Goal: Transaction & Acquisition: Purchase product/service

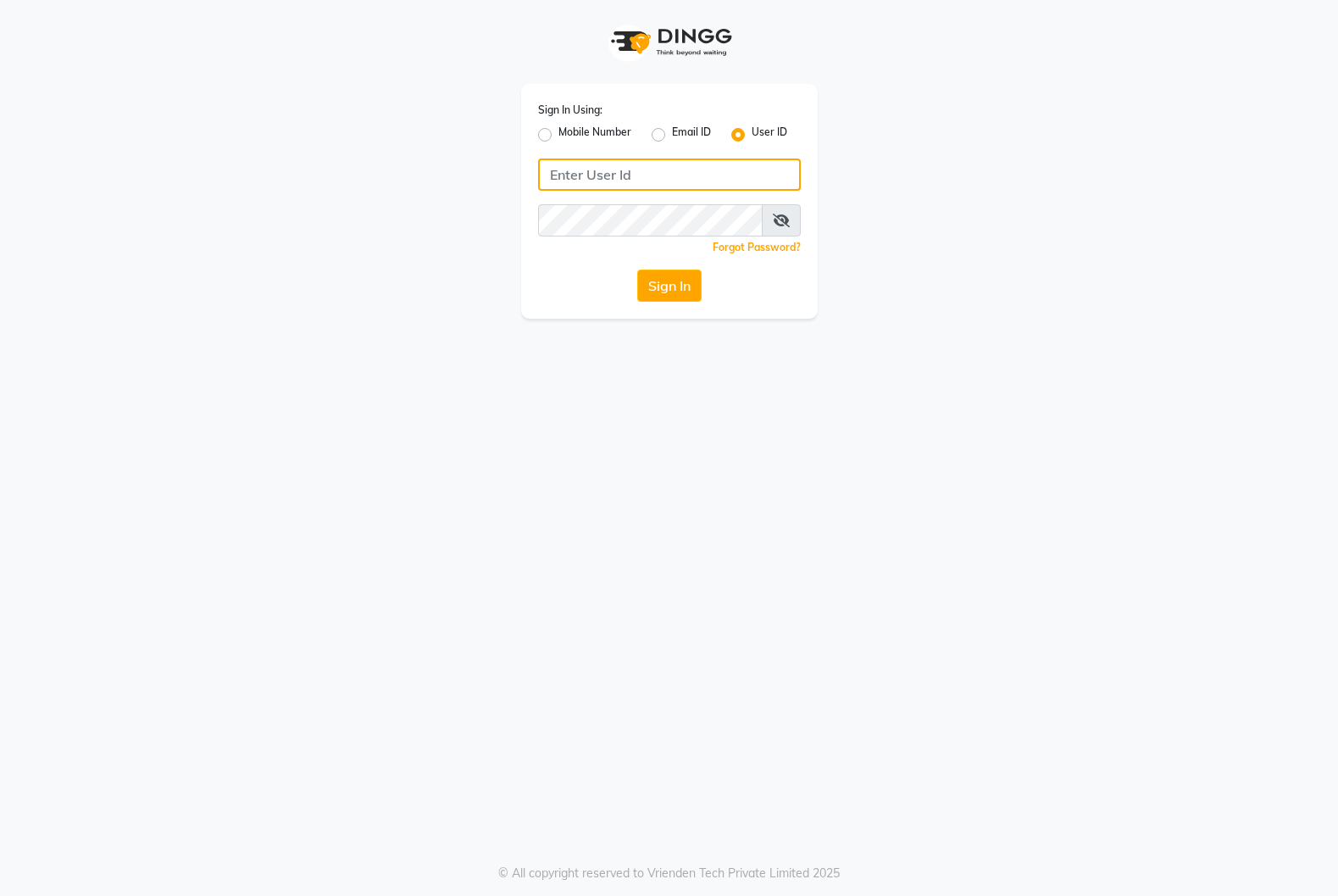
click at [573, 179] on input "Username" at bounding box center [669, 175] width 262 height 32
click at [559, 135] on label "Mobile Number" at bounding box center [595, 135] width 73 height 20
click at [559, 135] on input "Mobile Number" at bounding box center [564, 130] width 11 height 11
radio input "true"
radio input "false"
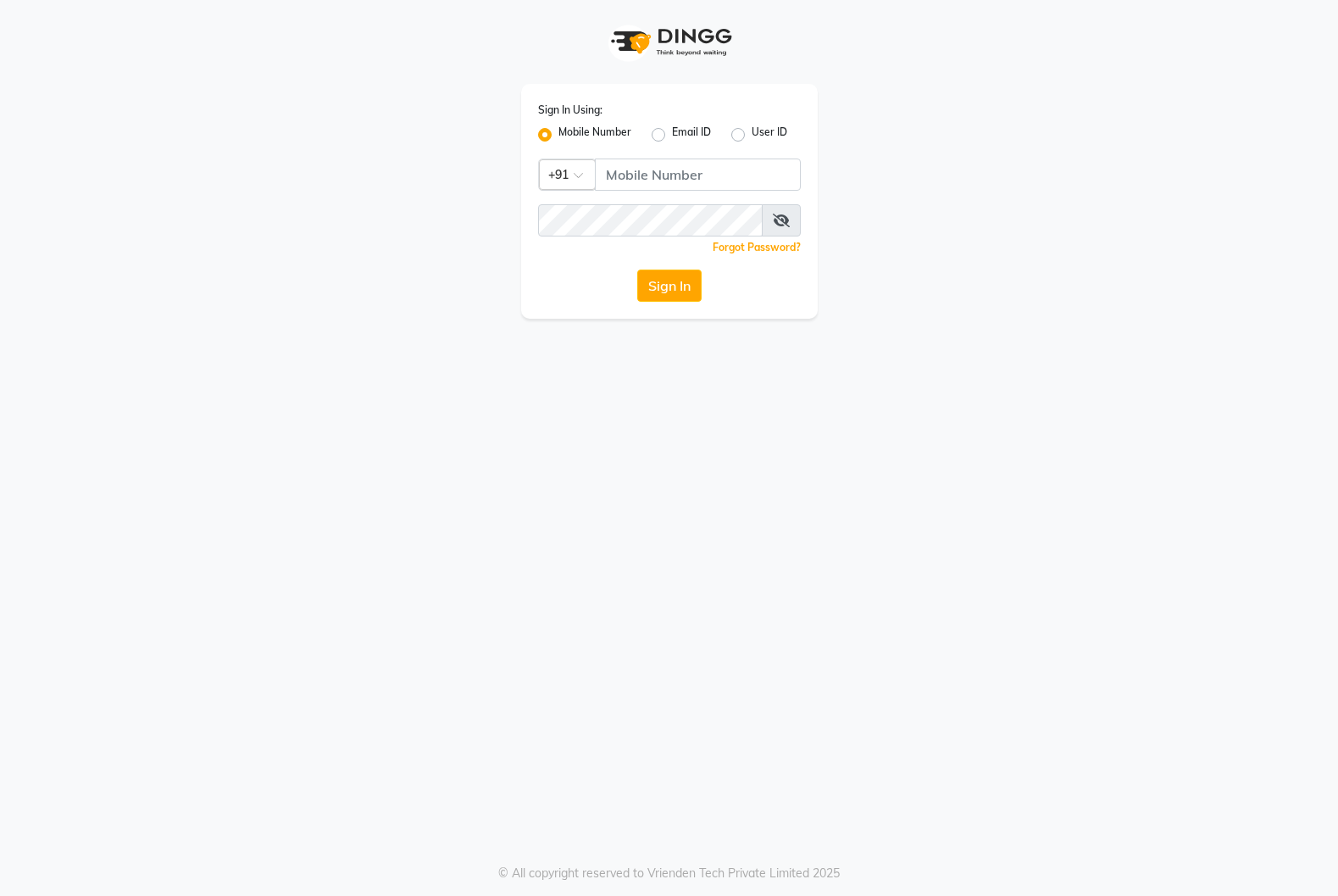
click at [569, 177] on div at bounding box center [567, 174] width 55 height 18
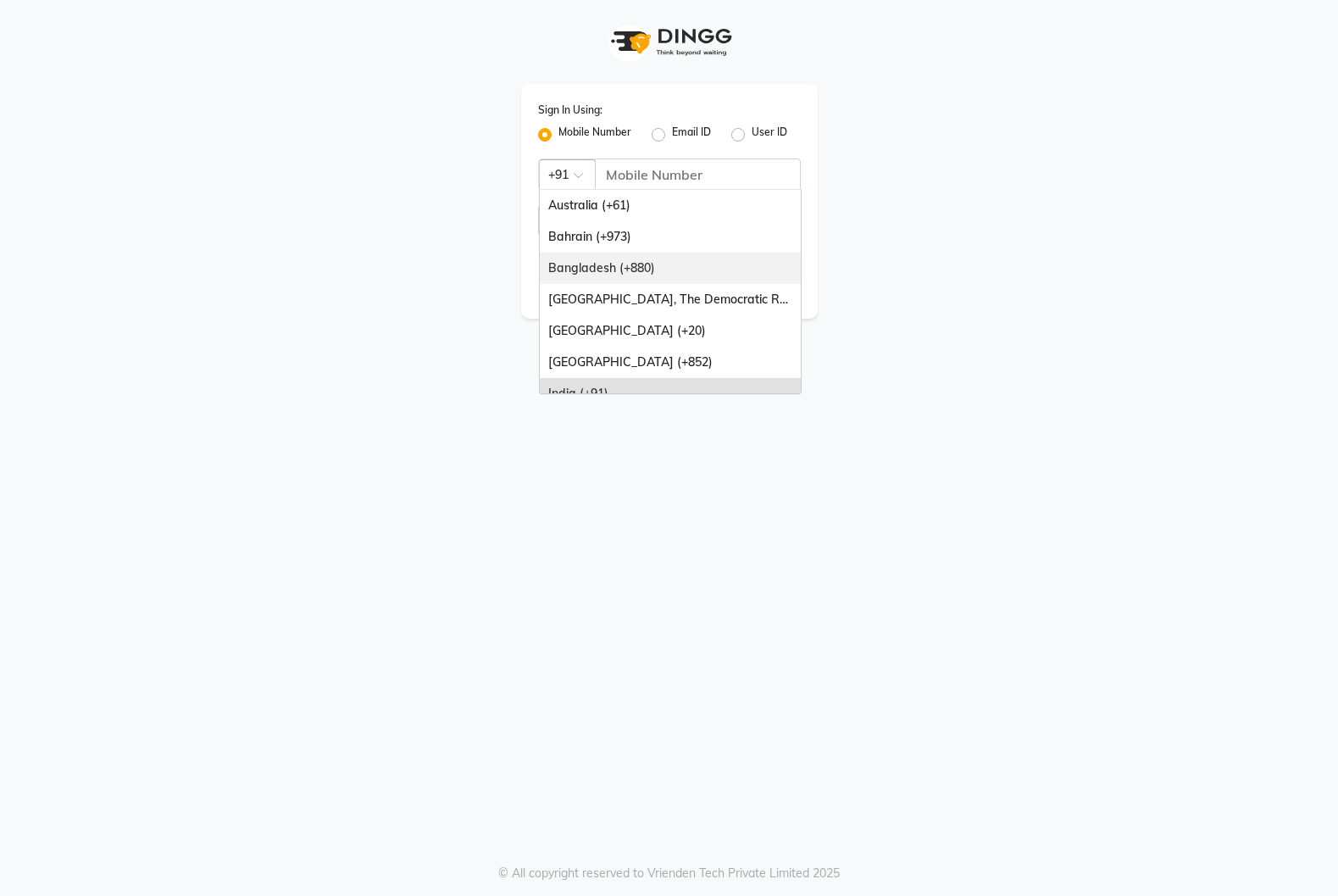
scroll to position [424, 0]
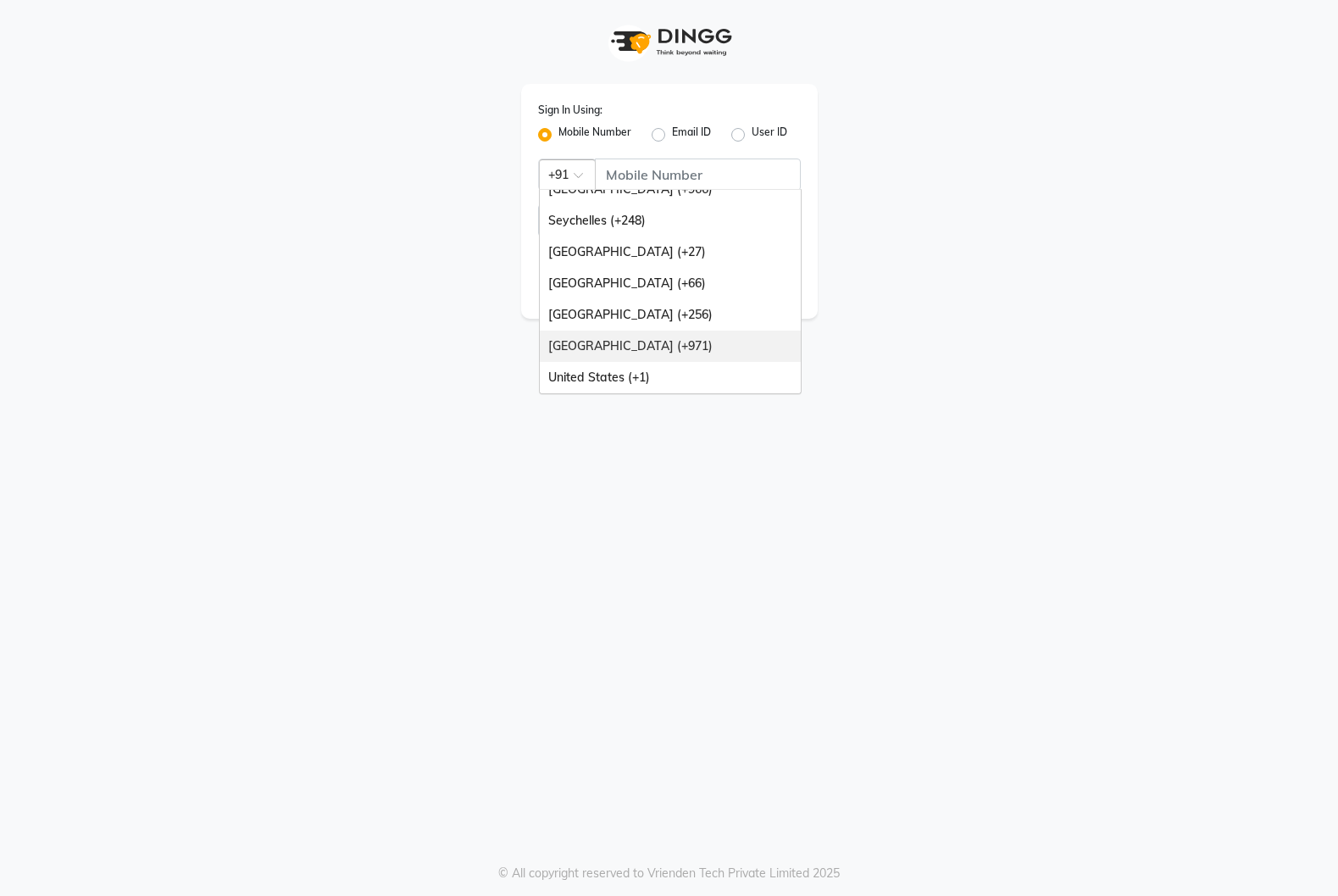
click at [656, 346] on div "United Arab Emirates (+971)" at bounding box center [670, 345] width 261 height 31
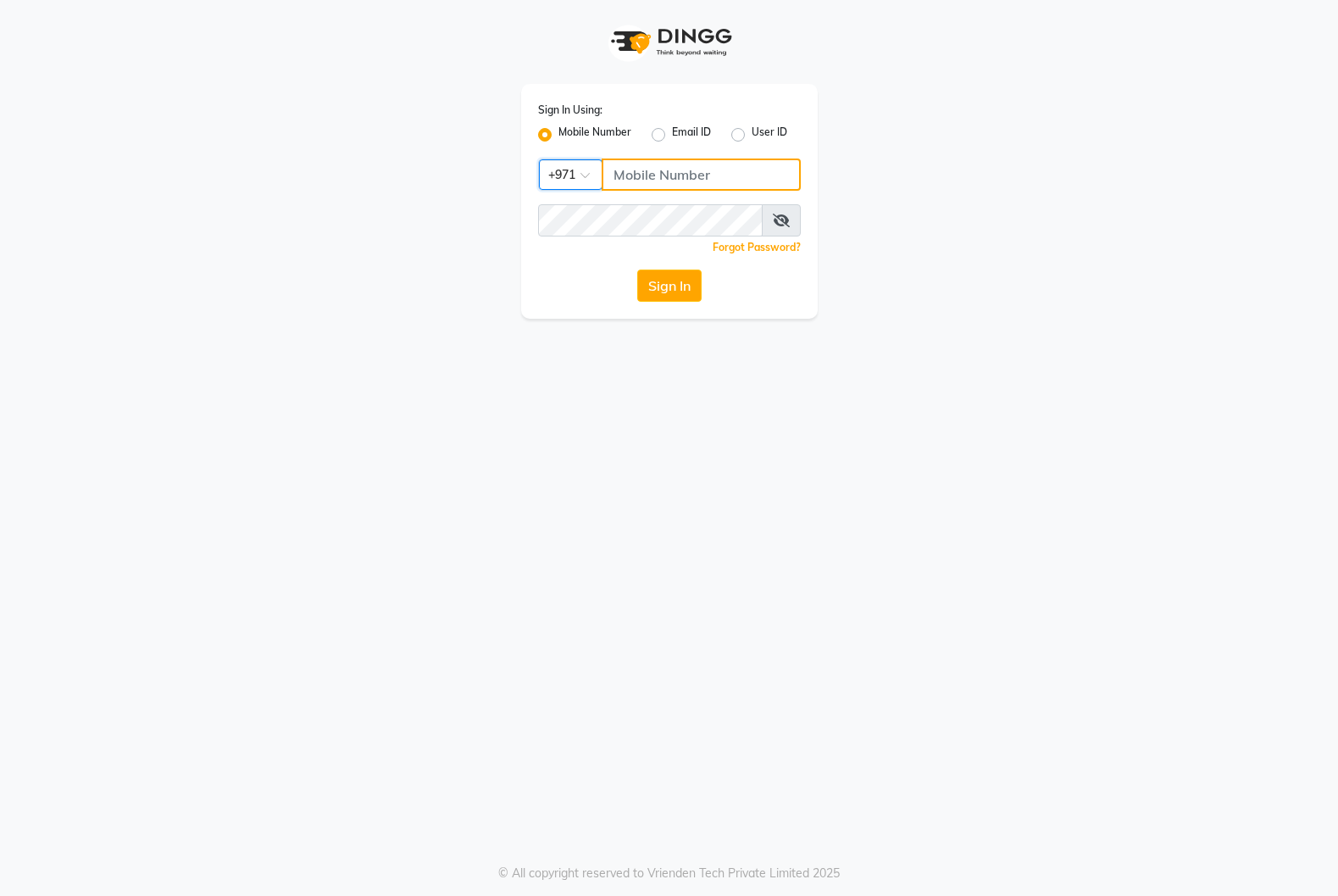
click at [650, 175] on input "Username" at bounding box center [701, 175] width 200 height 32
type input "526226156"
click at [638, 269] on button "Sign In" at bounding box center [669, 285] width 65 height 32
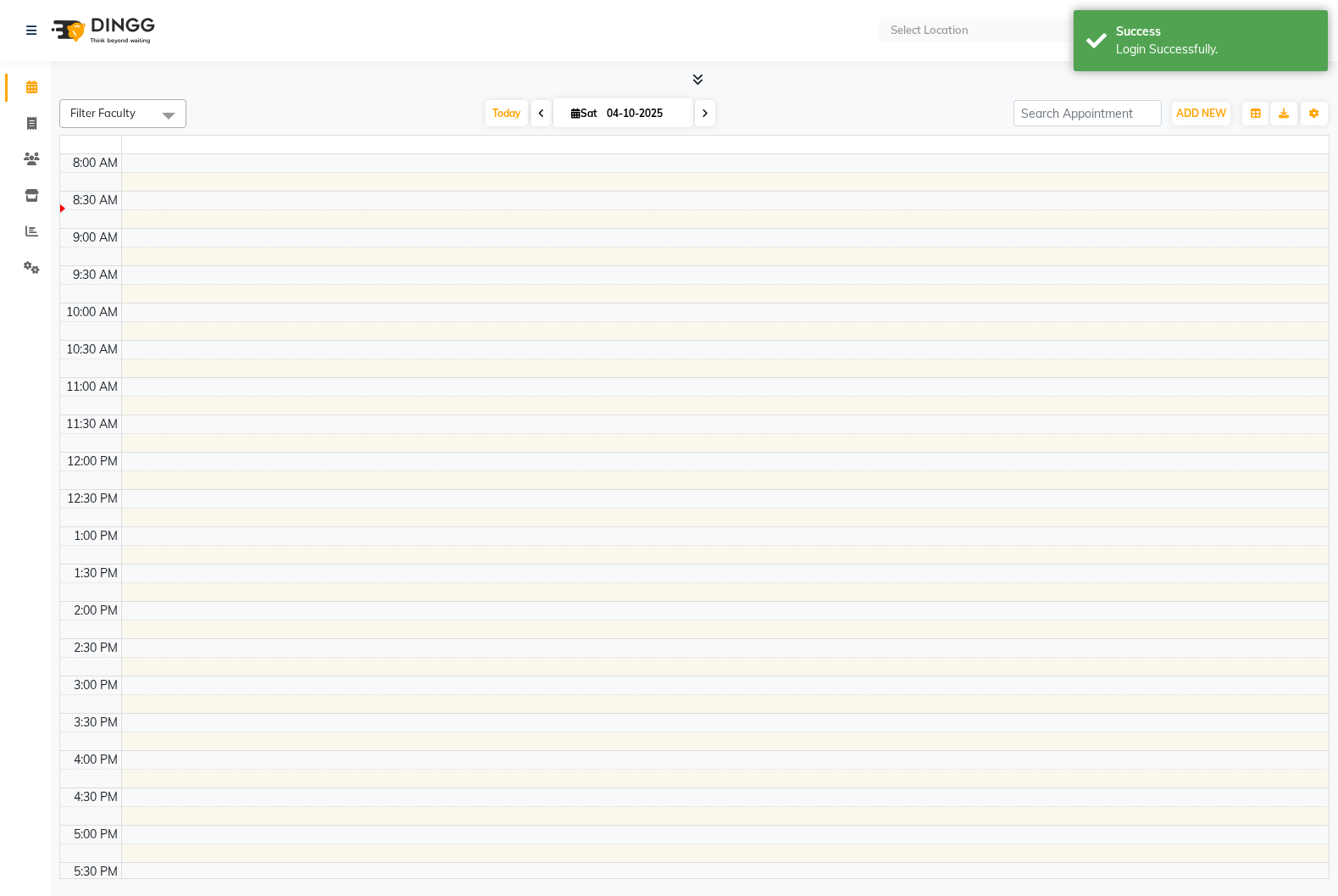
select select "en"
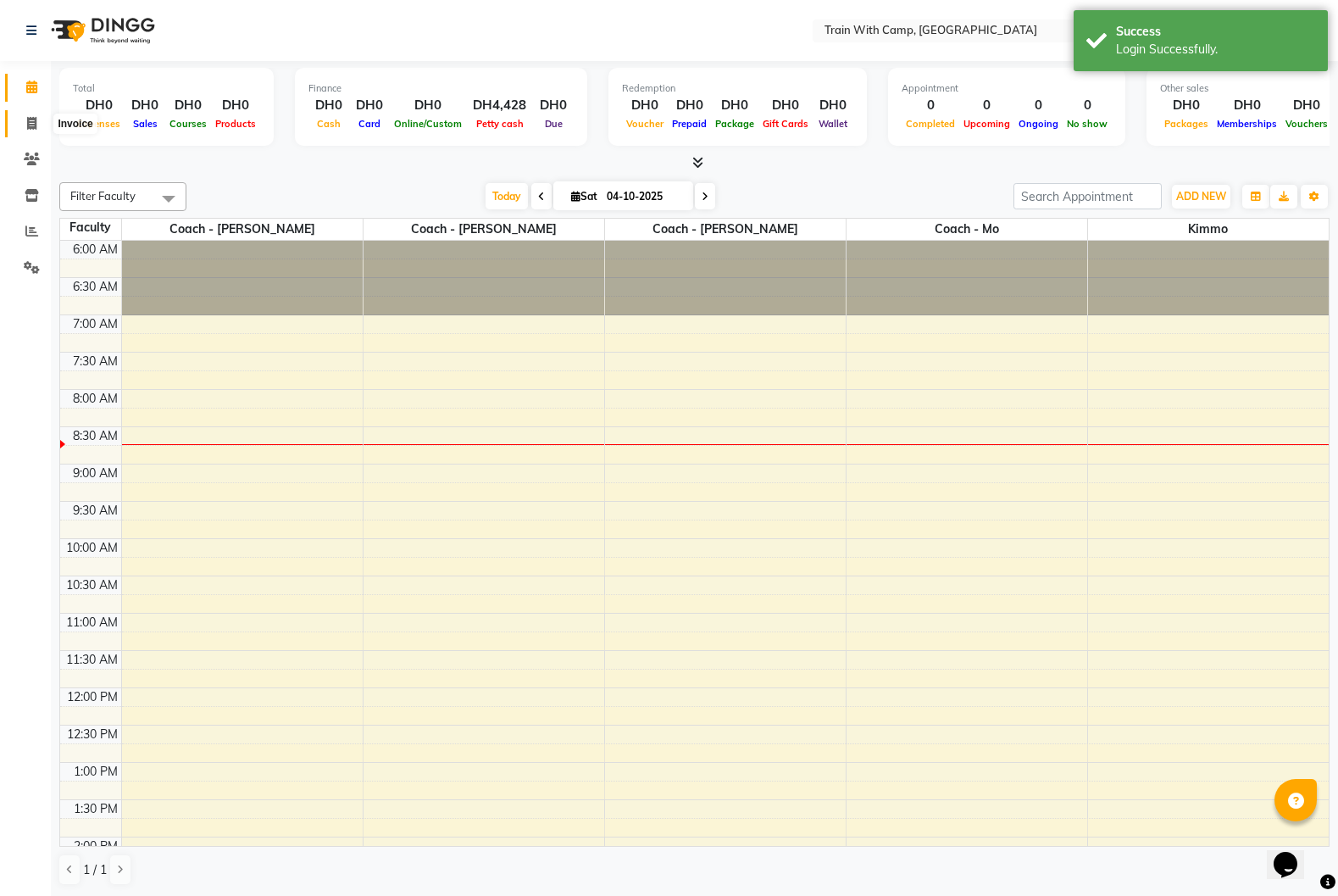
click at [28, 125] on icon at bounding box center [31, 123] width 9 height 13
select select "service"
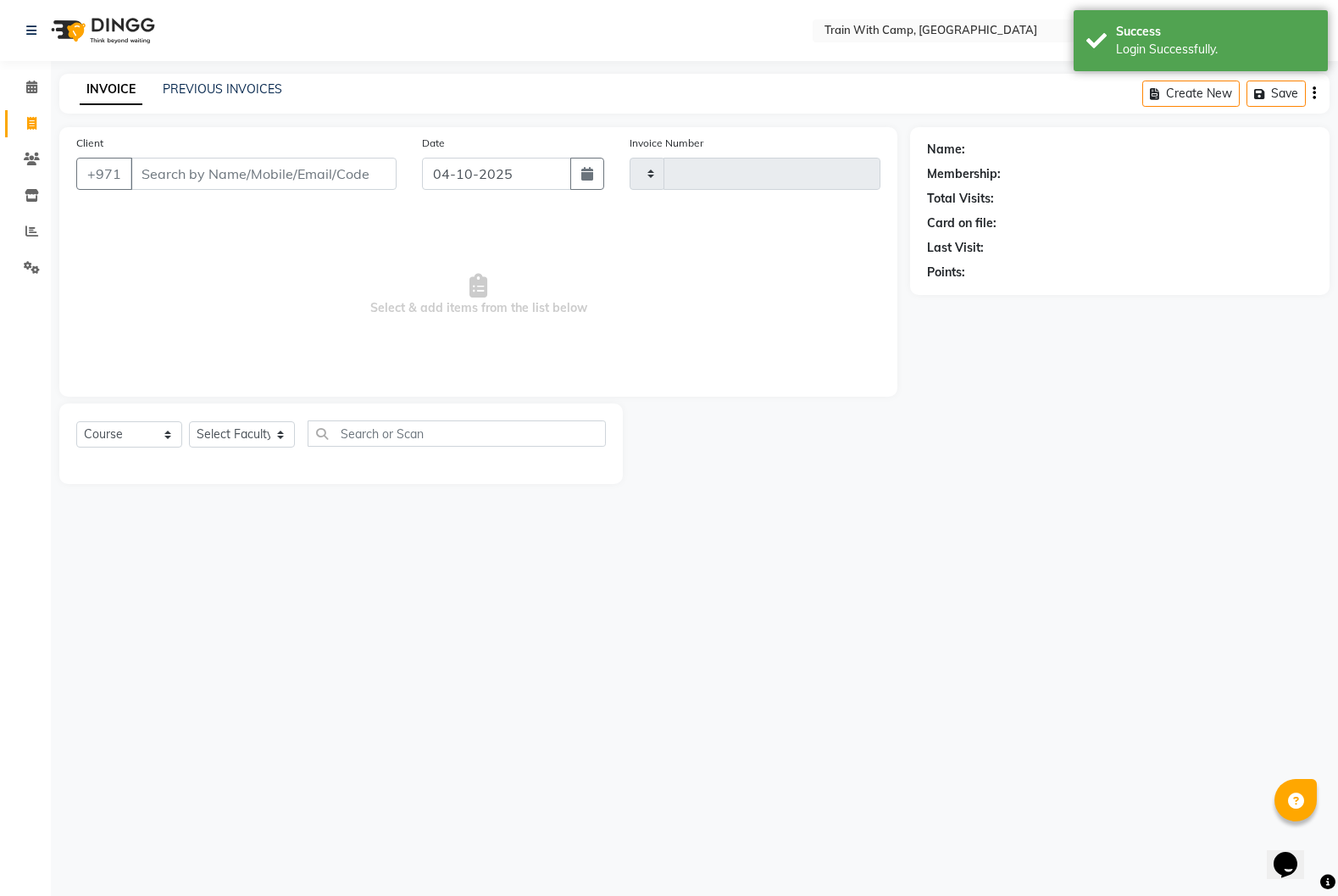
type input "5138"
select select "910"
select select "14898"
click at [149, 435] on select "Select Course Product Membership Package Voucher Prepaid Gift Card" at bounding box center [129, 434] width 106 height 26
select select "product"
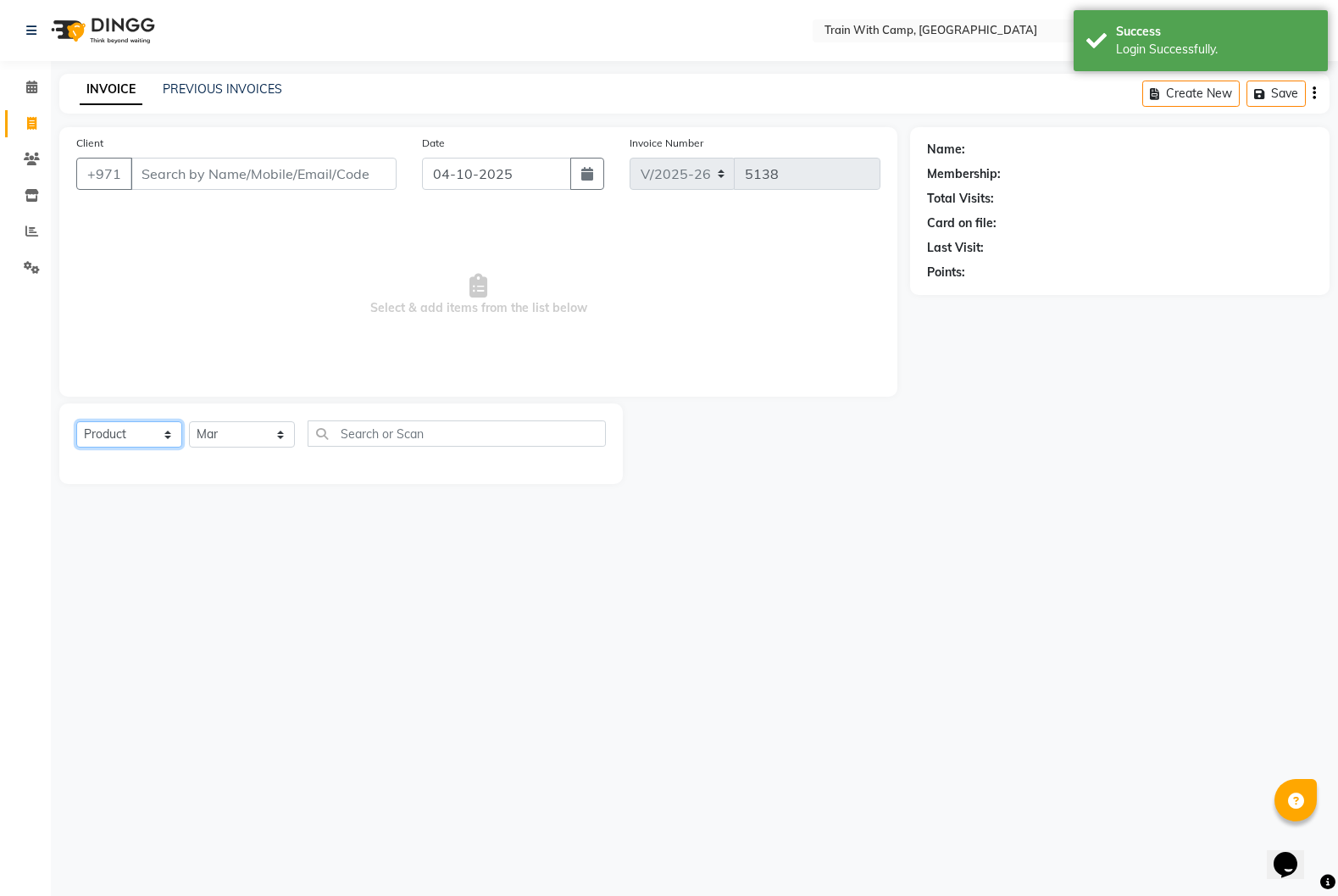
click at [76, 421] on select "Select Course Product Membership Package Voucher Prepaid Gift Card" at bounding box center [129, 434] width 106 height 26
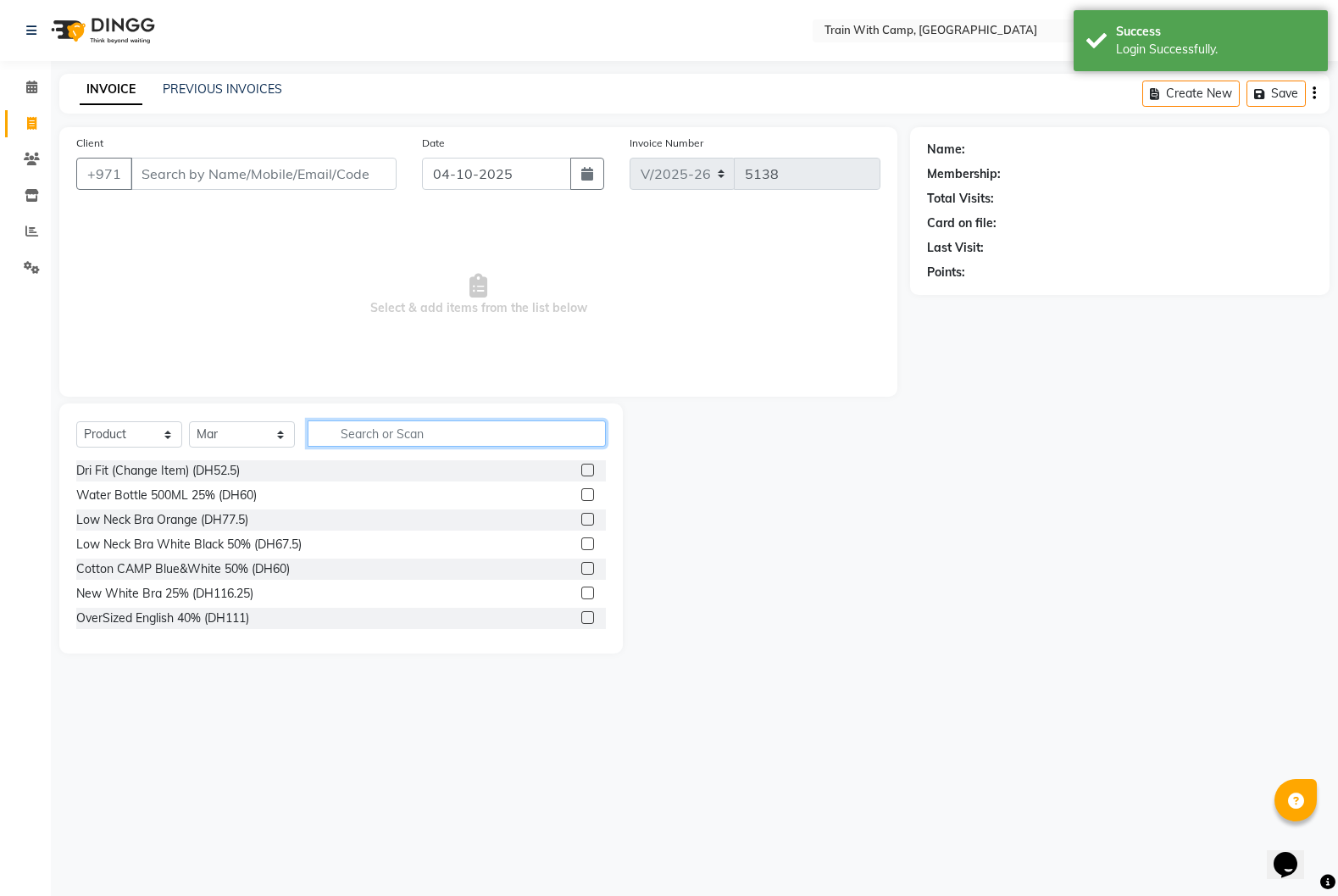
click at [349, 439] on input "text" at bounding box center [456, 433] width 298 height 26
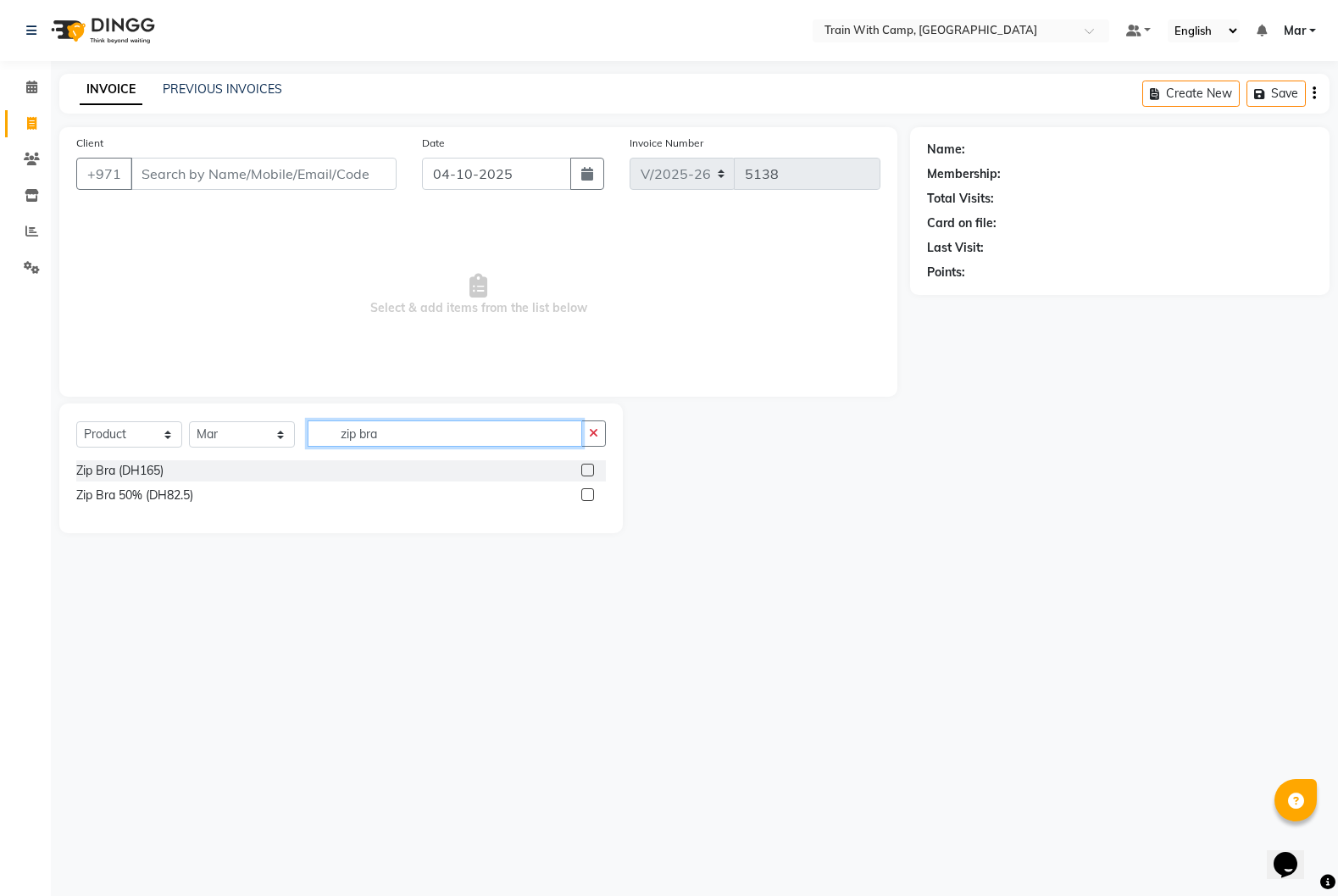
type input "zip bra"
click at [125, 436] on select "Select Course Product Membership Package Voucher Prepaid Gift Card" at bounding box center [129, 434] width 106 height 26
click at [136, 427] on select "Select Course Product Membership Package Voucher Prepaid Gift Card" at bounding box center [129, 434] width 106 height 26
select select "package"
click at [76, 421] on select "Select Course Product Membership Package Voucher Prepaid Gift Card" at bounding box center [129, 434] width 106 height 26
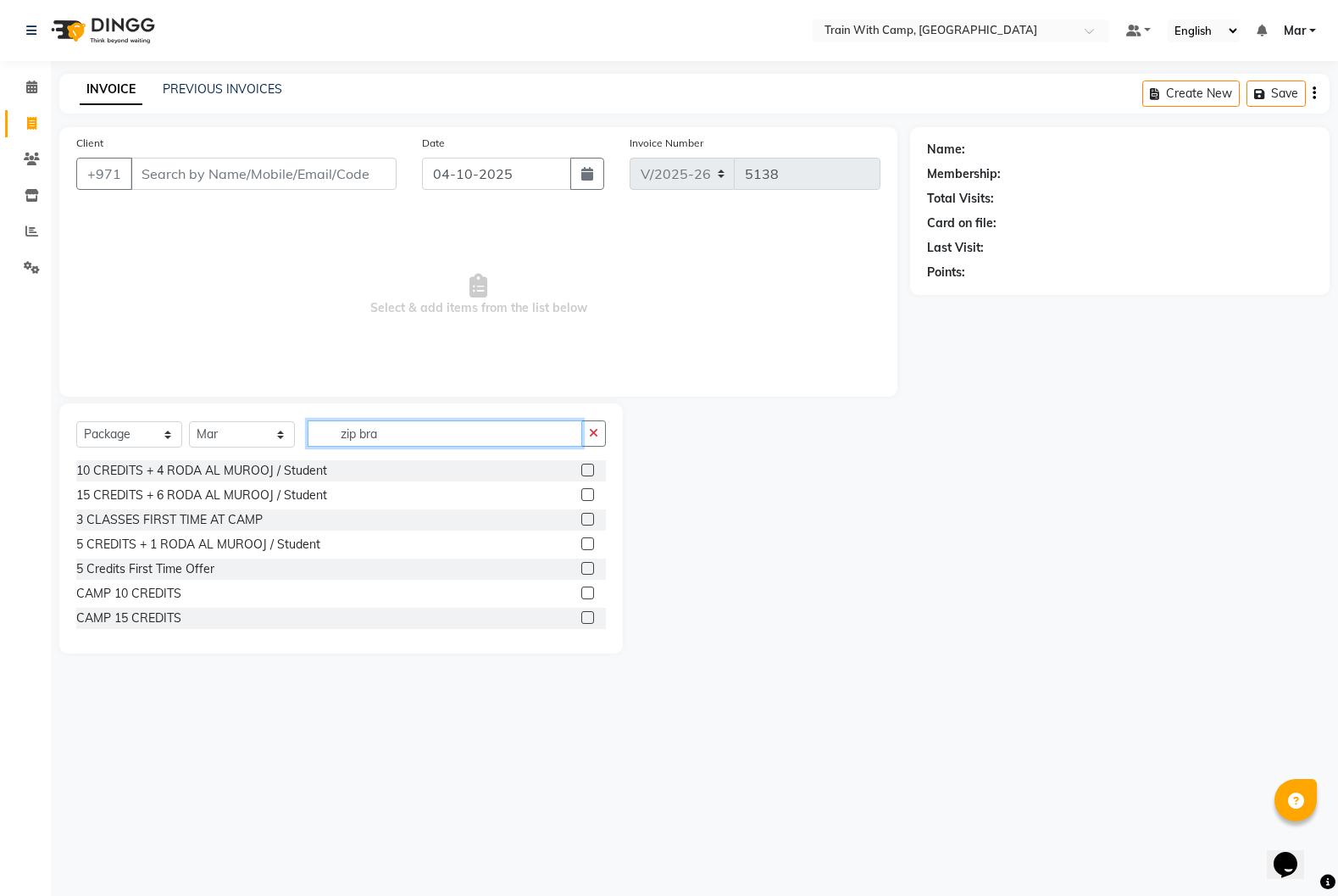
drag, startPoint x: 408, startPoint y: 436, endPoint x: 249, endPoint y: 437, distance: 159.0
click at [248, 439] on div "Select Course Product Membership Package Voucher Prepaid Gift Card Select Facul…" at bounding box center [340, 440] width 530 height 40
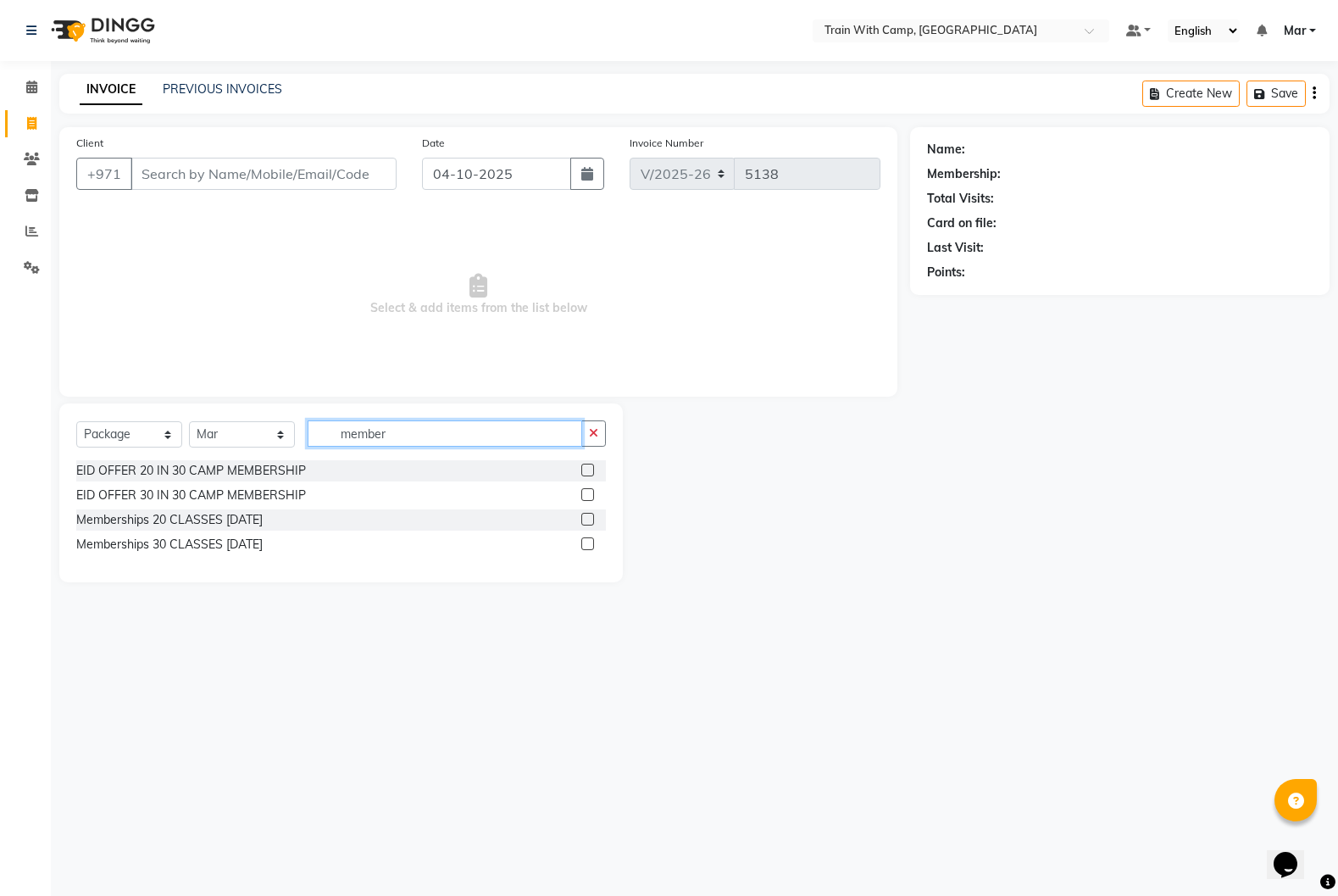
type input "member"
click at [594, 523] on div at bounding box center [594, 520] width 25 height 21
drag, startPoint x: 588, startPoint y: 520, endPoint x: 573, endPoint y: 515, distance: 15.8
click at [588, 520] on label at bounding box center [588, 519] width 13 height 13
click at [588, 520] on input "checkbox" at bounding box center [587, 520] width 11 height 11
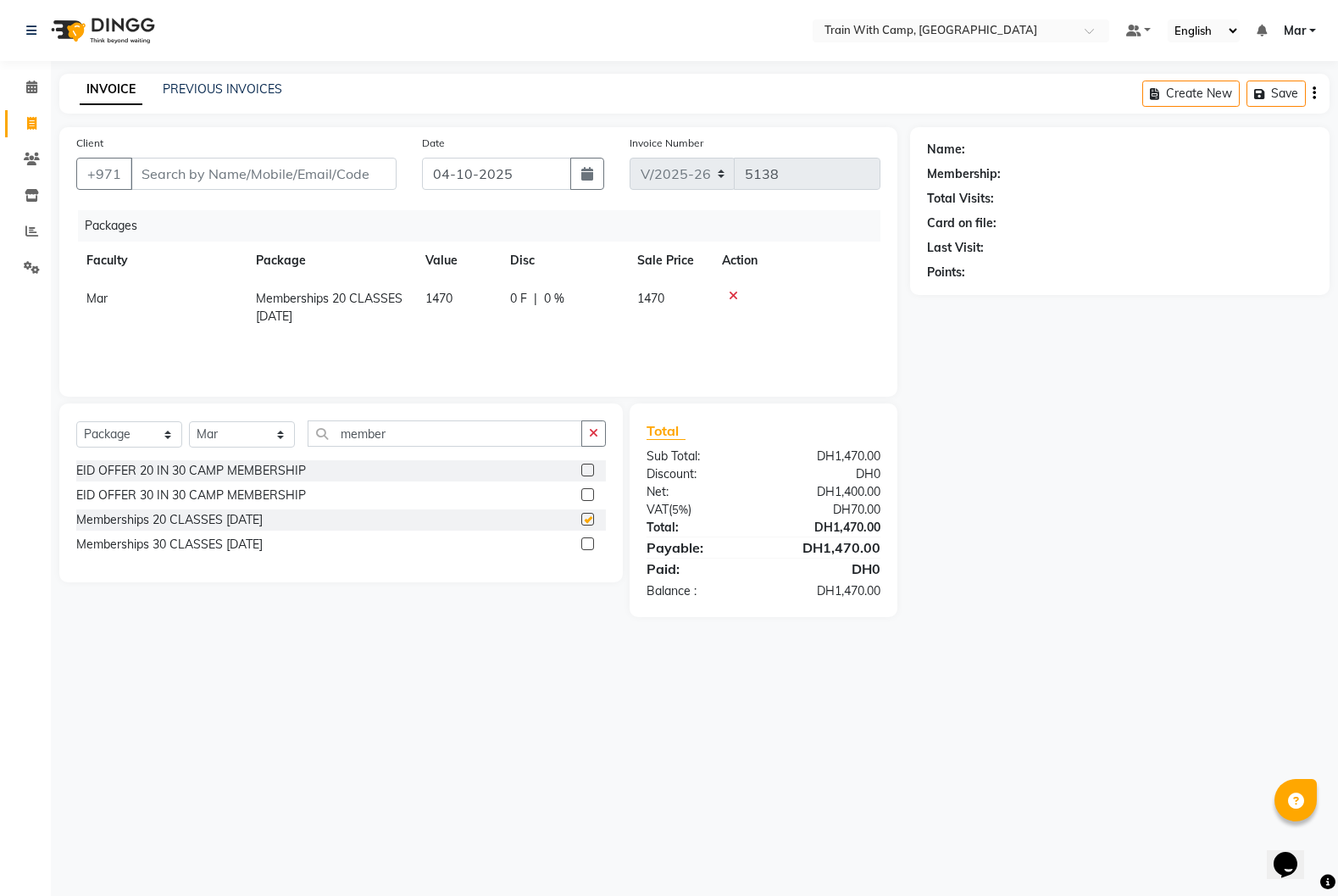
checkbox input "false"
drag, startPoint x: 403, startPoint y: 438, endPoint x: 224, endPoint y: 429, distance: 179.2
click at [224, 429] on div "Select Course Product Membership Package Voucher Prepaid Gift Card Select Facul…" at bounding box center [340, 440] width 530 height 40
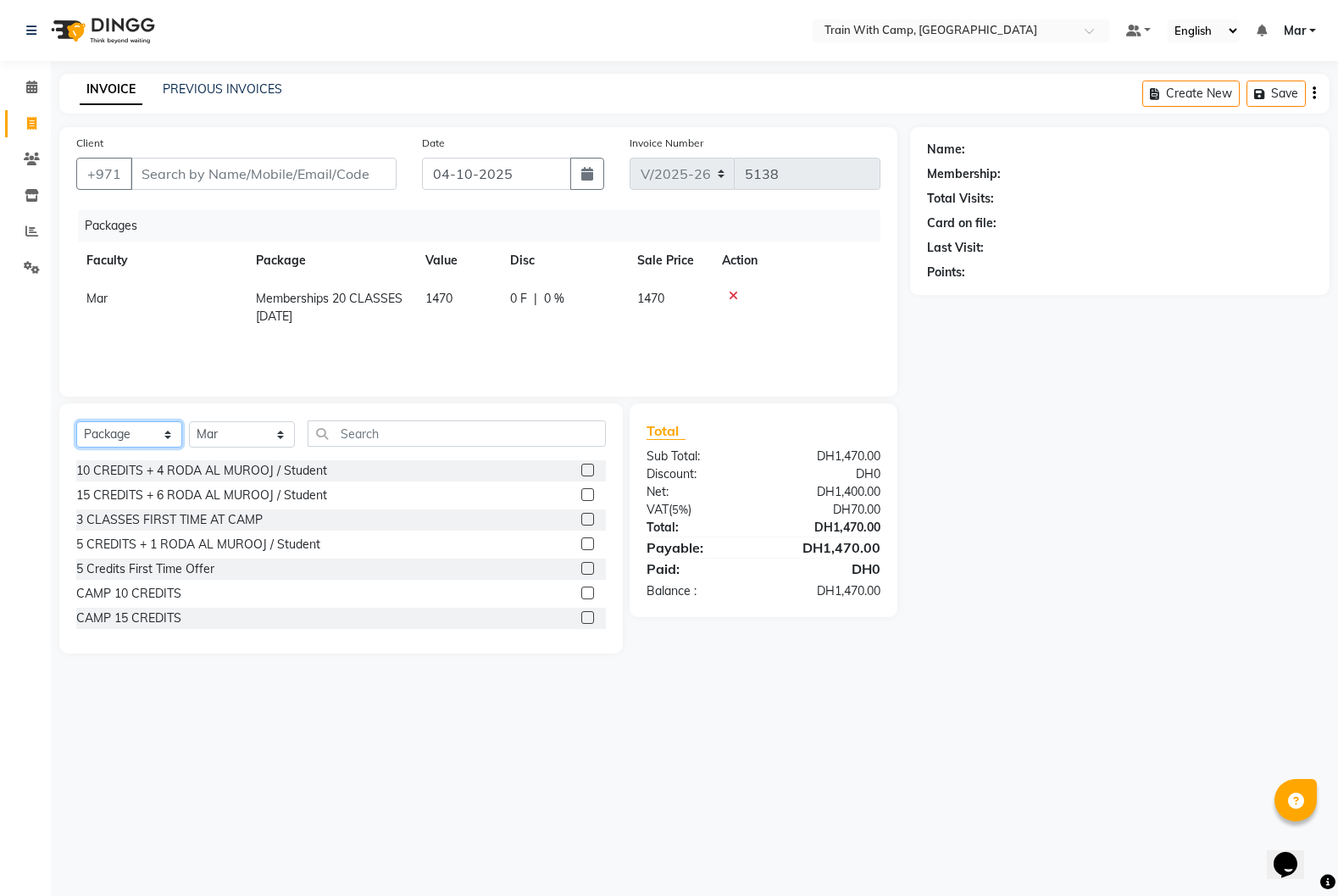
click at [161, 432] on select "Select Course Product Membership Package Voucher Prepaid Gift Card" at bounding box center [129, 434] width 106 height 26
select select "product"
click at [76, 421] on select "Select Course Product Membership Package Voucher Prepaid Gift Card" at bounding box center [129, 434] width 106 height 26
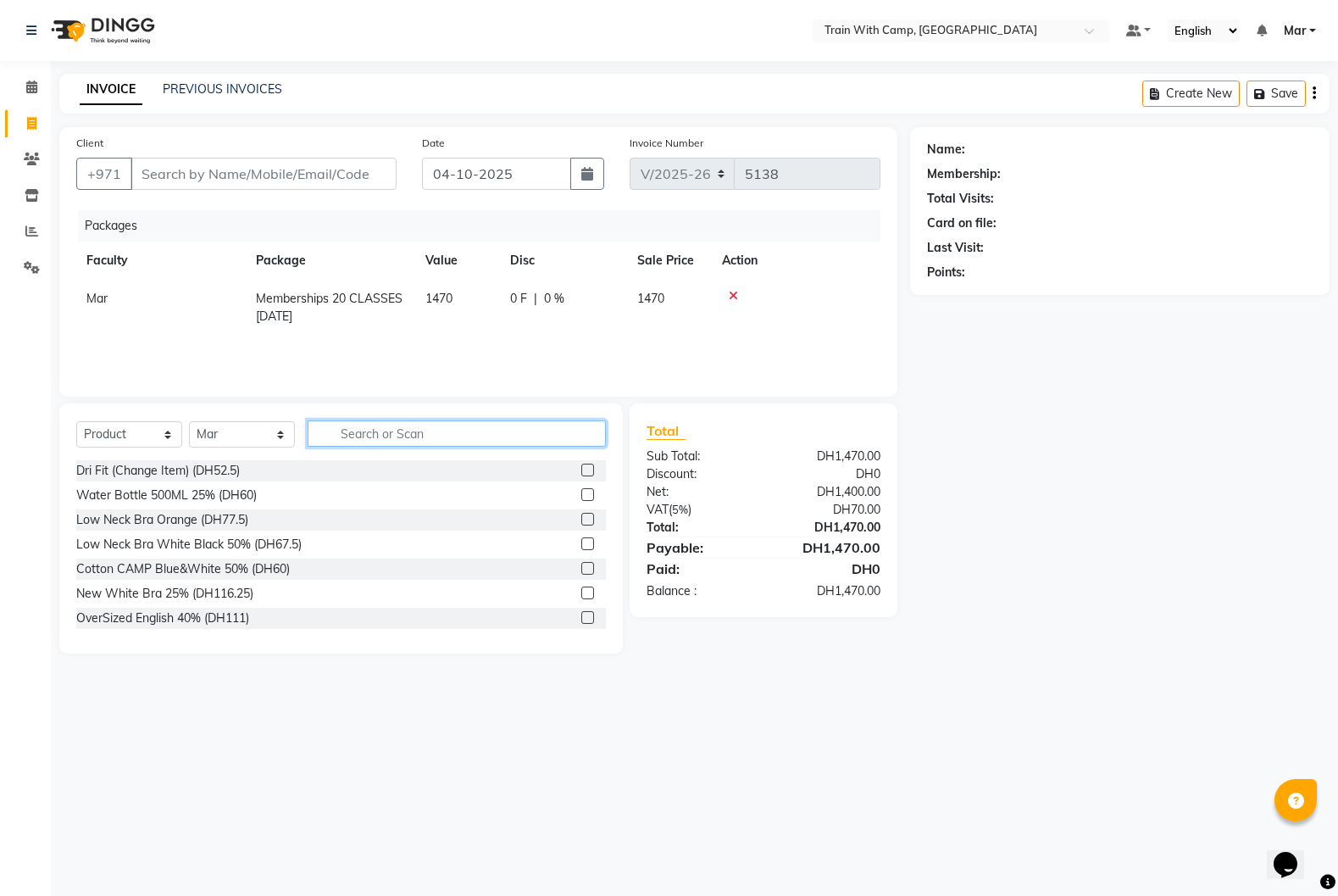
click at [383, 431] on input "text" at bounding box center [456, 433] width 298 height 26
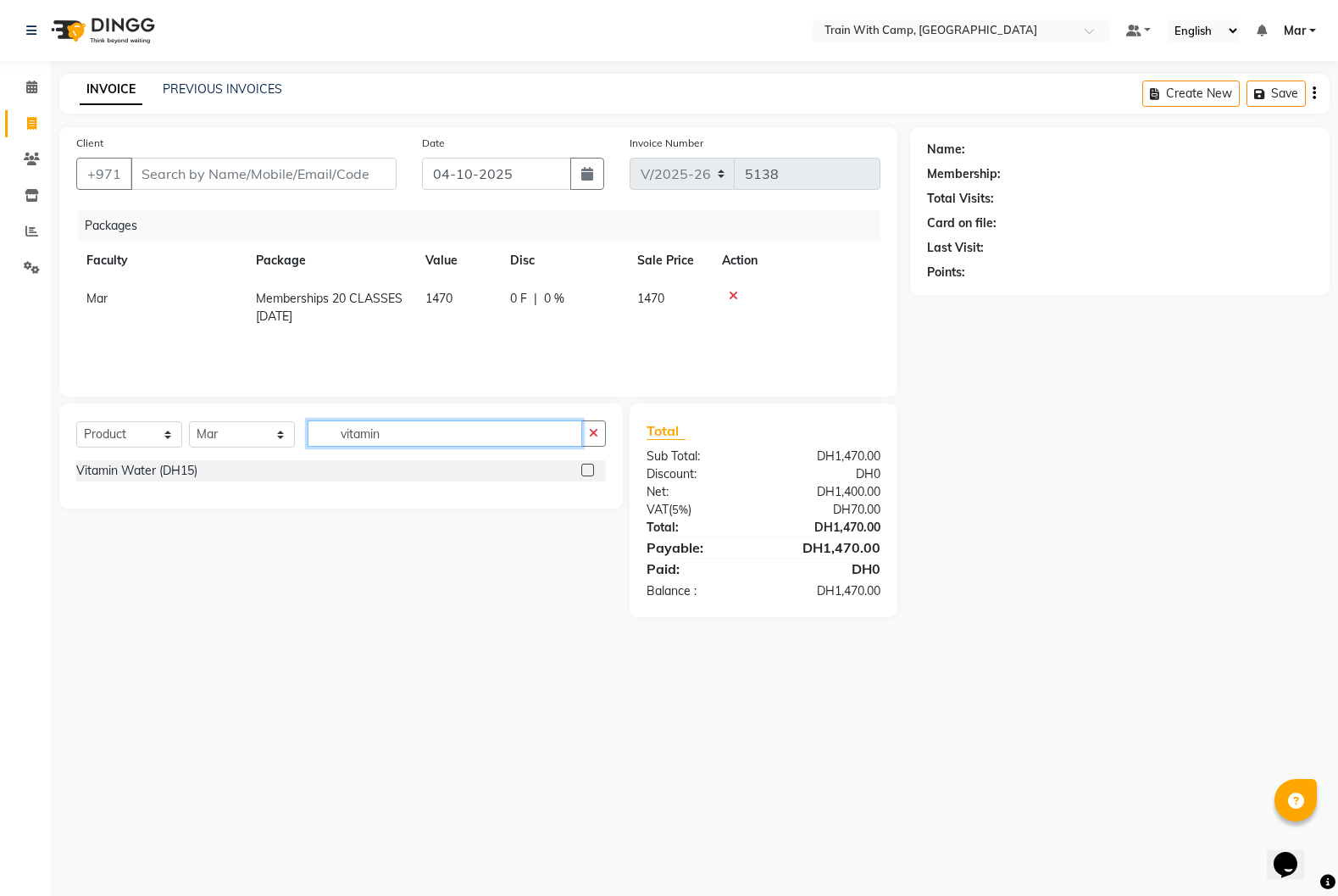
type input "vitamin"
click at [590, 473] on label at bounding box center [588, 470] width 13 height 13
click at [590, 473] on input "checkbox" at bounding box center [587, 470] width 11 height 11
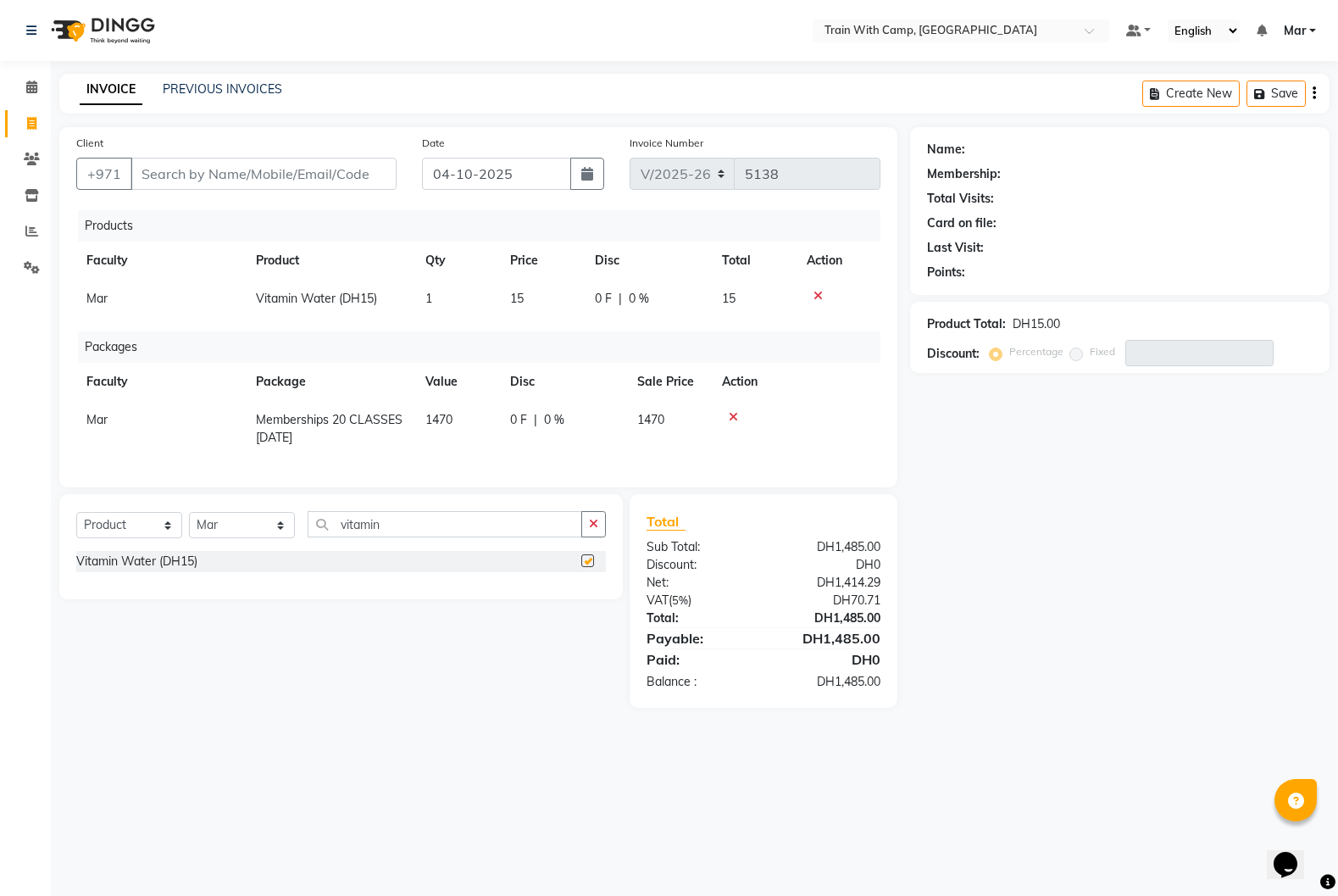
checkbox input "false"
drag, startPoint x: 390, startPoint y: 526, endPoint x: 248, endPoint y: 519, distance: 142.2
click at [248, 519] on div "Select Course Product Membership Package Voucher Prepaid Gift Card Select Facul…" at bounding box center [340, 531] width 530 height 40
type input "single"
click at [585, 583] on label at bounding box center [588, 585] width 13 height 13
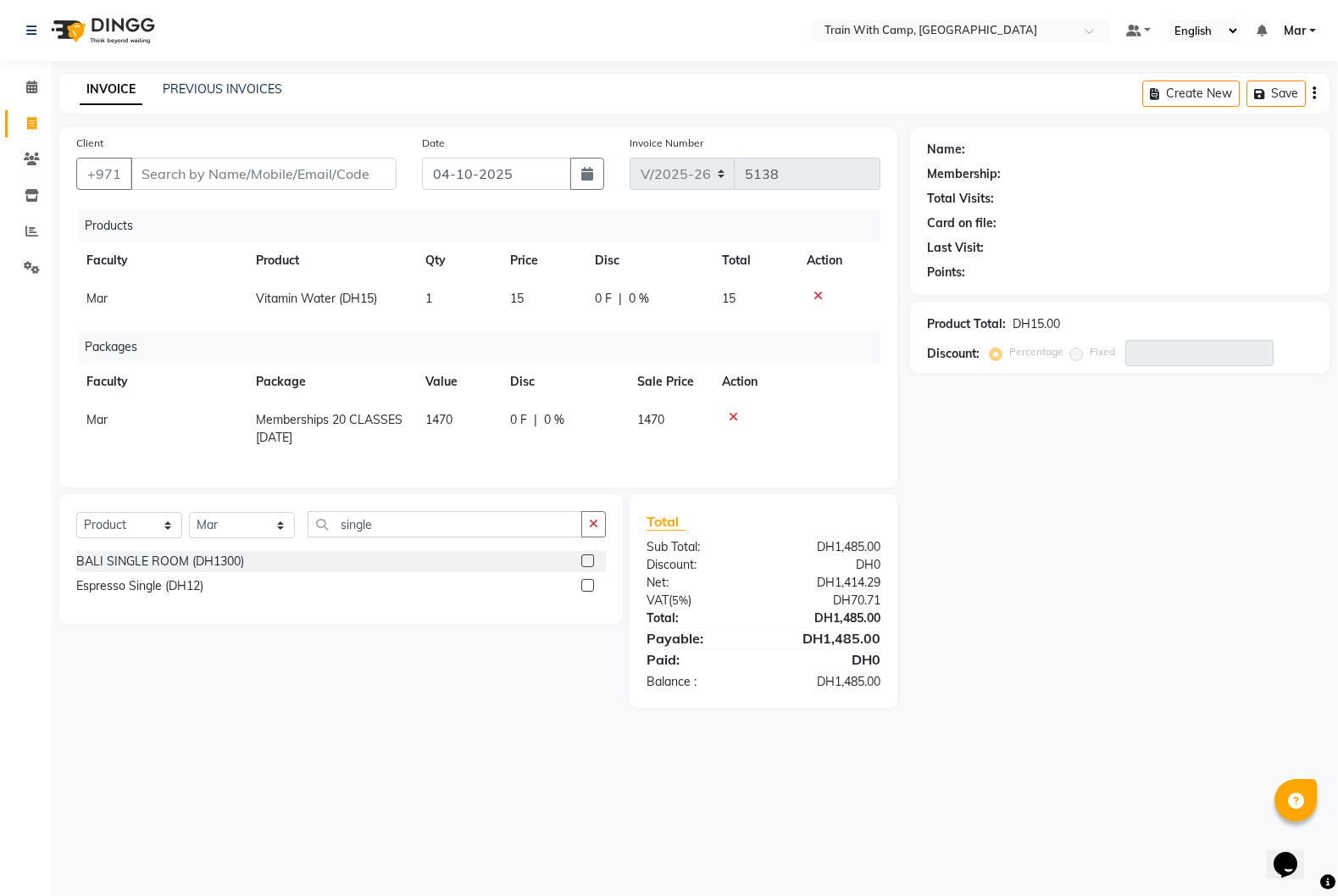
click at [585, 583] on input "checkbox" at bounding box center [587, 586] width 11 height 11
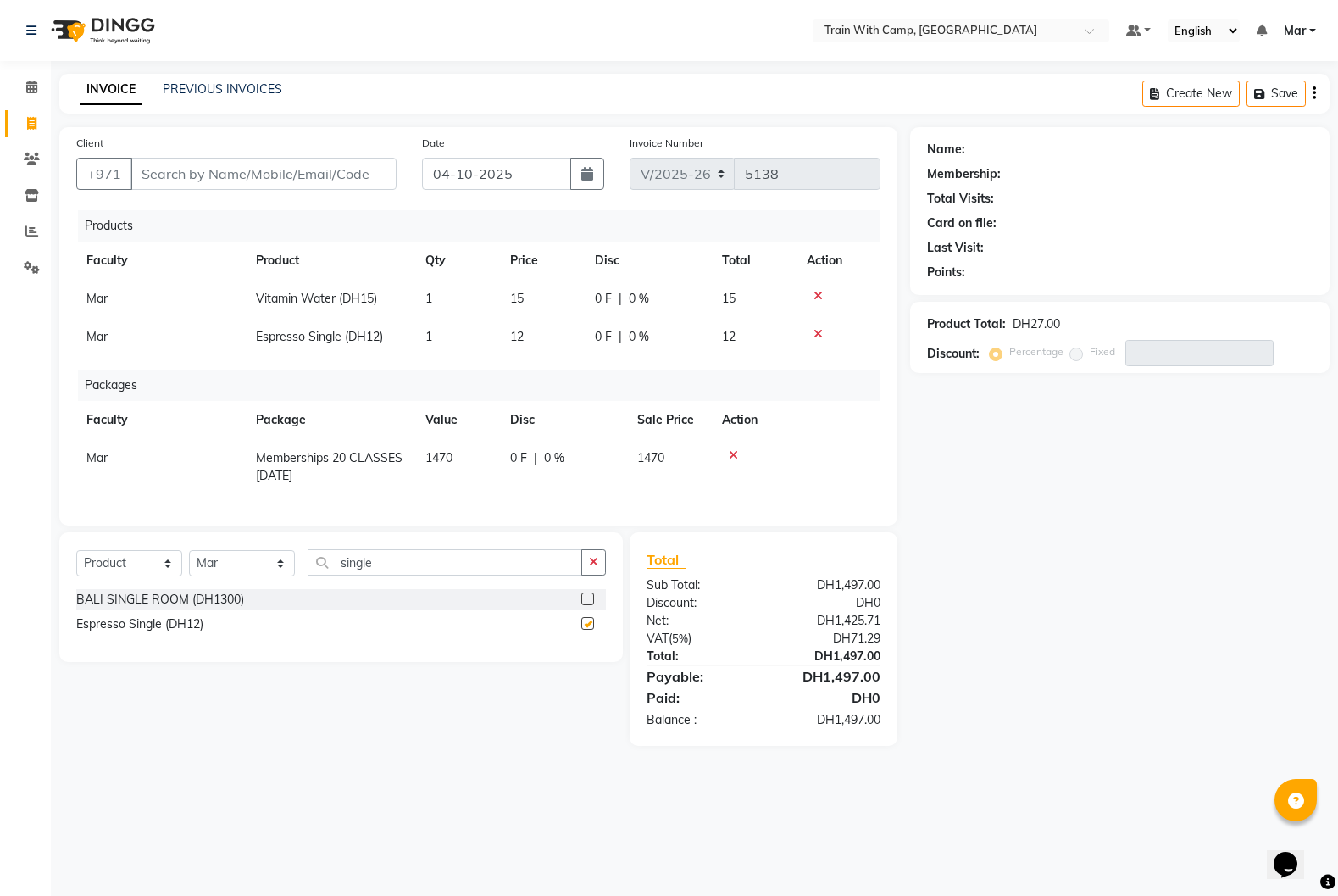
checkbox input "false"
drag, startPoint x: 390, startPoint y: 563, endPoint x: 259, endPoint y: 560, distance: 131.0
click at [261, 560] on div "Select Course Product Membership Package Voucher Prepaid Gift Card Select Facul…" at bounding box center [340, 569] width 530 height 40
type input "double"
click at [588, 599] on label at bounding box center [588, 599] width 13 height 13
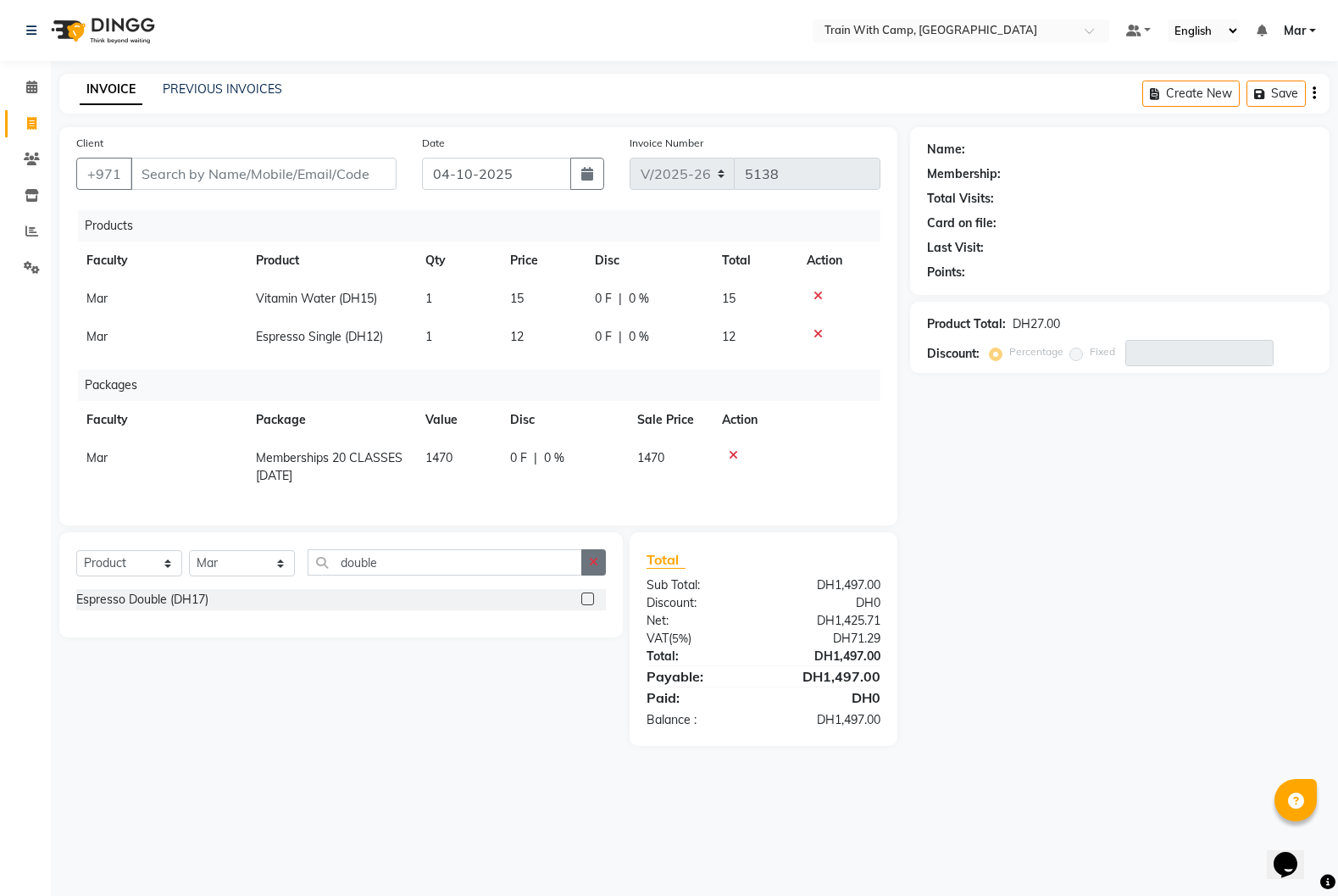
click at [588, 599] on input "checkbox" at bounding box center [587, 599] width 11 height 11
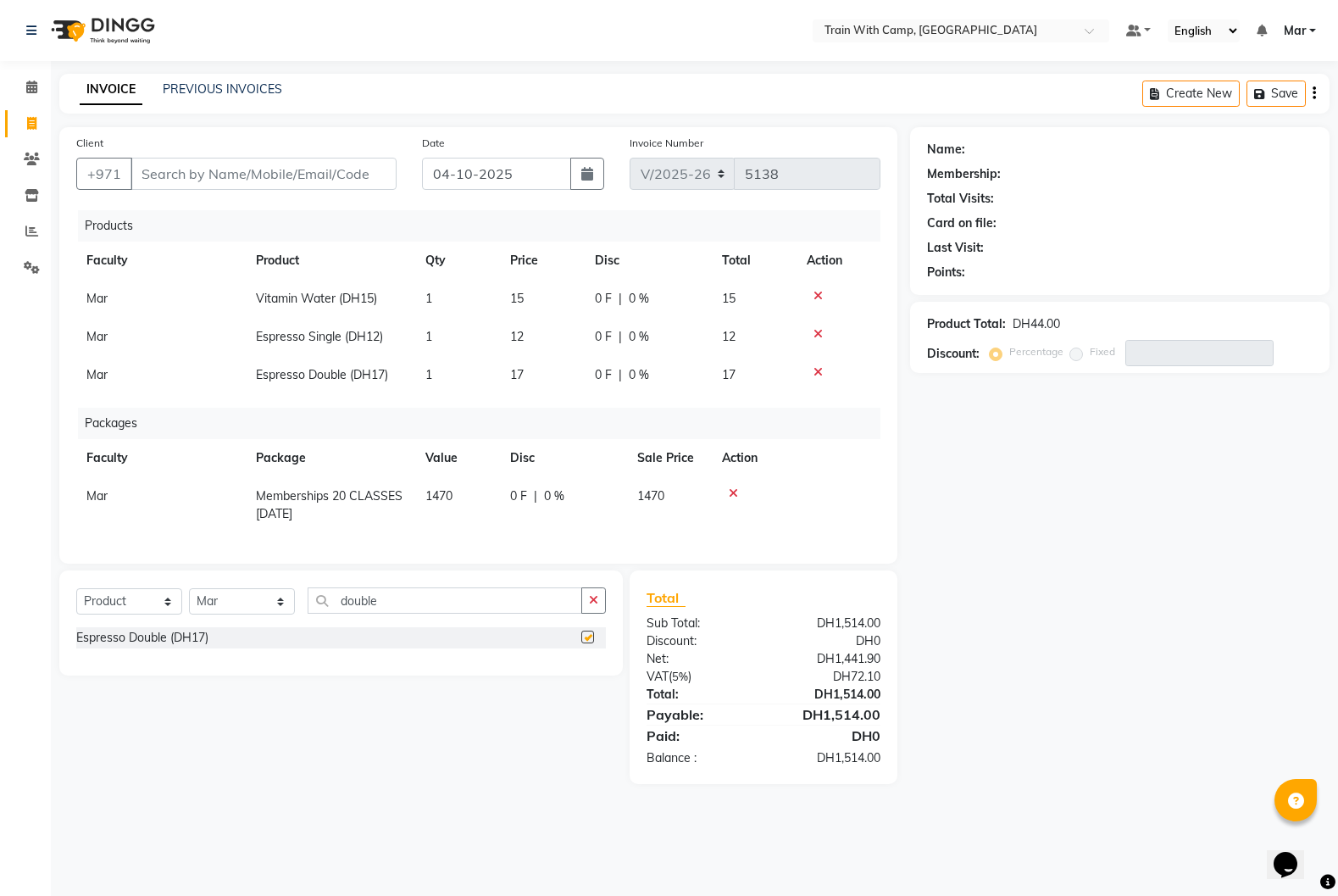
checkbox input "false"
click at [820, 332] on icon at bounding box center [817, 334] width 9 height 12
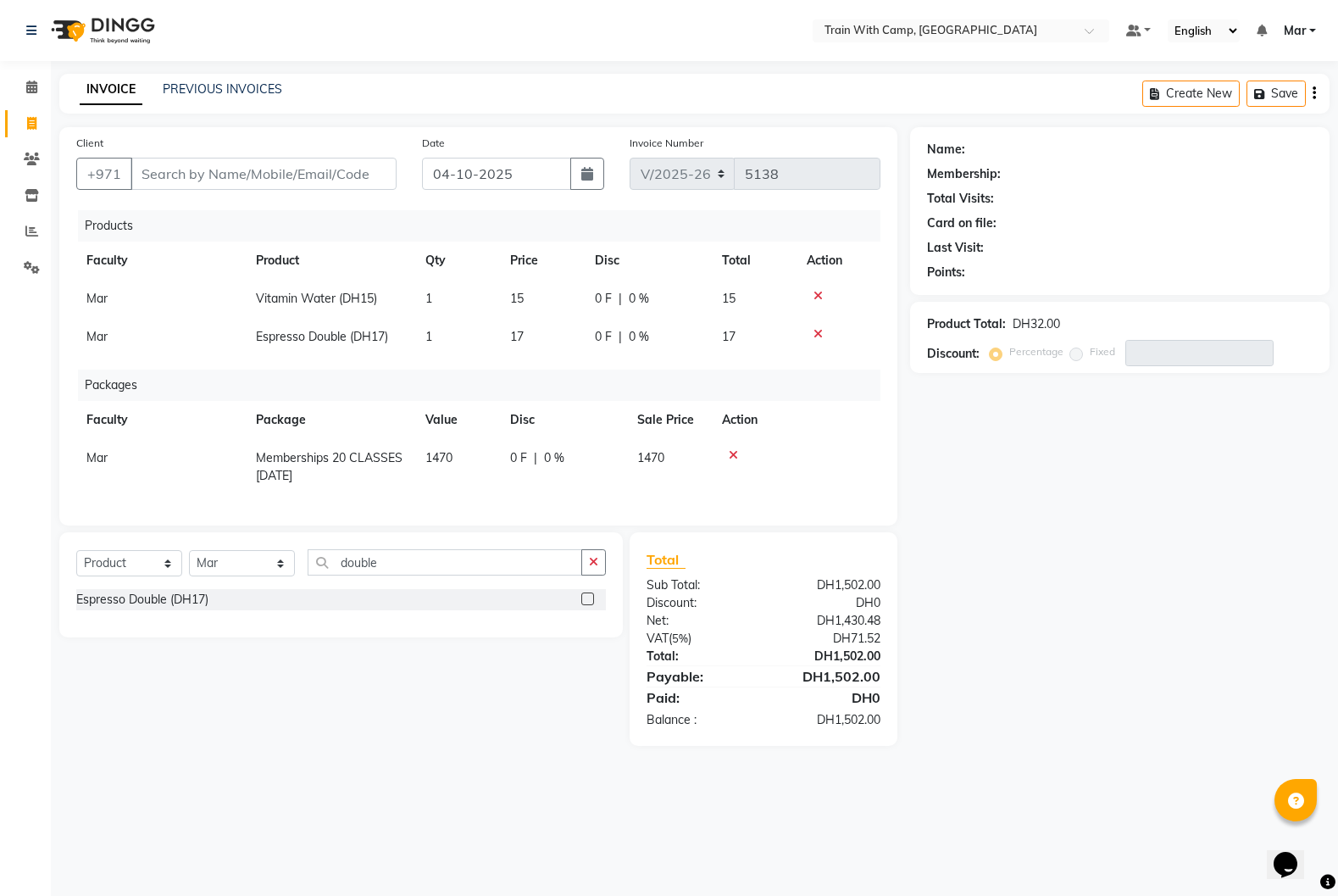
click at [1090, 520] on div "Name: Membership: Total Visits: Card on file: Last Visit: Points: Product Total…" at bounding box center [1125, 436] width 432 height 619
click at [178, 179] on input "Client" at bounding box center [263, 174] width 266 height 32
type input "s"
type input "0"
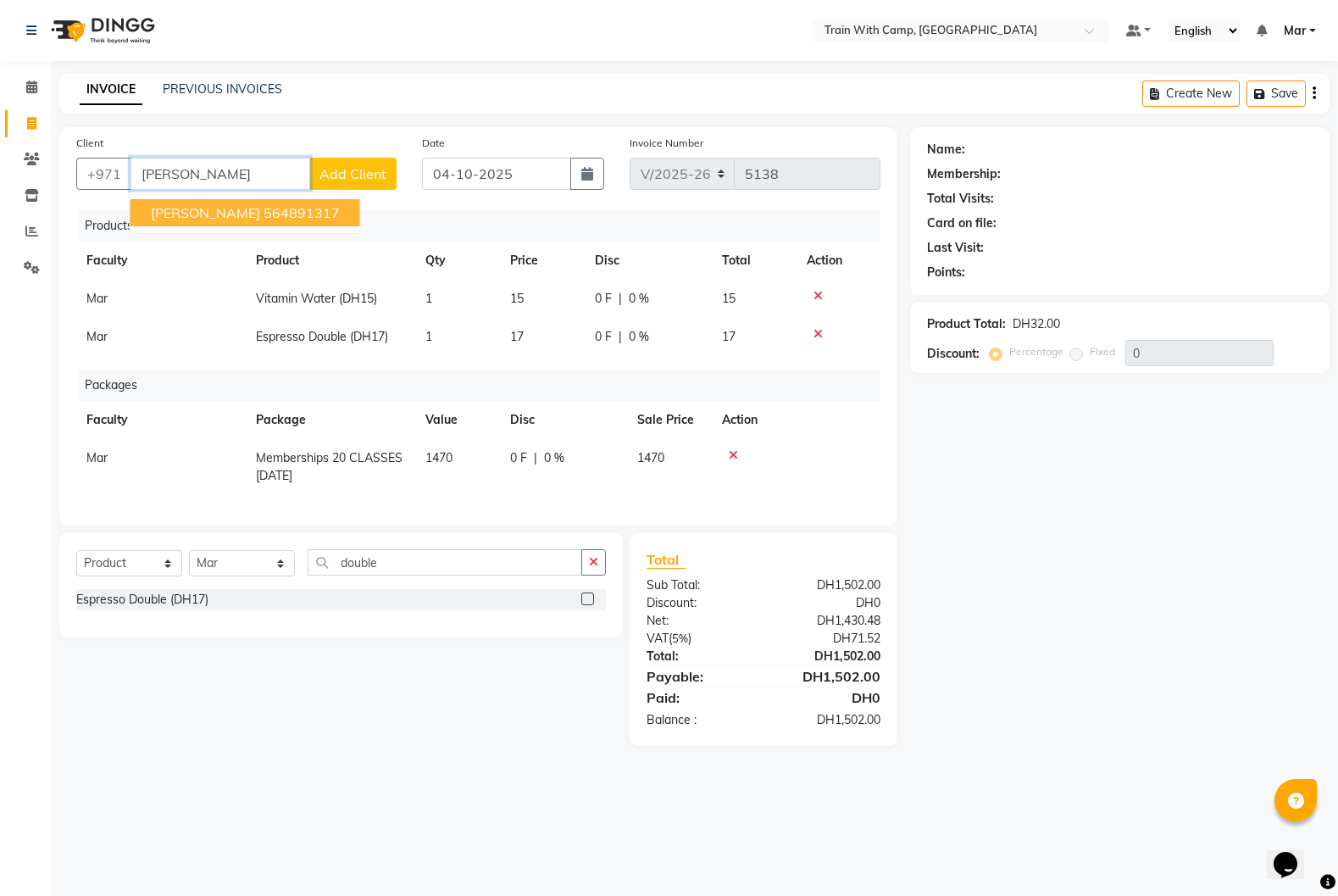
click at [273, 213] on ngb-highlight "564891317" at bounding box center [301, 213] width 76 height 17
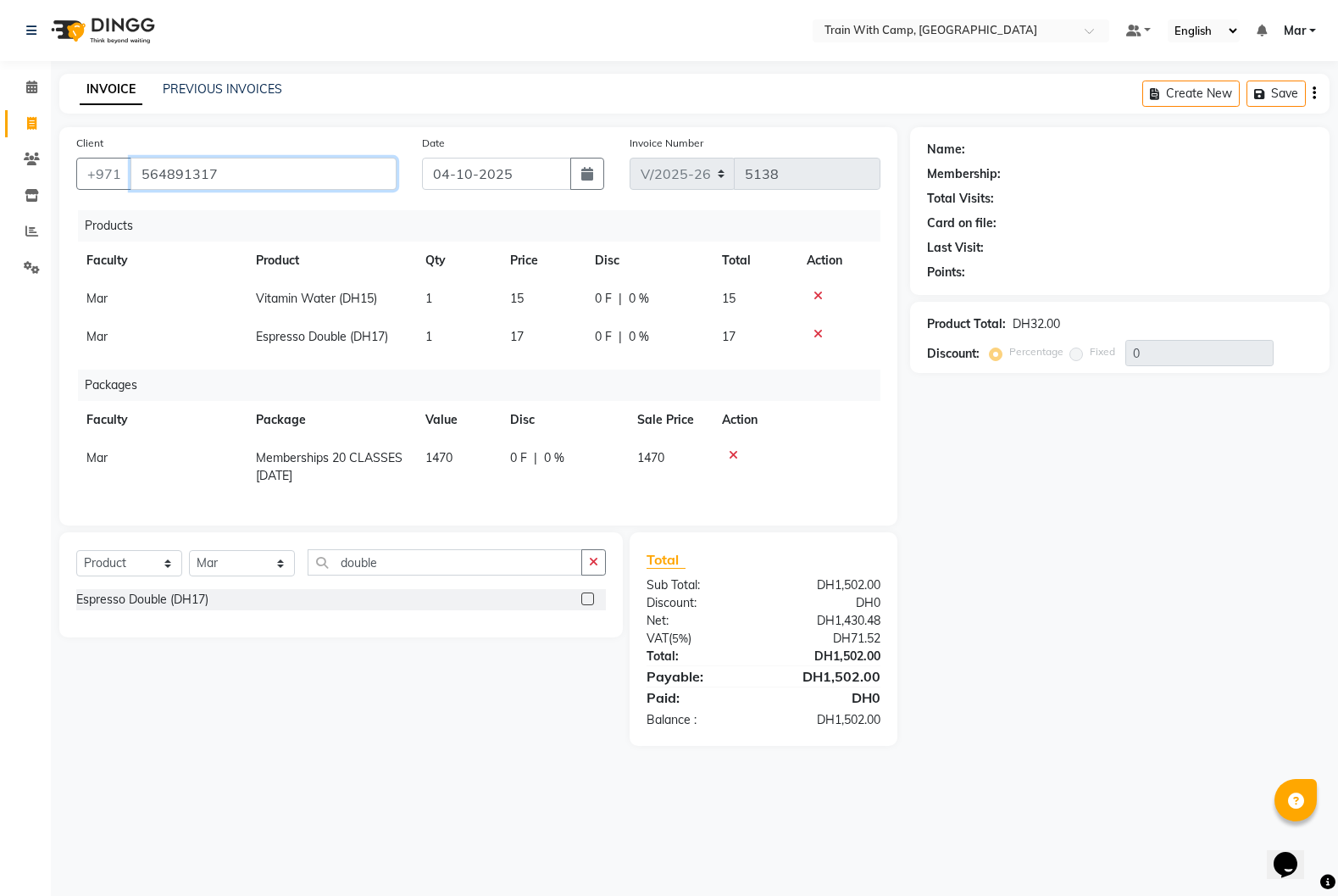
type input "564891317"
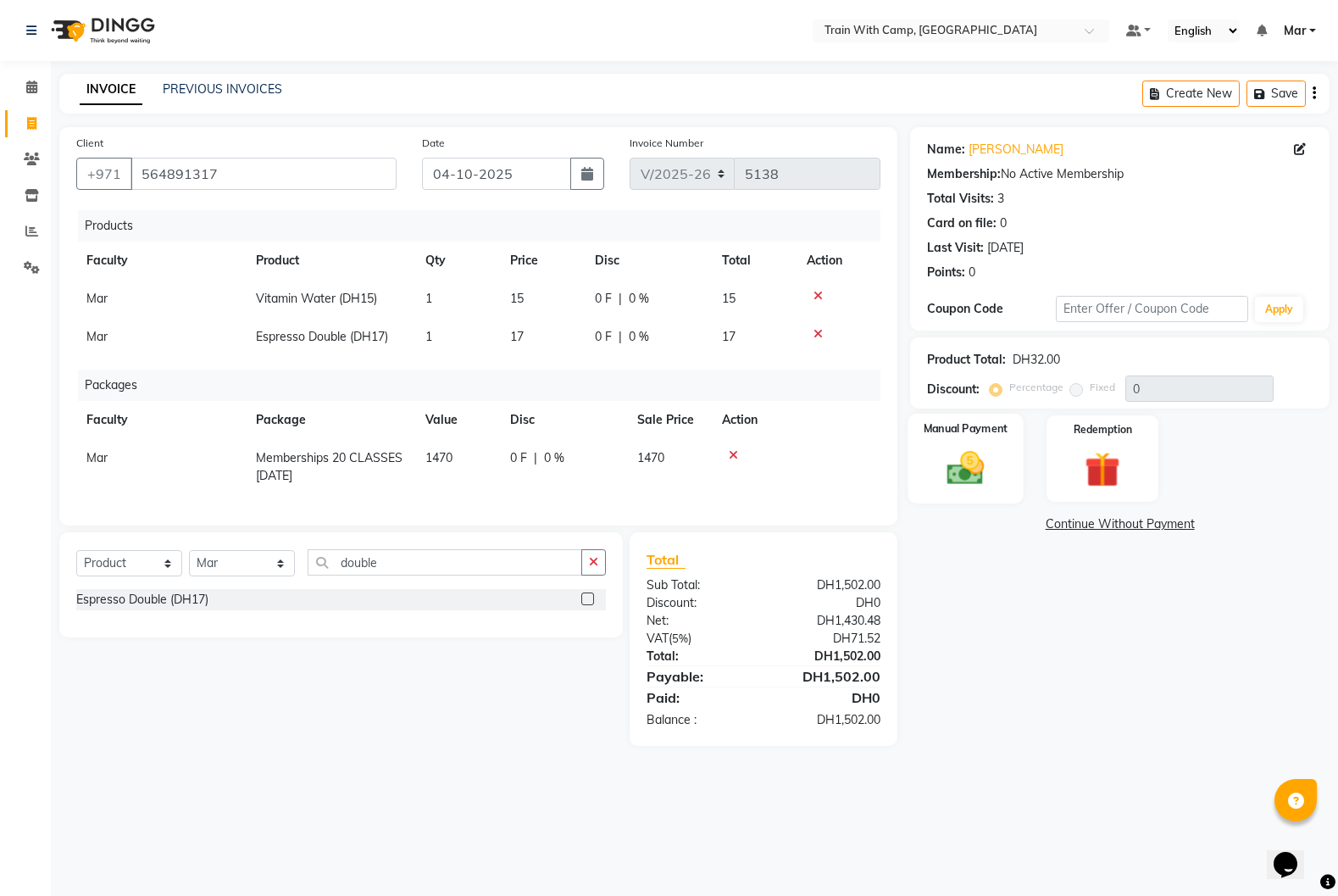
click at [971, 470] on img at bounding box center [966, 468] width 60 height 42
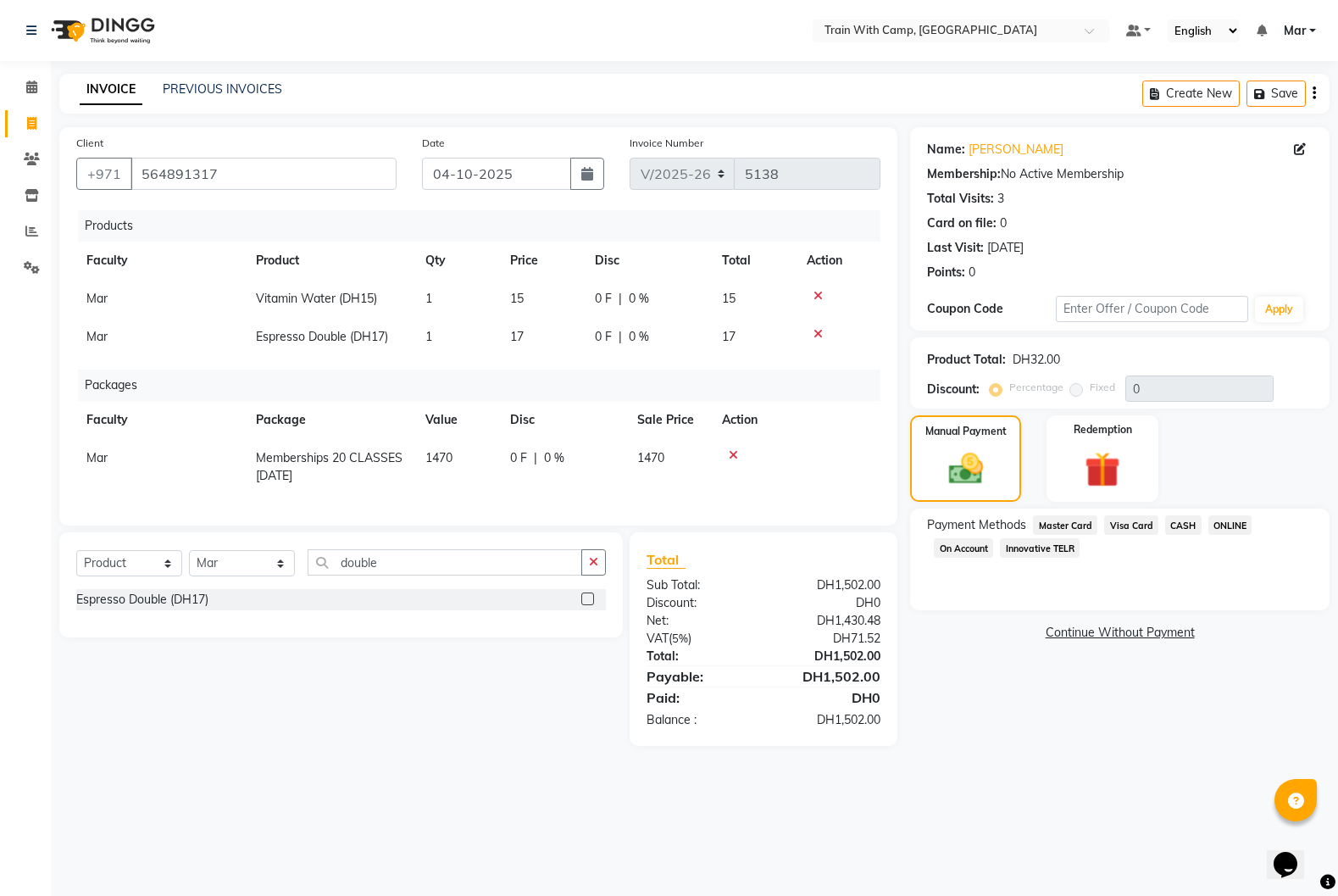
click at [1061, 525] on span "Master Card" at bounding box center [1065, 525] width 65 height 20
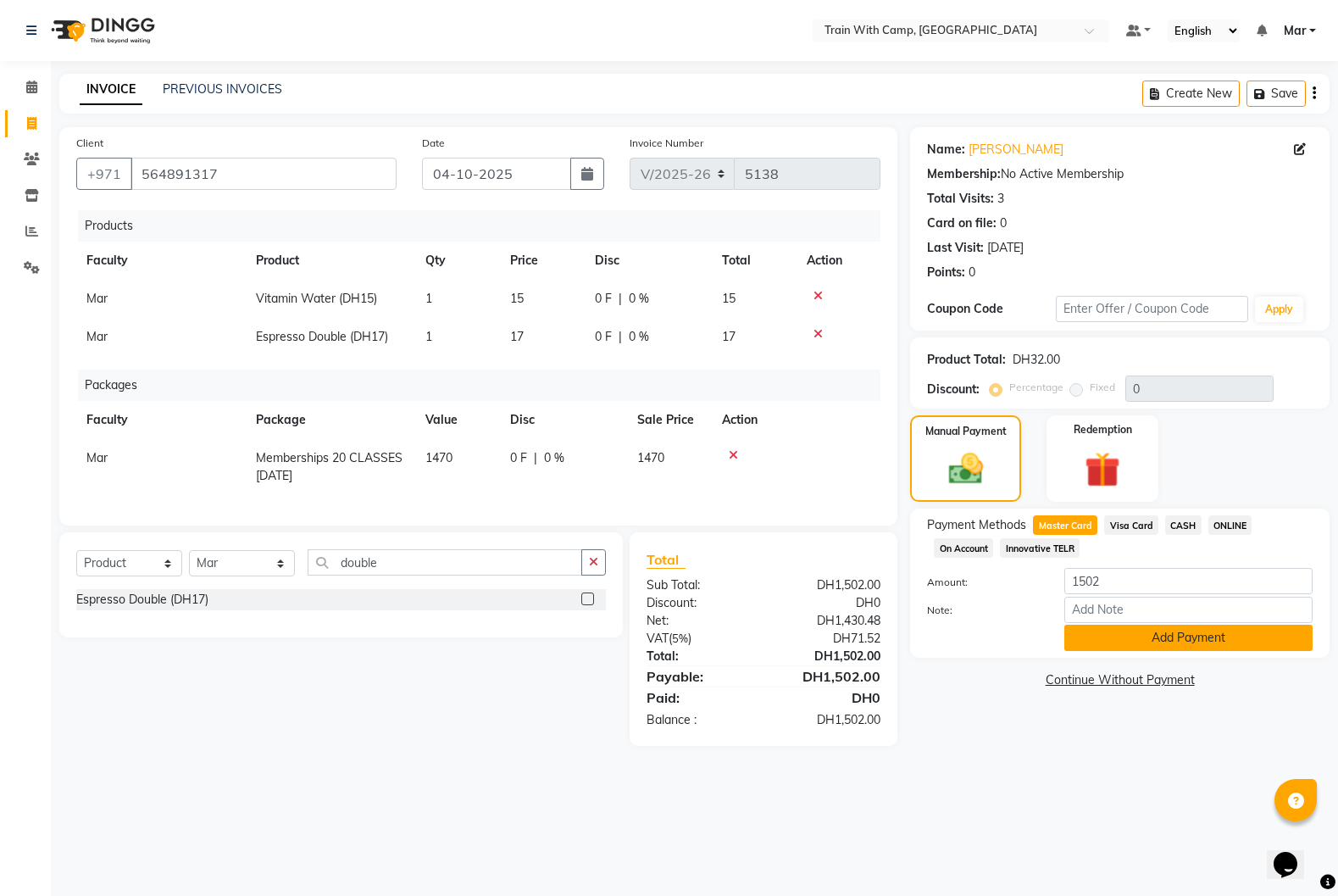
click at [1123, 634] on button "Add Payment" at bounding box center [1188, 638] width 248 height 26
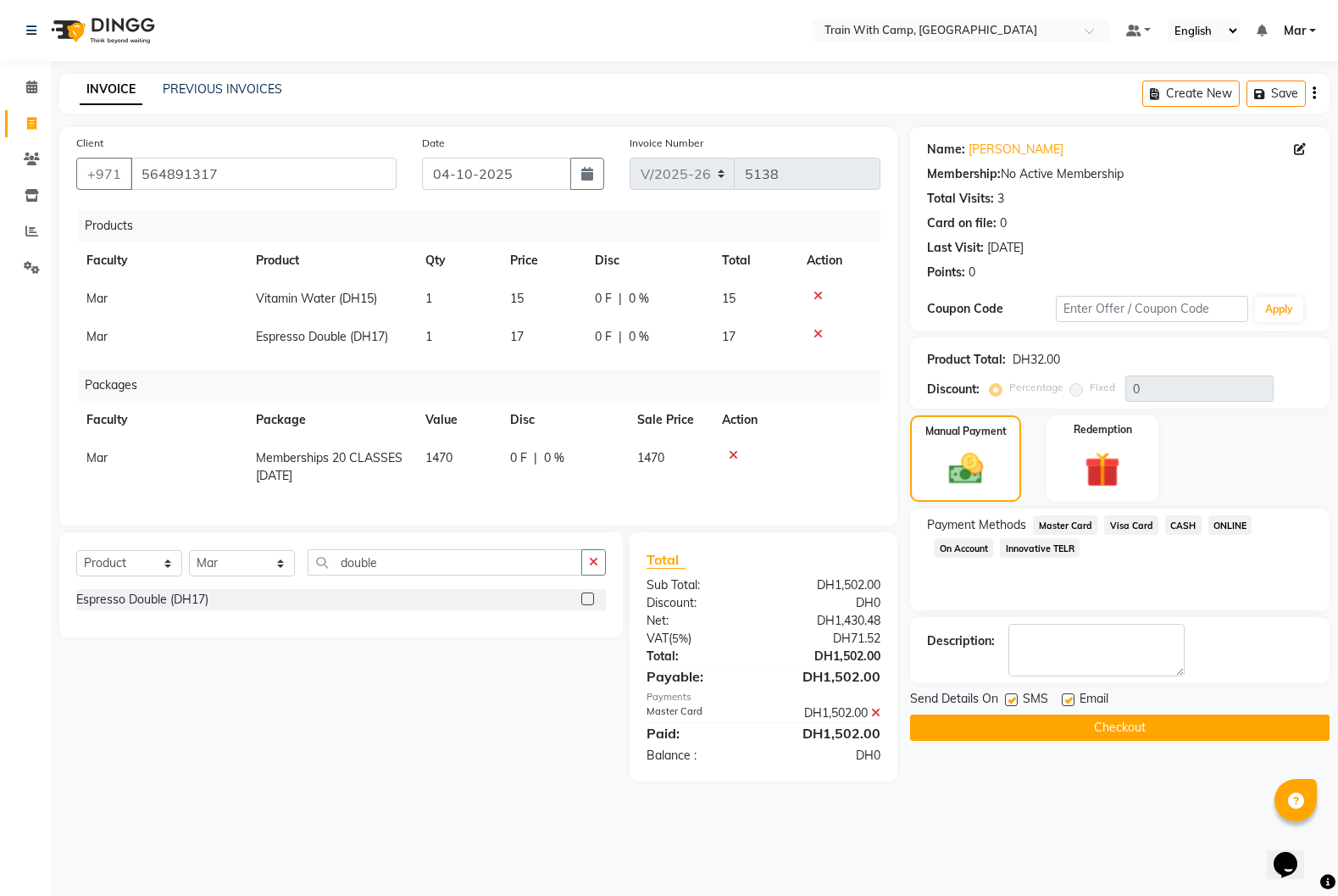
drag, startPoint x: 1074, startPoint y: 701, endPoint x: 1040, endPoint y: 703, distance: 34.1
click at [1074, 701] on label at bounding box center [1068, 699] width 13 height 13
click at [1073, 701] on input "checkbox" at bounding box center [1067, 700] width 11 height 11
checkbox input "false"
click at [1017, 698] on label at bounding box center [1011, 699] width 13 height 13
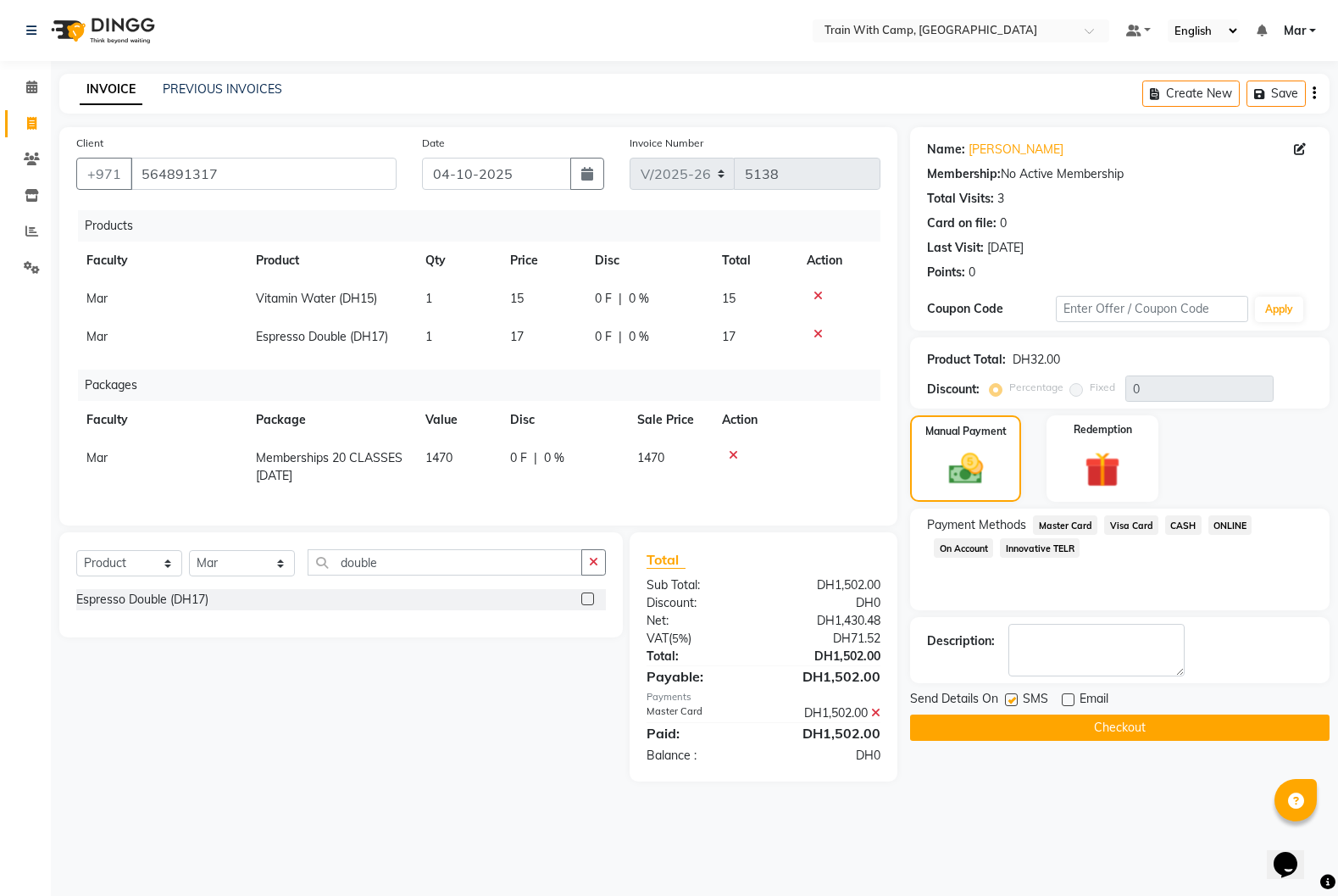
click at [1016, 698] on input "checkbox" at bounding box center [1010, 700] width 11 height 11
checkbox input "false"
click at [1021, 723] on button "Checkout" at bounding box center [1119, 727] width 419 height 26
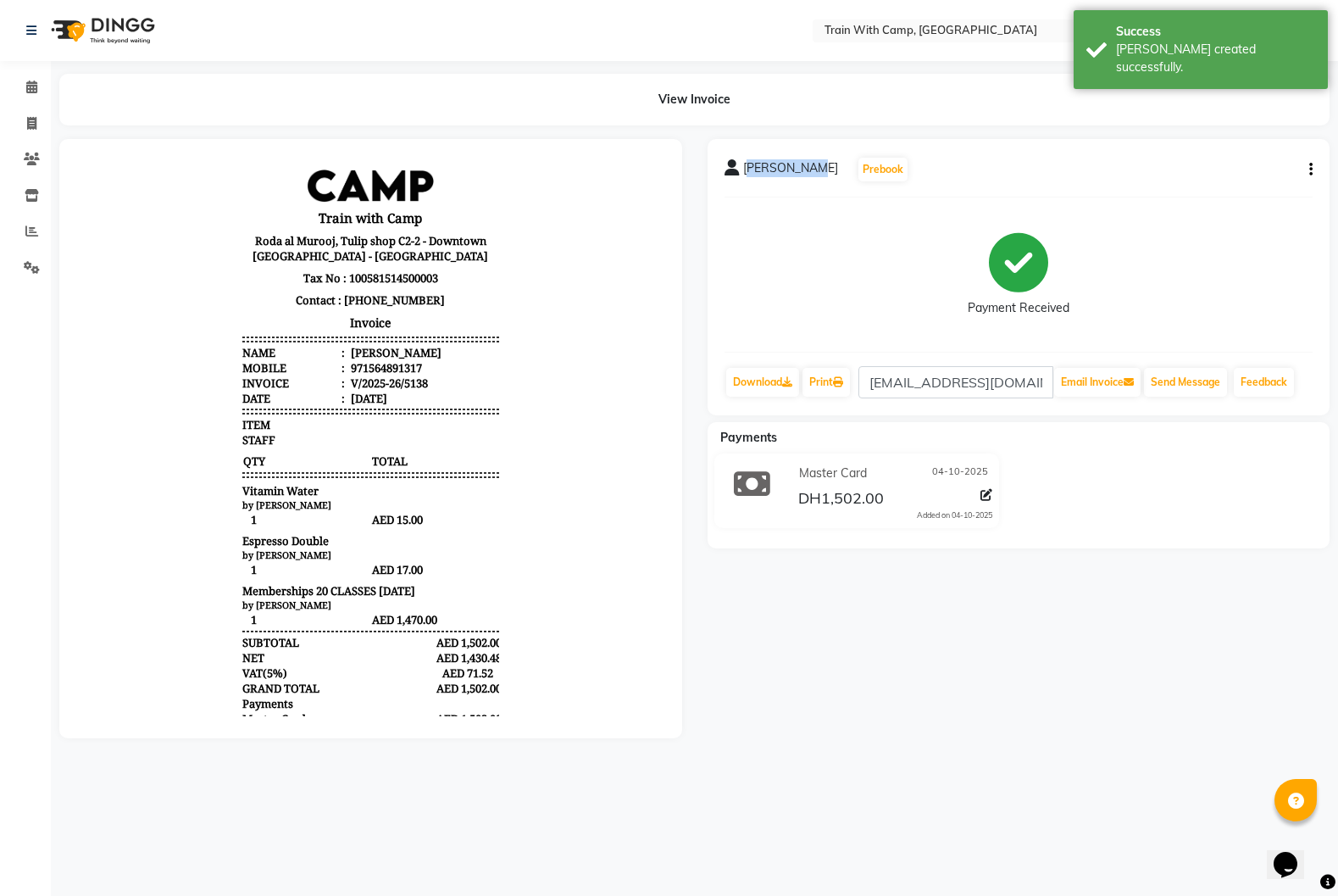
drag, startPoint x: 745, startPoint y: 167, endPoint x: 767, endPoint y: 189, distance: 31.1
click at [805, 176] on span "Sara Sanati" at bounding box center [790, 172] width 95 height 24
drag, startPoint x: 767, startPoint y: 189, endPoint x: 739, endPoint y: 176, distance: 30.9
click at [764, 188] on div "Sara Sanati Prebook Payment Received Download Print saraa.sanatii@gmail.com Ema…" at bounding box center [1019, 276] width 623 height 276
drag, startPoint x: 744, startPoint y: 169, endPoint x: 814, endPoint y: 174, distance: 70.2
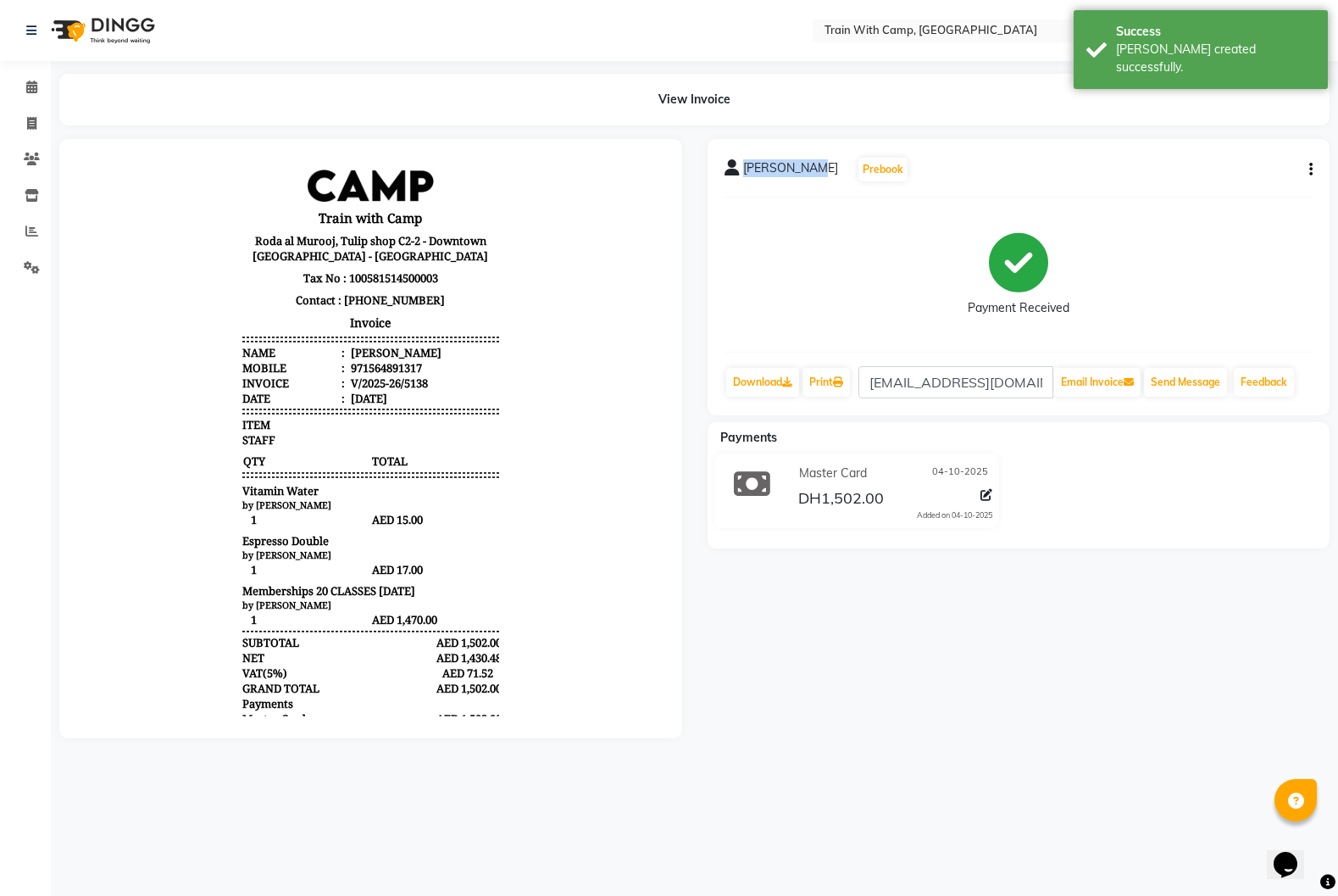
click at [813, 175] on div "Sara Sanati Prebook" at bounding box center [816, 169] width 185 height 27
copy span "Sara Sanati"
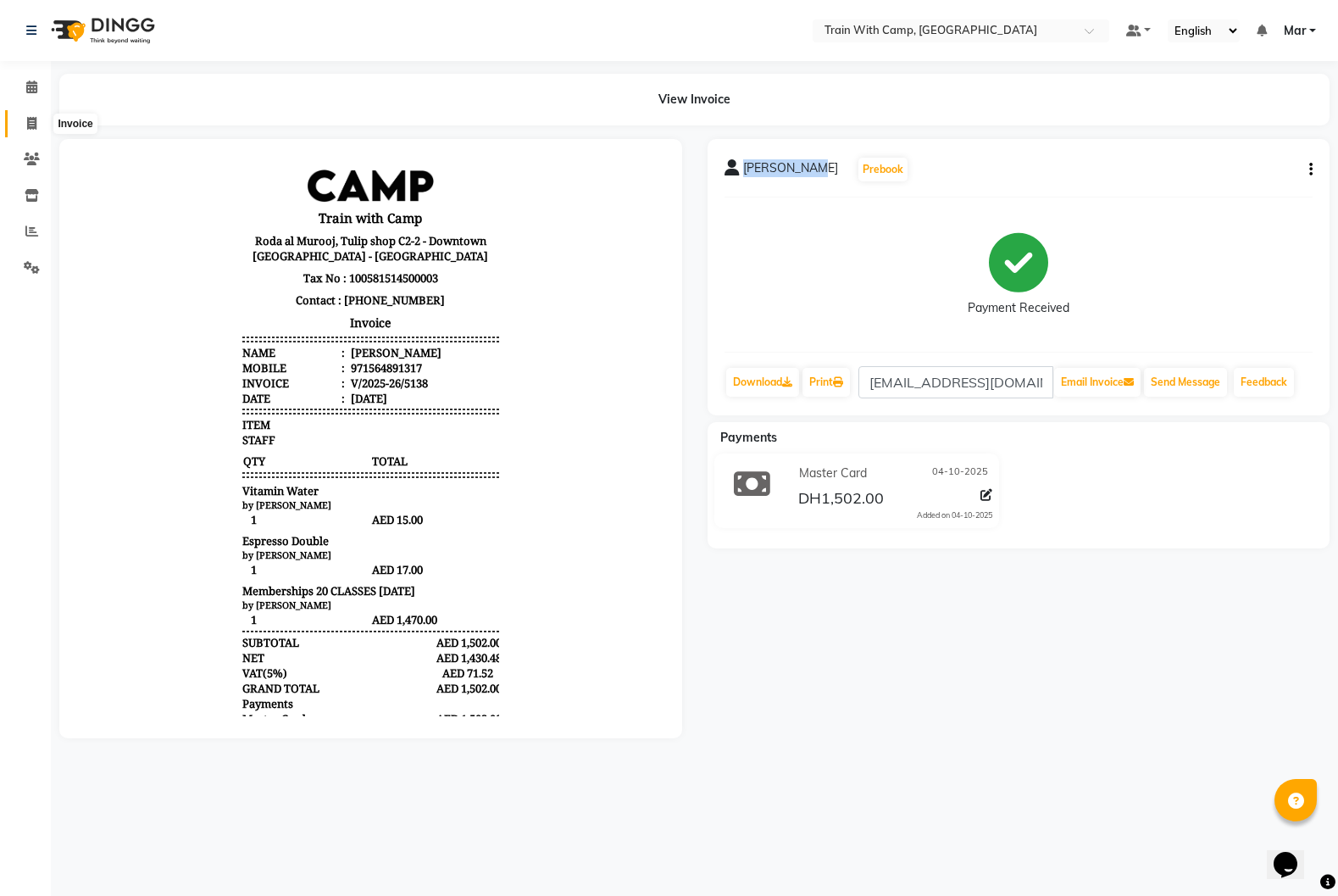
click at [23, 124] on span at bounding box center [32, 125] width 30 height 20
select select "service"
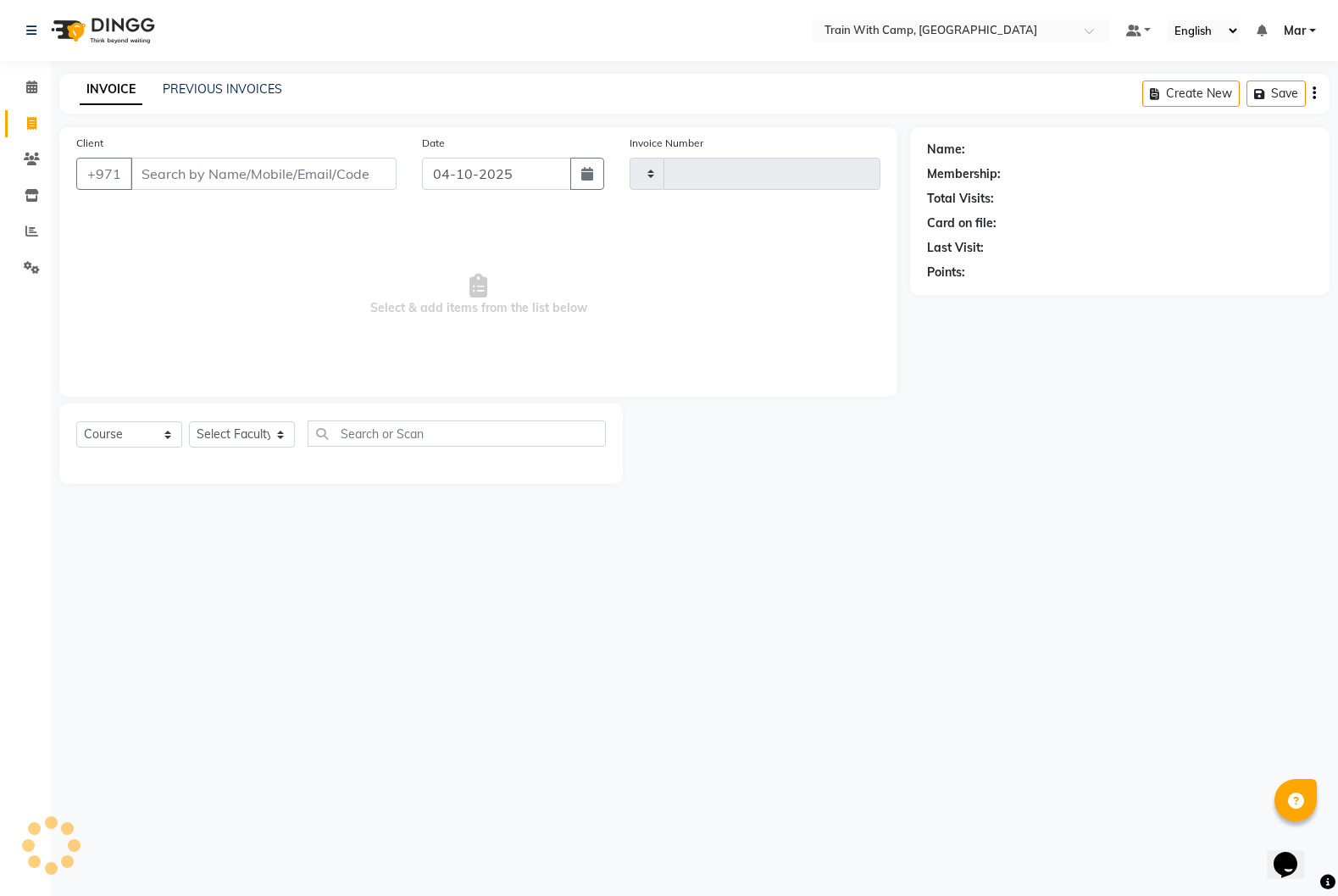
type input "5139"
select select "910"
type input "507173257"
select select "14898"
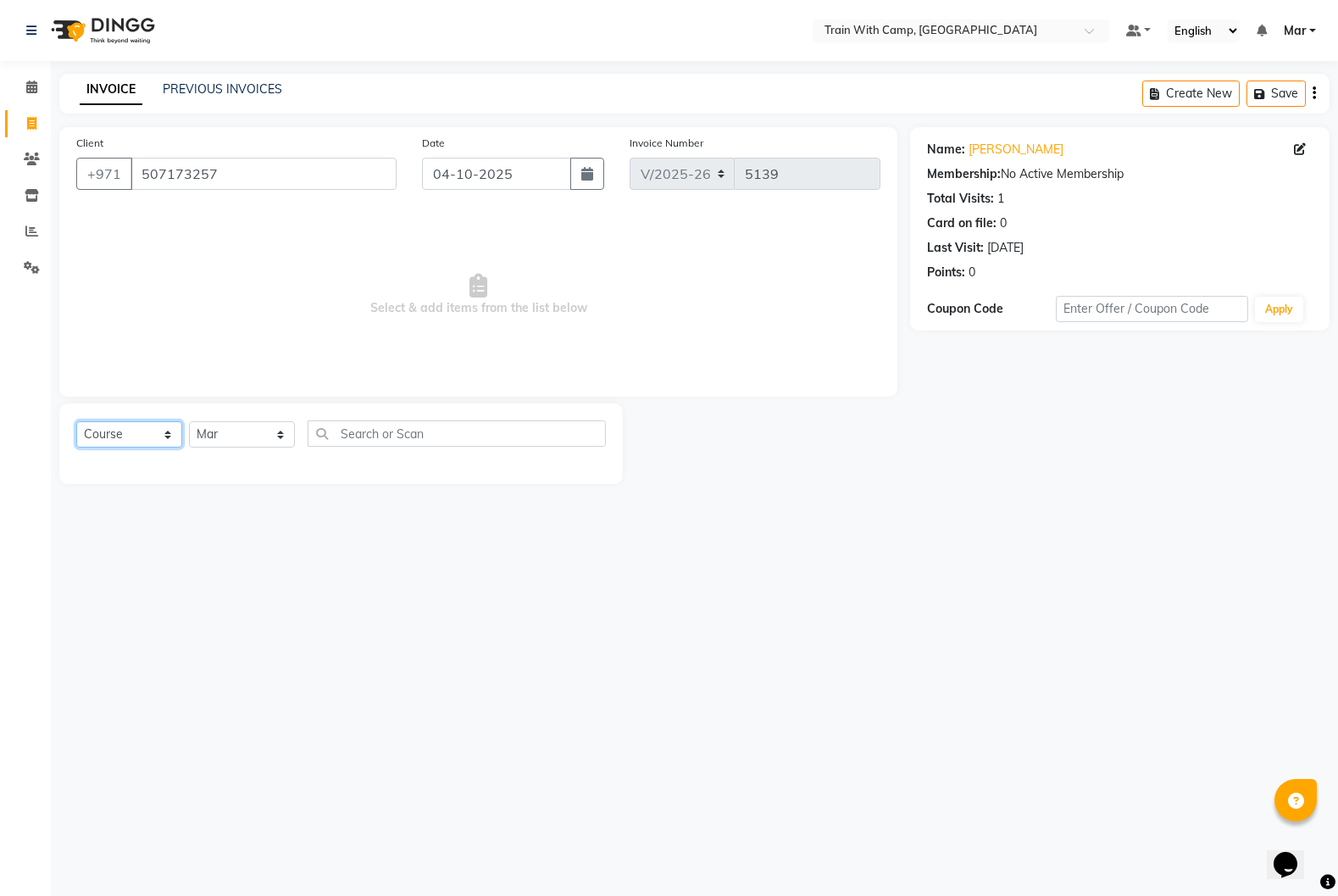
click at [166, 437] on select "Select Course Product Membership Package Voucher Prepaid Gift Card" at bounding box center [129, 434] width 106 height 26
select select "package"
click at [76, 421] on select "Select Course Product Membership Package Voucher Prepaid Gift Card" at bounding box center [129, 434] width 106 height 26
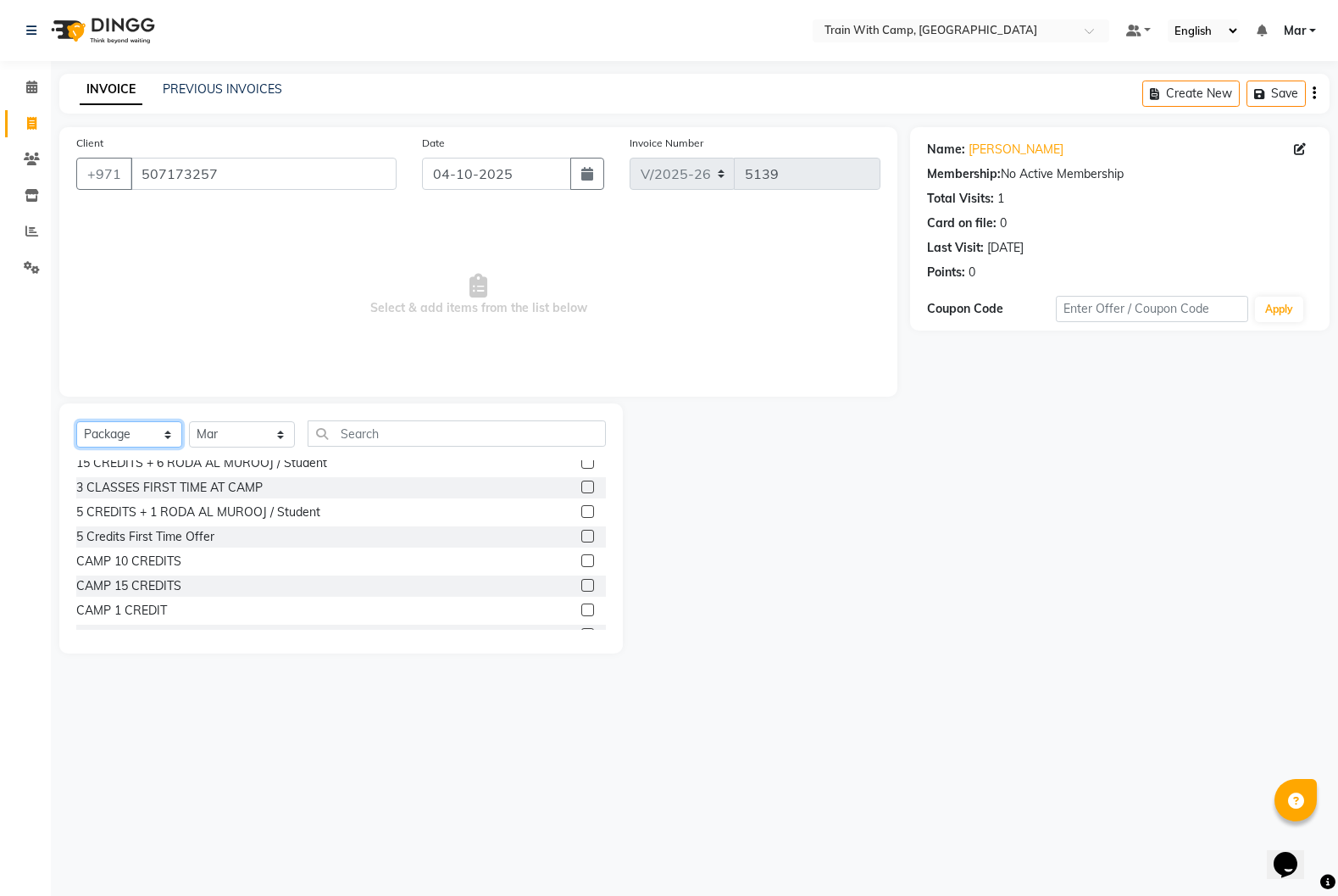
scroll to position [42, 0]
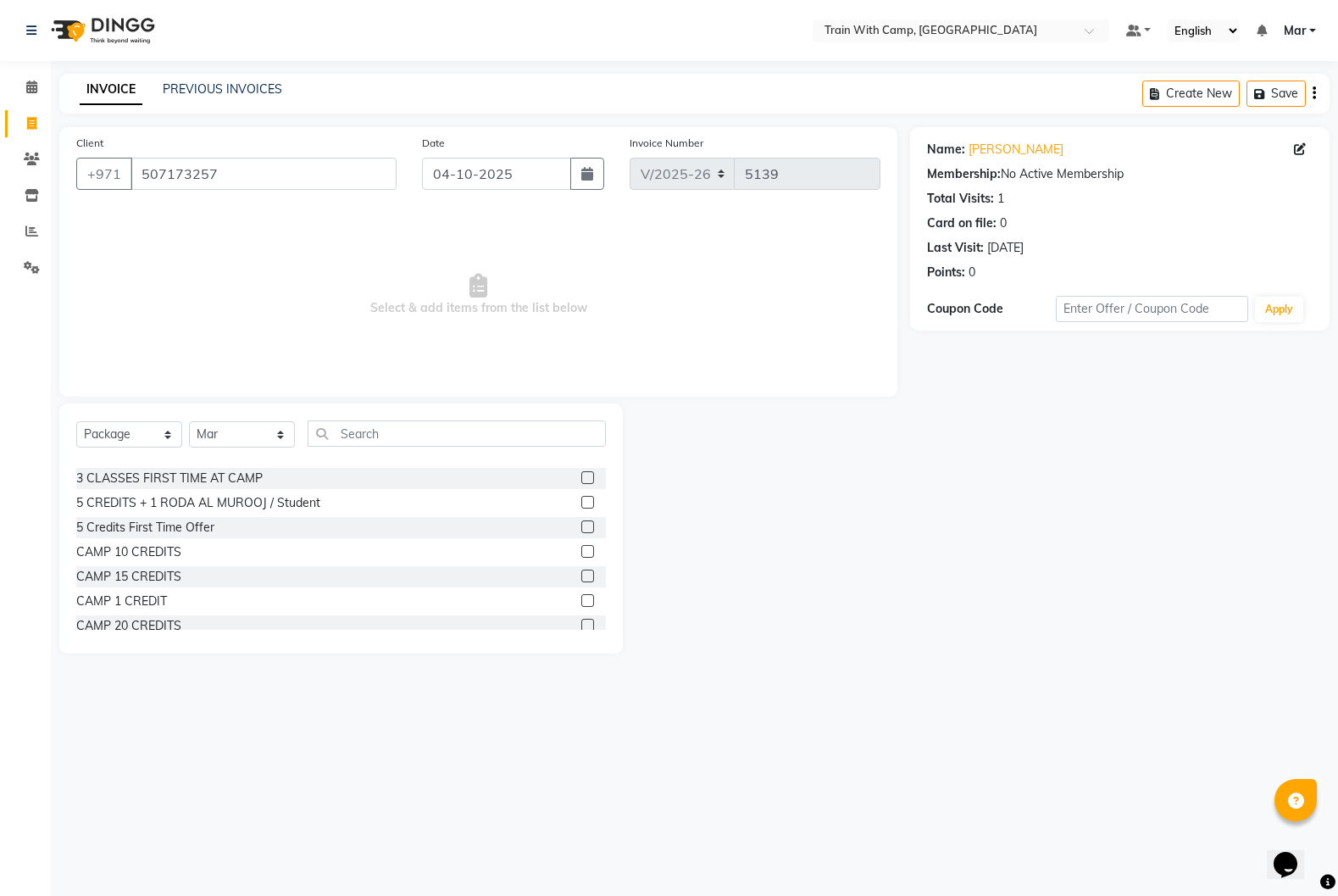
click at [587, 550] on label at bounding box center [588, 551] width 13 height 13
click at [587, 550] on input "checkbox" at bounding box center [587, 552] width 11 height 11
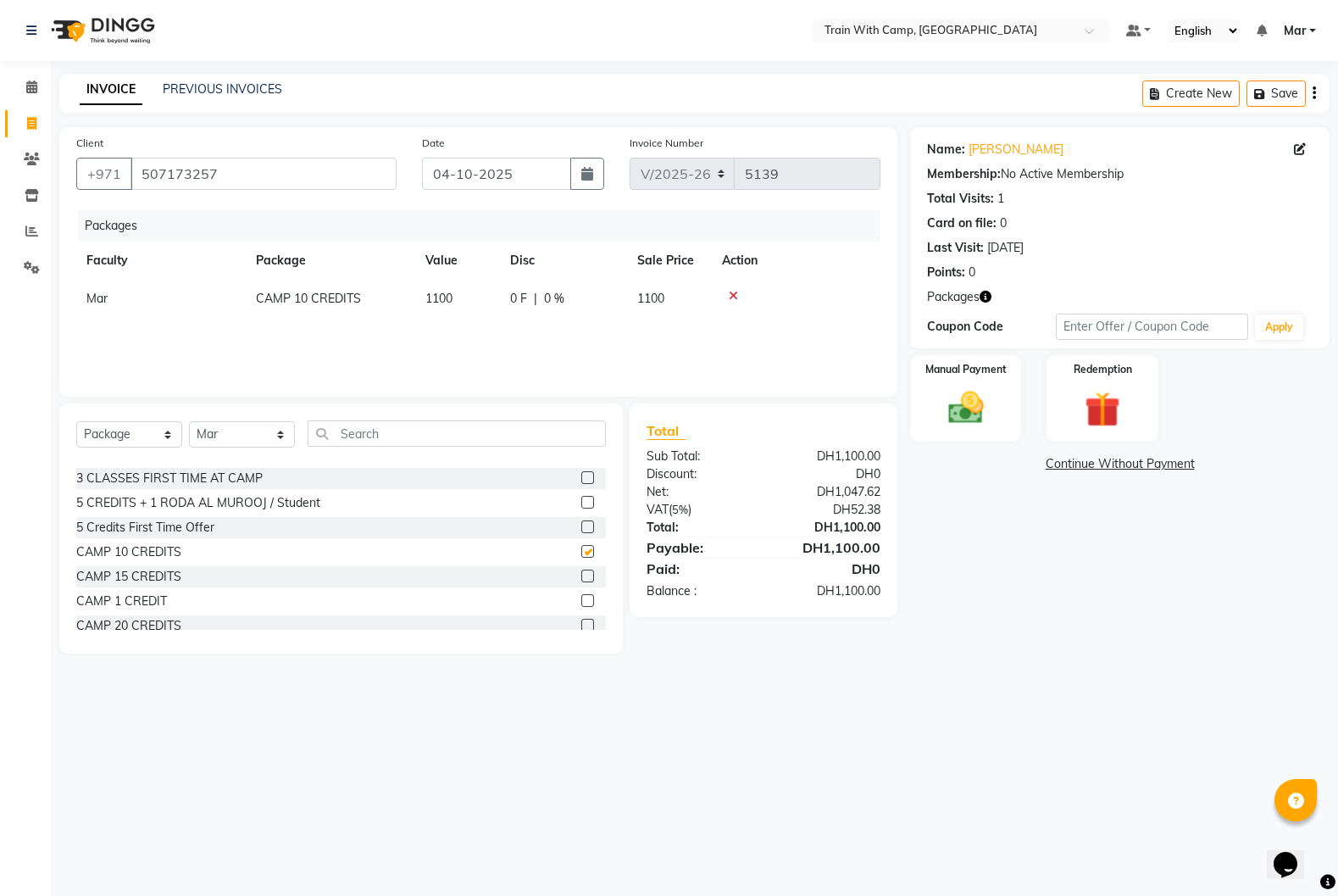
checkbox input "false"
click at [957, 415] on img at bounding box center [966, 407] width 60 height 42
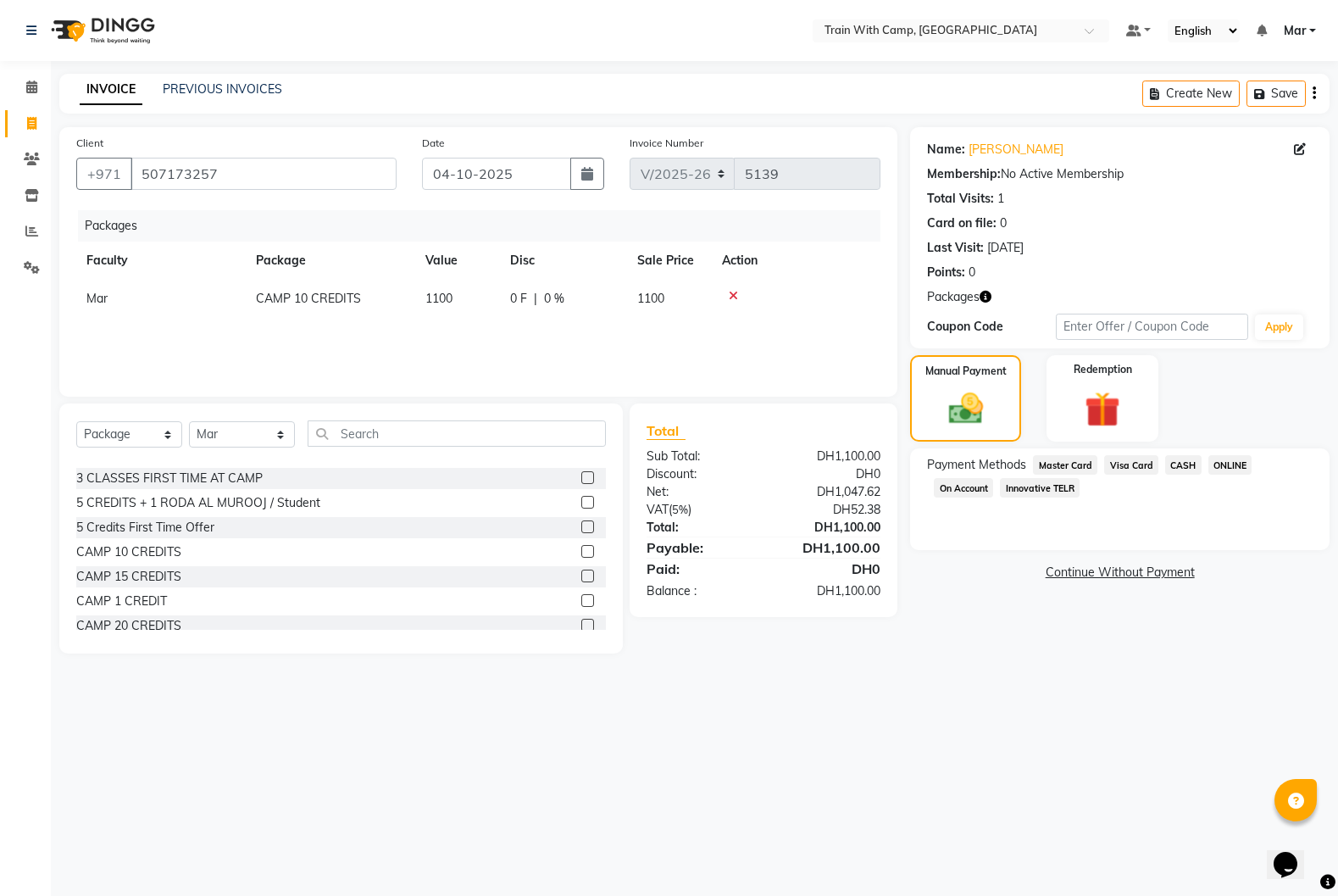
click at [1128, 464] on span "Visa Card" at bounding box center [1131, 465] width 54 height 20
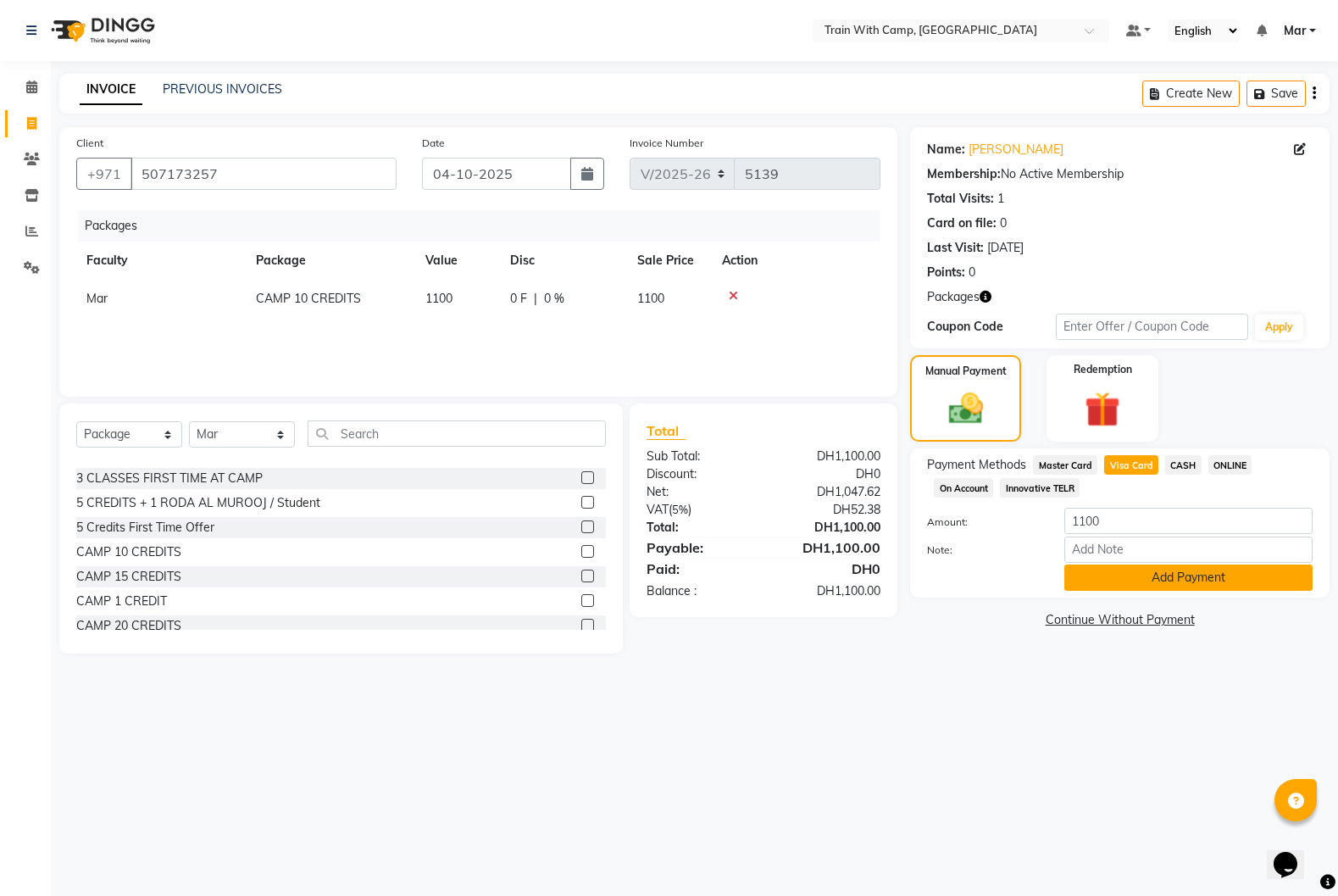
click at [1132, 577] on button "Add Payment" at bounding box center [1188, 578] width 248 height 26
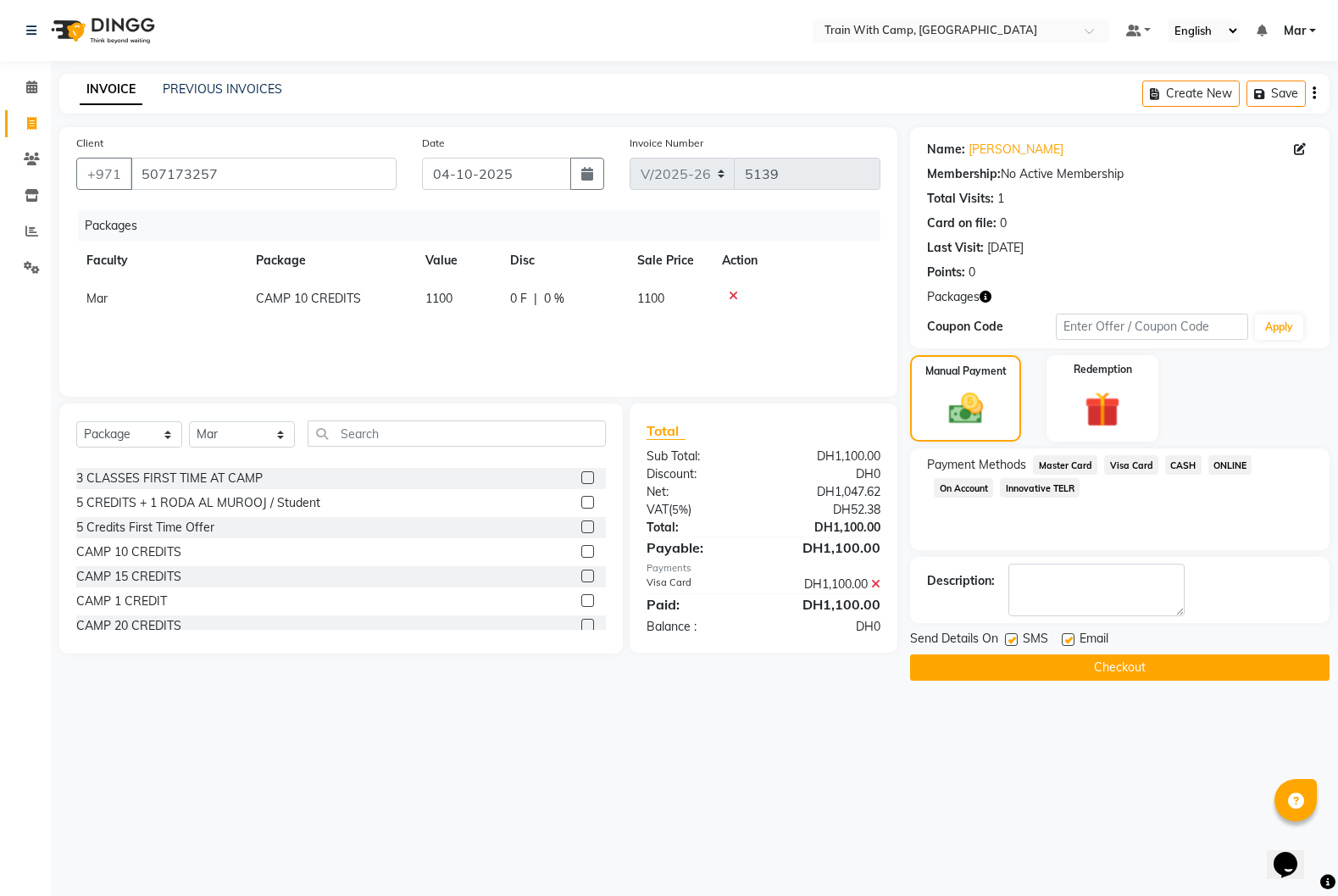
drag, startPoint x: 1069, startPoint y: 637, endPoint x: 1044, endPoint y: 645, distance: 26.2
click at [1069, 638] on label at bounding box center [1068, 640] width 13 height 13
click at [1069, 638] on input "checkbox" at bounding box center [1067, 640] width 11 height 11
checkbox input "false"
drag, startPoint x: 1012, startPoint y: 639, endPoint x: 1018, endPoint y: 667, distance: 28.6
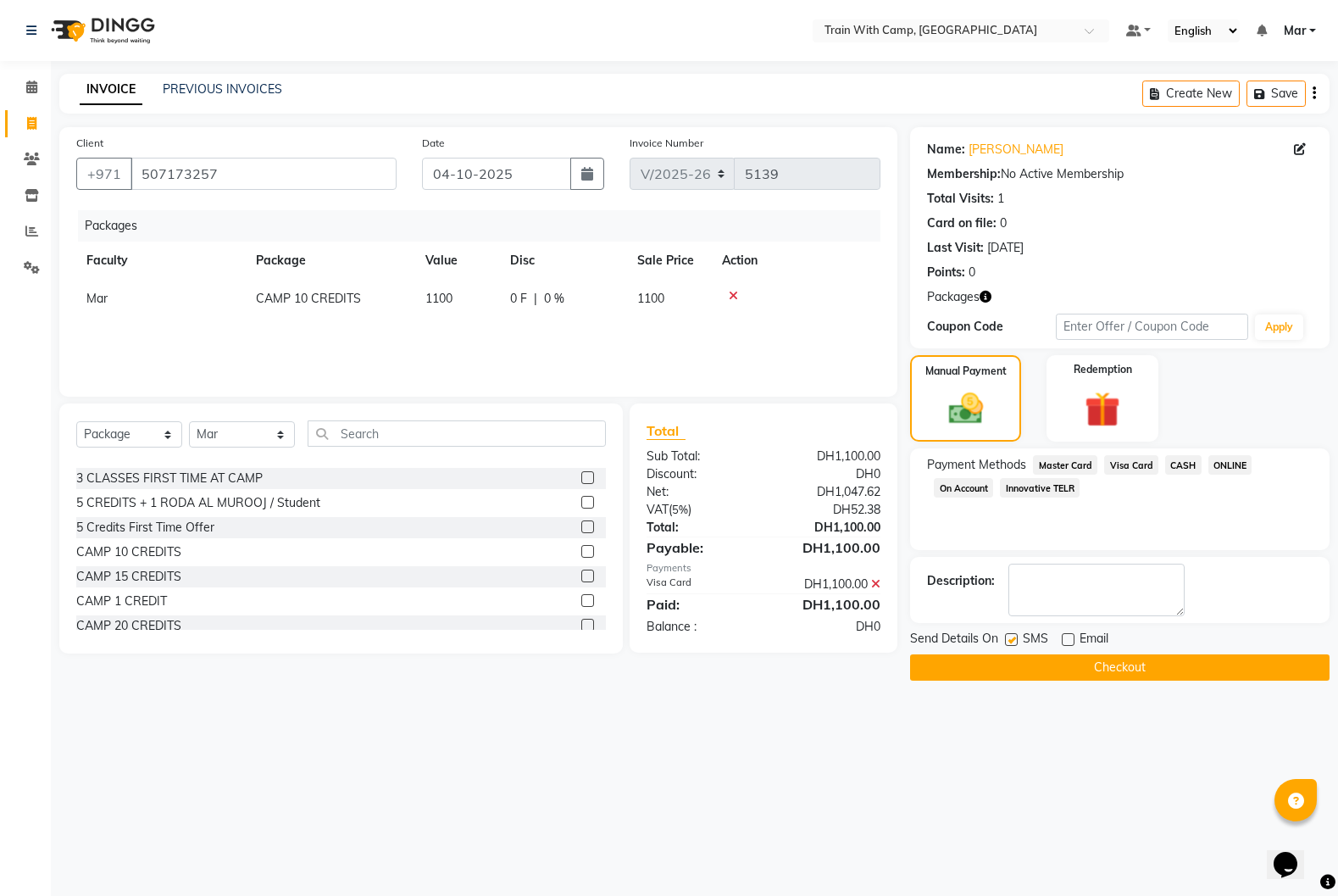
click at [1014, 641] on label at bounding box center [1011, 640] width 13 height 13
click at [1014, 641] on input "checkbox" at bounding box center [1010, 640] width 11 height 11
checkbox input "false"
click at [1019, 669] on button "Checkout" at bounding box center [1119, 668] width 419 height 26
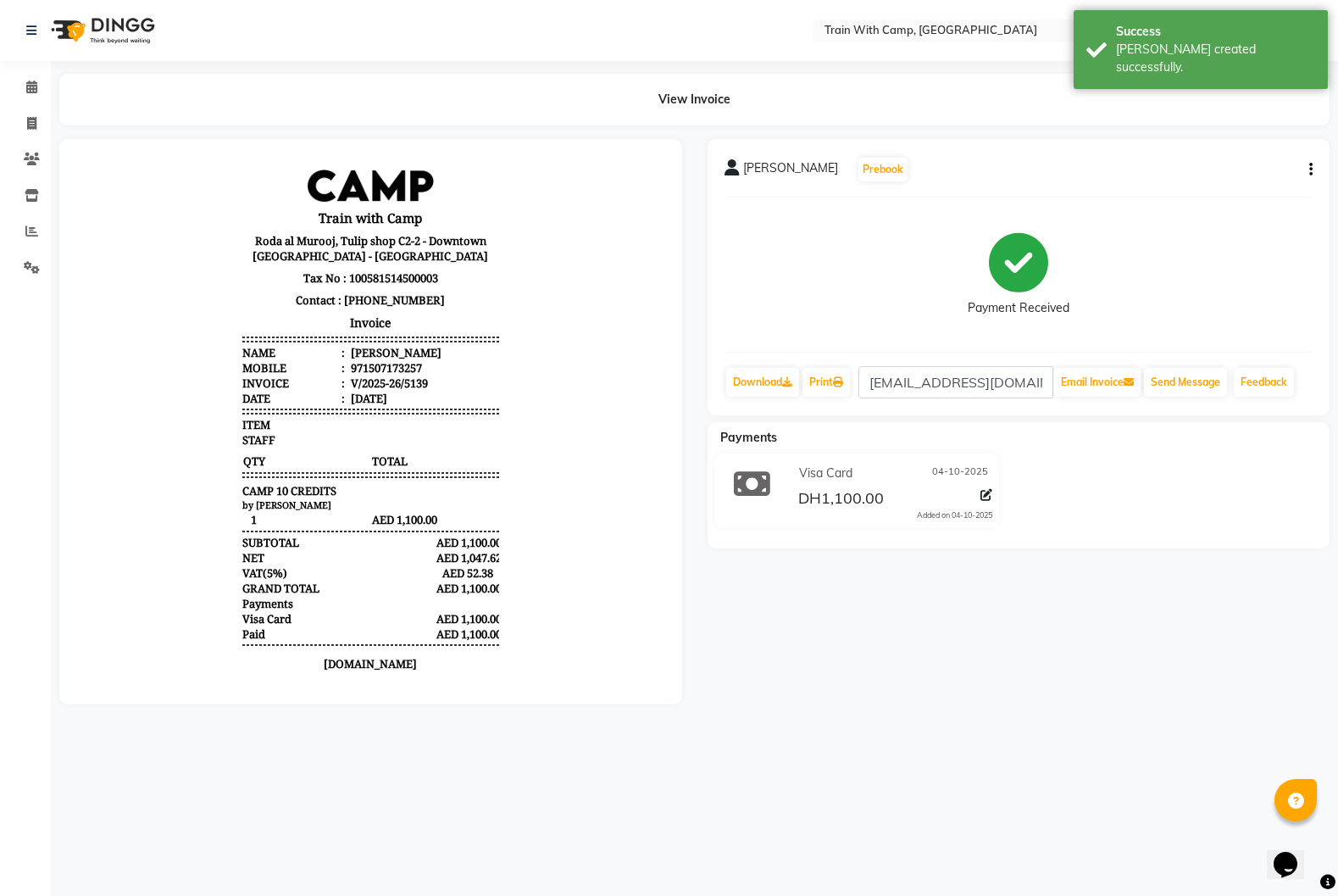
drag, startPoint x: 741, startPoint y: 168, endPoint x: 837, endPoint y: 173, distance: 96.1
click at [837, 173] on div "Latifa Soobedar Prebook" at bounding box center [816, 169] width 185 height 27
copy span "Latifa Soobedar"
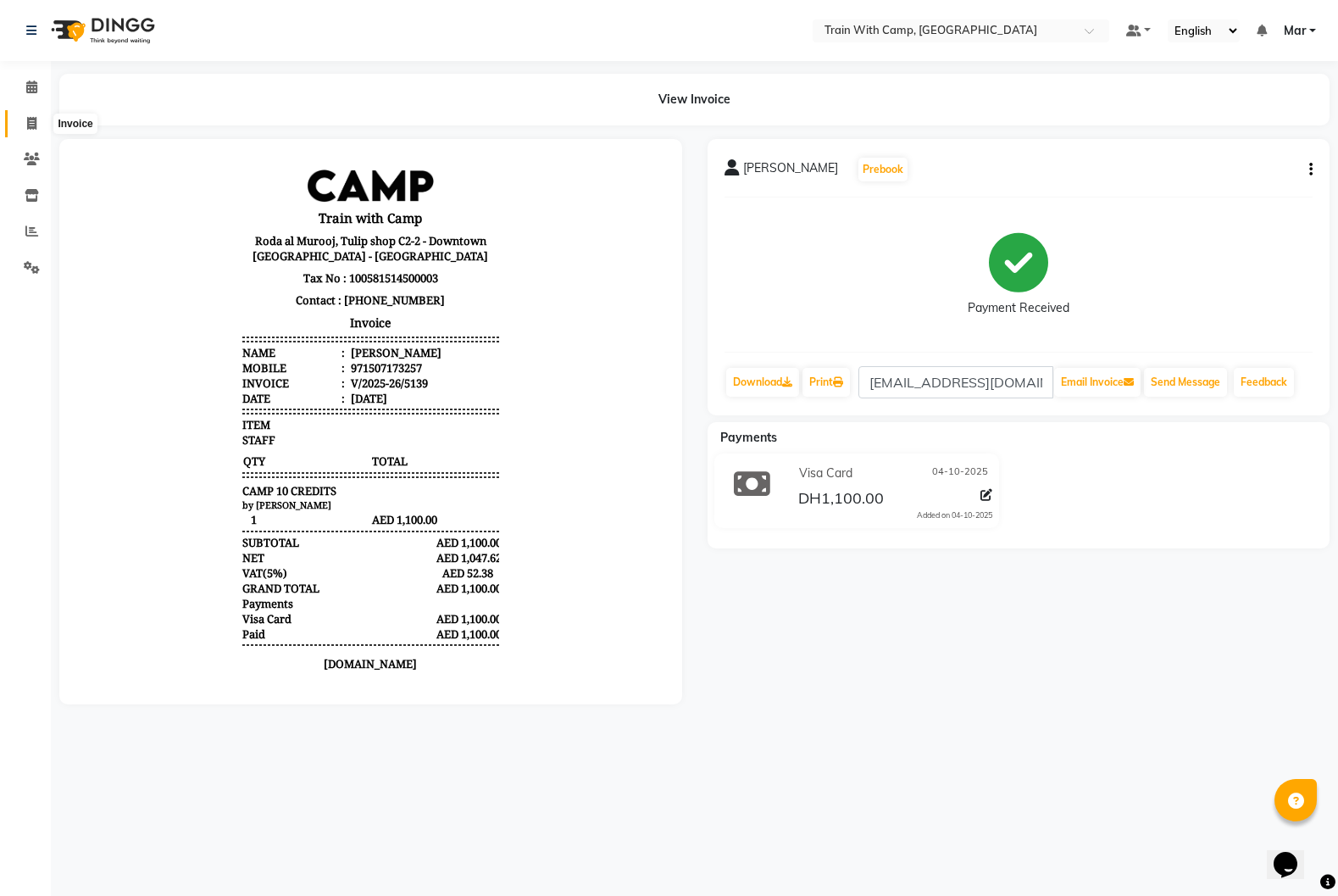
click at [35, 126] on icon at bounding box center [31, 123] width 9 height 13
select select "910"
select select "service"
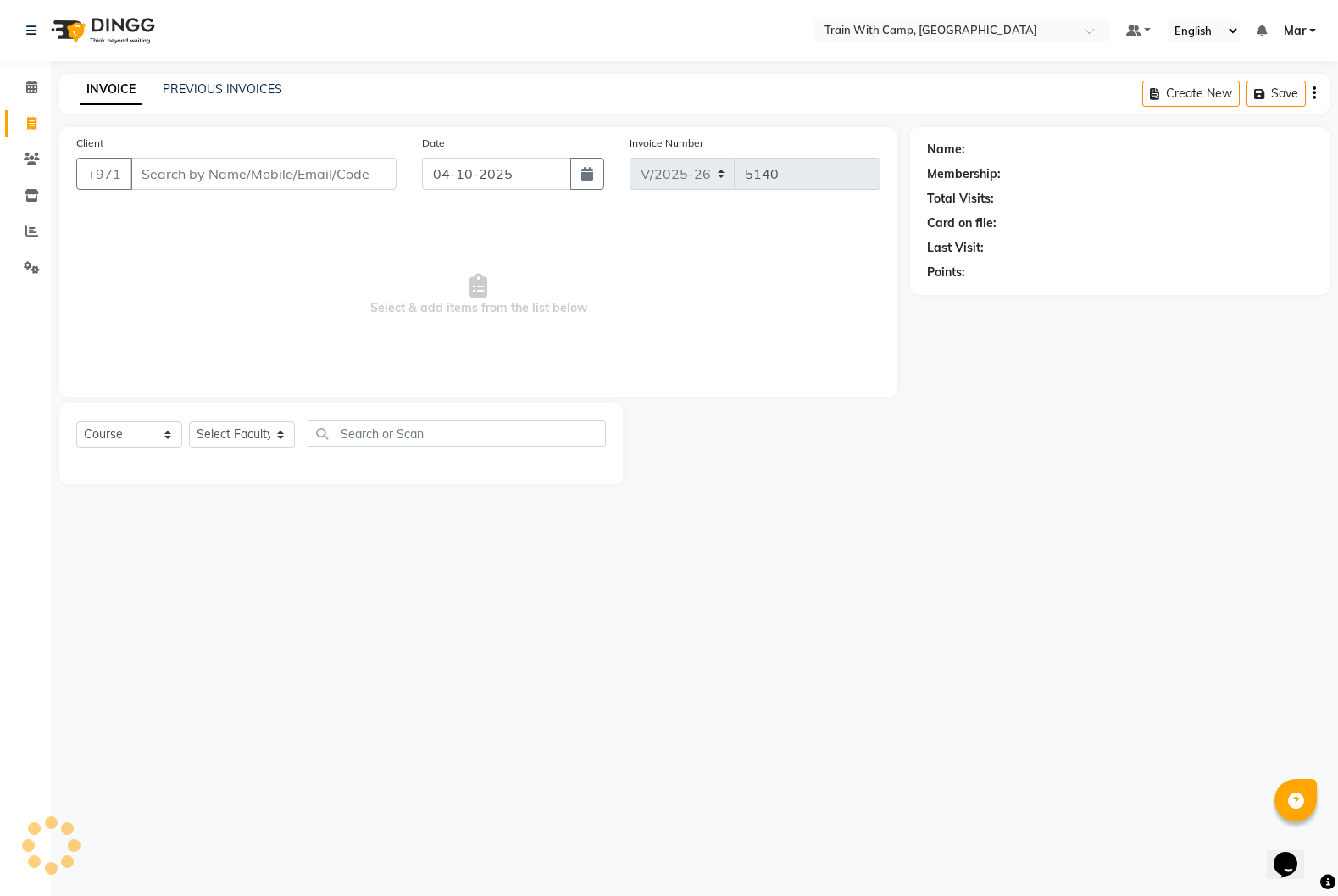
select select "14898"
click at [165, 183] on input "Client" at bounding box center [263, 174] width 266 height 32
paste input "safia_alaoui@hotmail"
drag, startPoint x: 297, startPoint y: 179, endPoint x: 147, endPoint y: 168, distance: 150.4
click at [147, 168] on input "safia_alaoui@hotmail" at bounding box center [221, 174] width 180 height 32
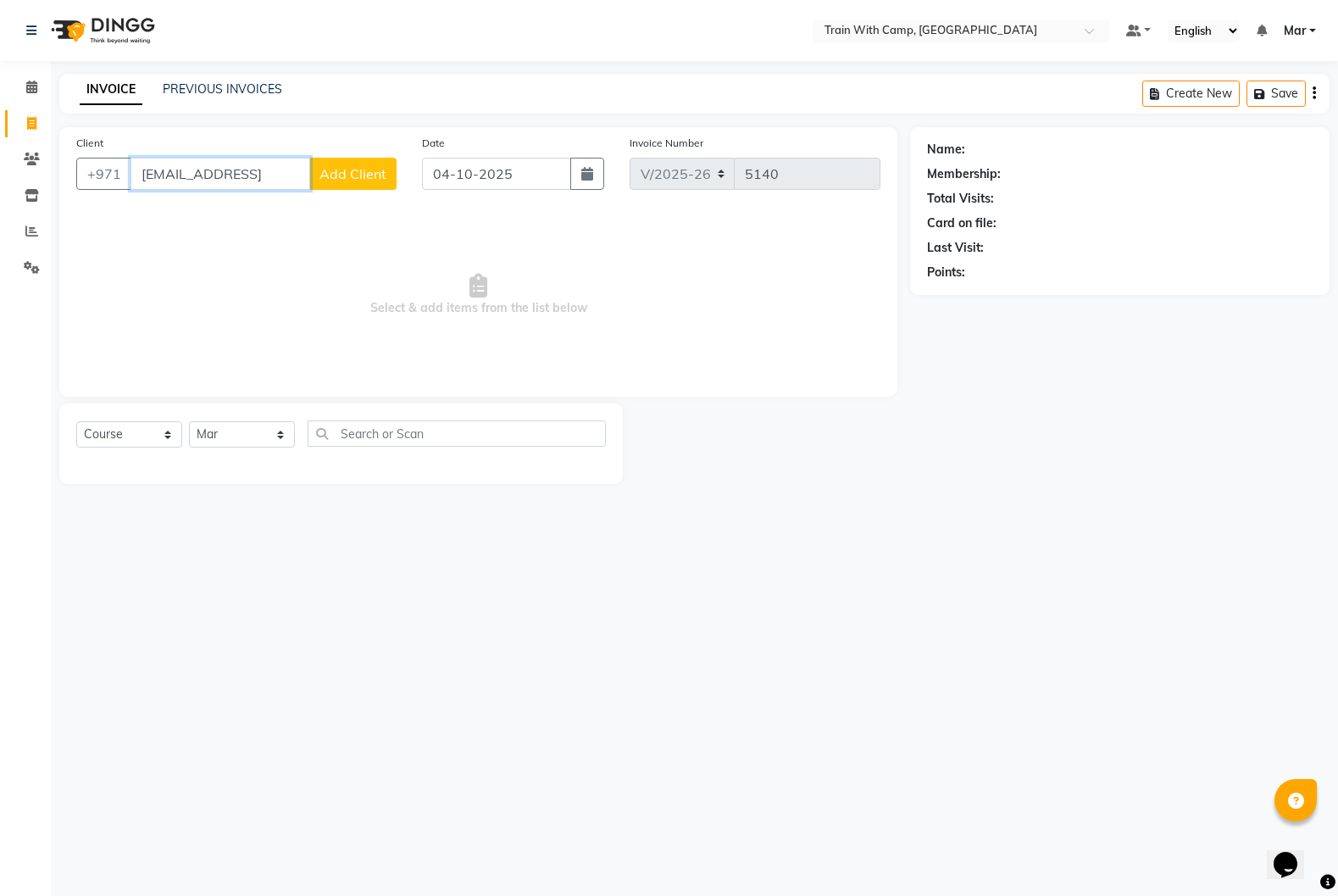
type input "s"
paste input "568918448"
type input "568918448"
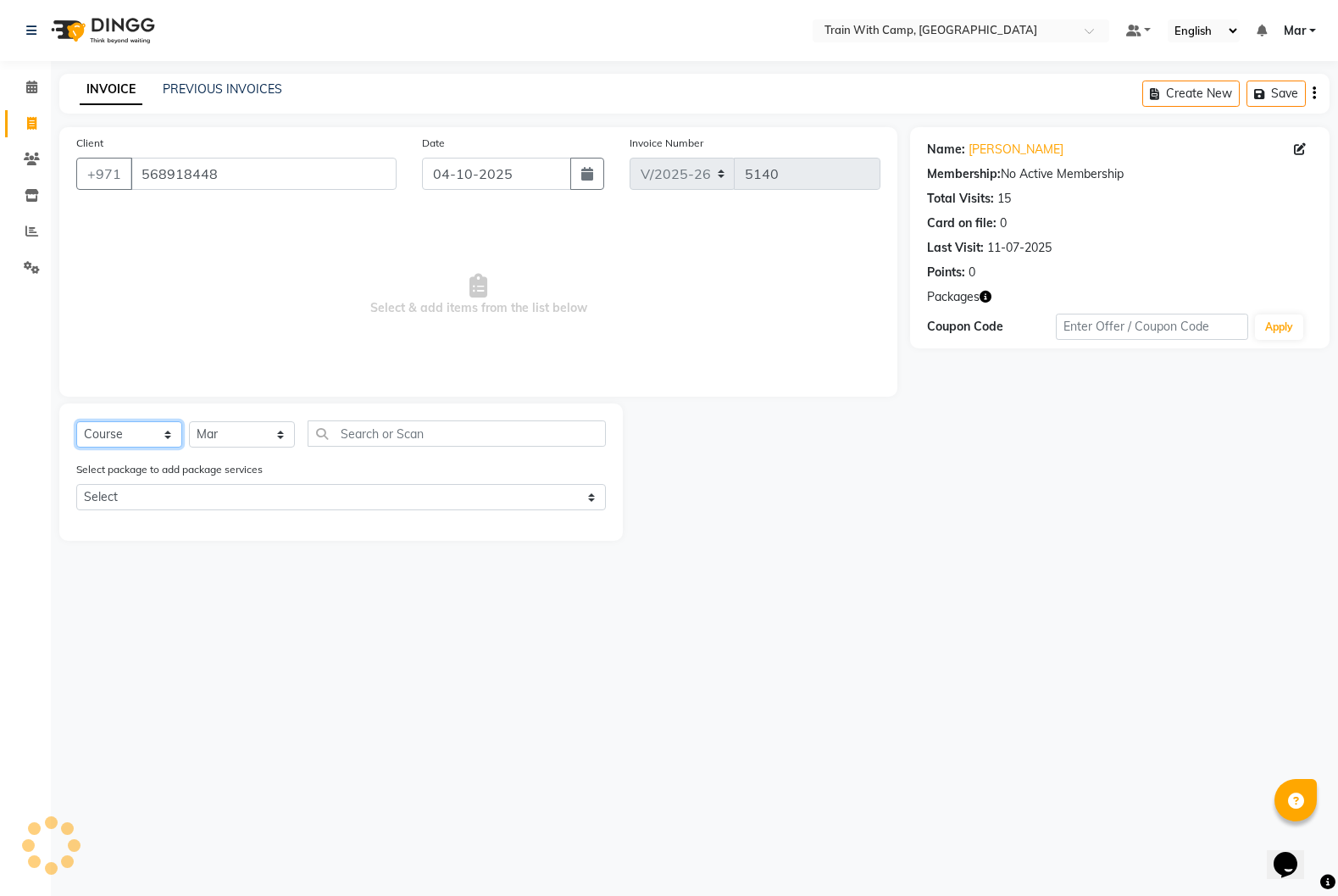
click at [126, 431] on select "Select Course Product Membership Package Voucher Prepaid Gift Card" at bounding box center [129, 434] width 106 height 26
click at [160, 440] on select "Select Course Product Membership Package Voucher Prepaid Gift Card" at bounding box center [129, 434] width 106 height 26
select select "package"
click at [76, 421] on select "Select Course Product Membership Package Voucher Prepaid Gift Card" at bounding box center [129, 434] width 106 height 26
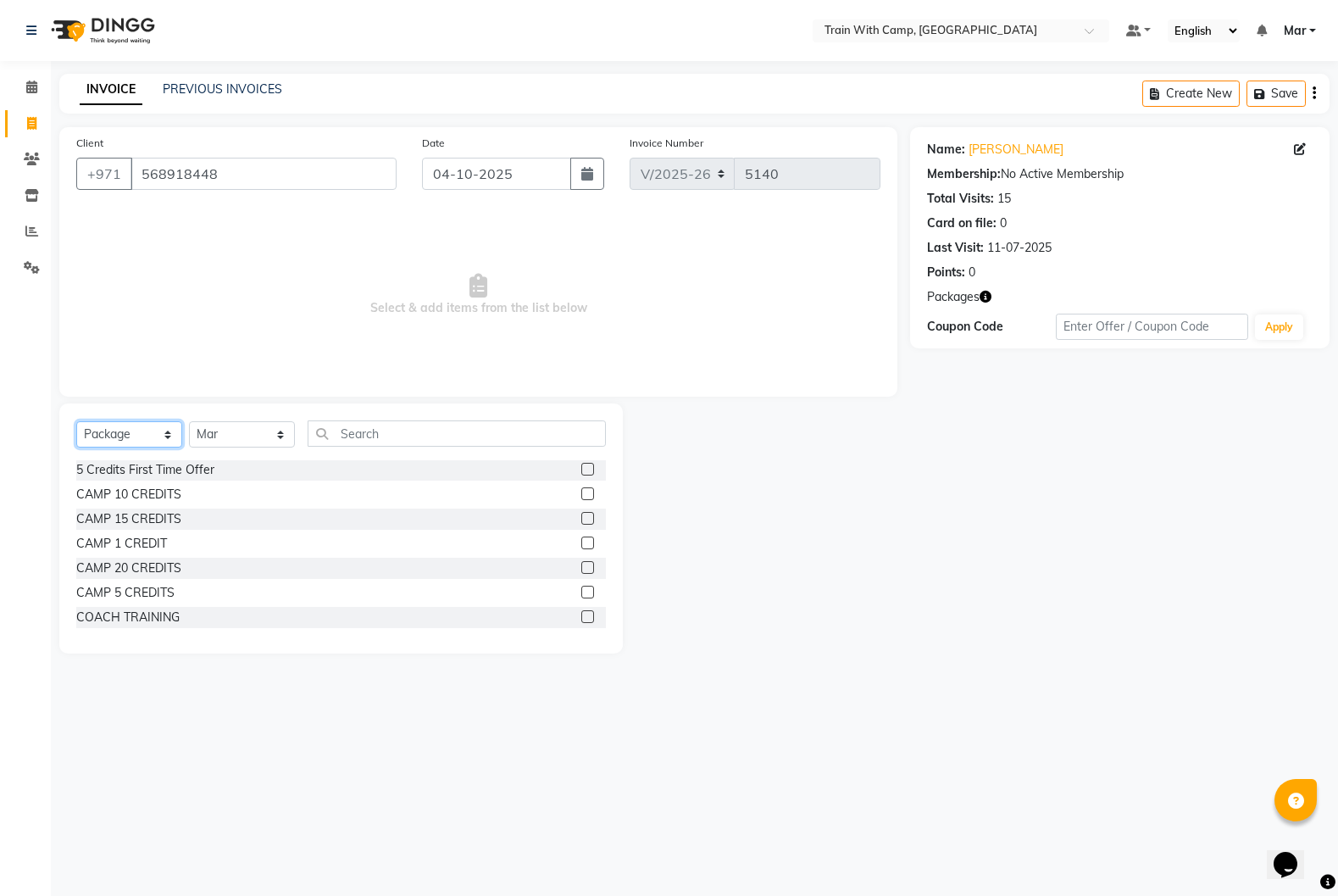
scroll to position [108, 0]
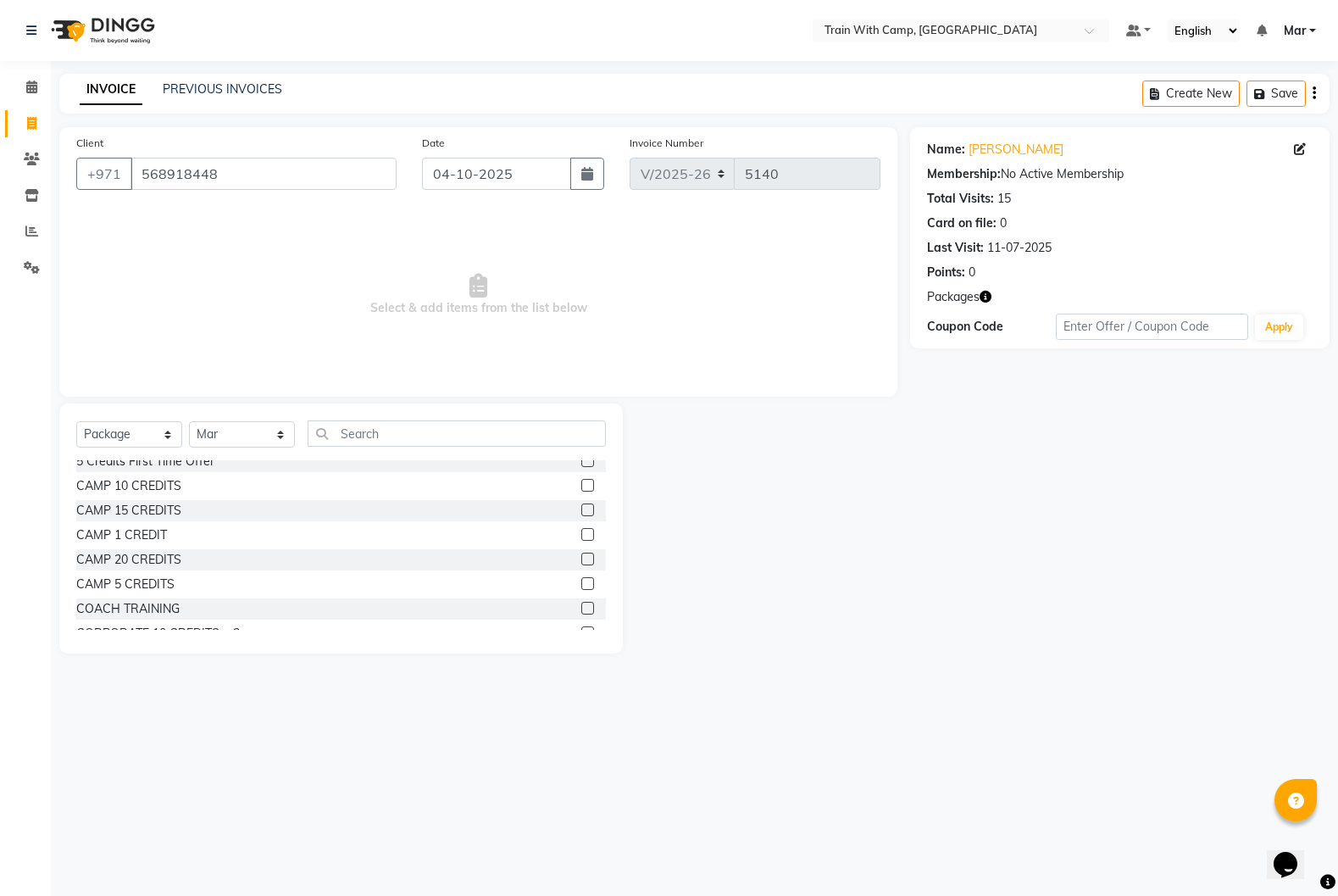
click at [586, 586] on label at bounding box center [588, 583] width 13 height 13
click at [586, 586] on input "checkbox" at bounding box center [587, 584] width 11 height 11
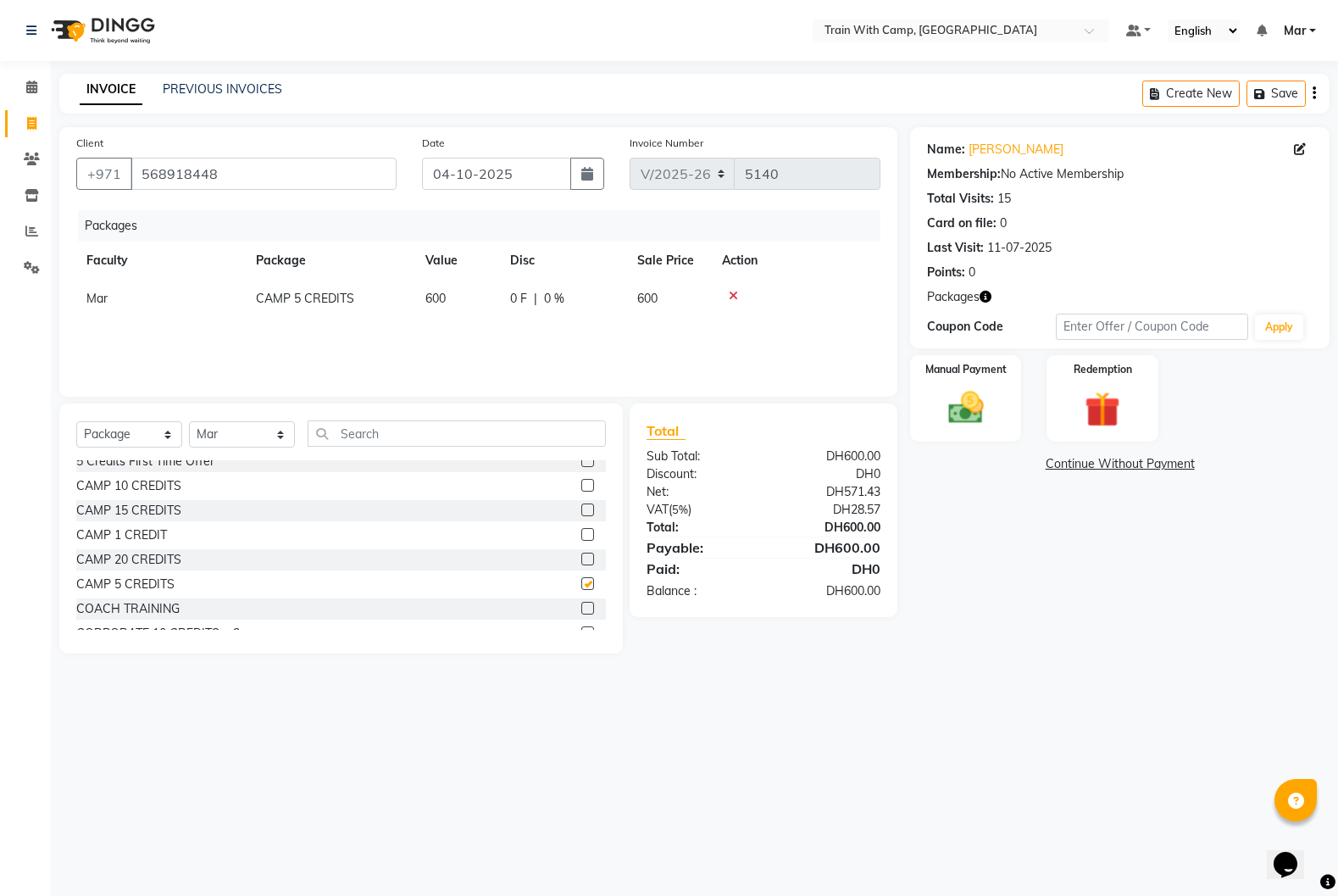
checkbox input "false"
click at [987, 402] on img at bounding box center [966, 407] width 60 height 42
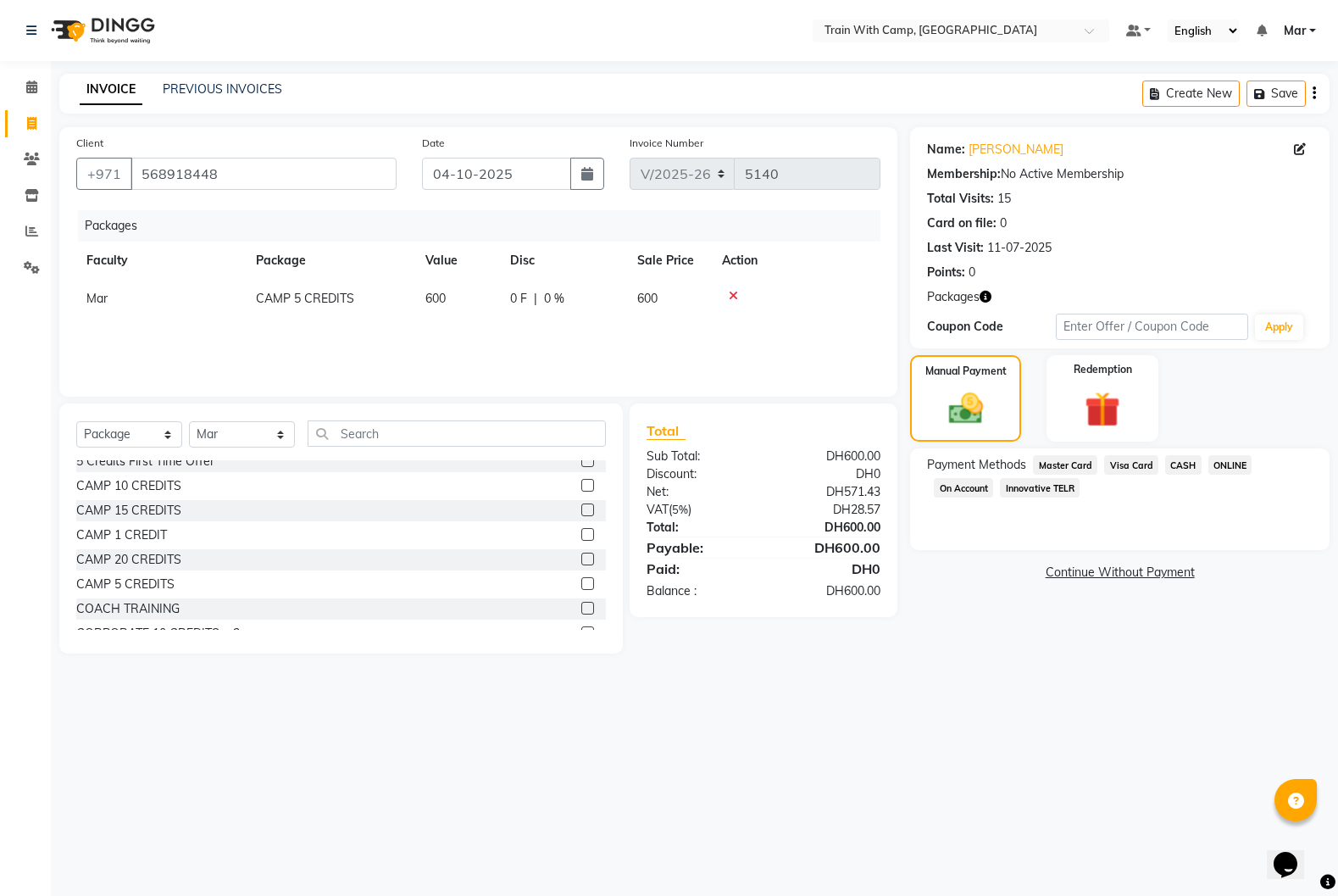
click at [1038, 491] on span "Innovative TELR" at bounding box center [1040, 488] width 80 height 20
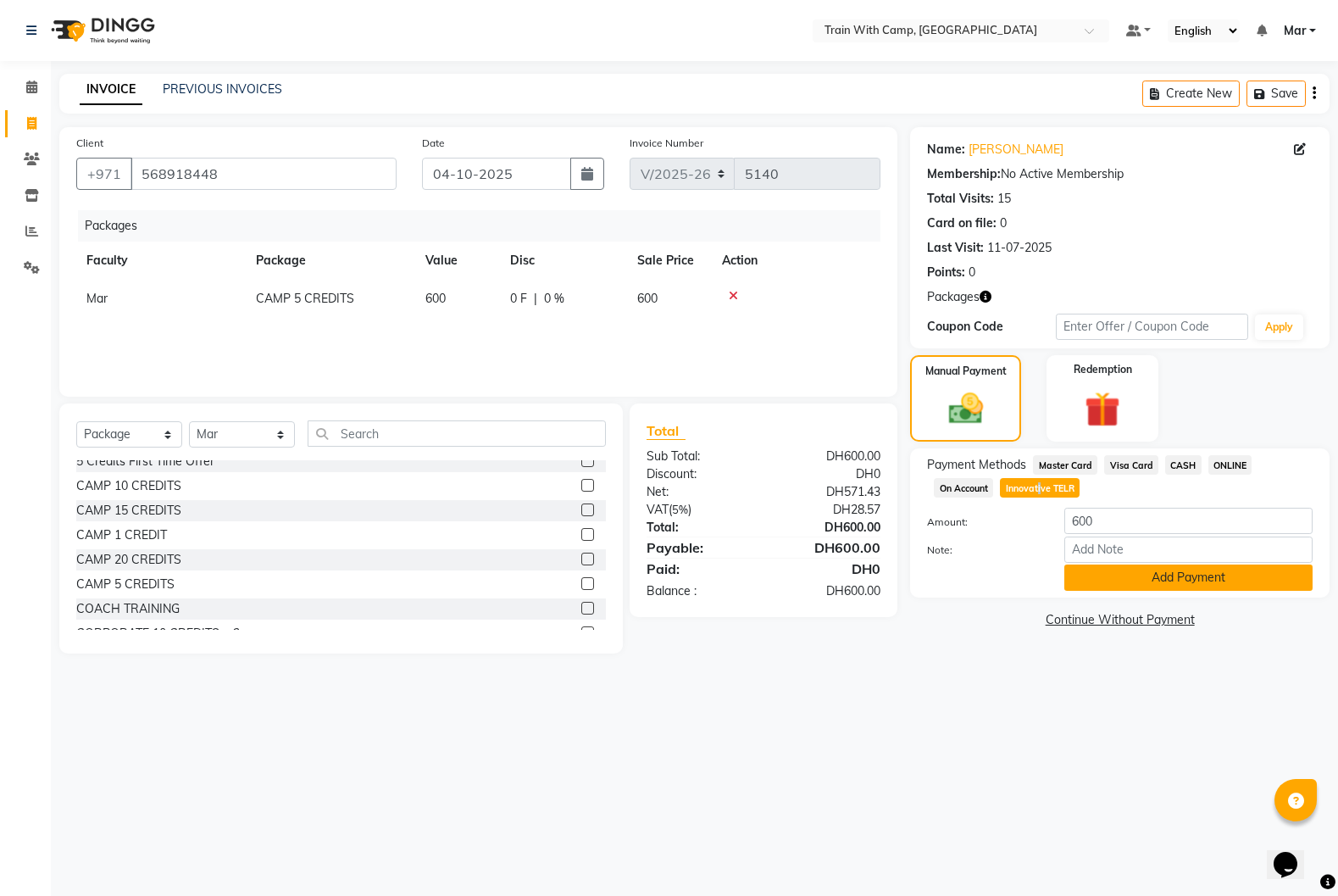
click at [1100, 578] on button "Add Payment" at bounding box center [1188, 578] width 248 height 26
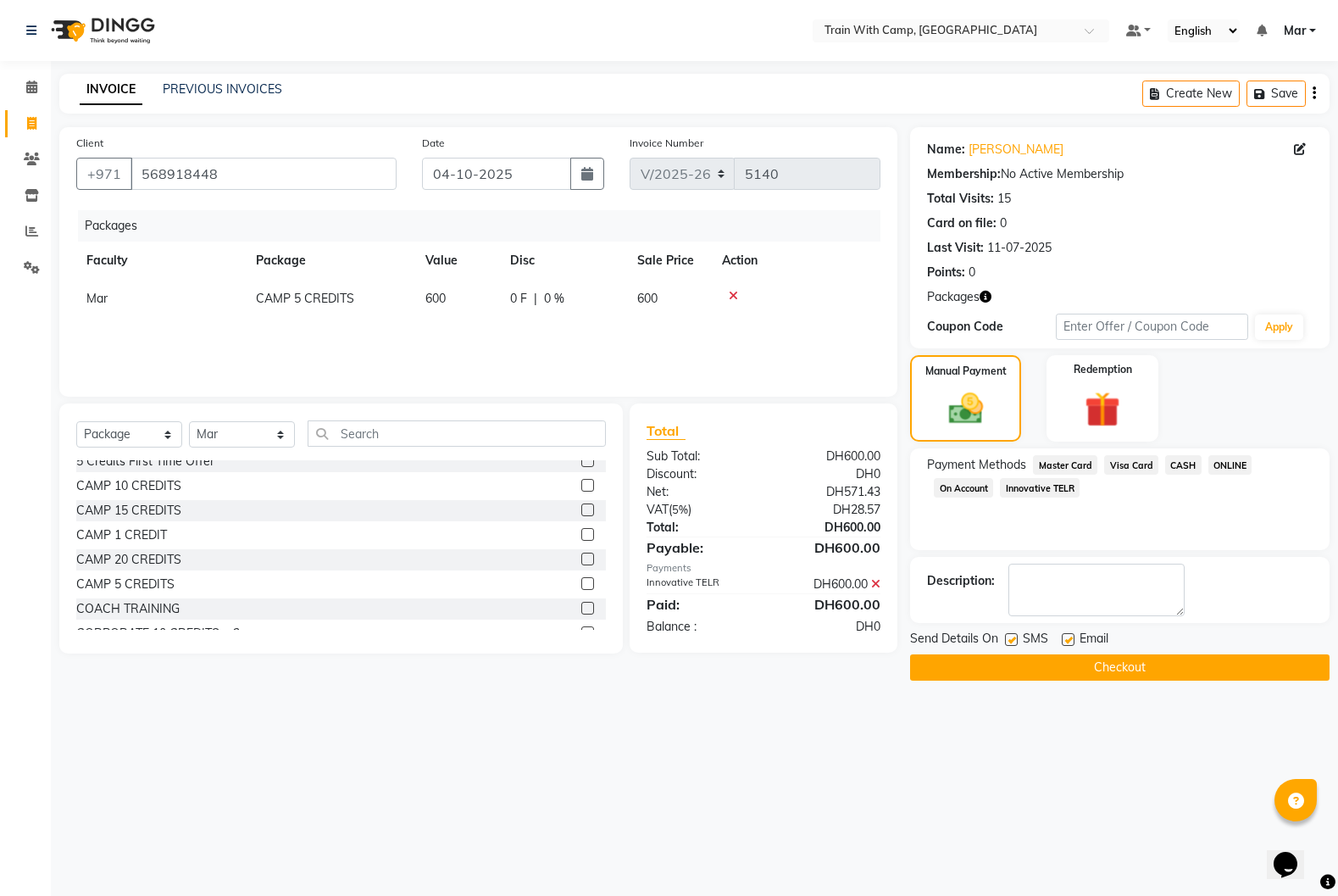
drag, startPoint x: 1069, startPoint y: 640, endPoint x: 1024, endPoint y: 641, distance: 45.0
click at [1069, 640] on label at bounding box center [1068, 640] width 13 height 13
click at [1069, 640] on input "checkbox" at bounding box center [1067, 640] width 11 height 11
checkbox input "false"
click at [1012, 640] on label at bounding box center [1011, 640] width 13 height 13
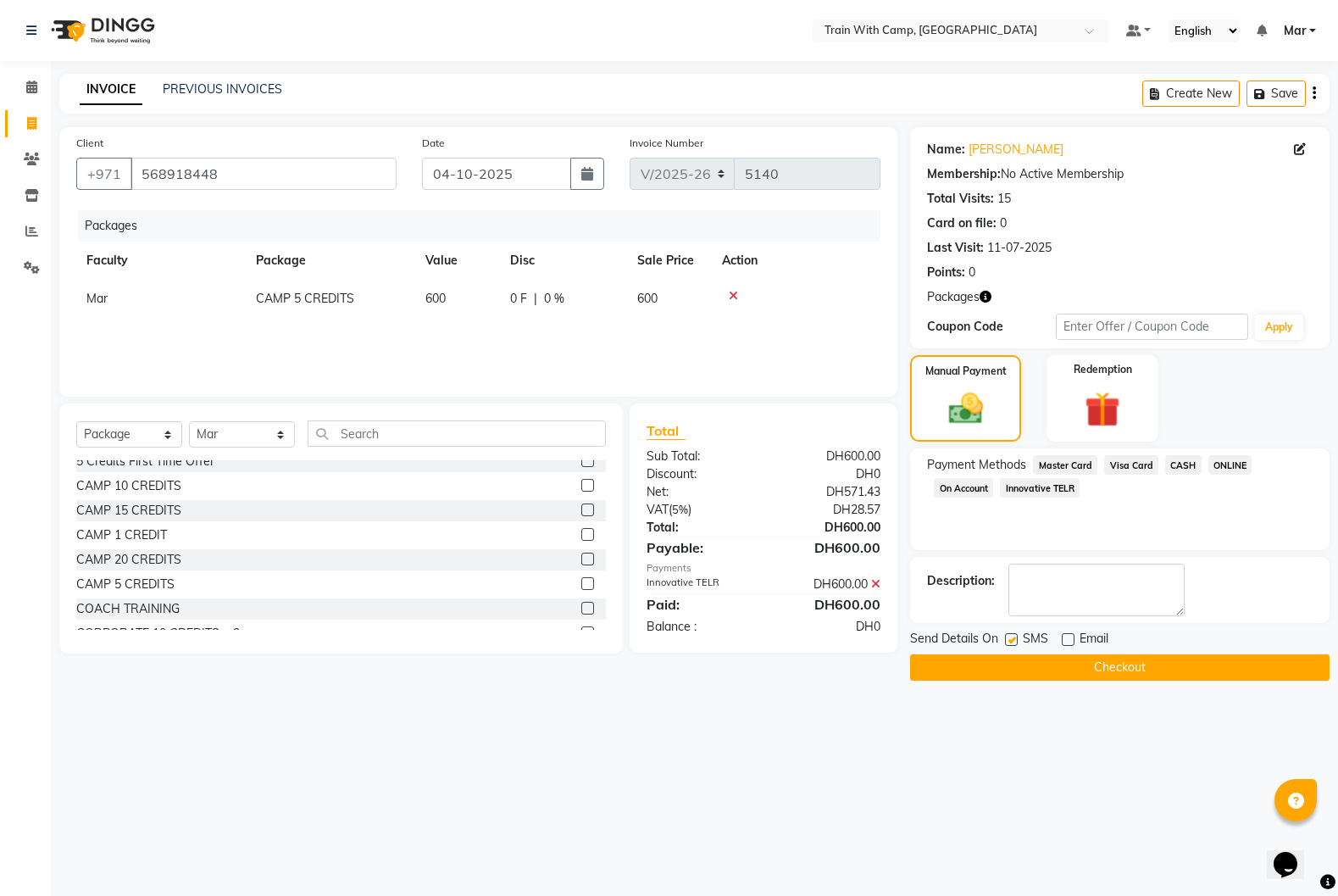
click at [1012, 640] on input "checkbox" at bounding box center [1010, 640] width 11 height 11
checkbox input "false"
click at [1036, 667] on button "Checkout" at bounding box center [1119, 668] width 419 height 26
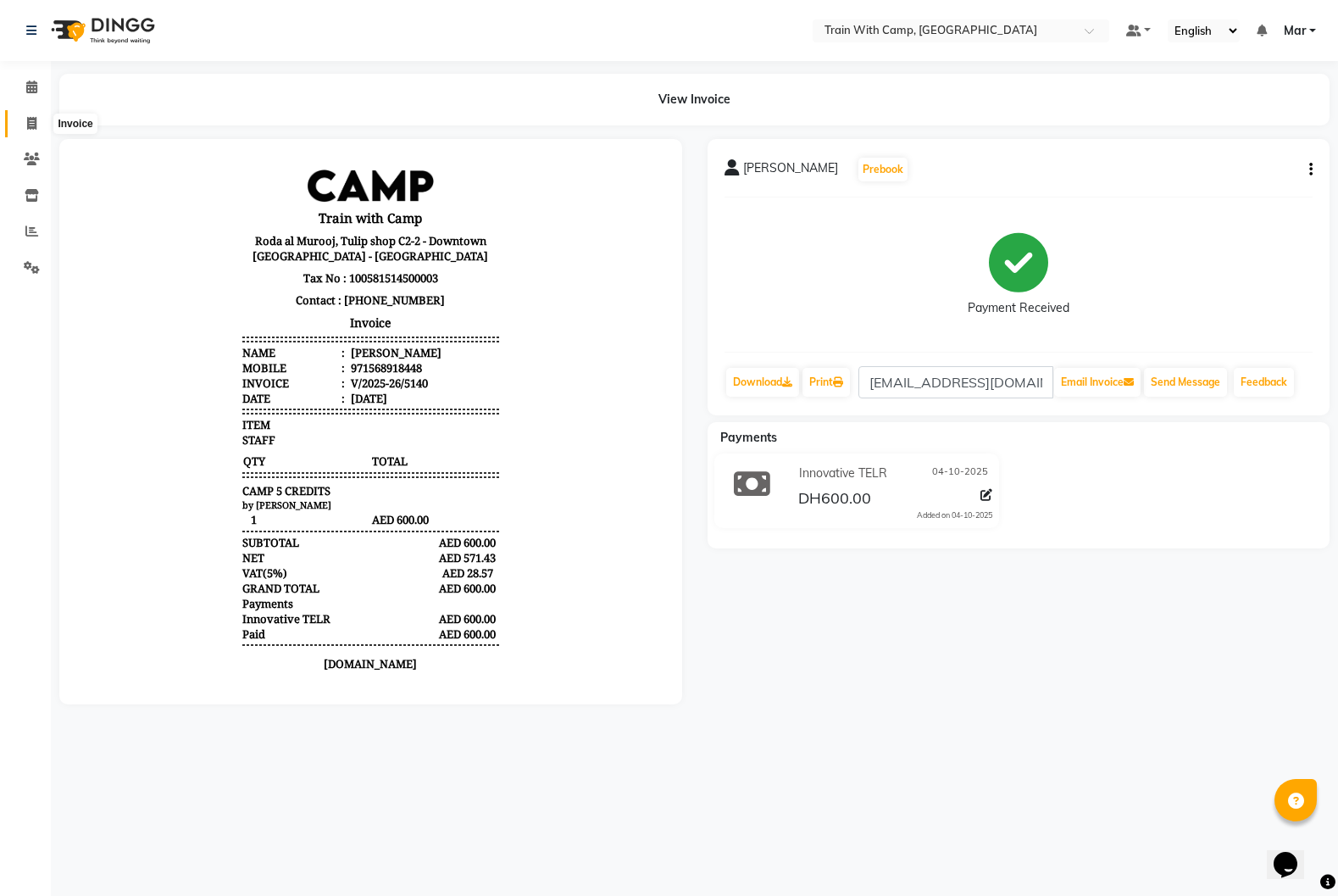
click at [43, 131] on span at bounding box center [32, 125] width 30 height 20
select select "910"
select select "service"
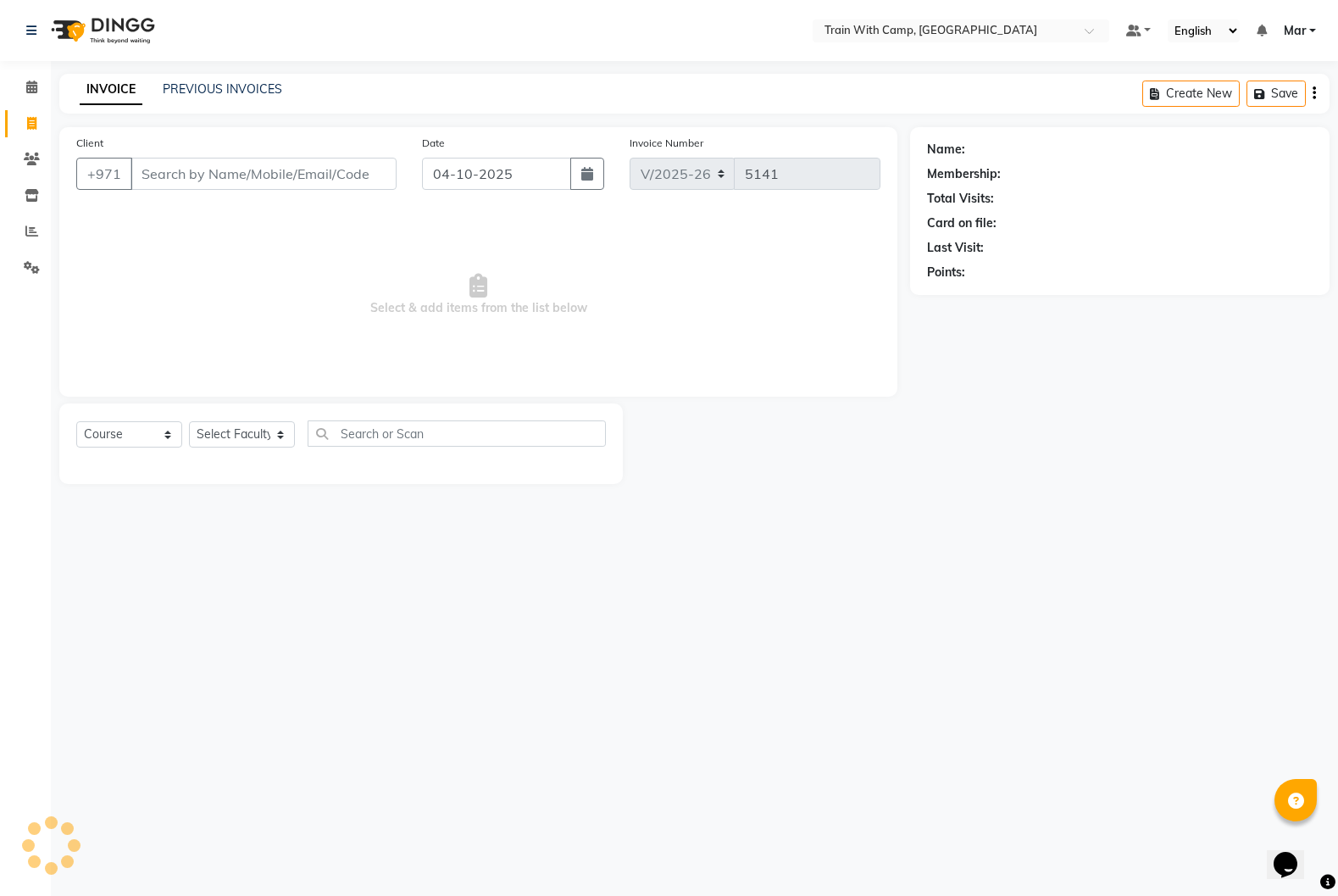
type input "7925118386"
select select "14898"
type input "7925118386"
click at [383, 178] on span "Add Client" at bounding box center [352, 174] width 67 height 17
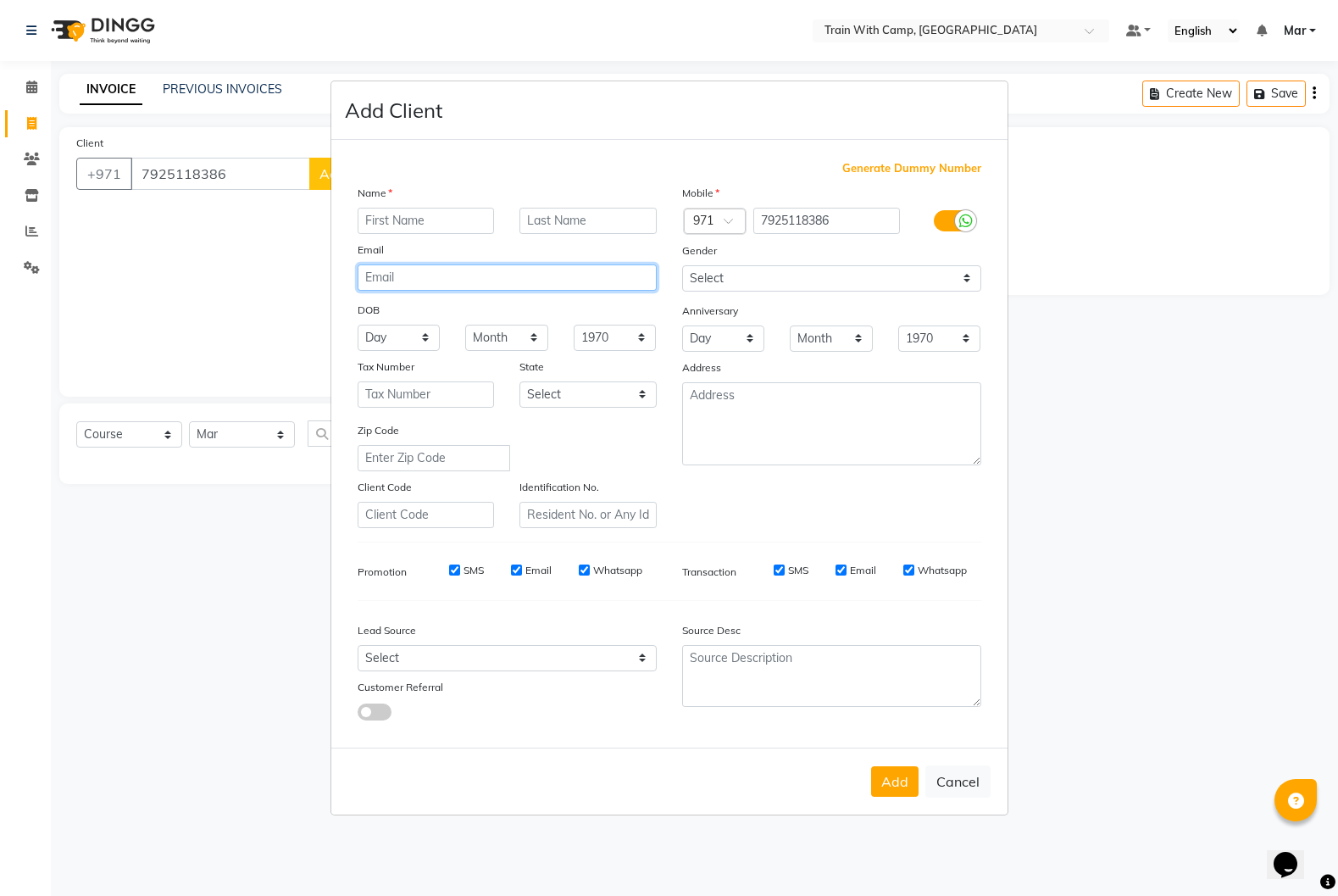
click at [513, 281] on input "email" at bounding box center [507, 277] width 299 height 26
paste input "[EMAIL_ADDRESS][DOMAIN_NAME]"
type input "[EMAIL_ADDRESS][DOMAIN_NAME]"
click at [411, 233] on input "text" at bounding box center [426, 221] width 138 height 26
paste input "[PERSON_NAME]"
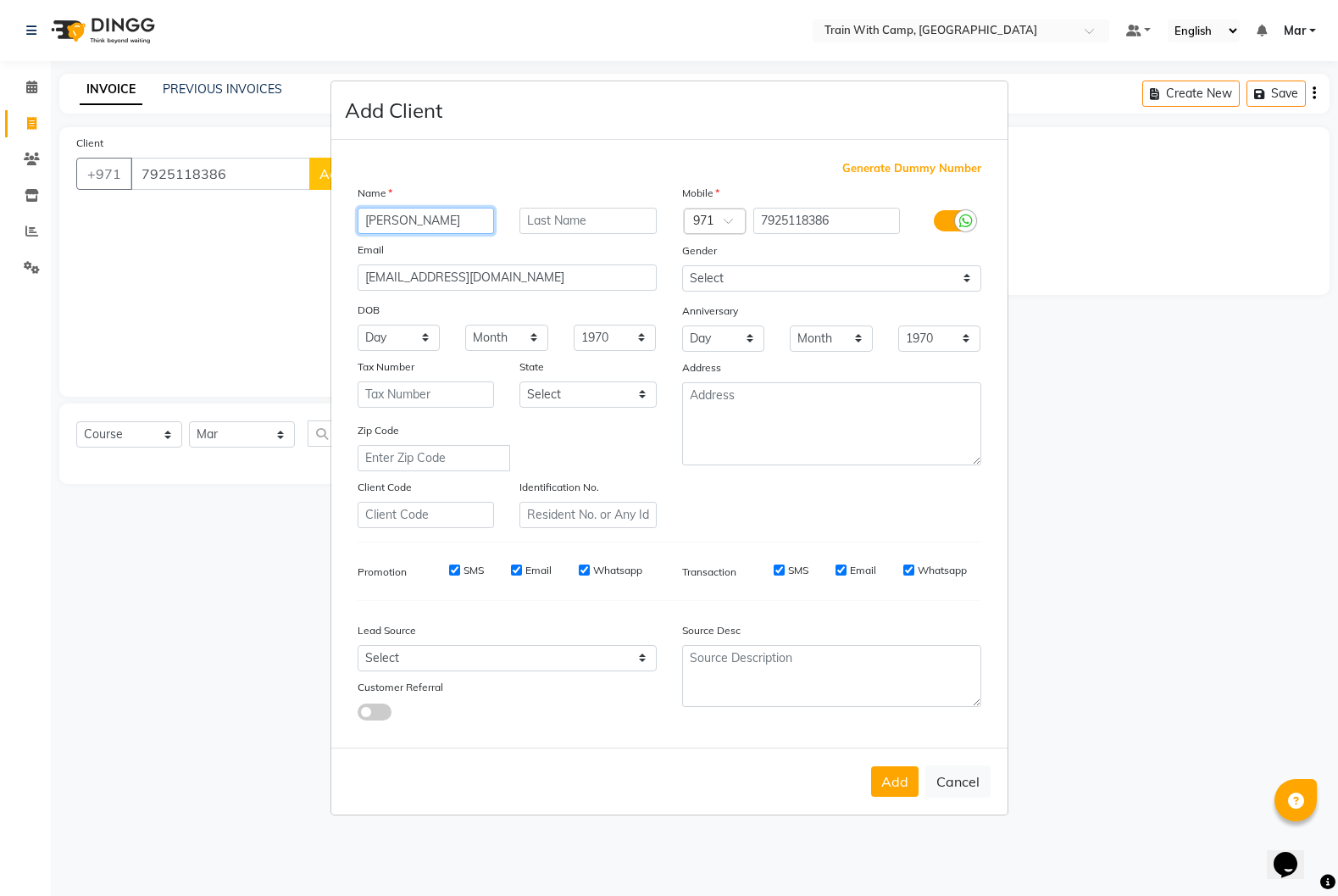
type input "[PERSON_NAME]"
click at [553, 224] on input "text" at bounding box center [589, 221] width 138 height 26
paste input "Zolotar"
type input "Zolotar"
click at [779, 278] on select "Select [DEMOGRAPHIC_DATA] [DEMOGRAPHIC_DATA] Other Prefer Not To Say" at bounding box center [832, 278] width 299 height 26
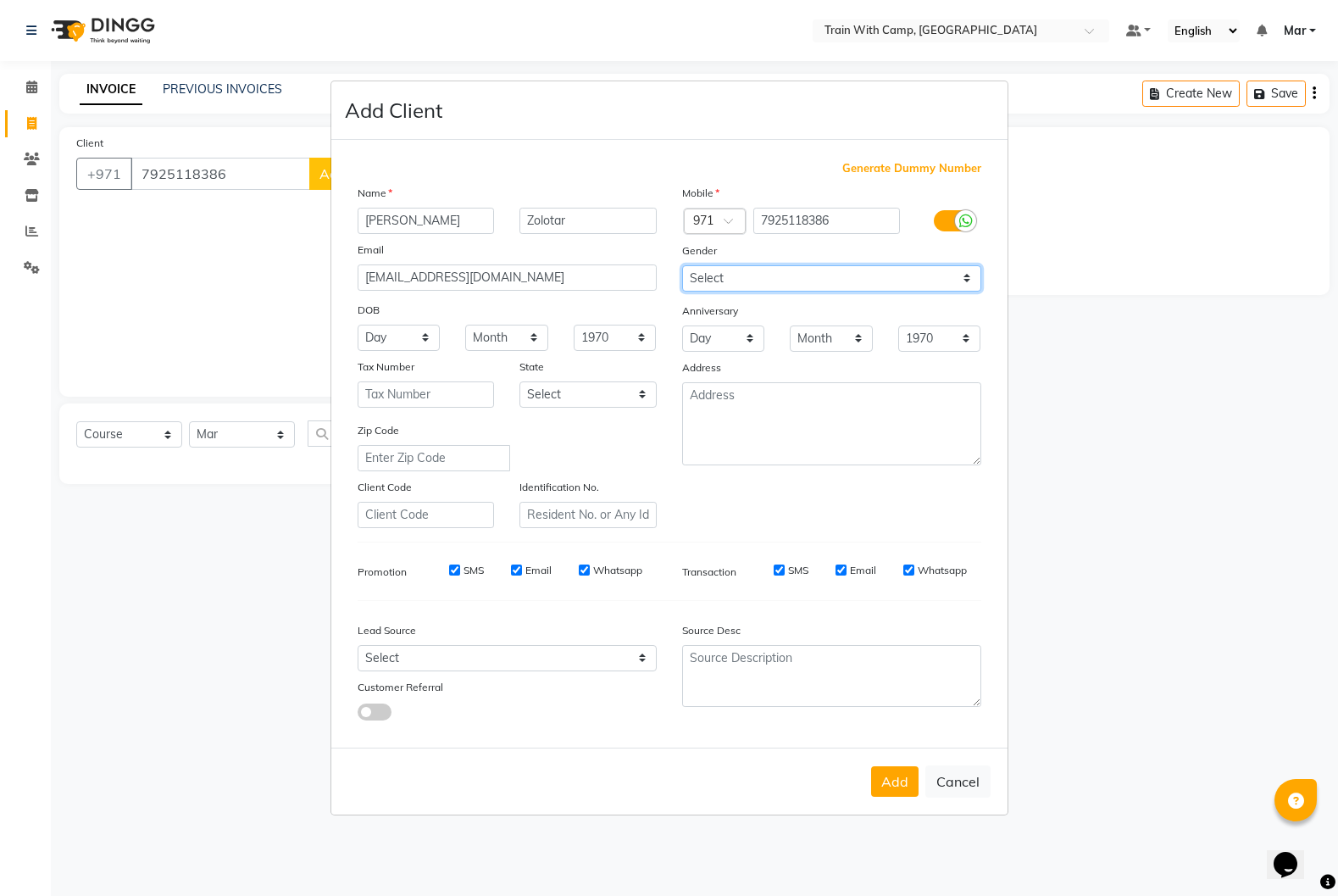
select select "[DEMOGRAPHIC_DATA]"
click at [682, 265] on select "Select [DEMOGRAPHIC_DATA] [DEMOGRAPHIC_DATA] Other Prefer Not To Say" at bounding box center [832, 278] width 299 height 26
click at [903, 791] on button "Add" at bounding box center [895, 781] width 48 height 31
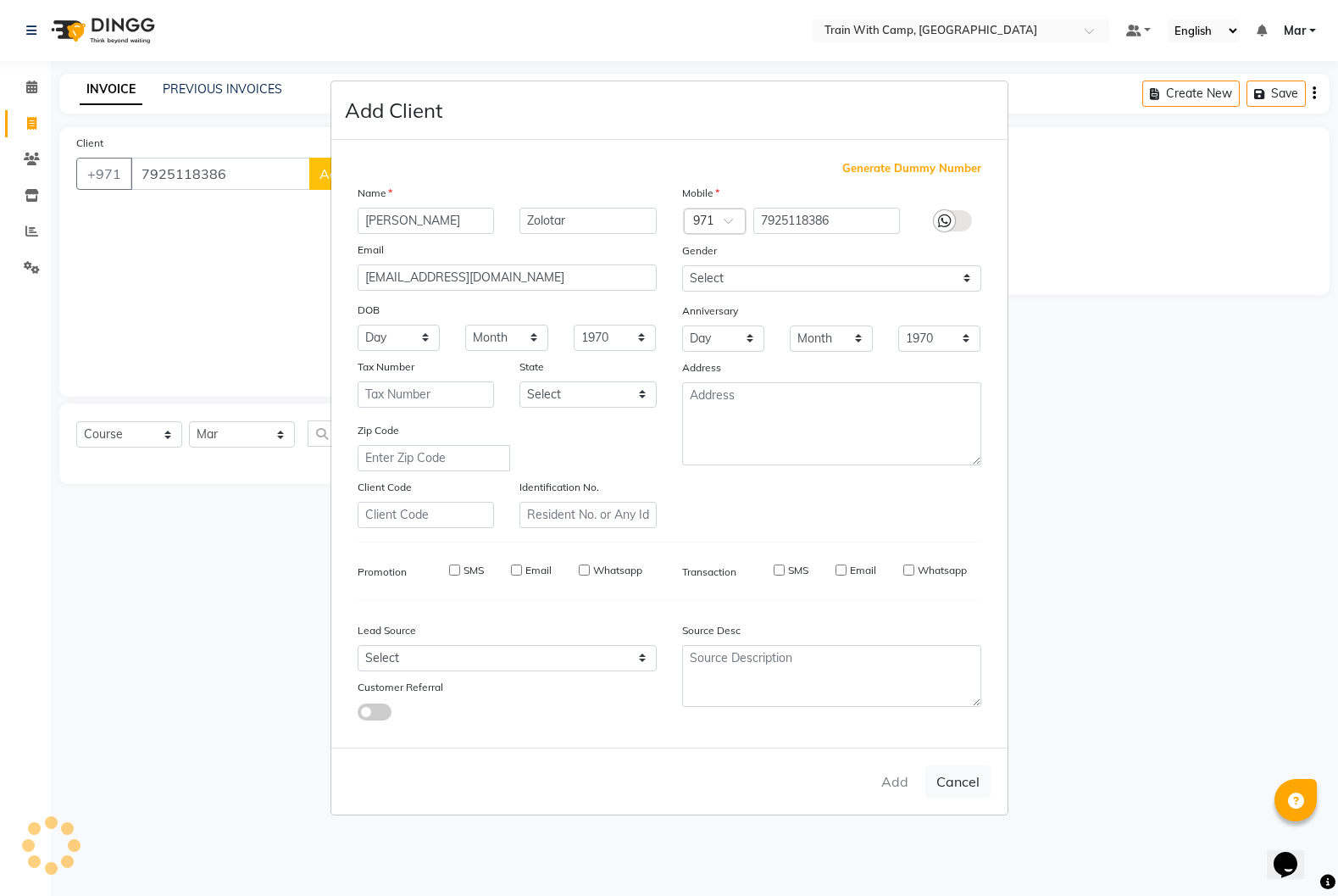
select select
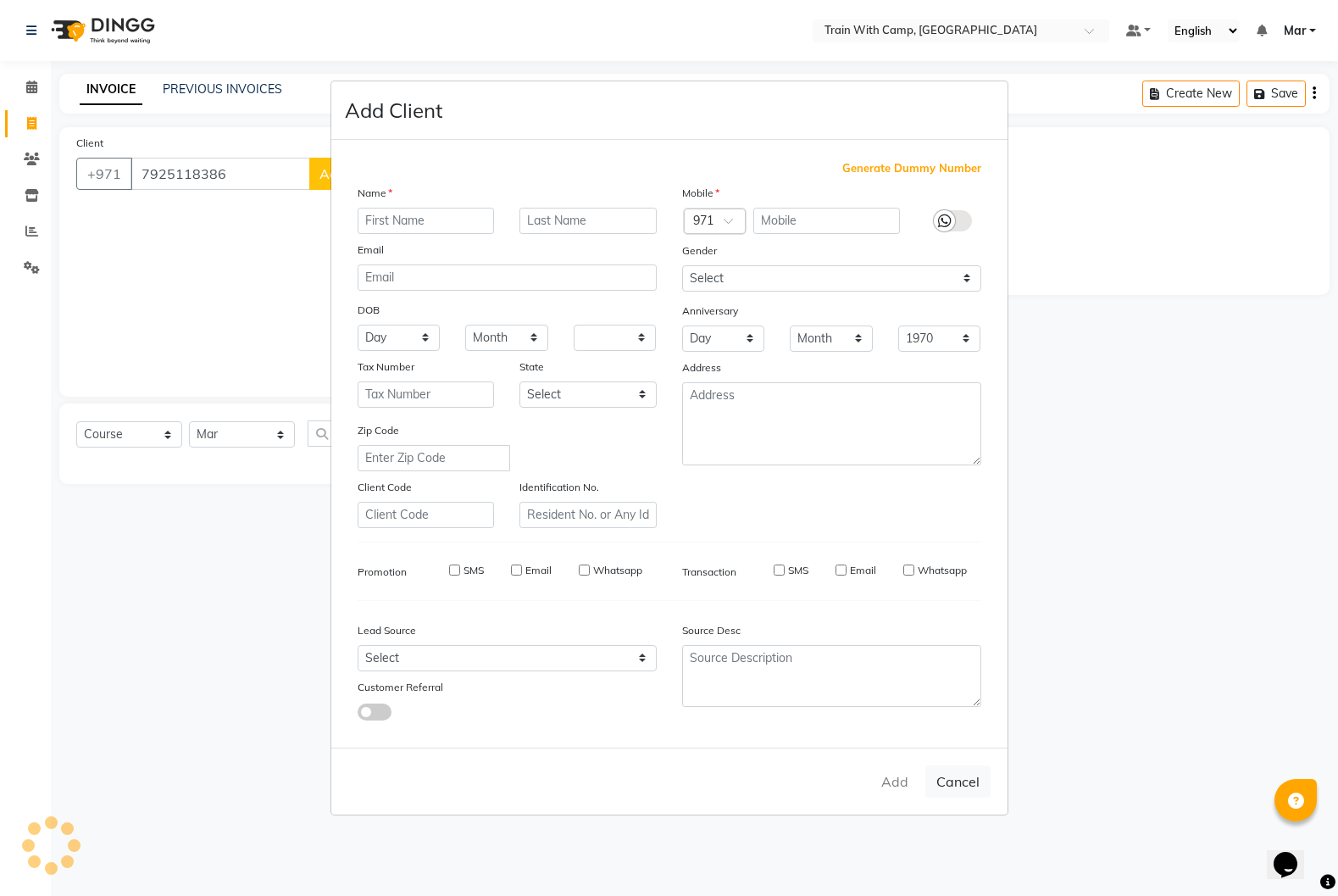
select select
checkbox input "false"
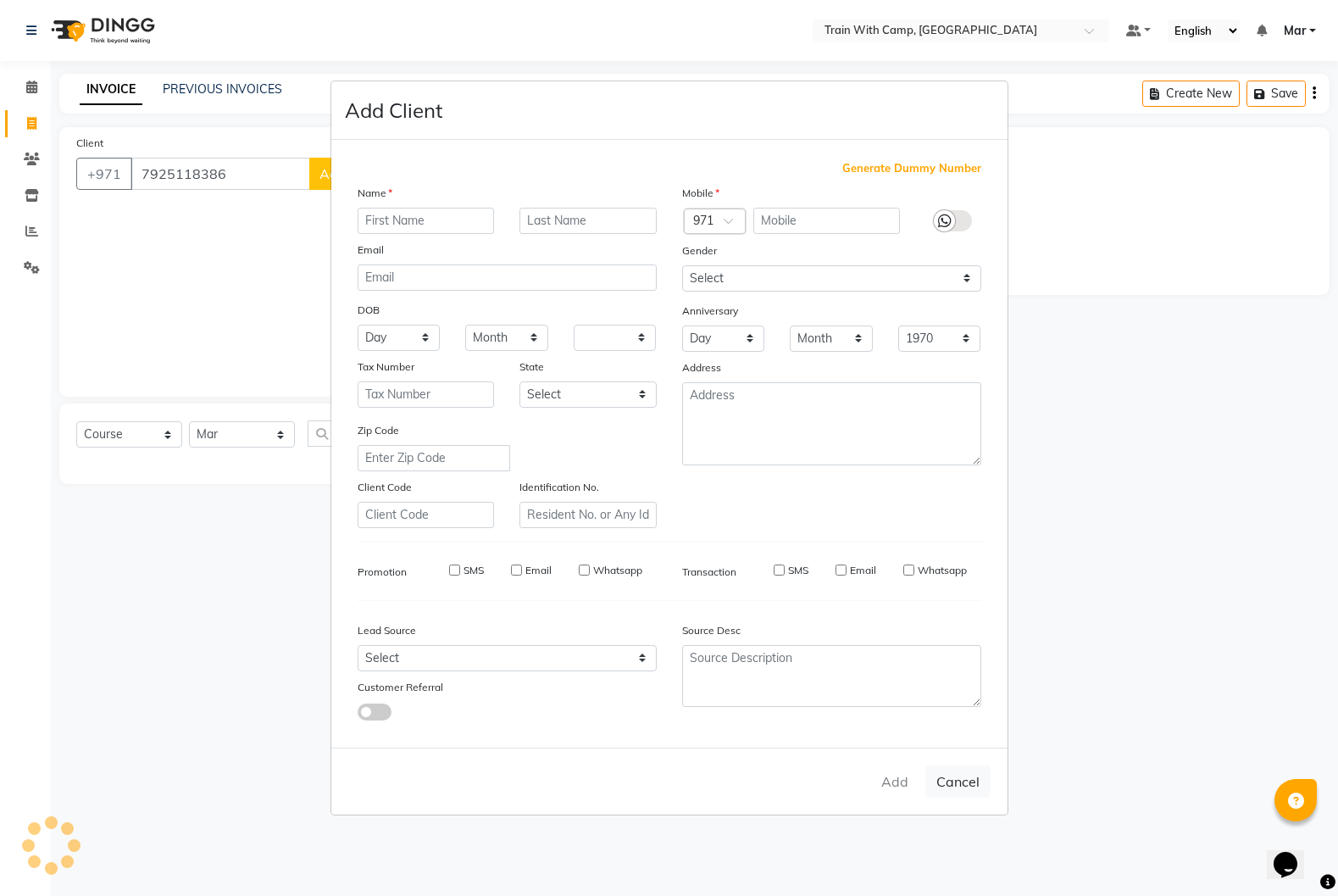
checkbox input "false"
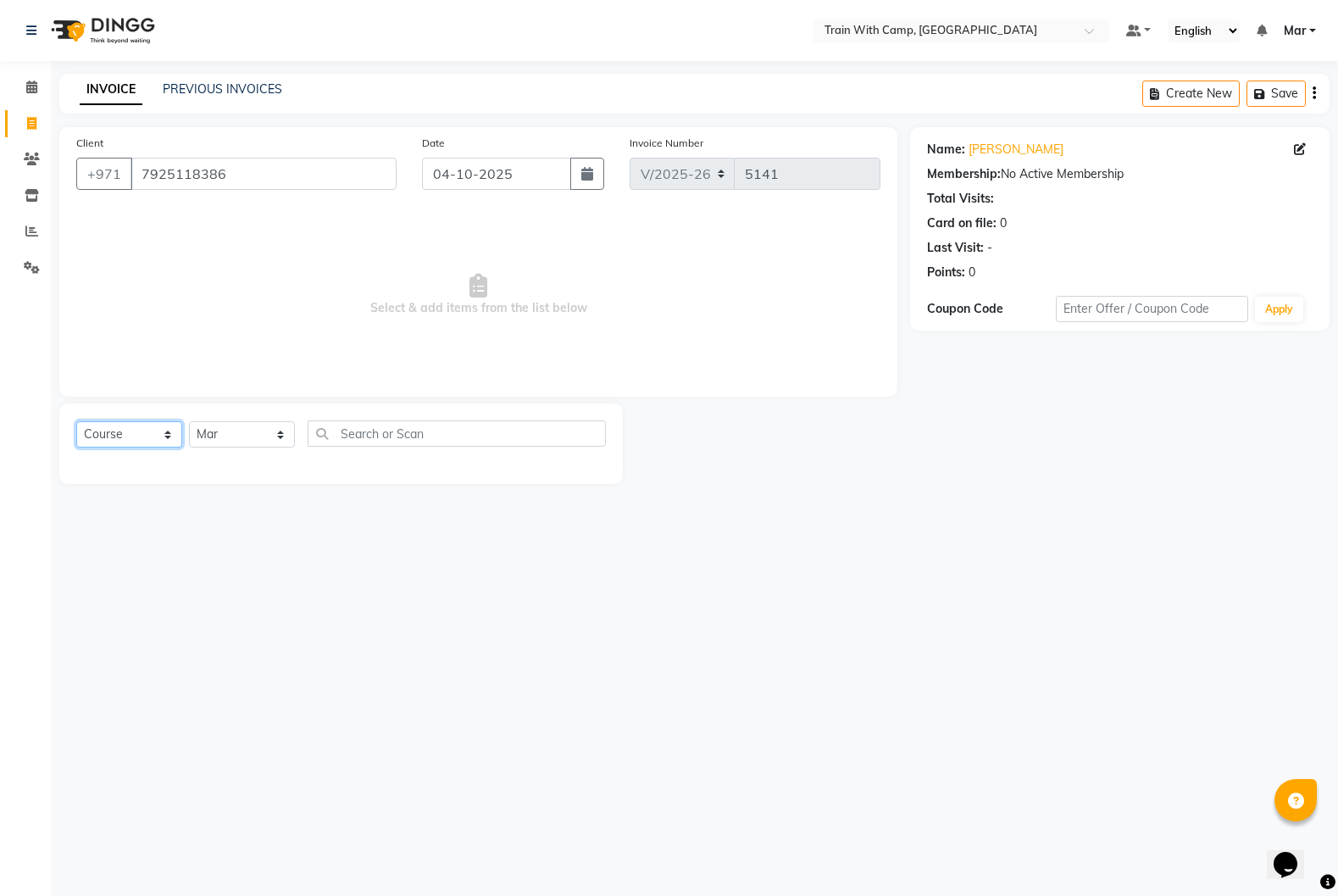
click at [165, 429] on select "Select Course Product Membership Package Voucher Prepaid Gift Card" at bounding box center [129, 434] width 106 height 26
select select "package"
click at [76, 421] on select "Select Course Product Membership Package Voucher Prepaid Gift Card" at bounding box center [129, 434] width 106 height 26
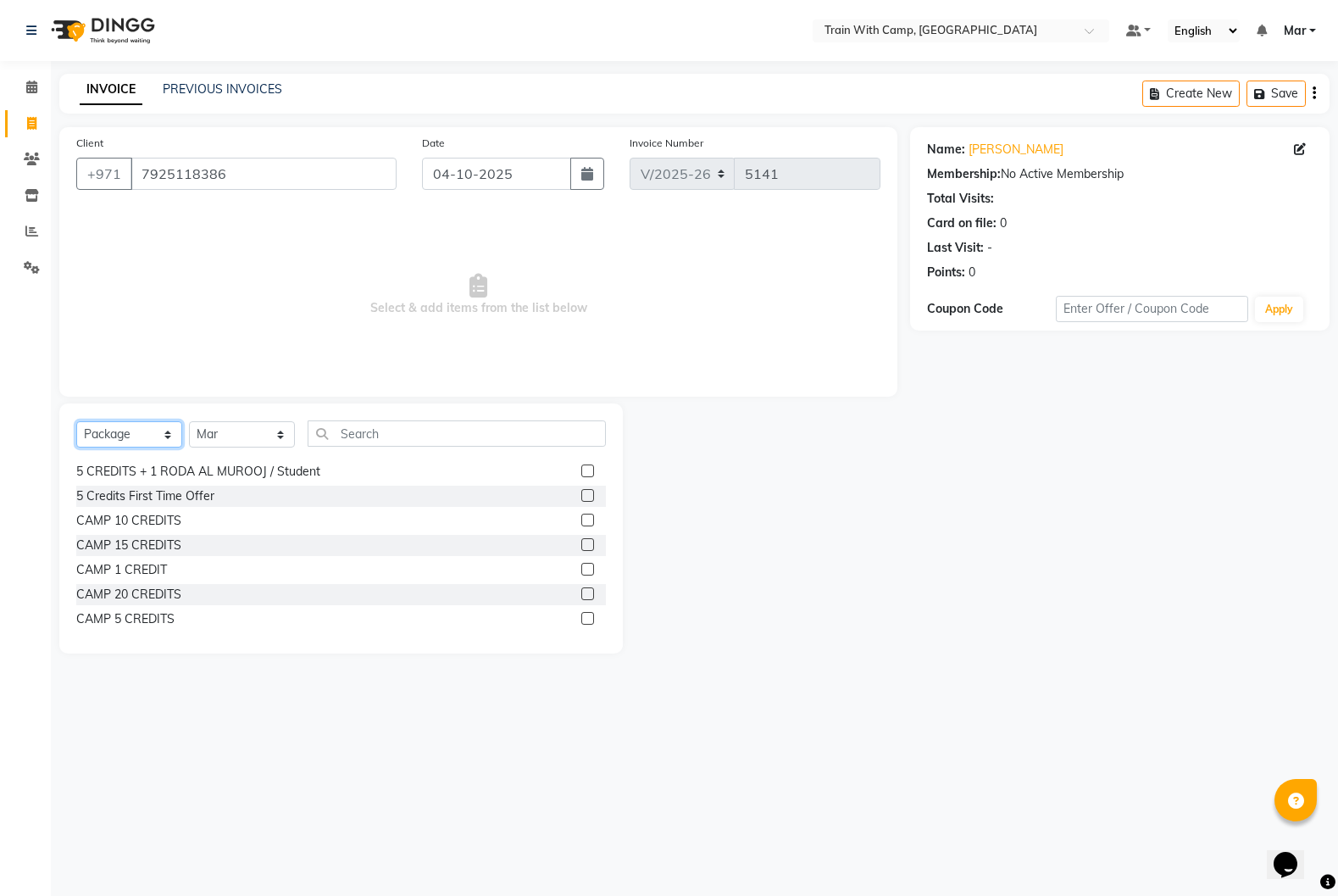
scroll to position [77, 0]
click at [588, 564] on label at bounding box center [588, 565] width 13 height 13
click at [588, 564] on input "checkbox" at bounding box center [587, 565] width 11 height 11
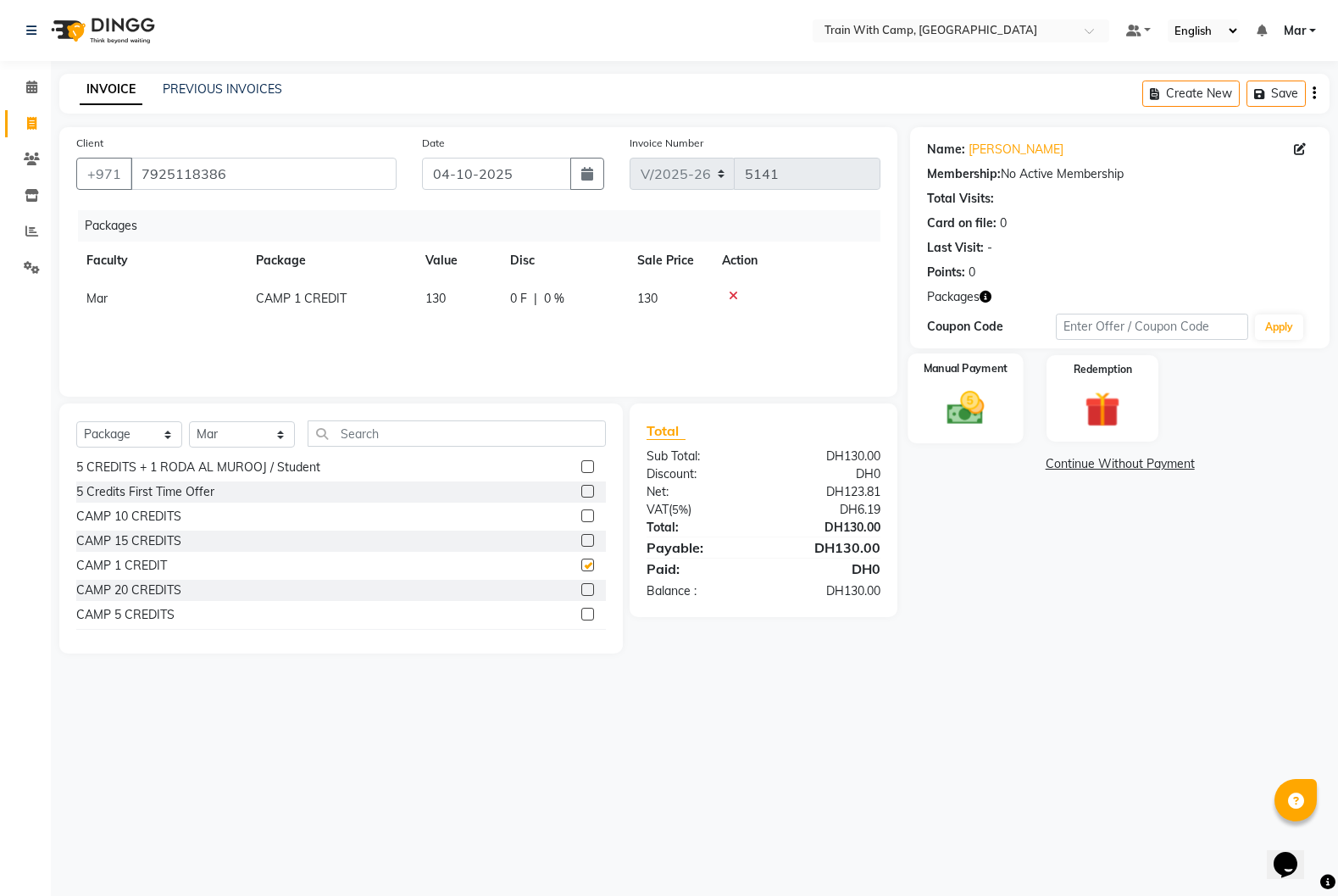
checkbox input "false"
click at [967, 392] on img at bounding box center [966, 407] width 60 height 42
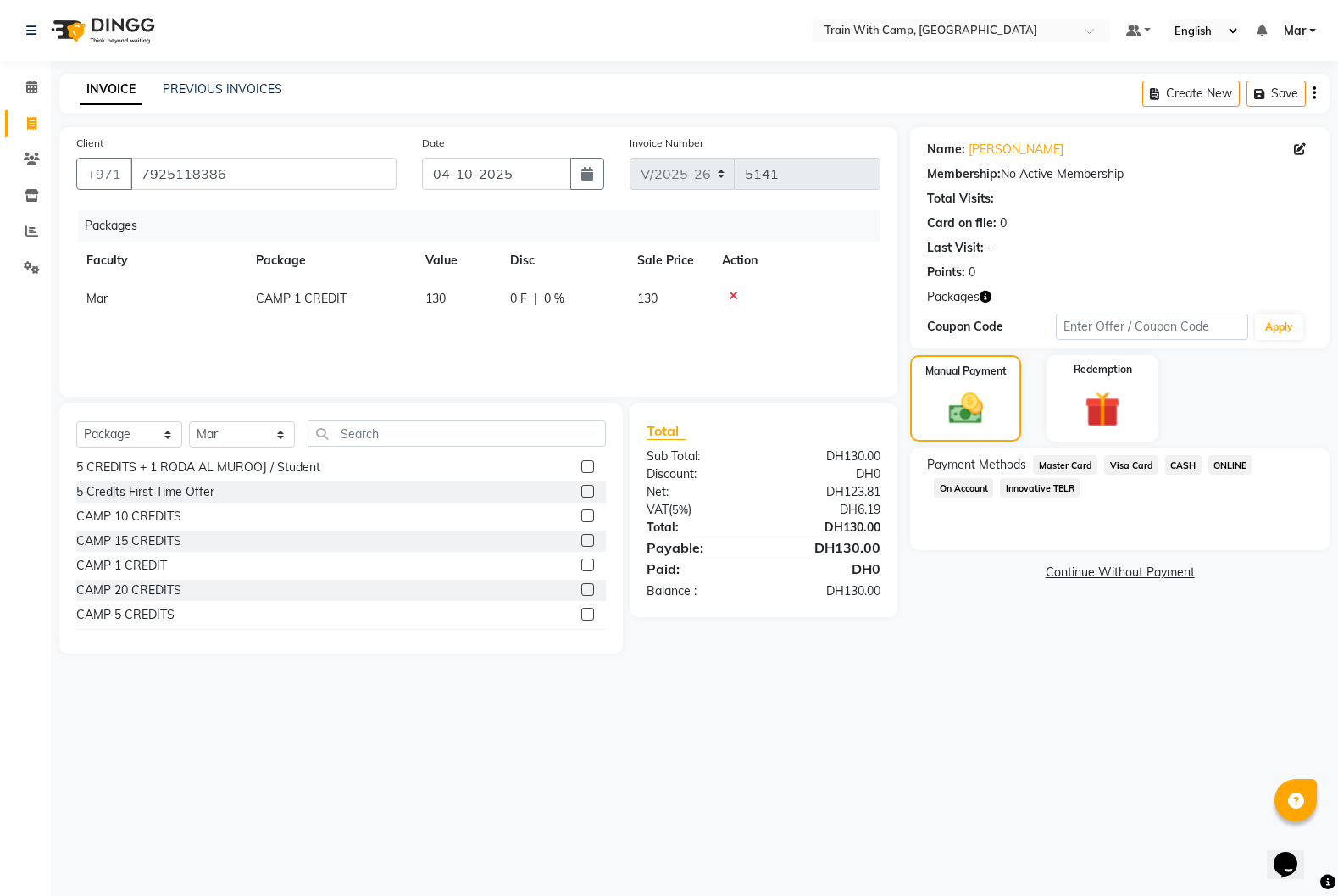
click at [1031, 487] on span "Innovative TELR" at bounding box center [1040, 488] width 80 height 20
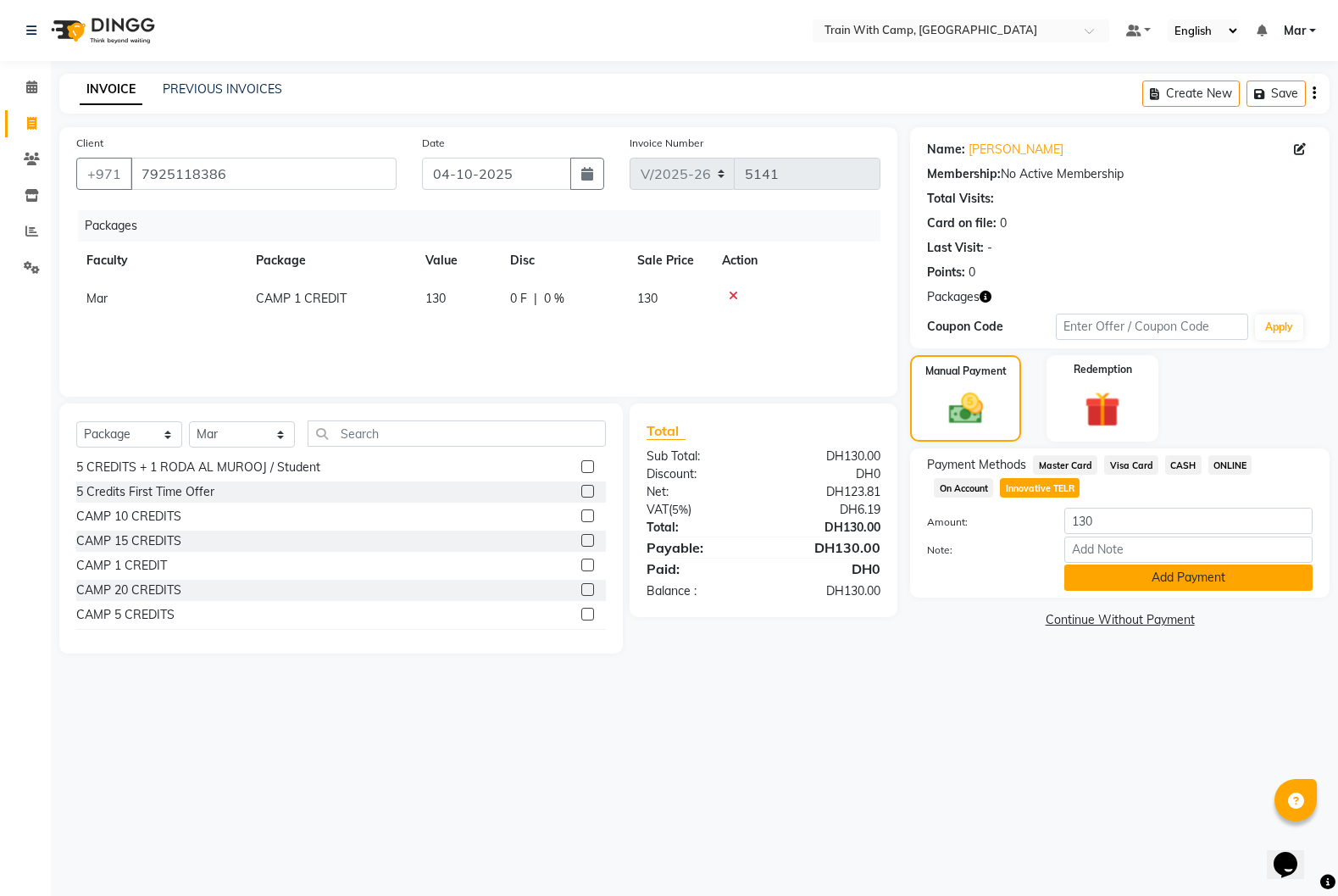
click at [1128, 573] on button "Add Payment" at bounding box center [1188, 578] width 248 height 26
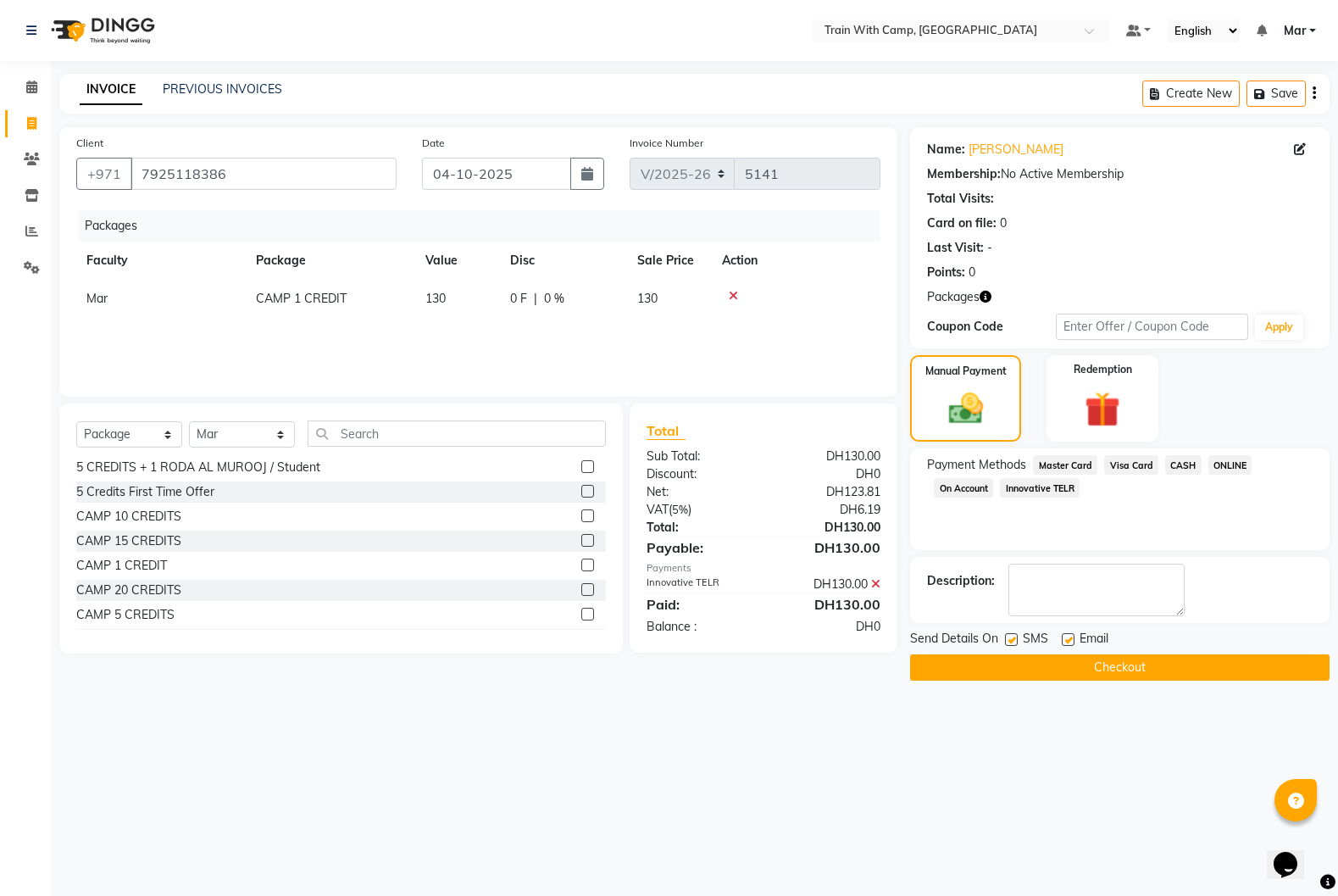
click at [1068, 640] on label at bounding box center [1068, 640] width 13 height 13
click at [1068, 640] on input "checkbox" at bounding box center [1067, 640] width 11 height 11
checkbox input "false"
click at [1005, 643] on label at bounding box center [1011, 640] width 13 height 13
click at [1005, 643] on input "checkbox" at bounding box center [1010, 640] width 11 height 11
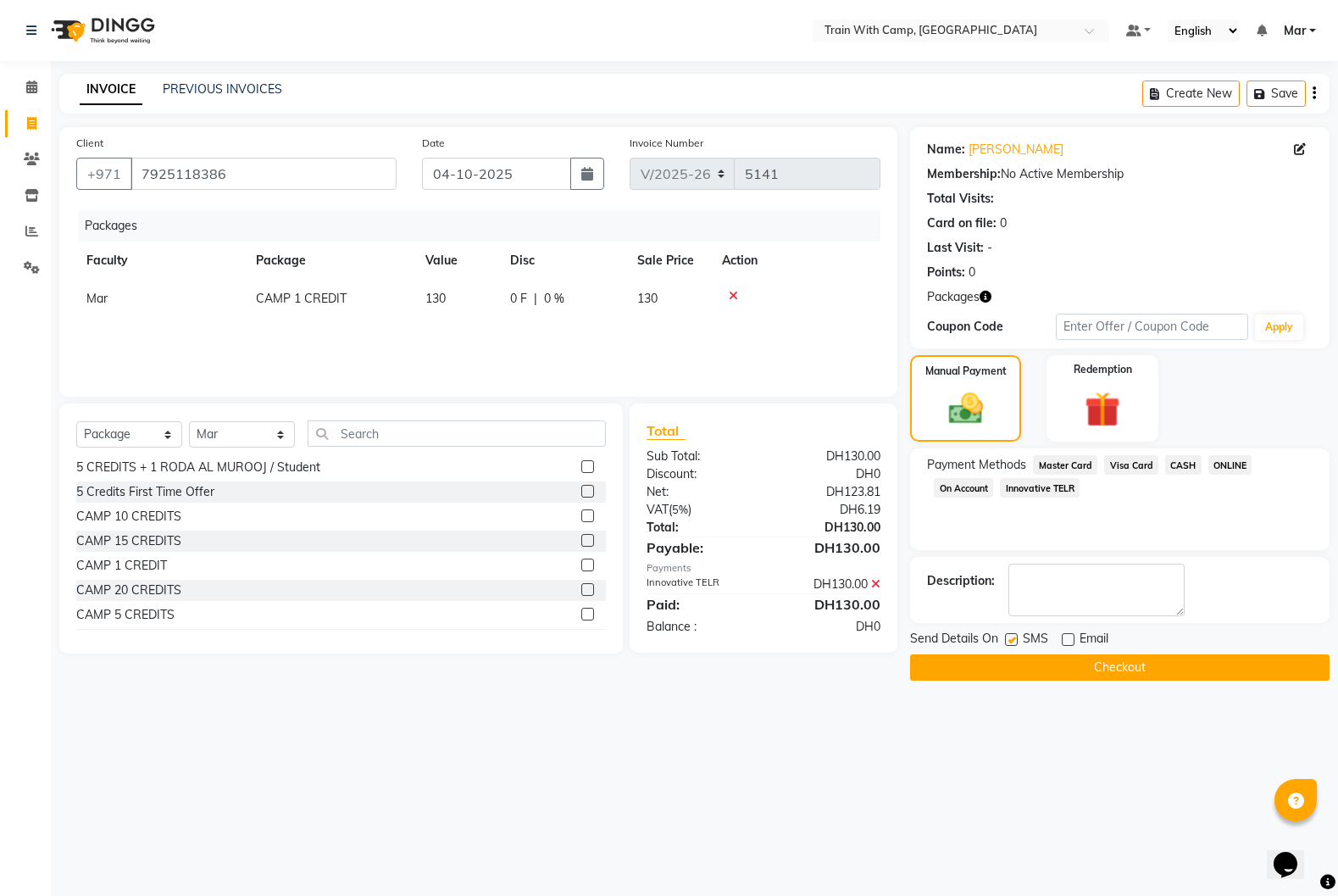
checkbox input "false"
click at [1016, 659] on button "Checkout" at bounding box center [1119, 668] width 419 height 26
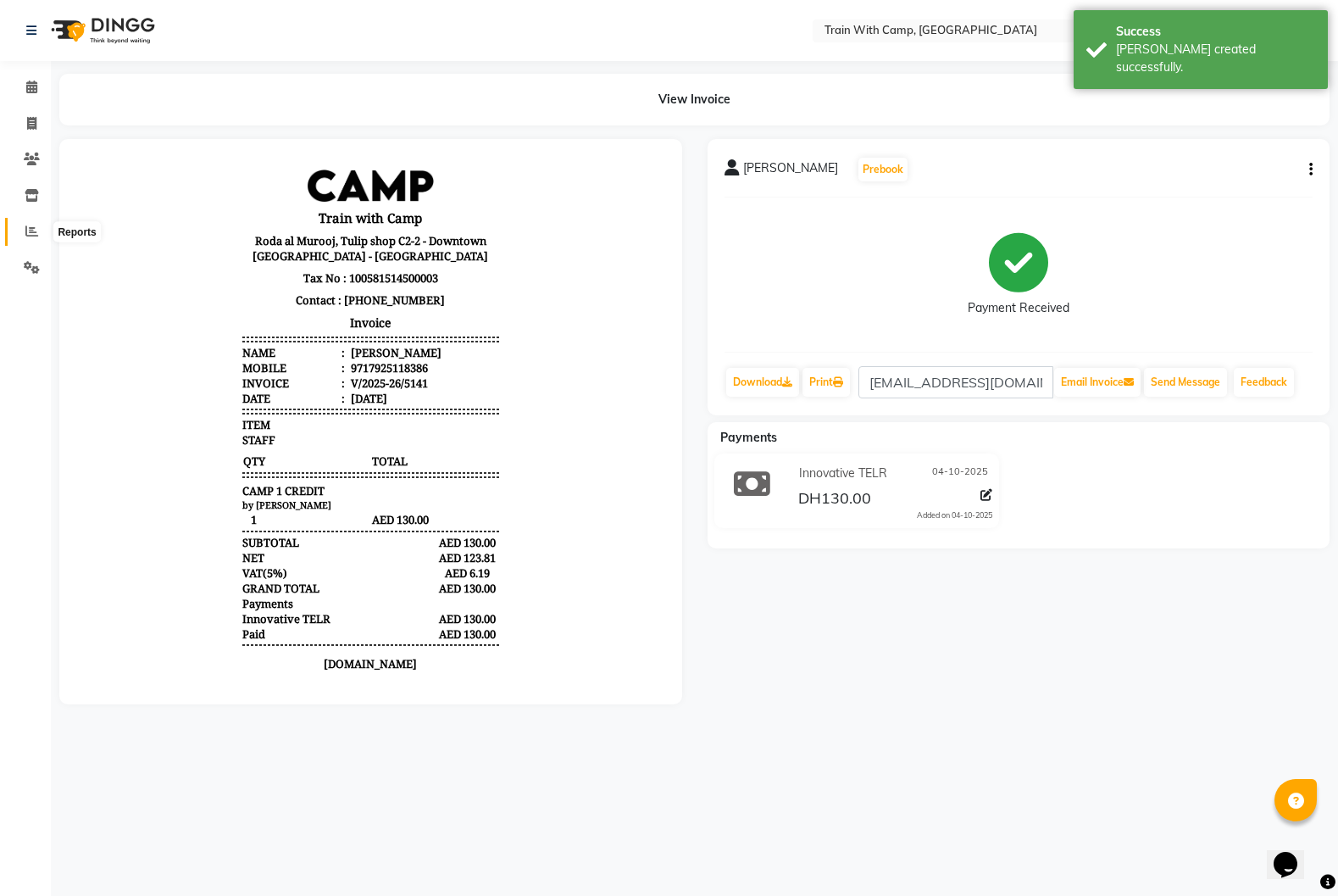
click at [34, 233] on icon at bounding box center [31, 230] width 13 height 13
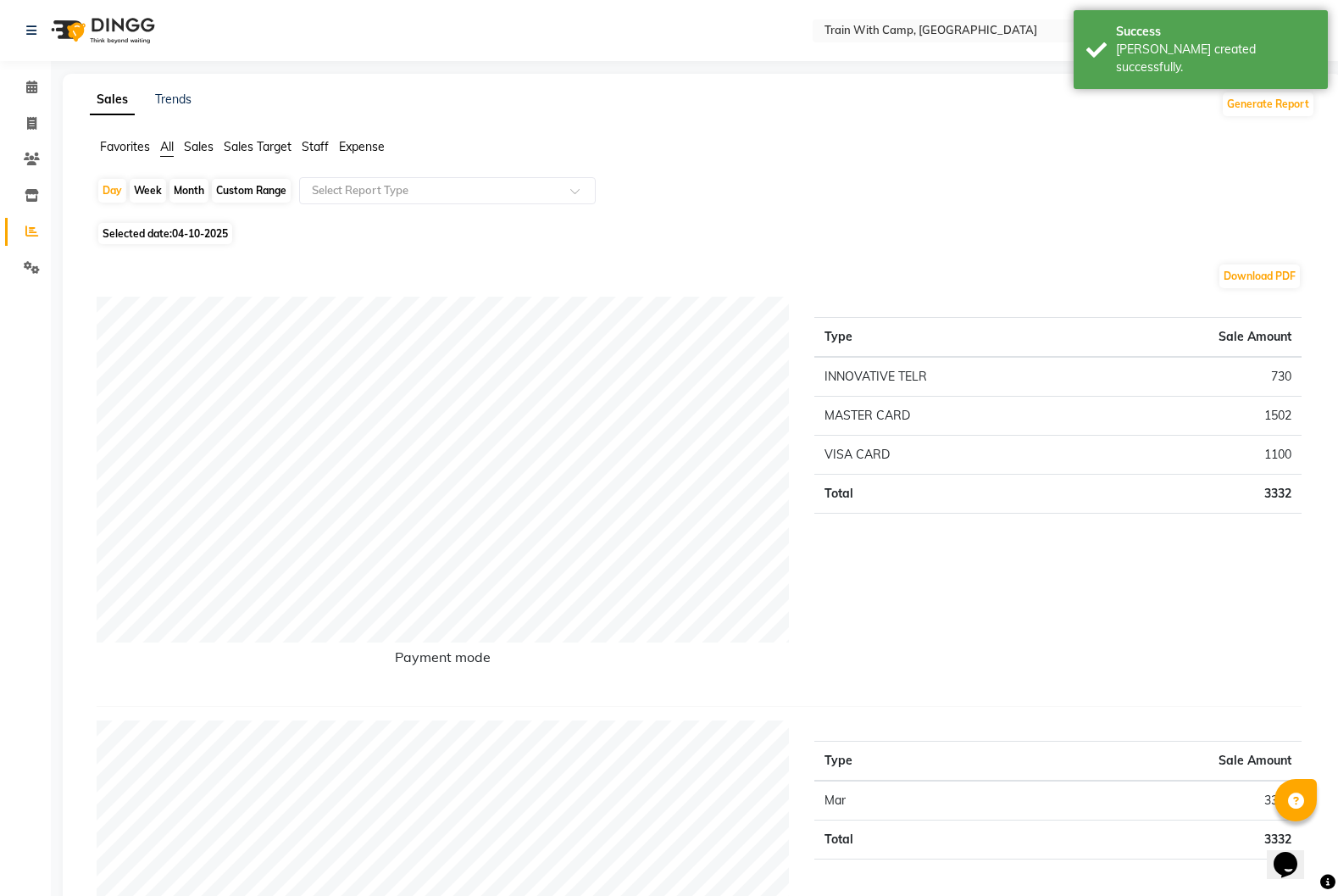
click at [239, 197] on div "Custom Range" at bounding box center [250, 191] width 79 height 24
select select "10"
select select "2025"
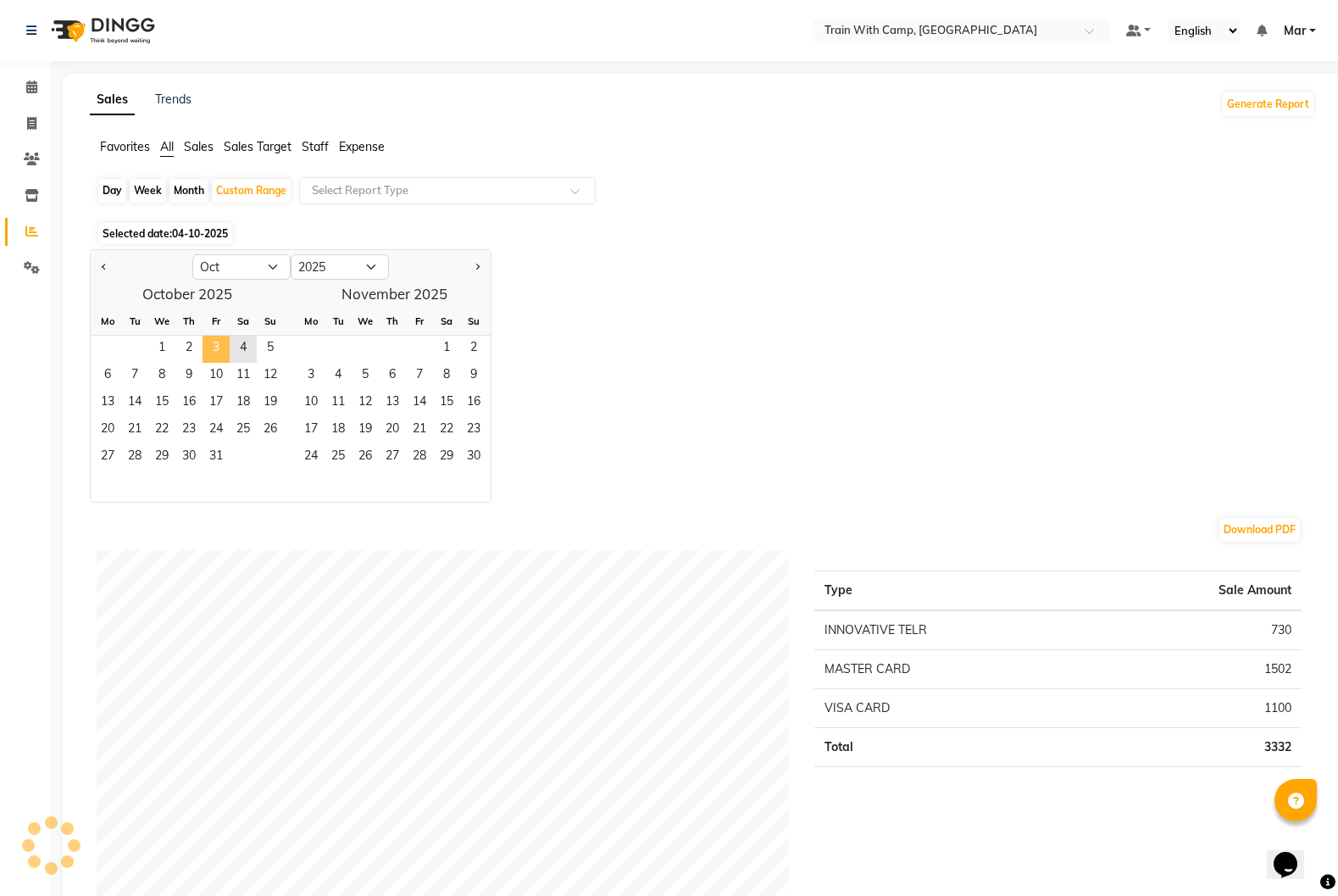
click at [220, 346] on span "3" at bounding box center [216, 348] width 27 height 27
click at [221, 341] on span "3" at bounding box center [216, 348] width 27 height 27
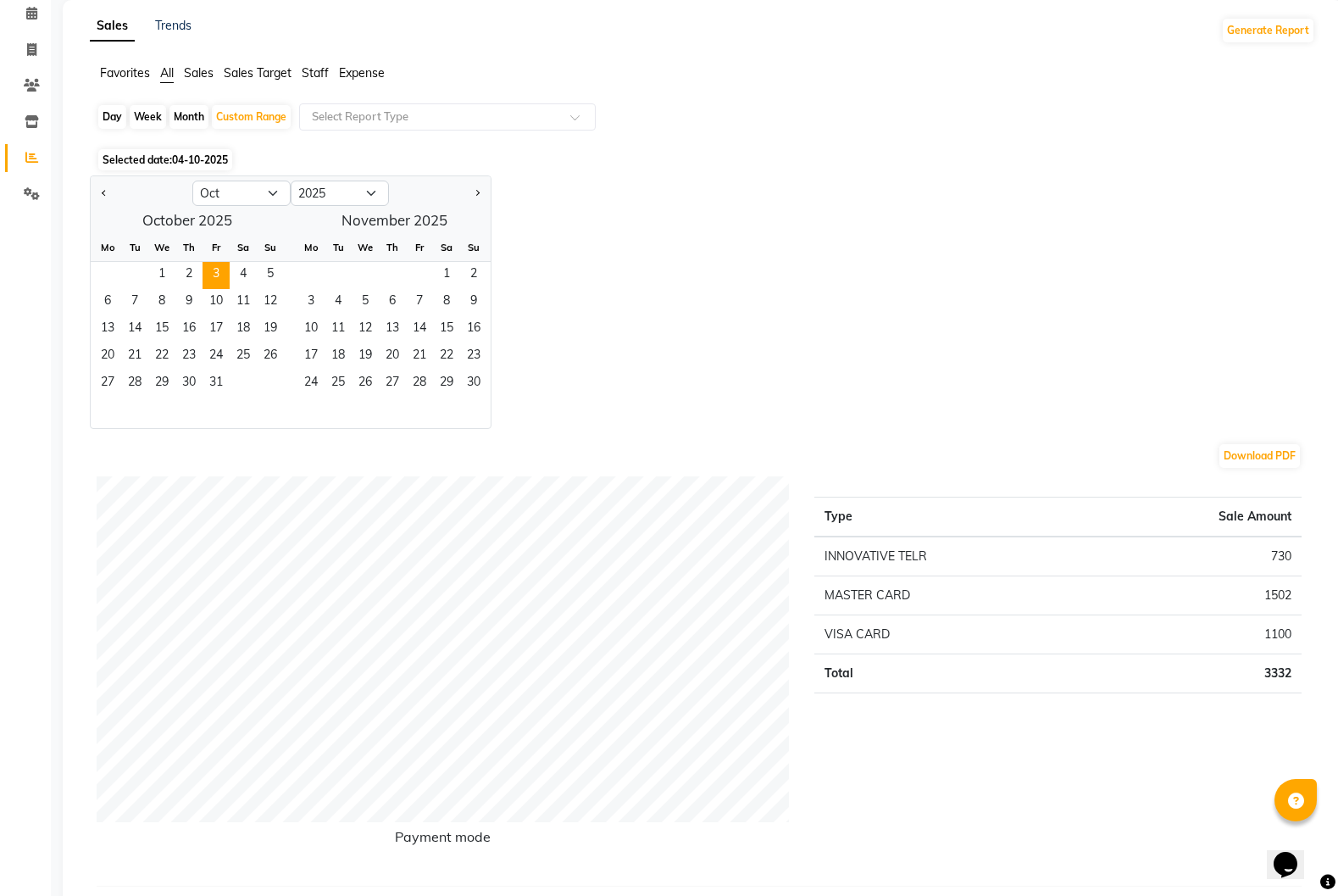
scroll to position [76, 0]
click at [899, 289] on div "Jan Feb Mar Apr May Jun Jul Aug Sep Oct Nov Dec 2015 2016 2017 2018 2019 2020 2…" at bounding box center [702, 299] width 1225 height 253
click at [22, 83] on span at bounding box center [32, 84] width 30 height 20
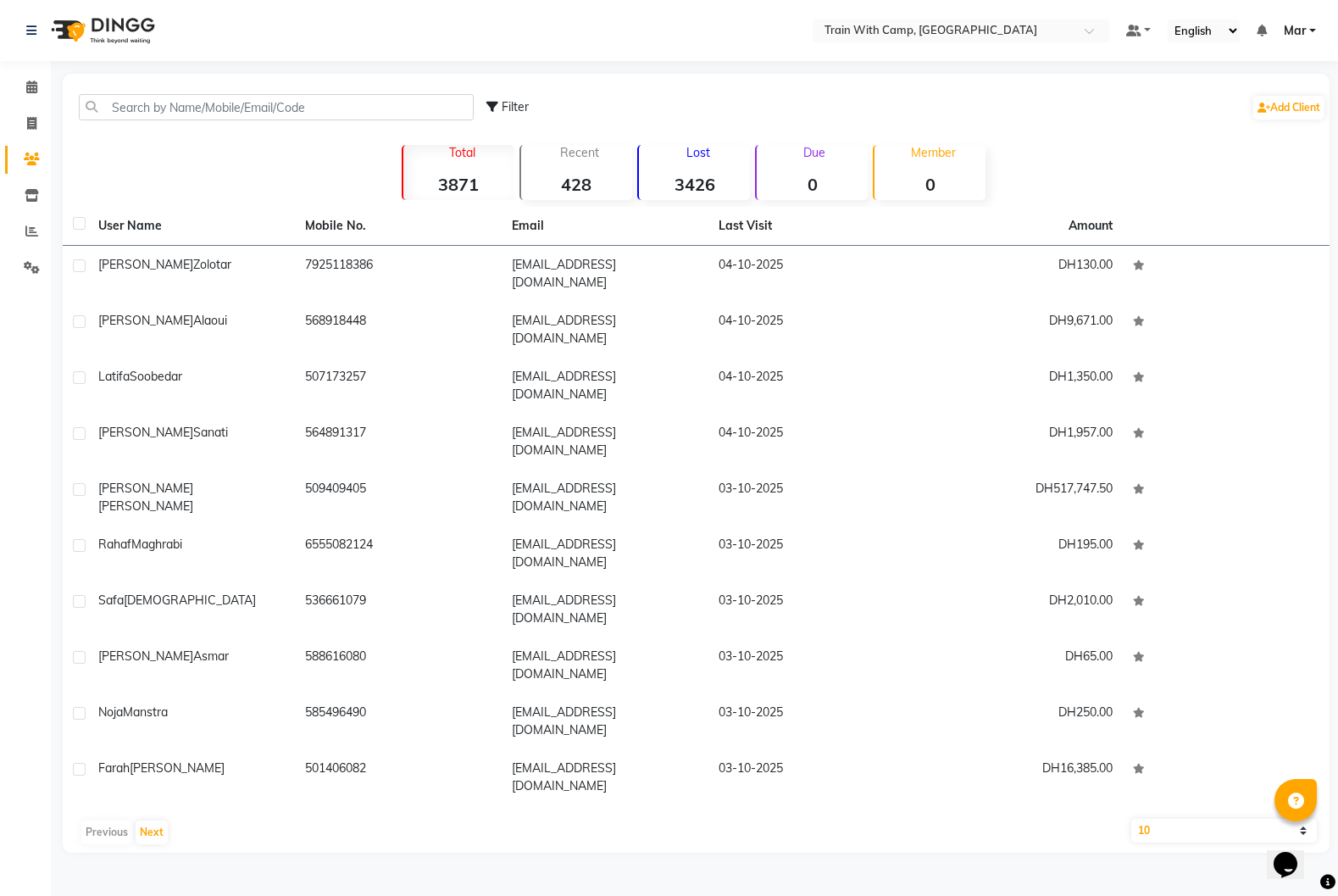
click at [1303, 819] on select "10 50 100" at bounding box center [1224, 831] width 186 height 24
select select "100"
click at [1131, 819] on select "10 50 100" at bounding box center [1224, 831] width 186 height 24
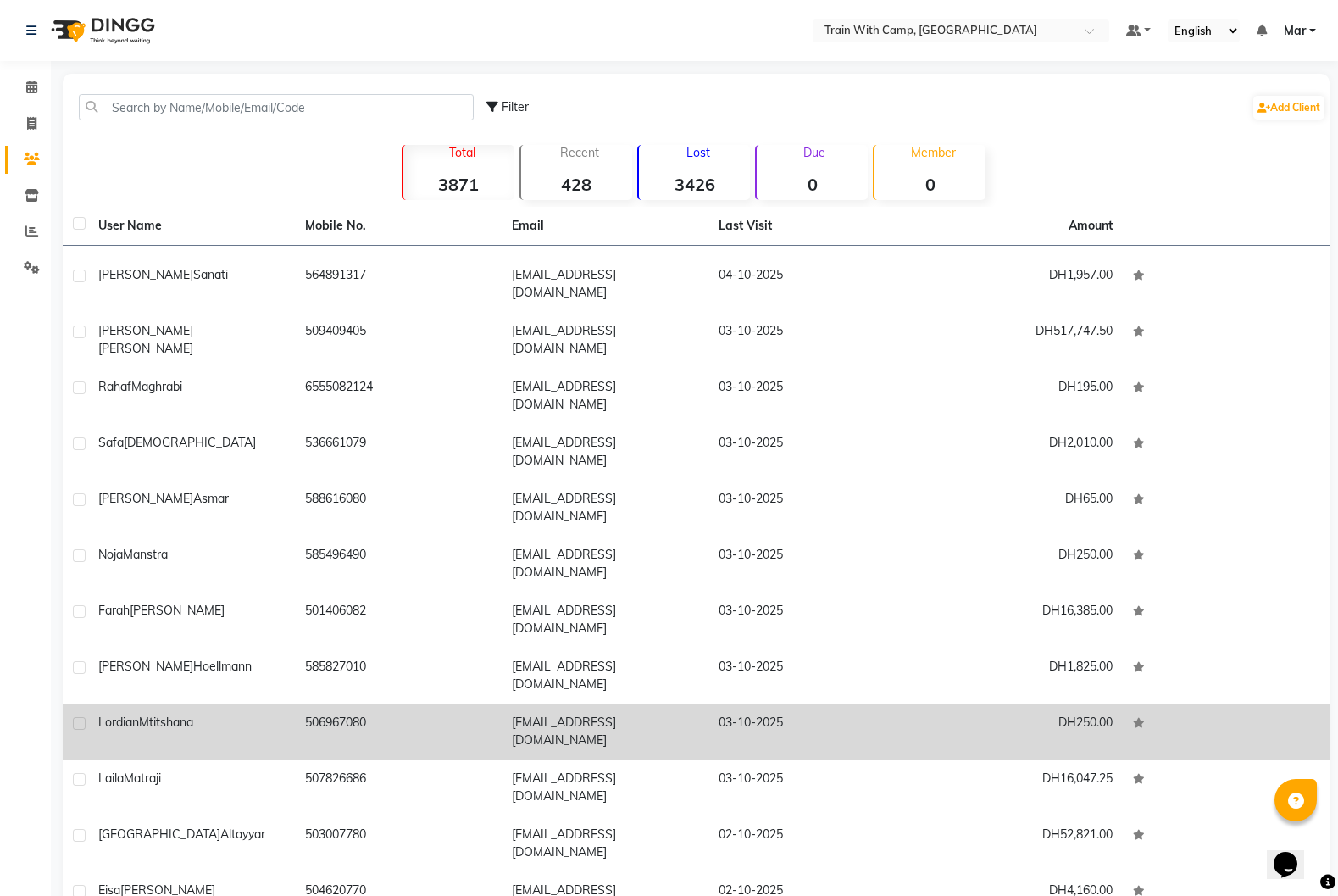
scroll to position [159, 0]
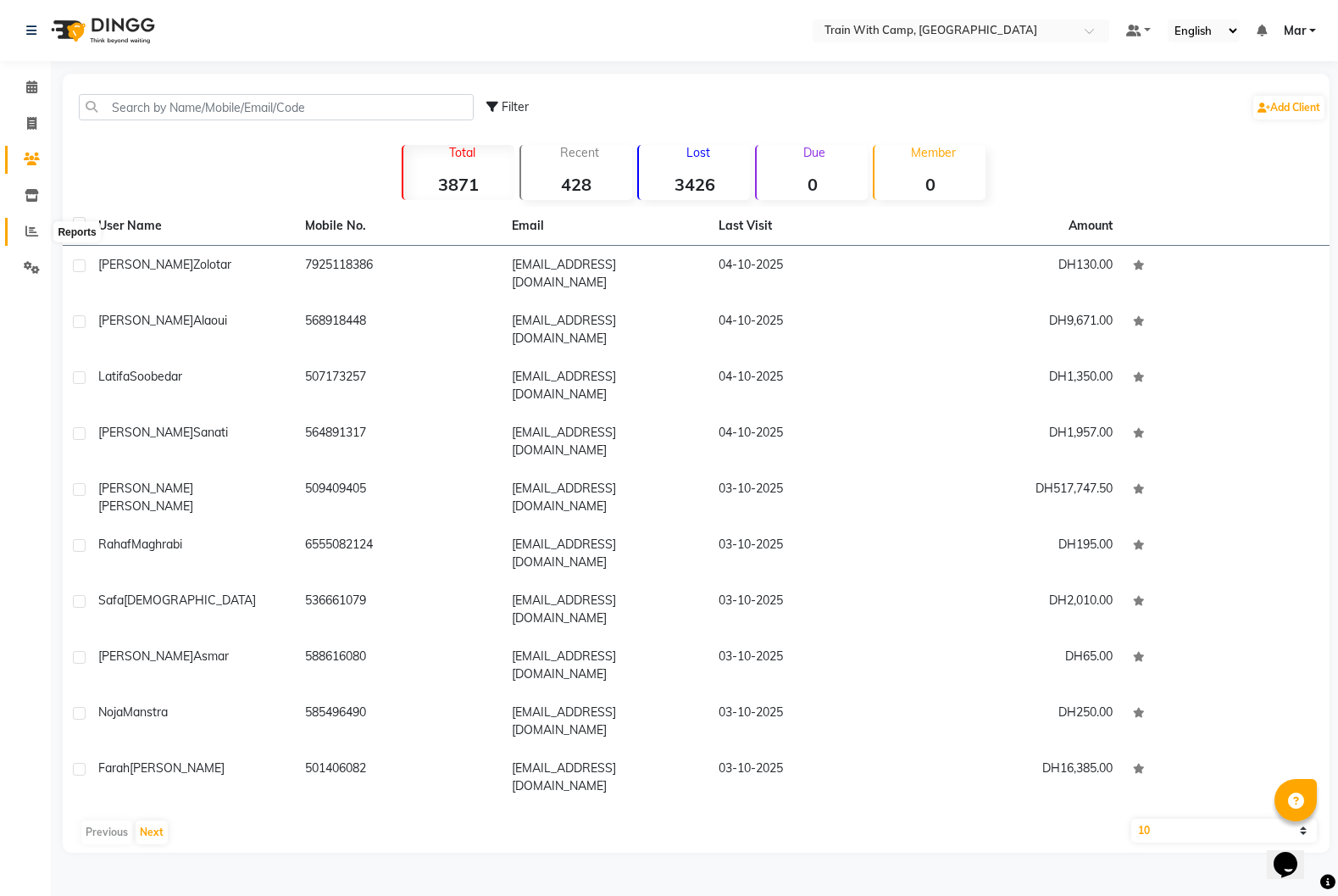
click at [35, 230] on icon at bounding box center [31, 230] width 13 height 13
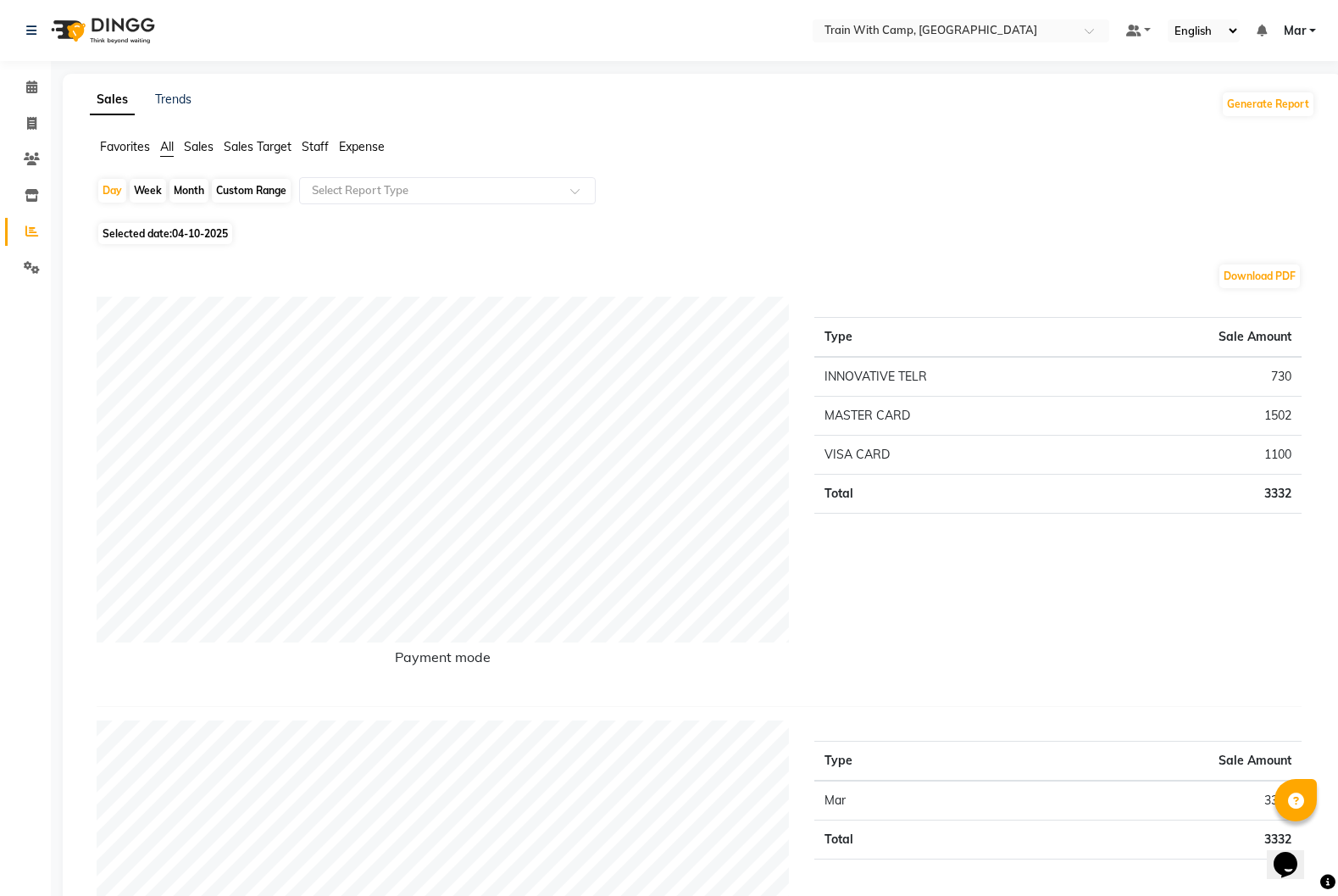
click at [243, 189] on div "Custom Range" at bounding box center [250, 191] width 79 height 24
select select "10"
select select "2025"
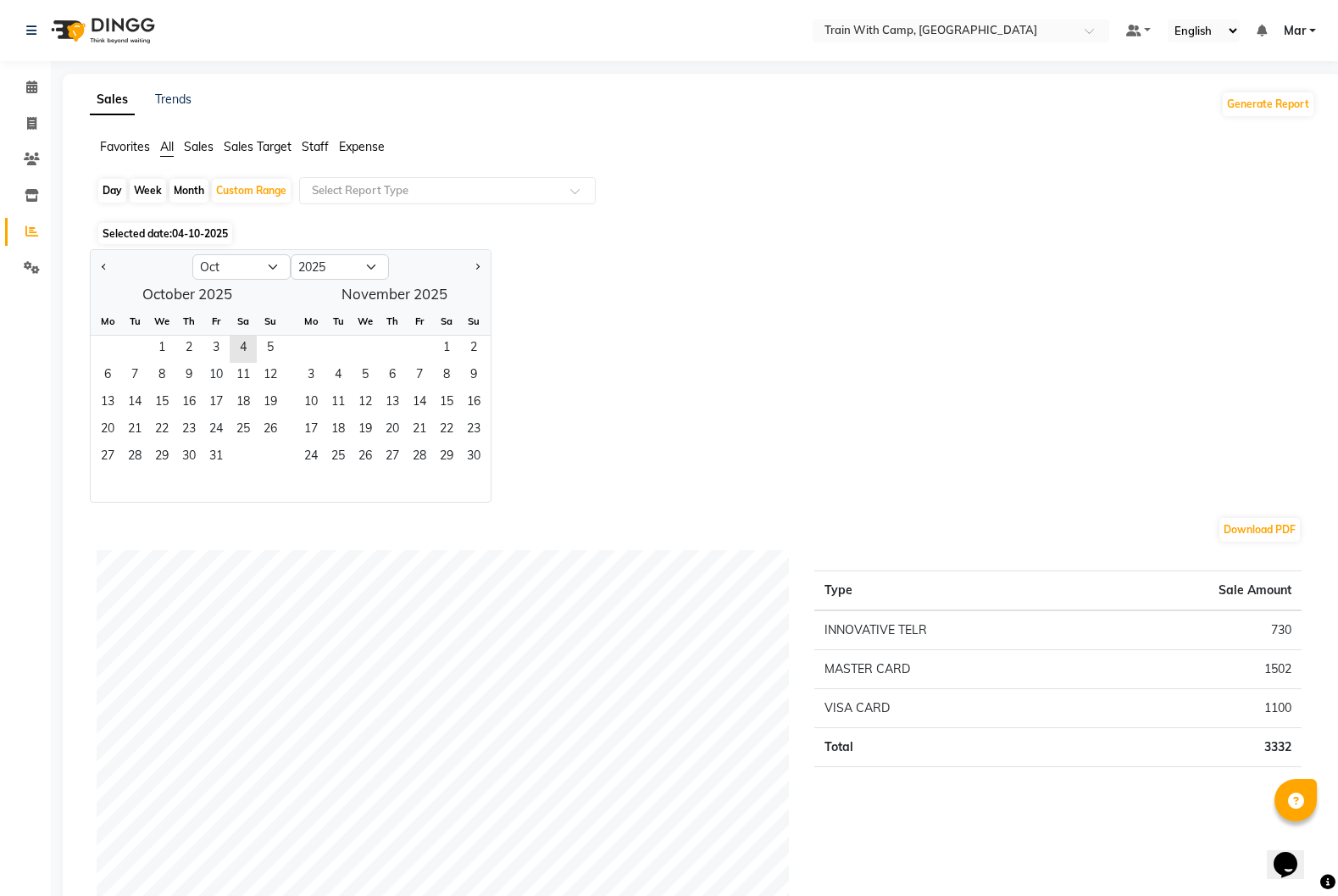
click at [108, 192] on div "Day" at bounding box center [113, 191] width 28 height 24
select select "10"
select select "2025"
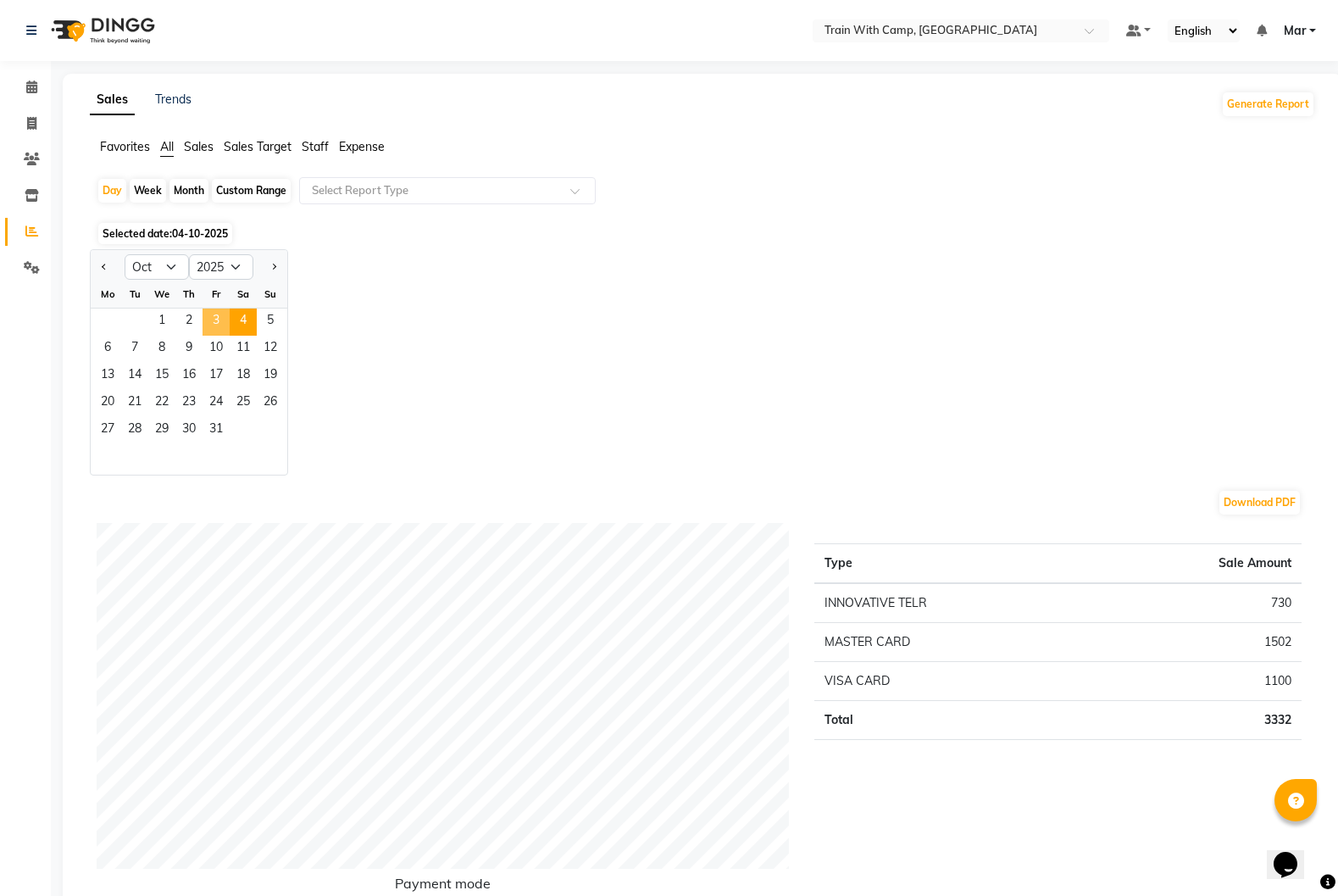
click at [216, 311] on span "3" at bounding box center [216, 321] width 27 height 27
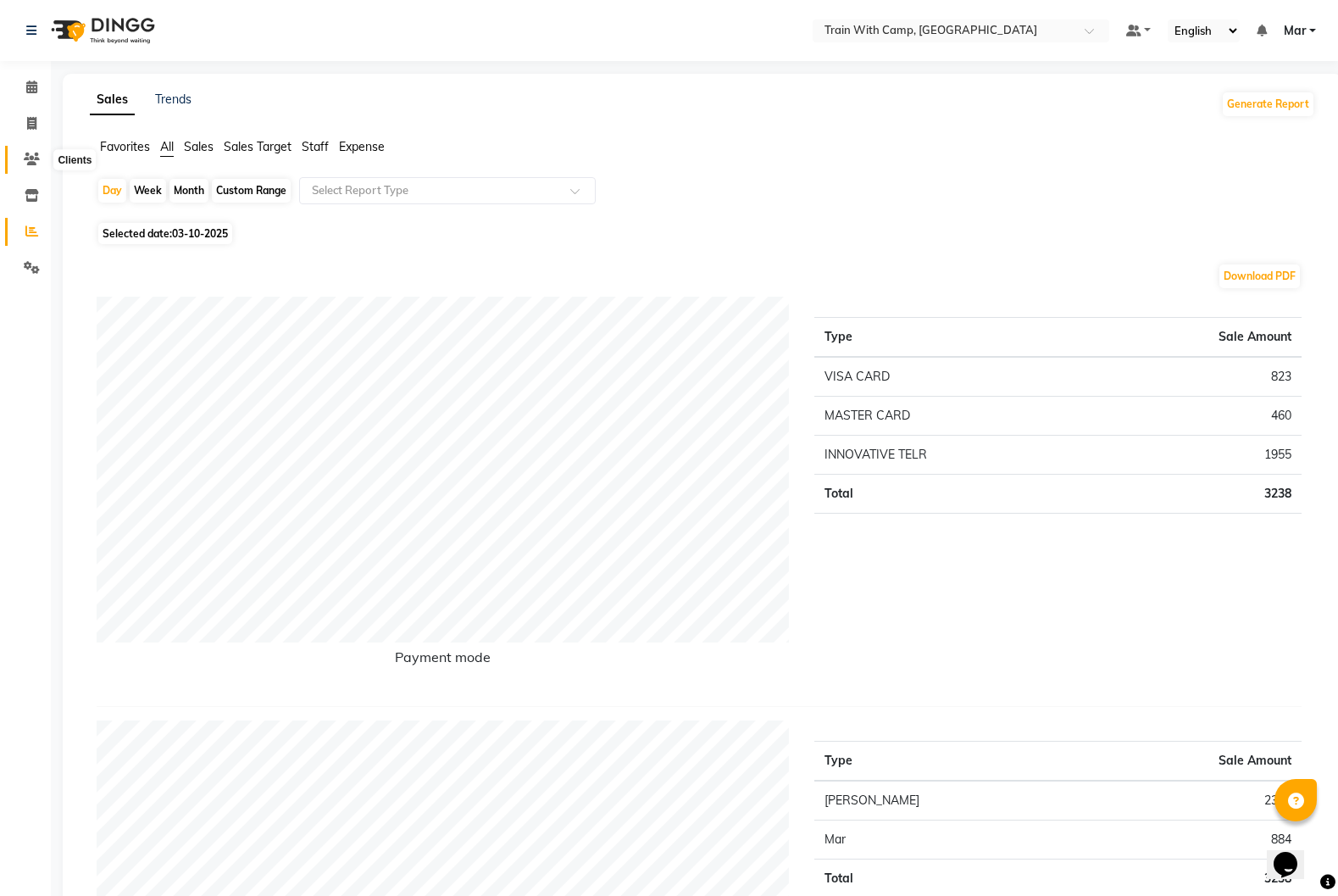
click at [32, 154] on icon at bounding box center [32, 159] width 16 height 13
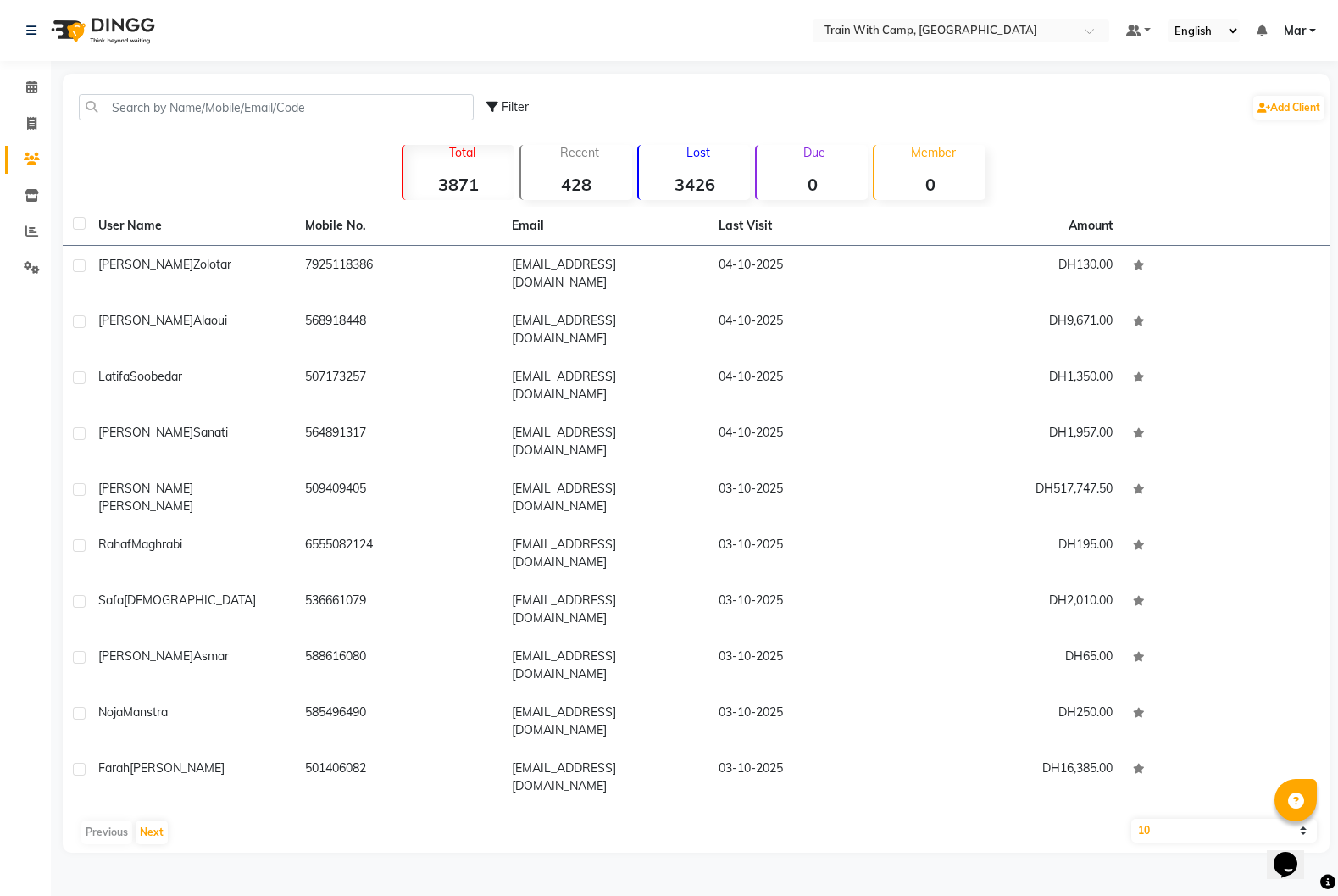
click at [1301, 819] on select "10 50 100" at bounding box center [1224, 831] width 186 height 24
select select "50"
click at [1131, 819] on select "10 50 100" at bounding box center [1224, 831] width 186 height 24
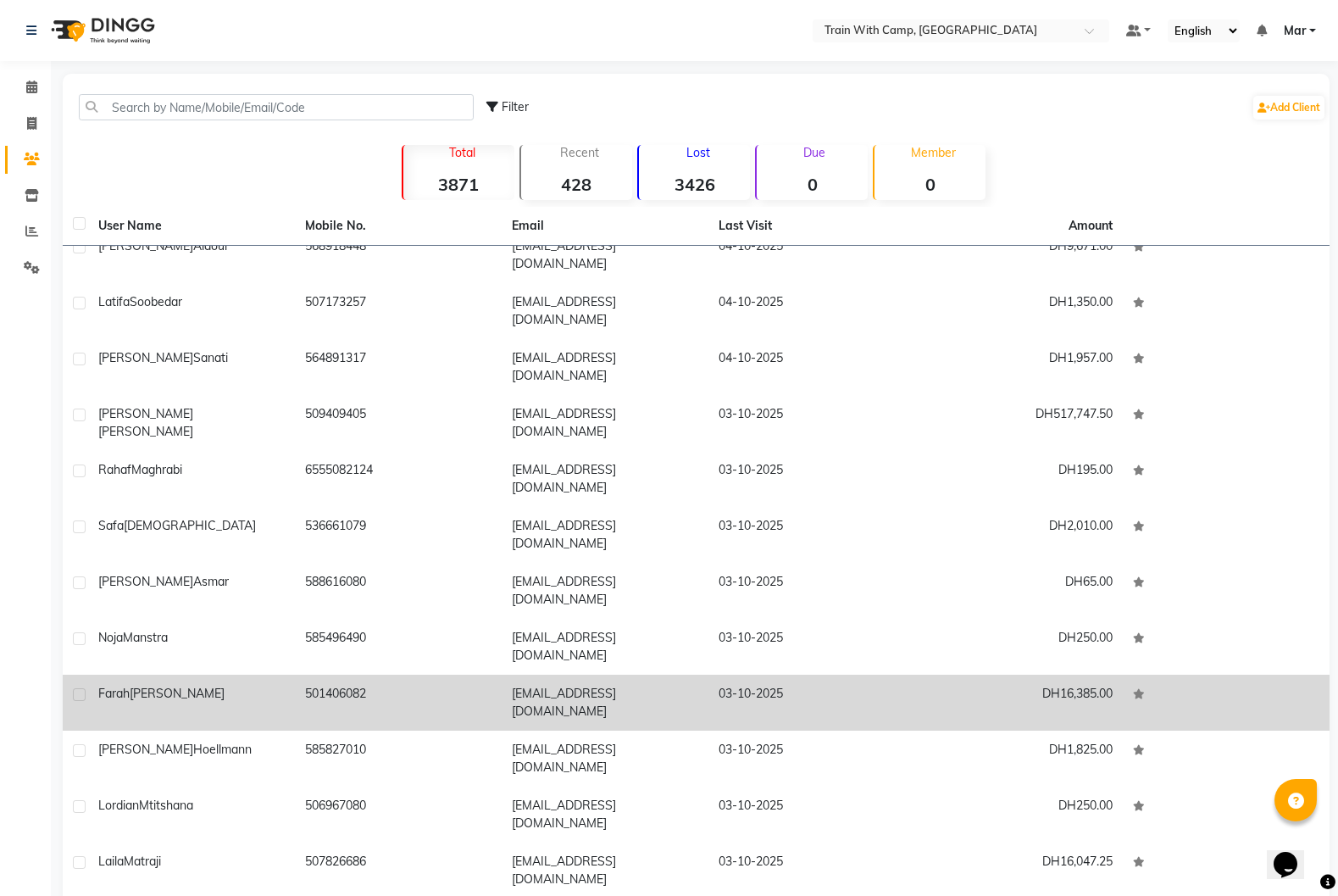
scroll to position [81, 0]
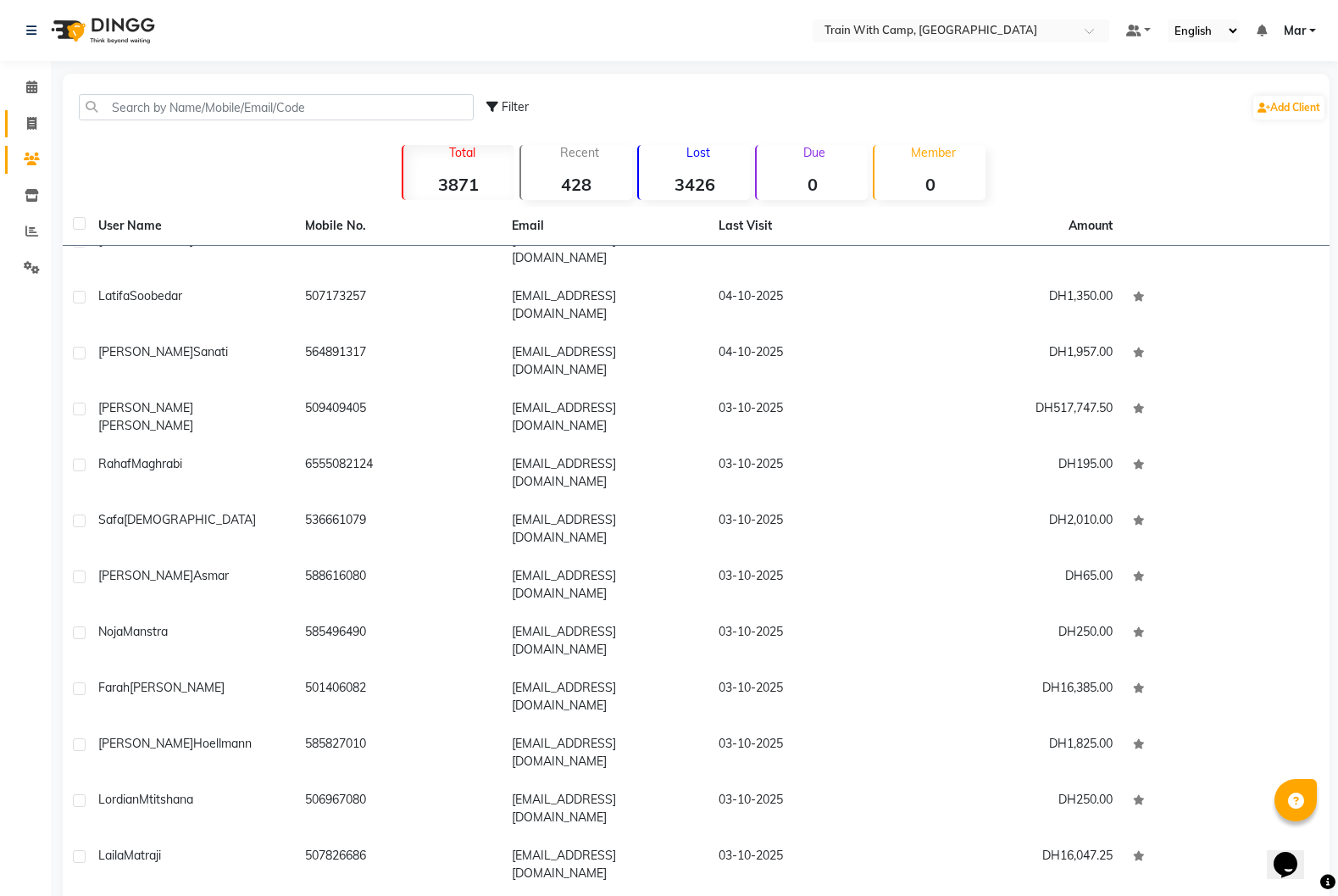
click at [41, 128] on span at bounding box center [32, 125] width 30 height 20
select select "service"
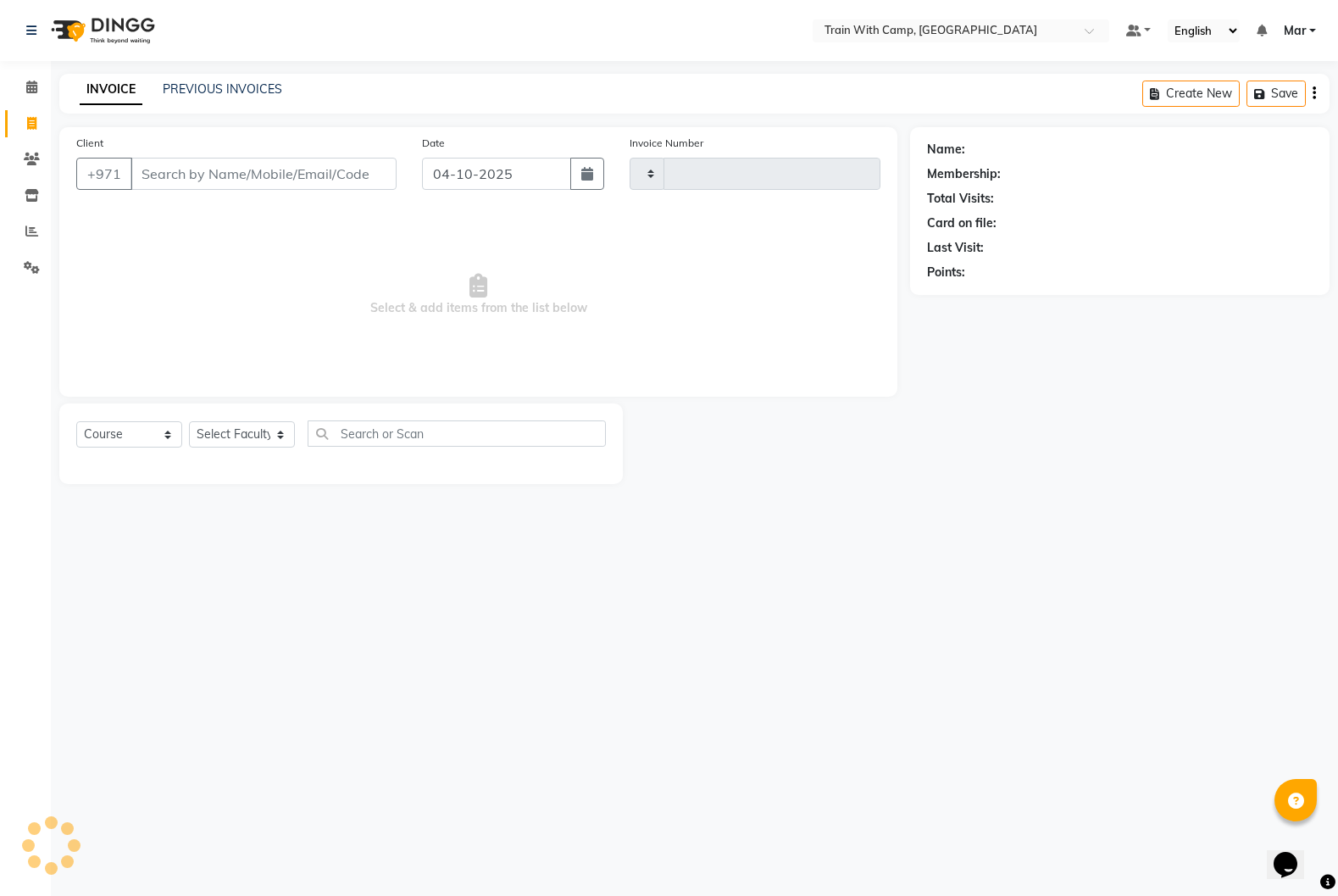
select select "14898"
type input "507286942"
type input "5142"
select select "910"
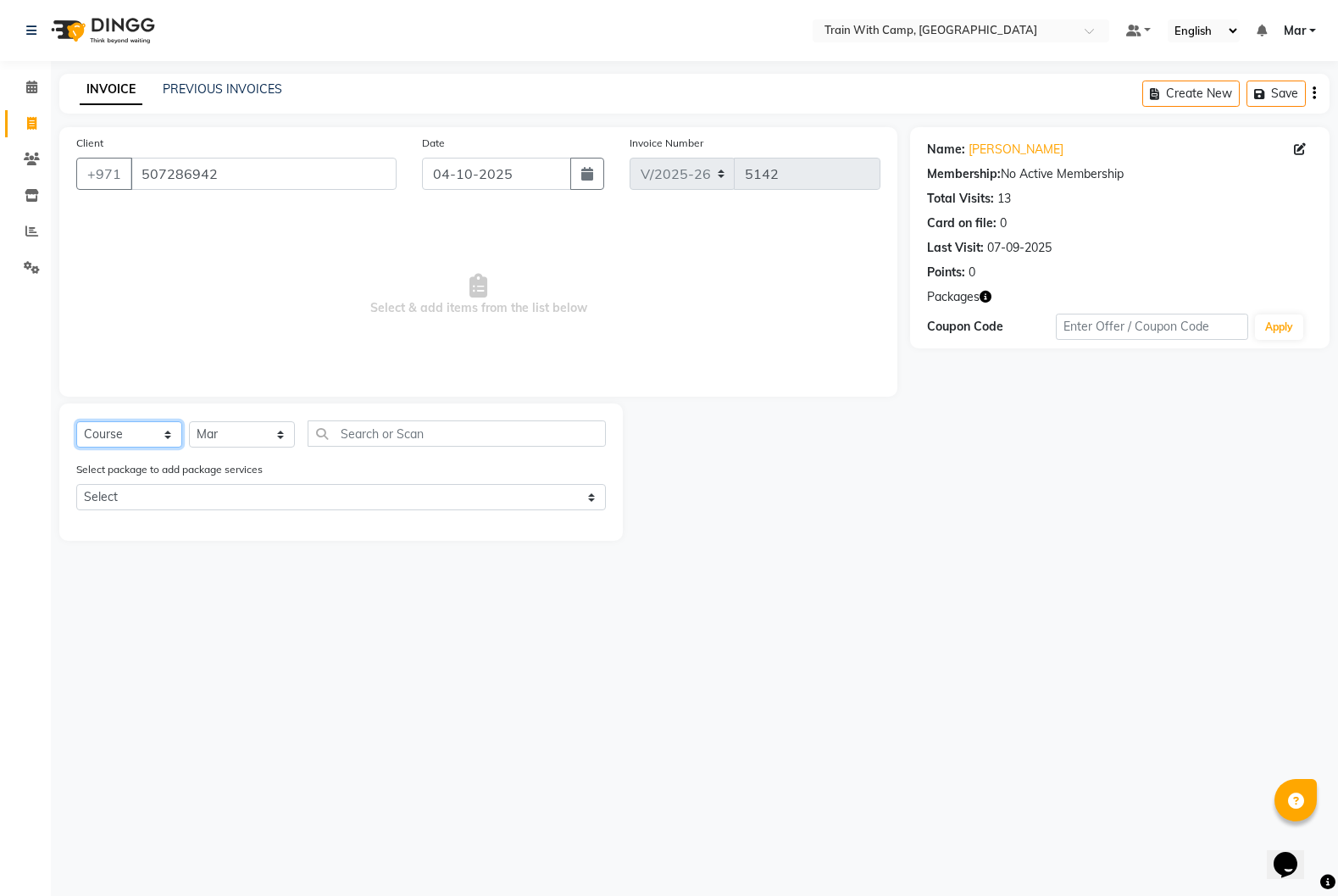
click at [127, 434] on select "Select Course Product Membership Package Voucher Prepaid Gift Card" at bounding box center [129, 434] width 106 height 26
select select "package"
click at [76, 421] on select "Select Course Product Membership Package Voucher Prepaid Gift Card" at bounding box center [129, 434] width 106 height 26
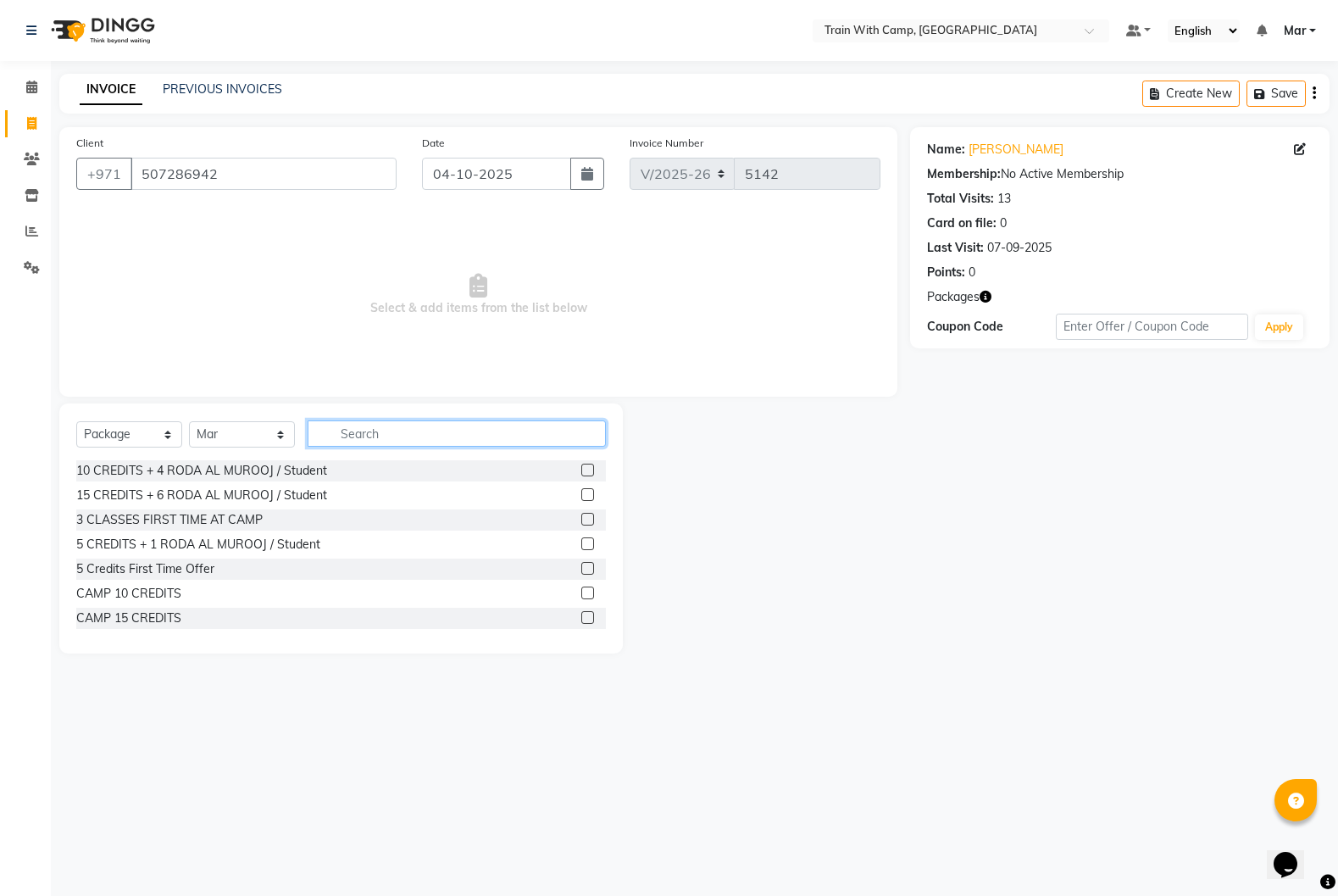
click at [375, 430] on input "text" at bounding box center [456, 433] width 298 height 26
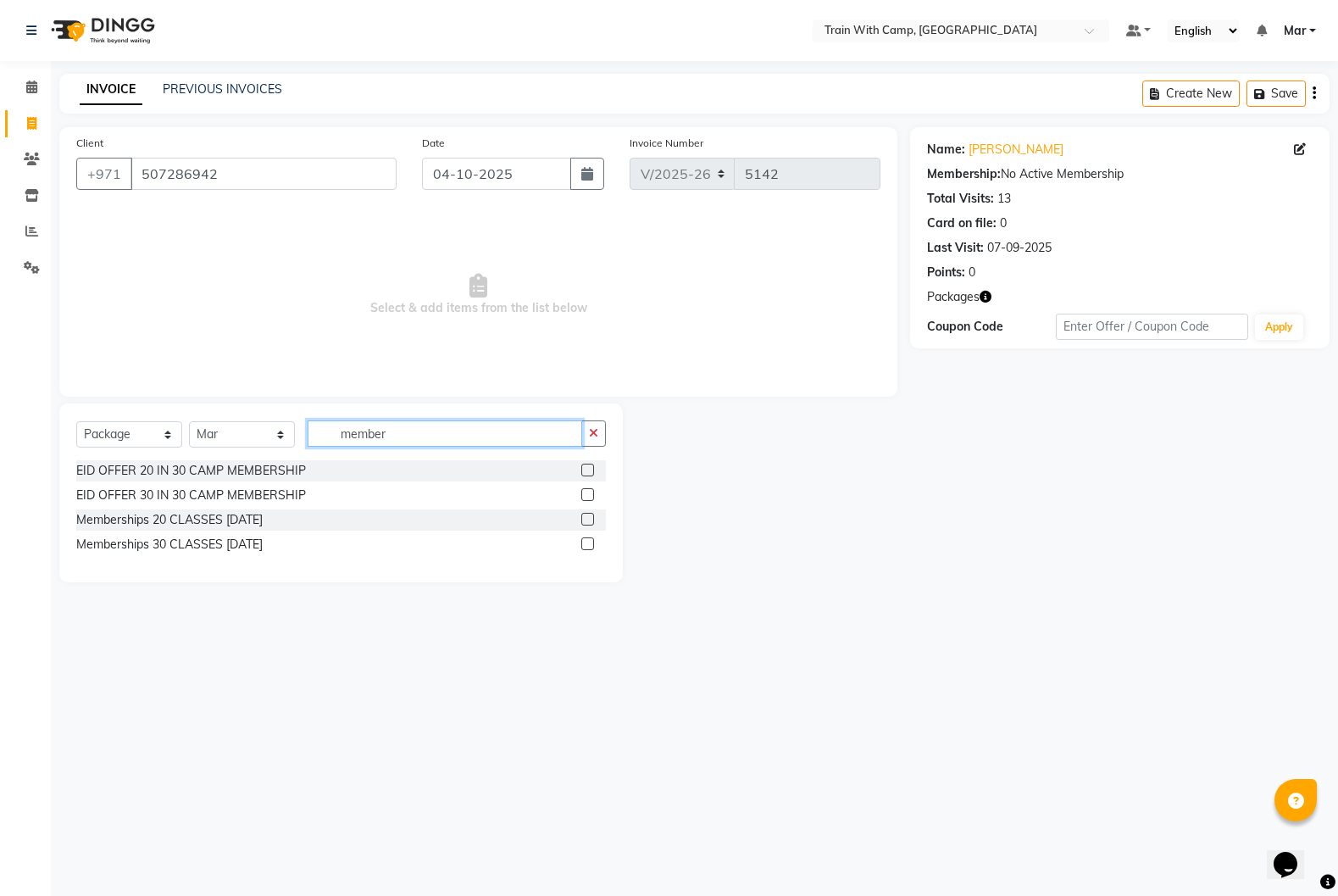
type input "member"
click at [590, 542] on label at bounding box center [588, 544] width 13 height 13
click at [590, 542] on input "checkbox" at bounding box center [587, 544] width 11 height 11
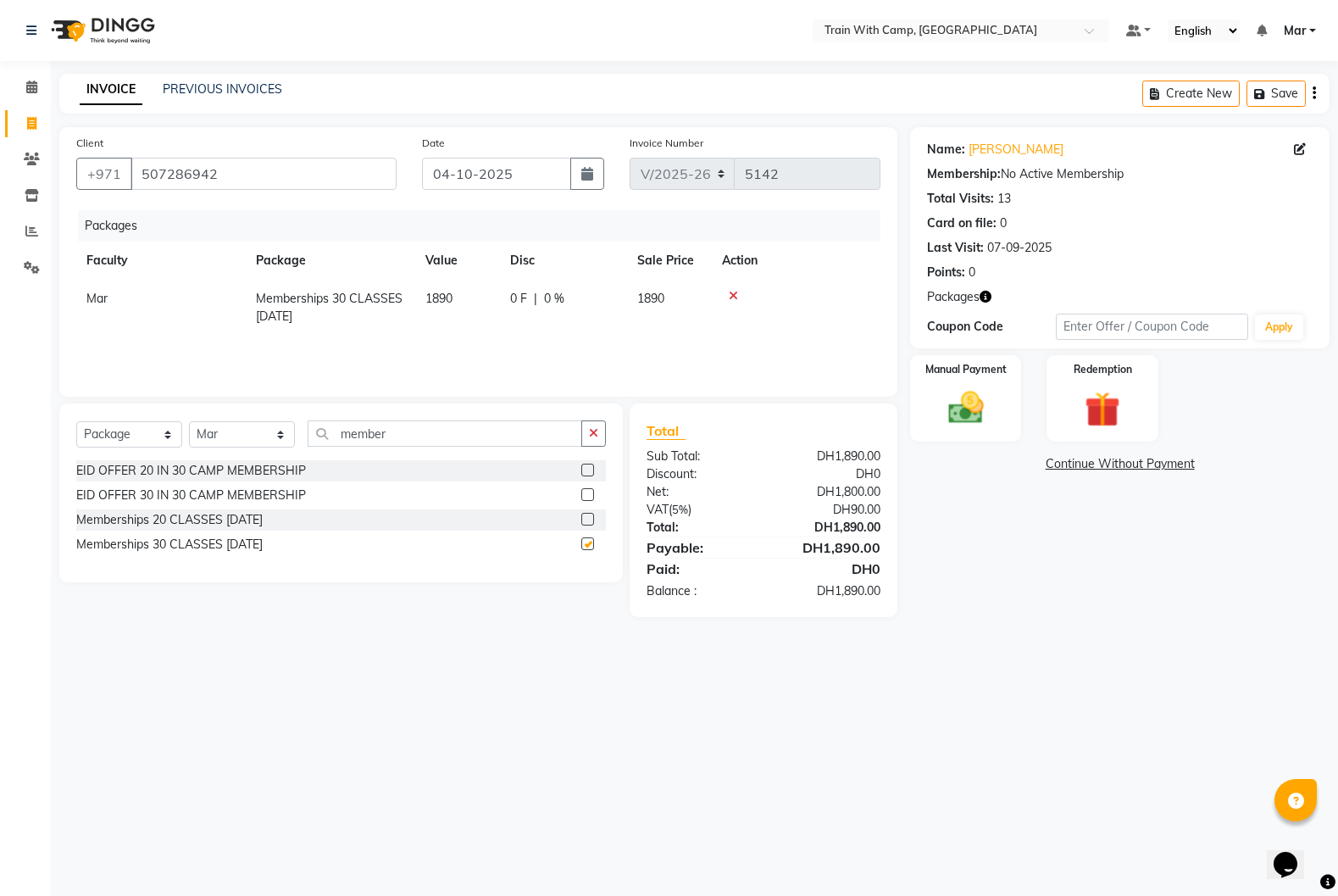
checkbox input "false"
click at [971, 417] on img at bounding box center [966, 407] width 60 height 42
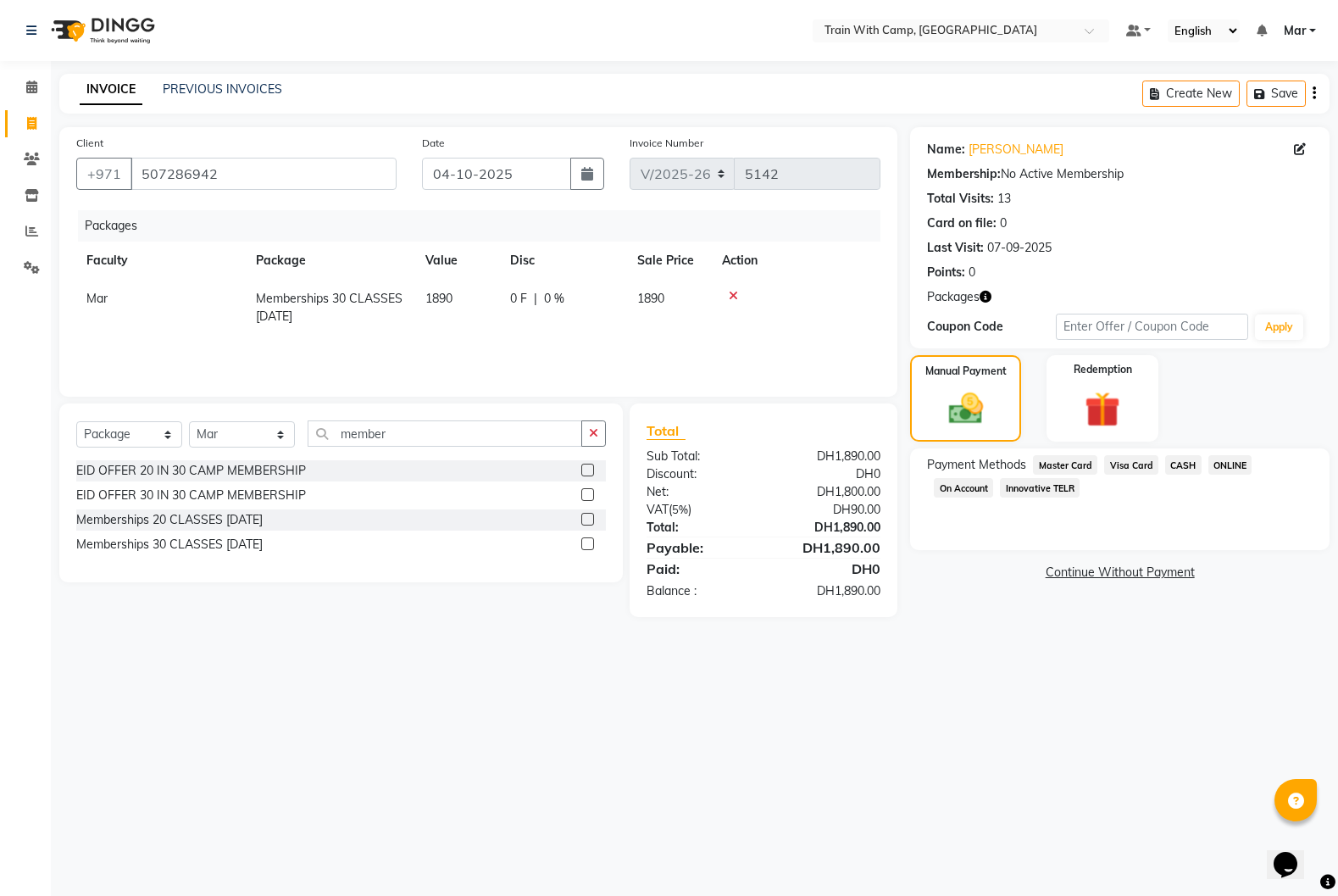
click at [1038, 487] on span "Innovative TELR" at bounding box center [1040, 488] width 80 height 20
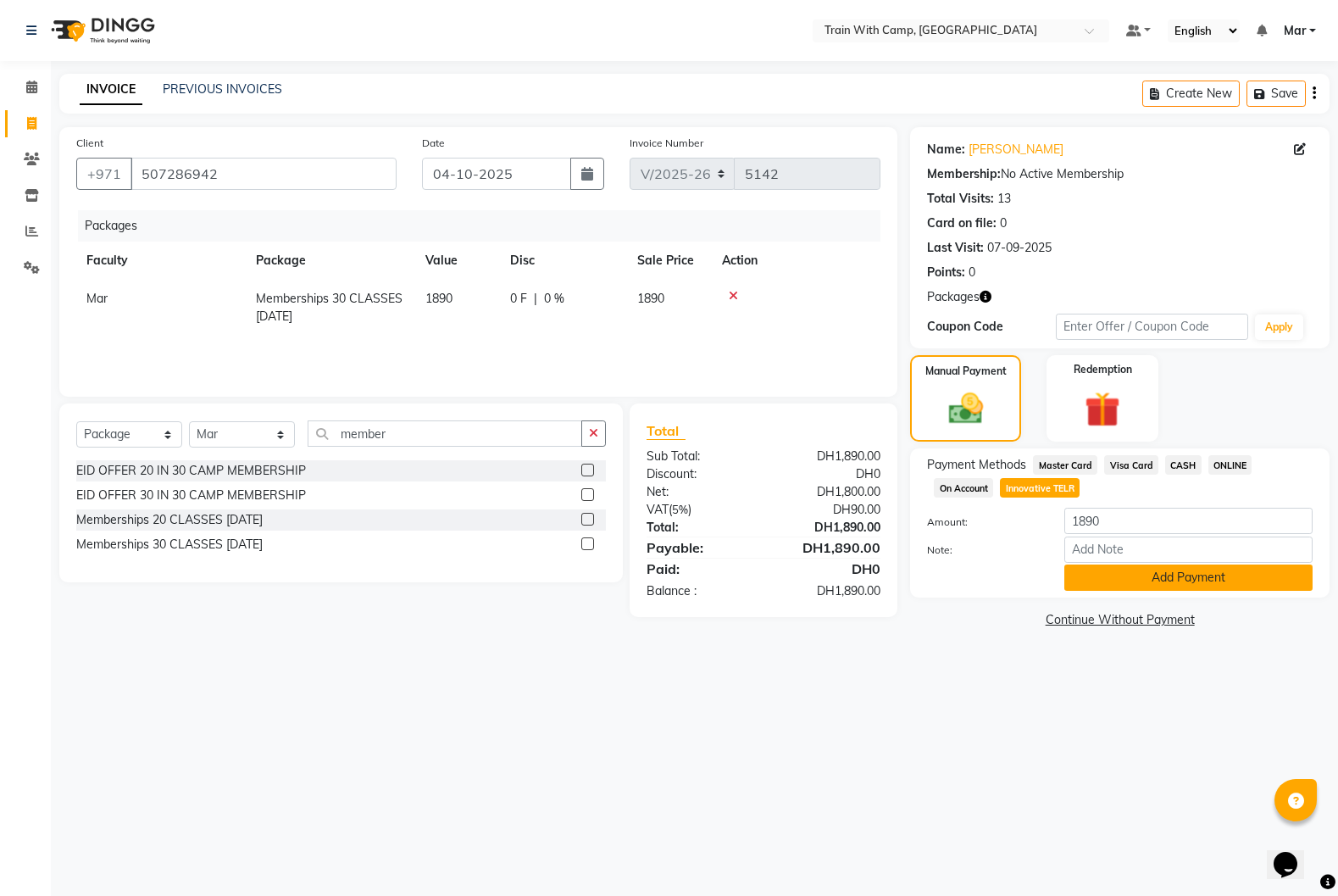
click at [1113, 585] on button "Add Payment" at bounding box center [1188, 578] width 248 height 26
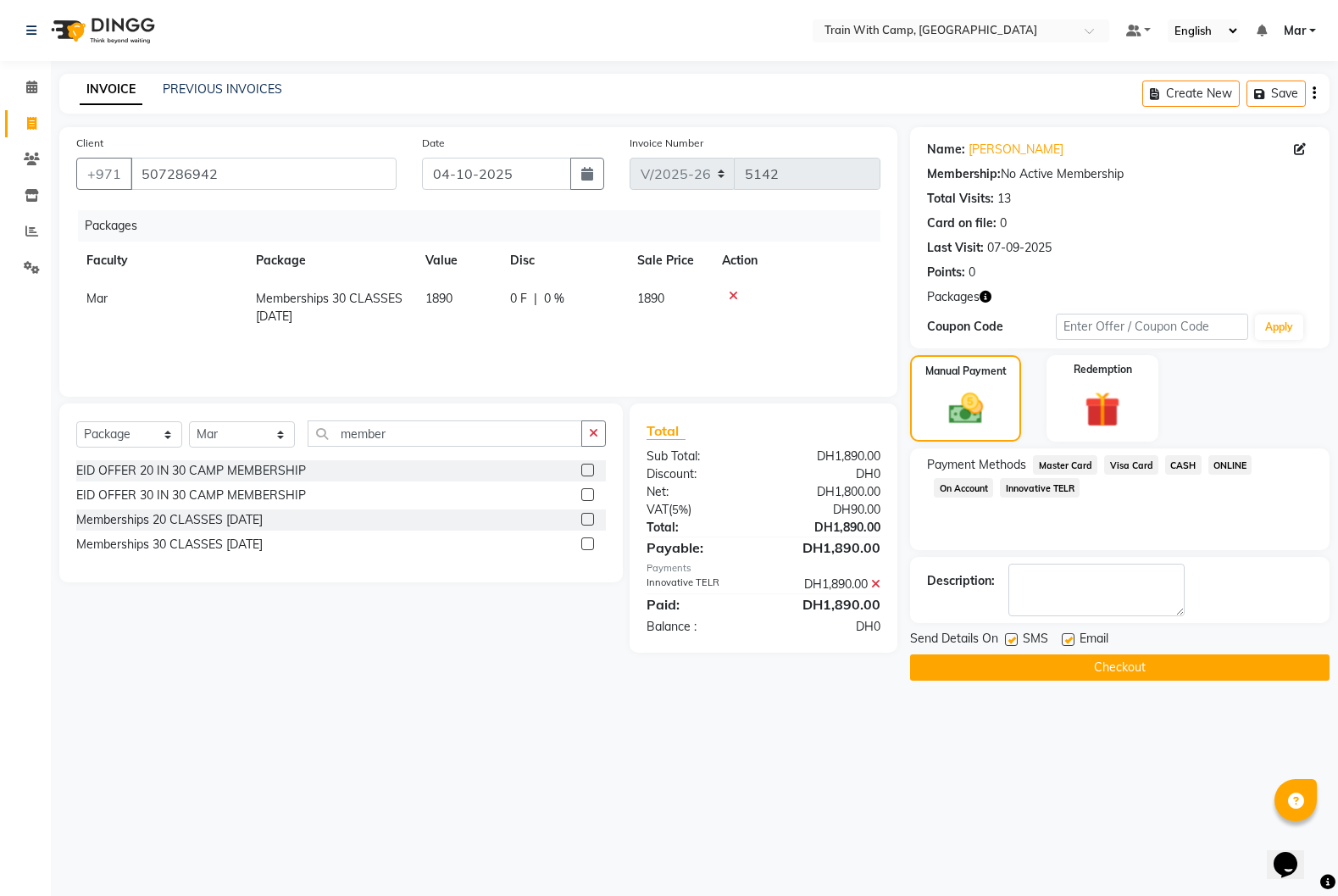
click at [1070, 643] on label at bounding box center [1068, 640] width 13 height 13
click at [1070, 643] on input "checkbox" at bounding box center [1067, 640] width 11 height 11
checkbox input "false"
click at [1014, 644] on label at bounding box center [1011, 640] width 13 height 13
click at [1014, 644] on input "checkbox" at bounding box center [1010, 640] width 11 height 11
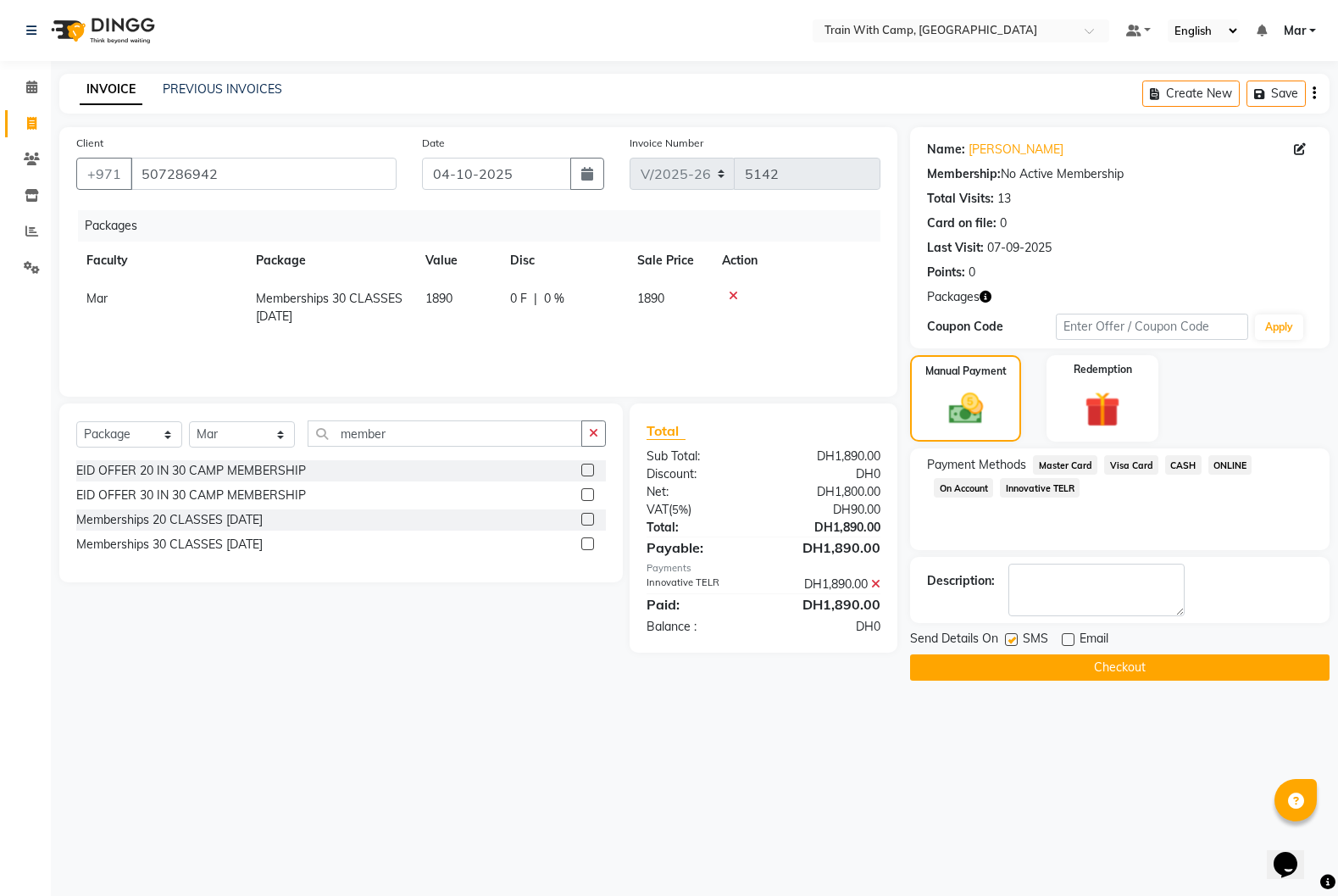
checkbox input "false"
click at [1016, 677] on button "Checkout" at bounding box center [1119, 668] width 419 height 26
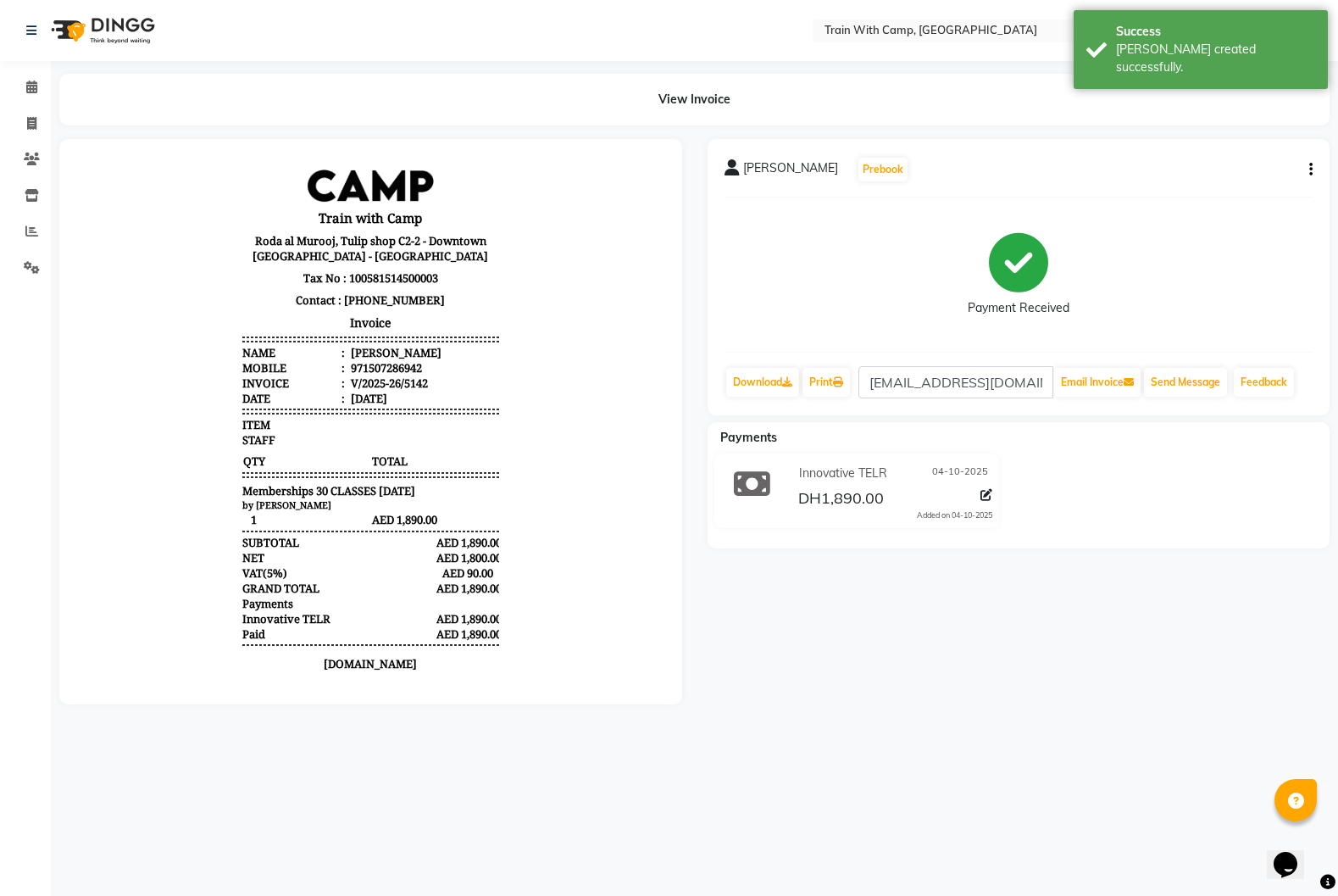
click at [1312, 170] on icon "button" at bounding box center [1310, 170] width 3 height 1
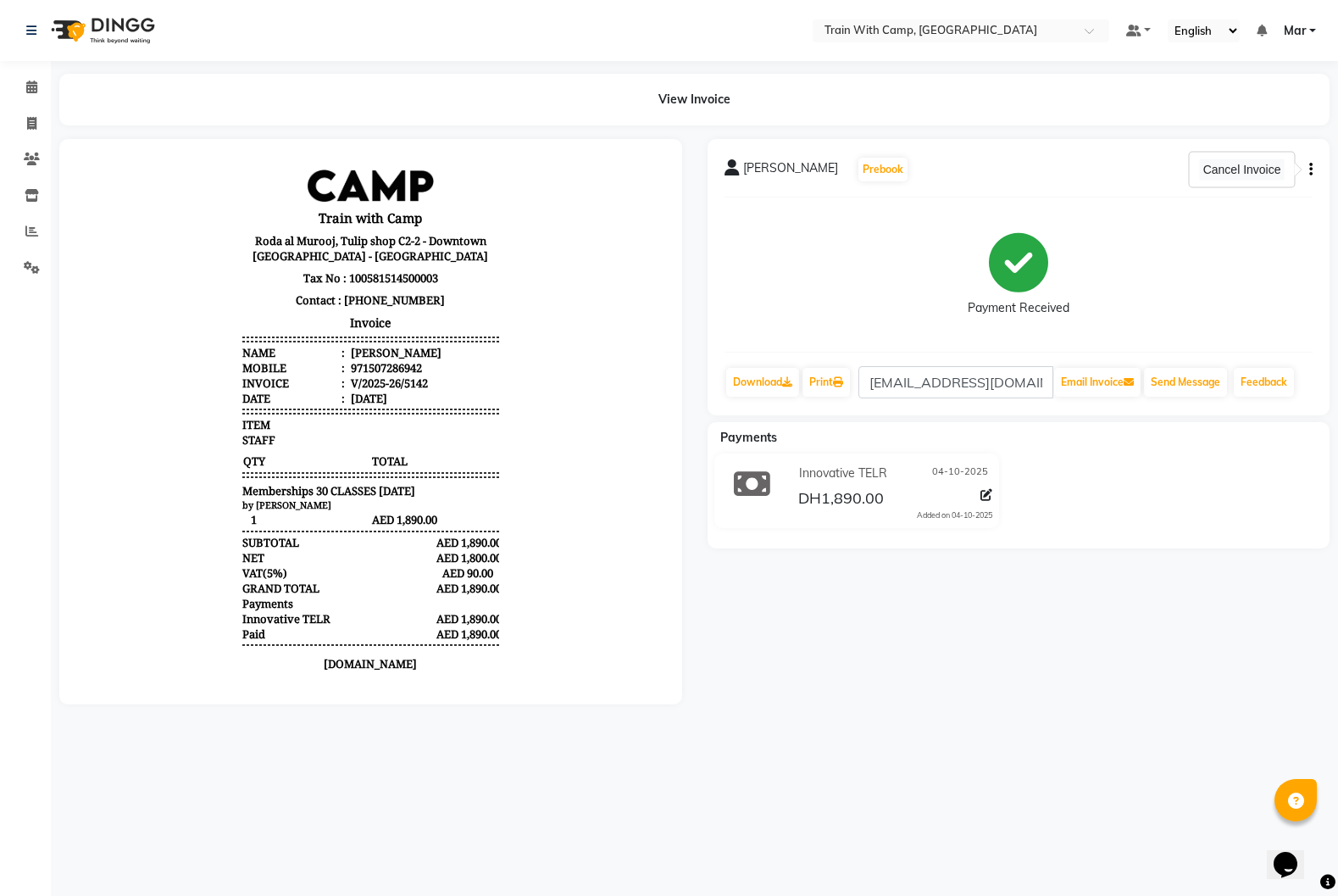
click at [1243, 172] on div "Cancel Invoice" at bounding box center [1242, 170] width 85 height 21
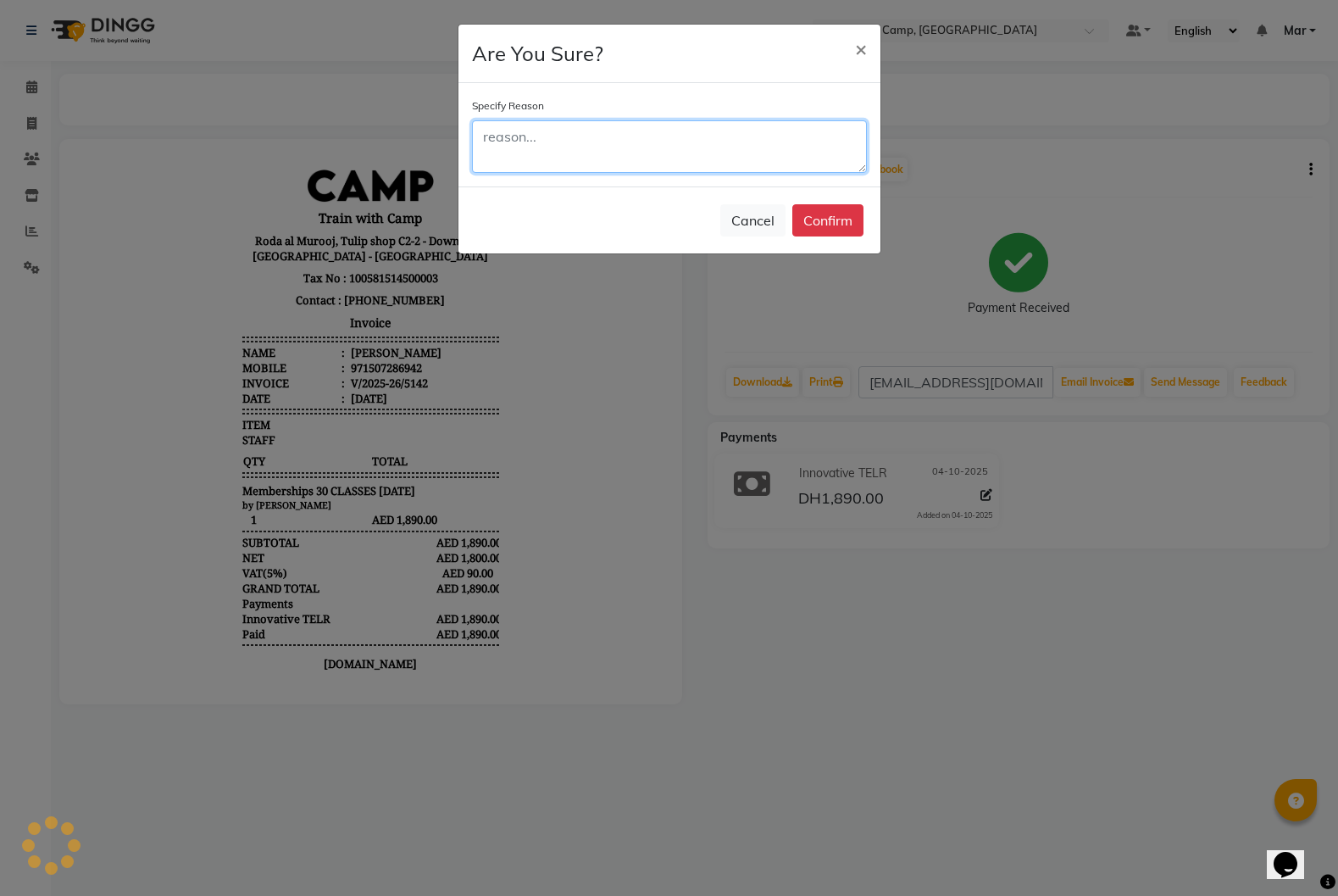
click at [525, 153] on textarea at bounding box center [669, 147] width 395 height 53
type textarea "Wrong day Punch"
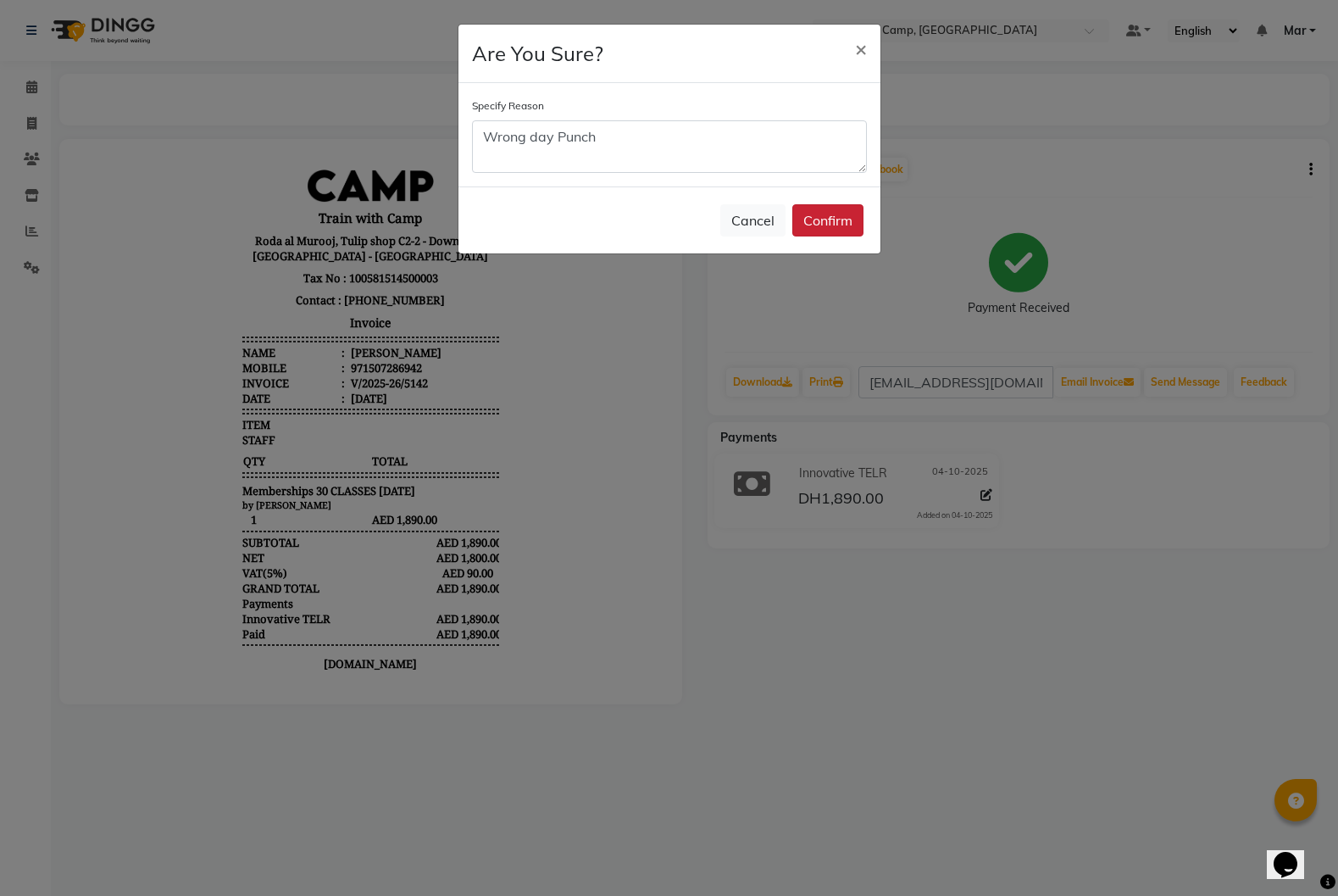
click at [838, 222] on button "Confirm" at bounding box center [827, 221] width 71 height 32
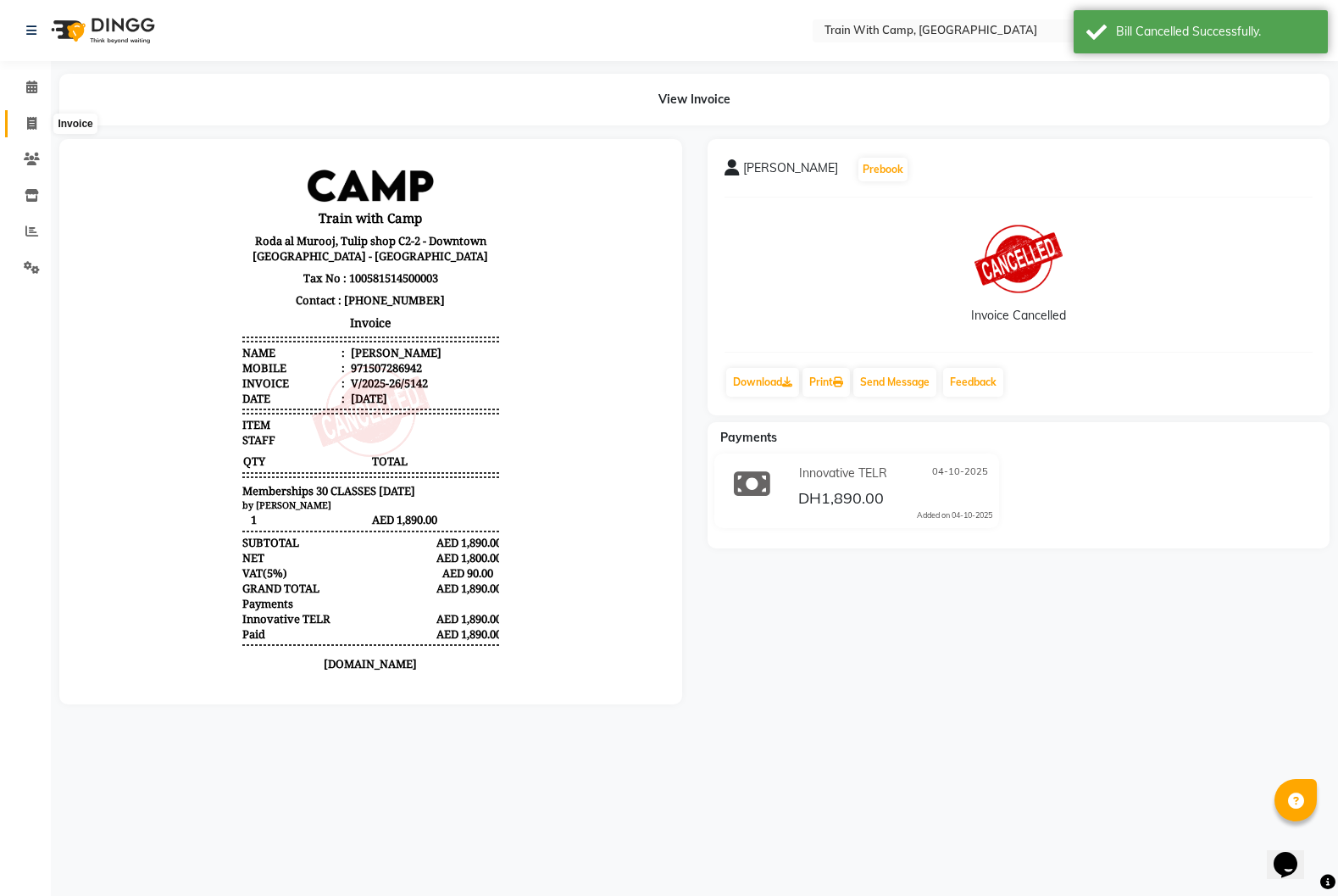
click at [29, 127] on icon at bounding box center [31, 123] width 9 height 13
select select "service"
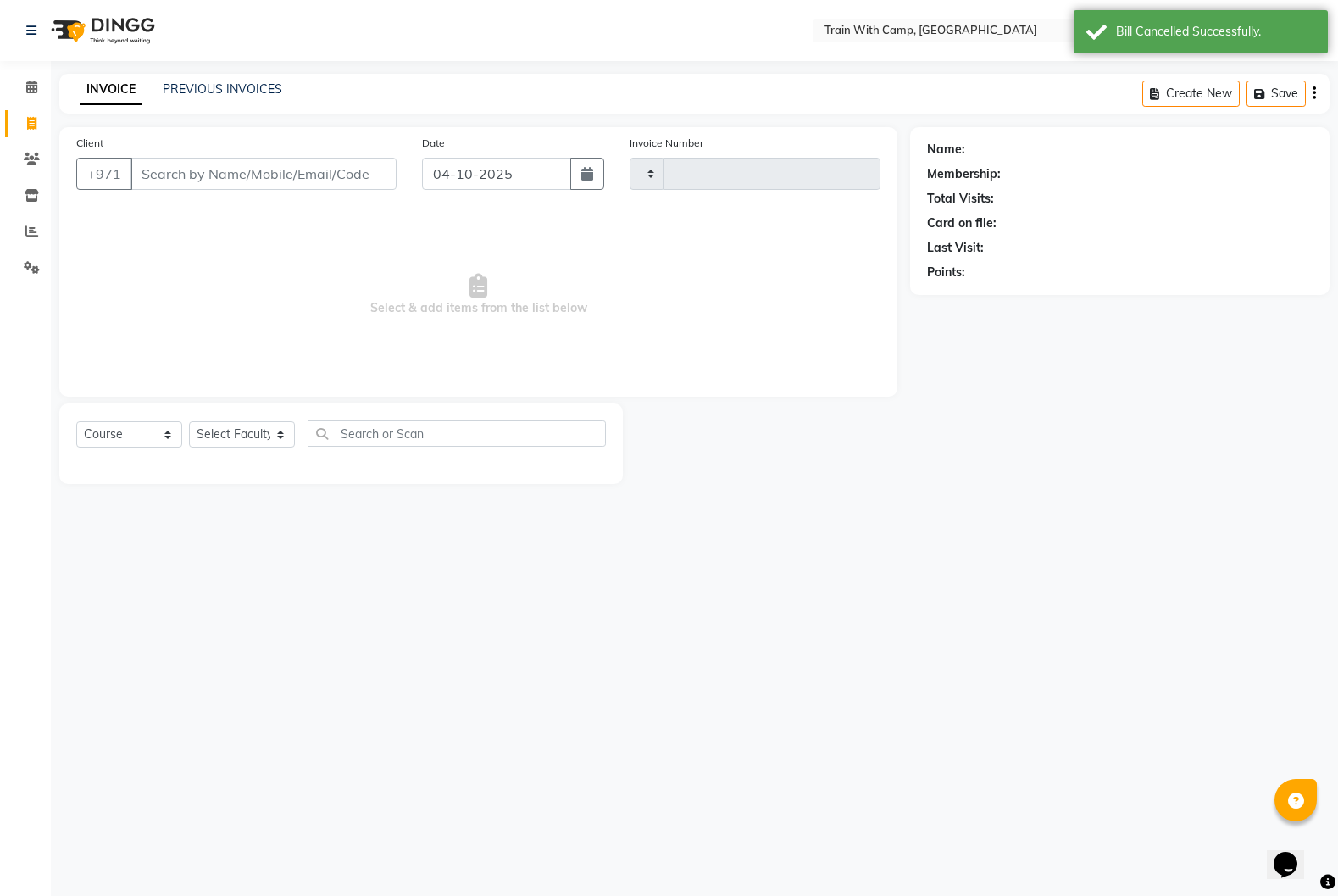
type input "5143"
select select "910"
select select "14898"
type input "507286942"
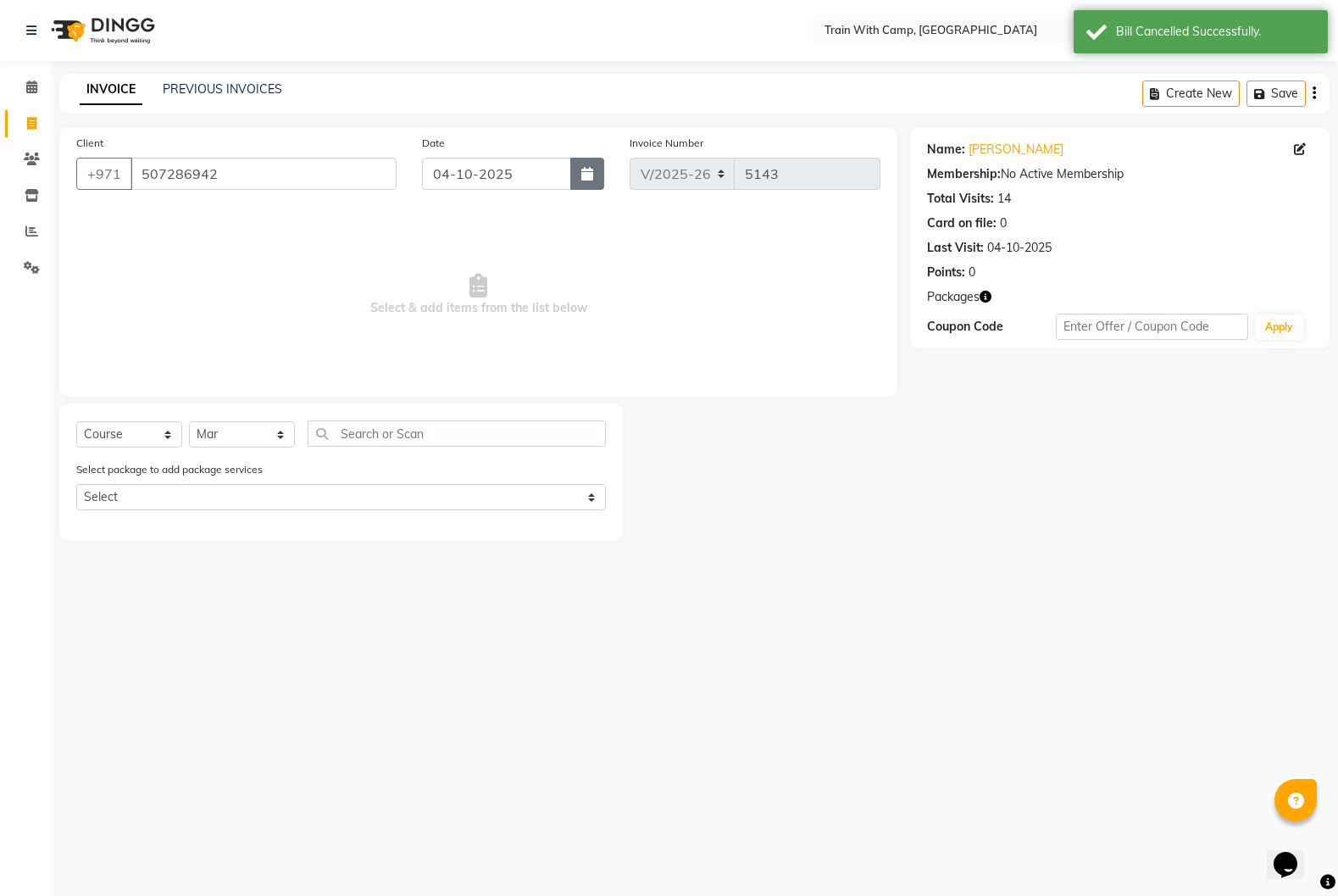
click at [582, 179] on icon "button" at bounding box center [588, 174] width 12 height 14
select select "10"
select select "2025"
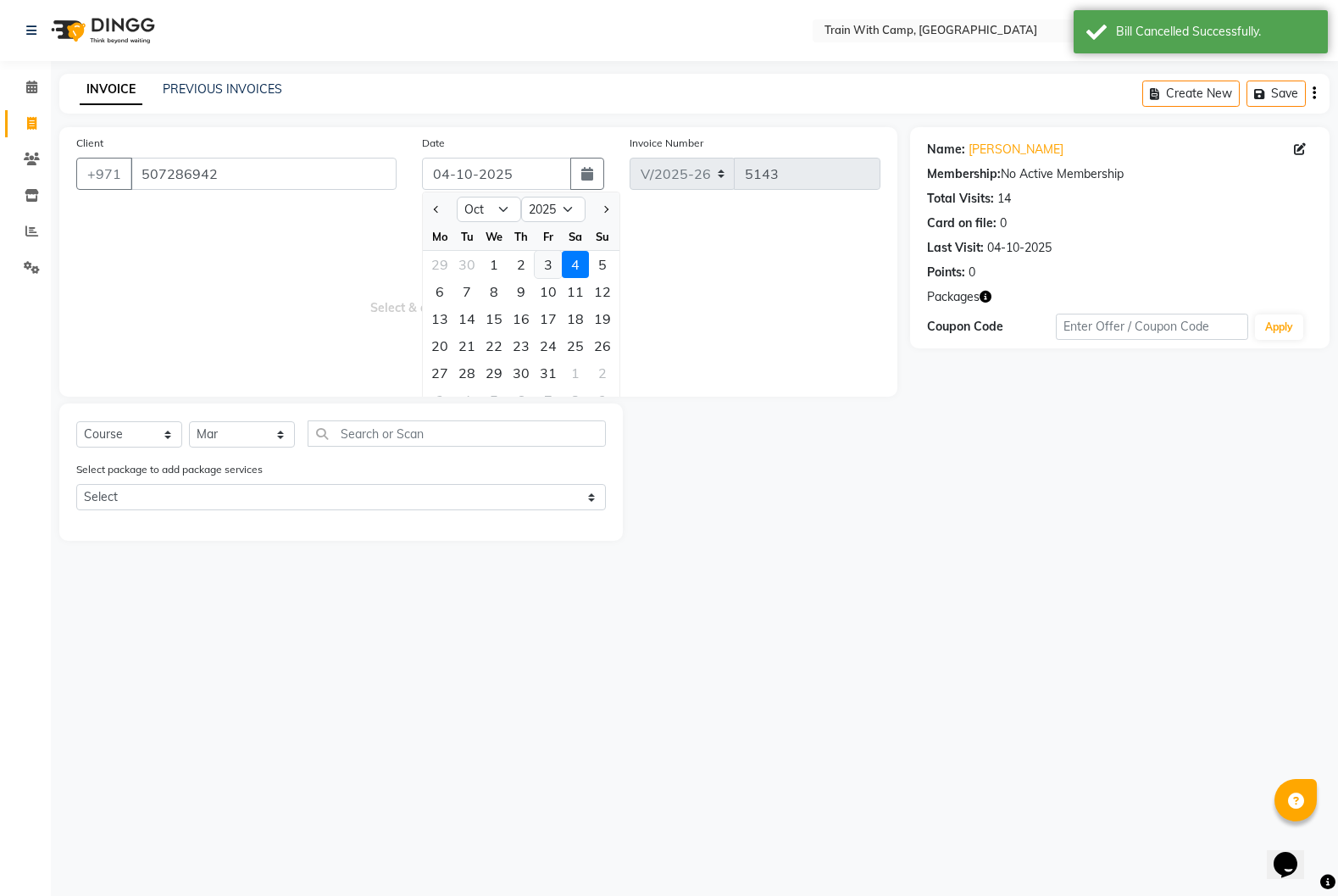
click at [553, 261] on div "3" at bounding box center [548, 263] width 27 height 27
type input "03-10-2025"
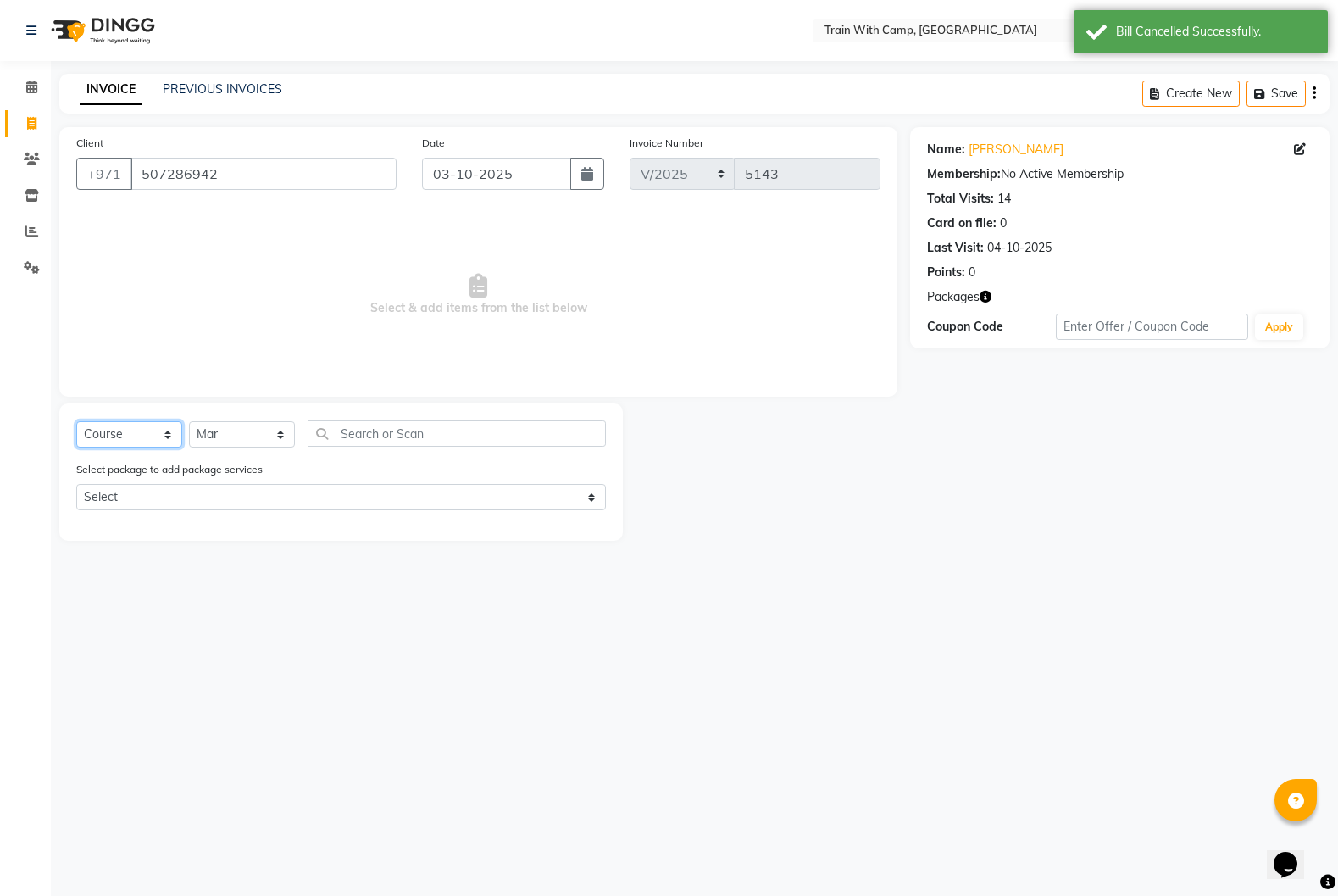
click at [141, 431] on select "Select Course Product Membership Package Voucher Prepaid Gift Card" at bounding box center [129, 434] width 106 height 26
select select "package"
click at [76, 421] on select "Select Course Product Membership Package Voucher Prepaid Gift Card" at bounding box center [129, 434] width 106 height 26
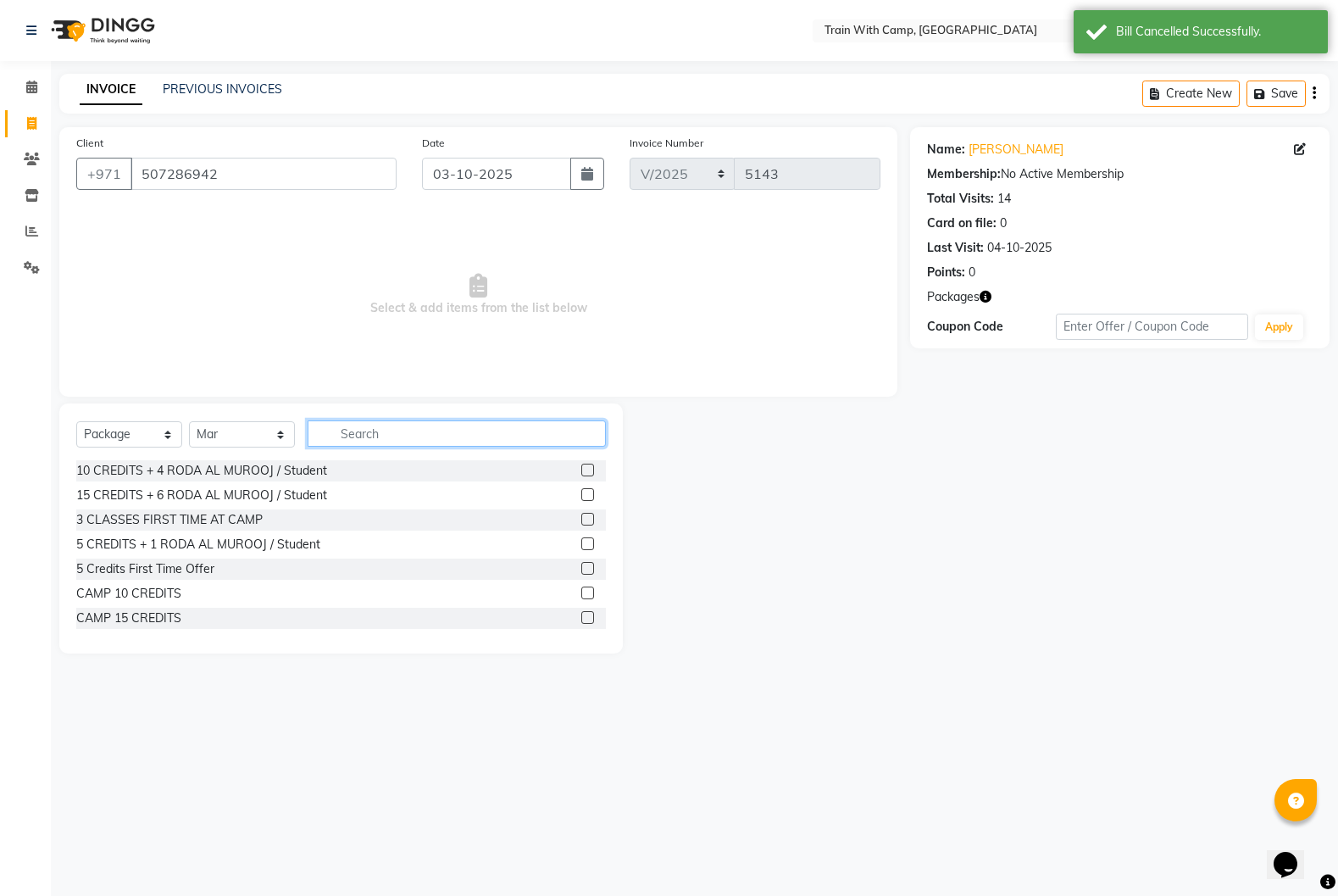
click at [367, 433] on input "text" at bounding box center [456, 433] width 298 height 26
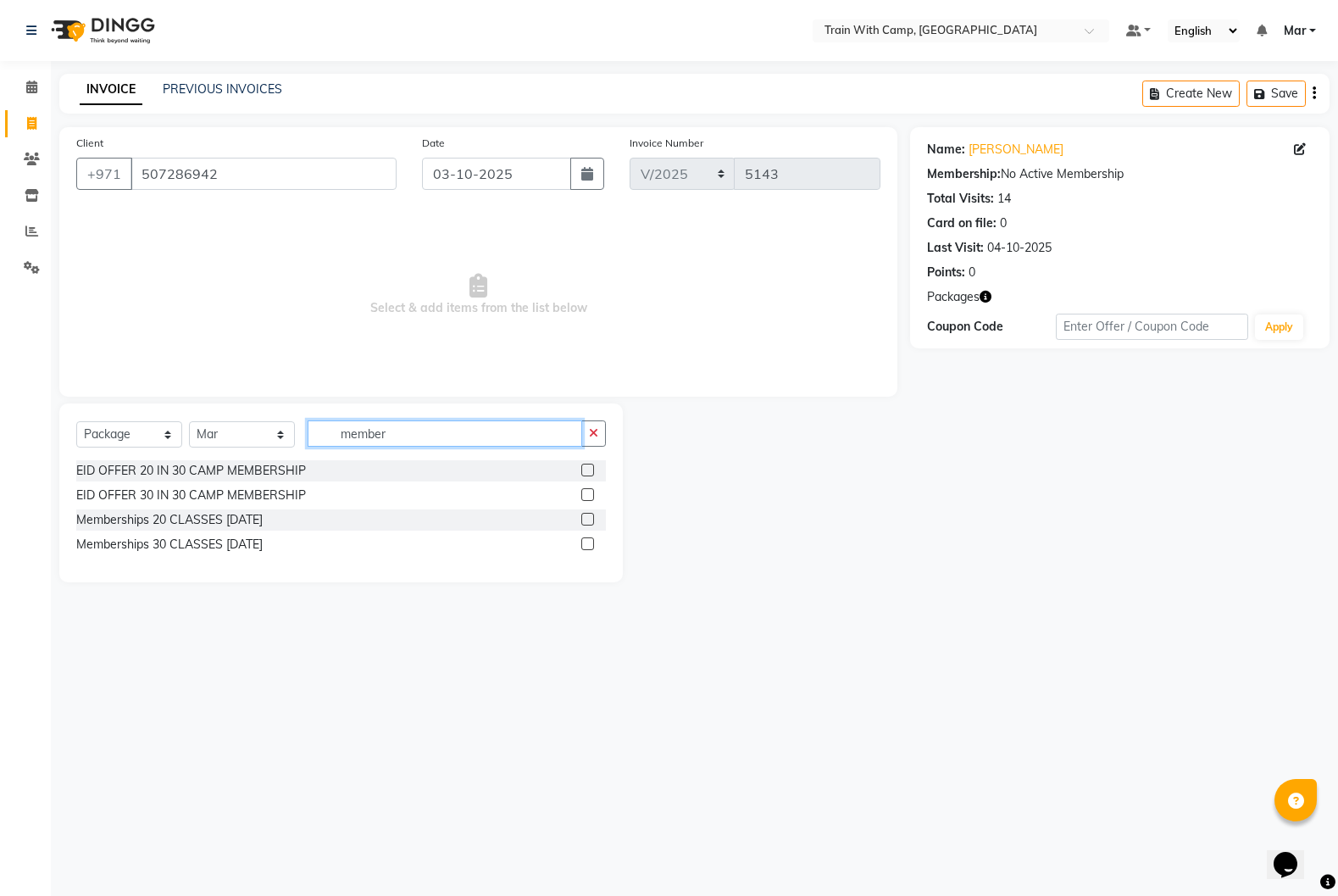
type input "member"
drag, startPoint x: 587, startPoint y: 545, endPoint x: 569, endPoint y: 532, distance: 22.2
click at [588, 545] on label at bounding box center [588, 544] width 13 height 13
click at [588, 545] on input "checkbox" at bounding box center [587, 544] width 11 height 11
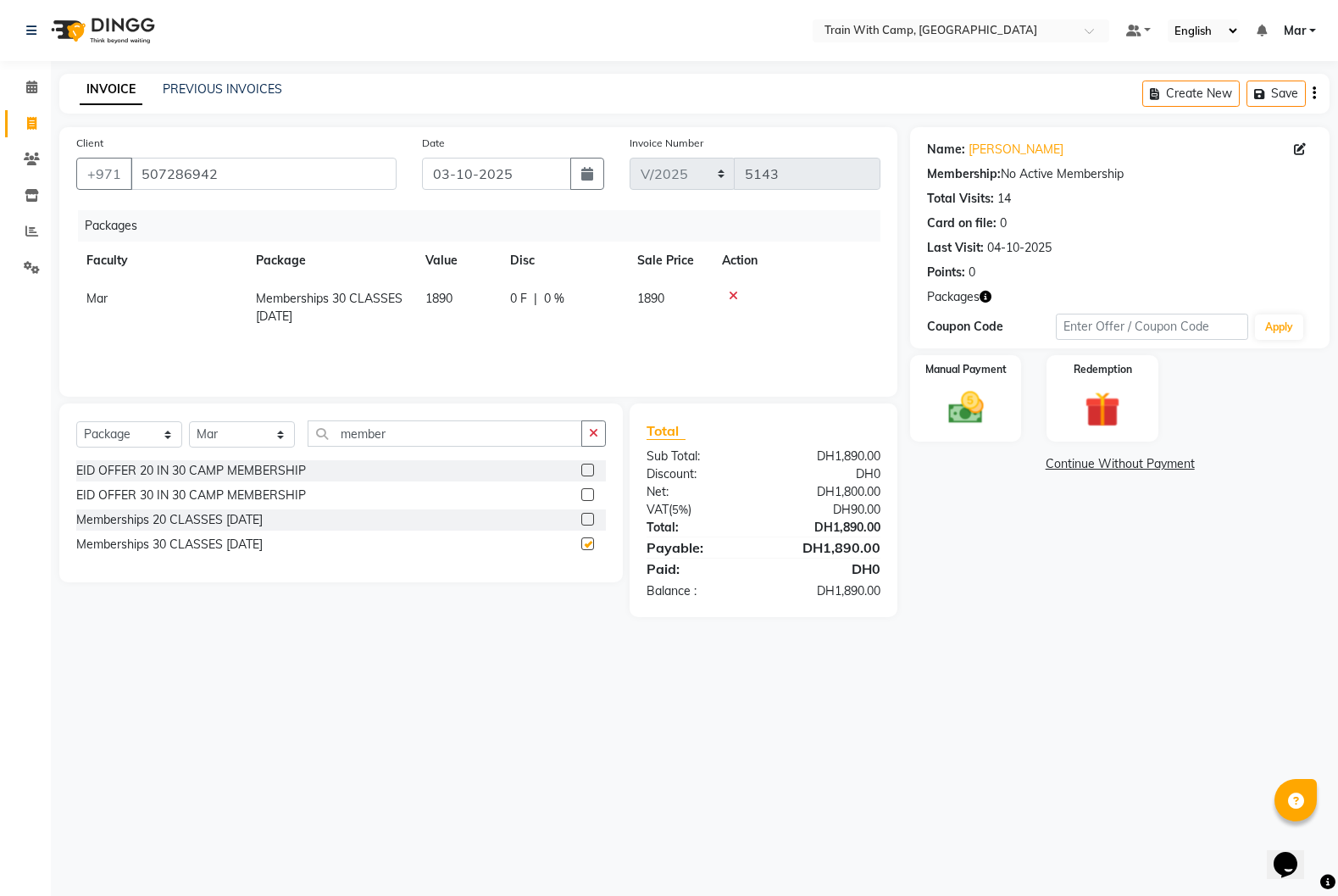
checkbox input "false"
click at [926, 421] on div "Manual Payment" at bounding box center [967, 398] width 116 height 90
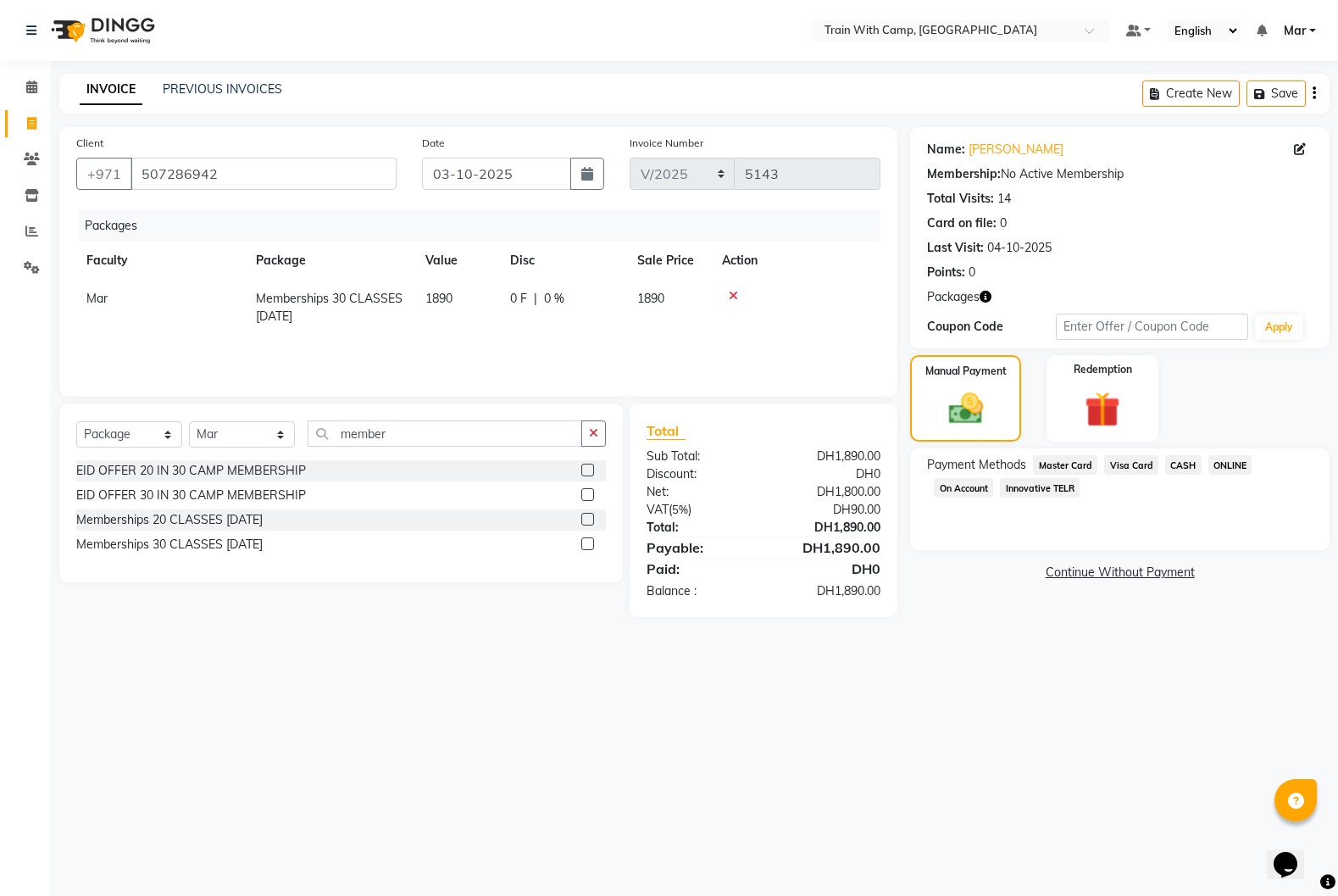
click at [1033, 495] on span "Innovative TELR" at bounding box center [1040, 488] width 80 height 20
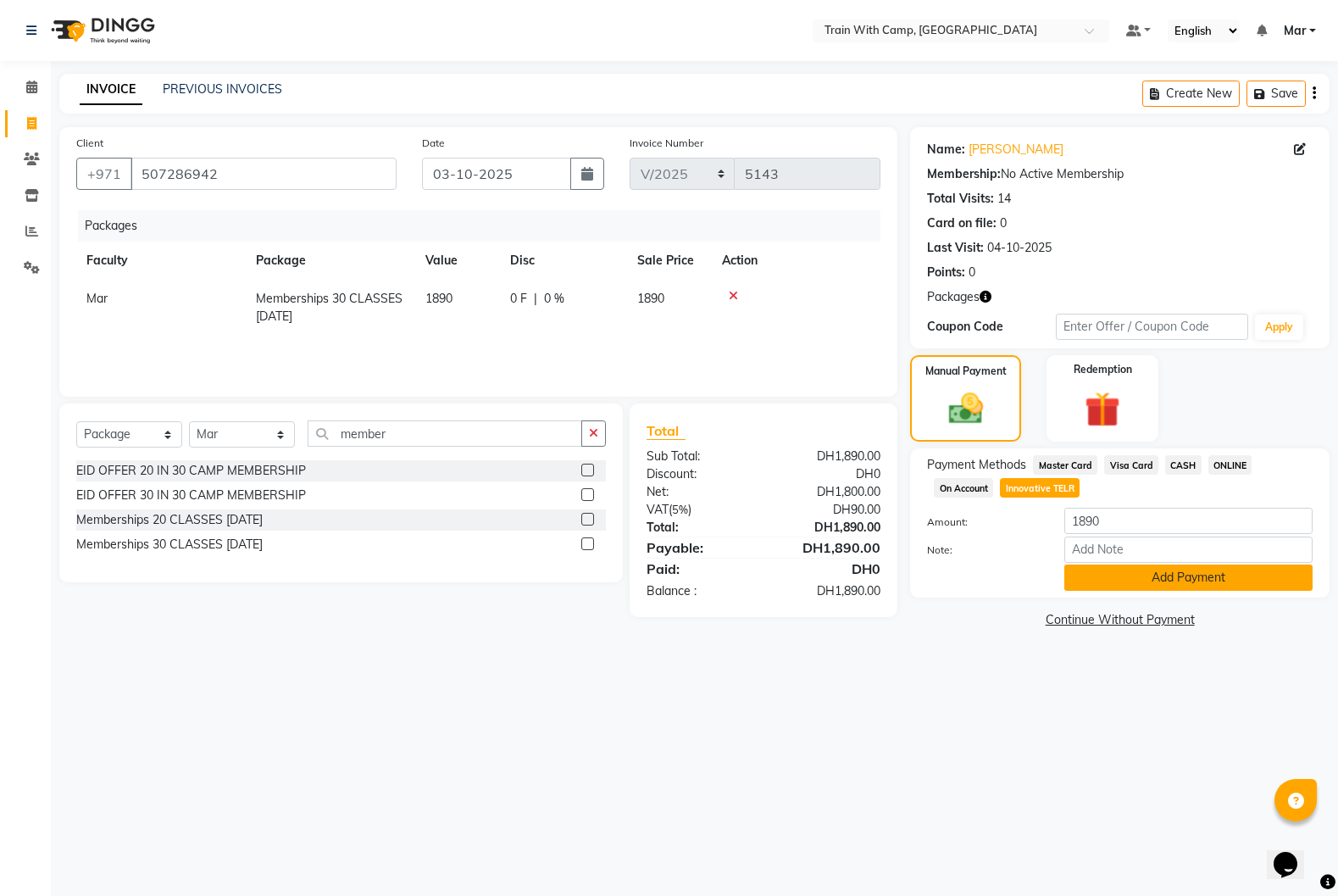
click at [1102, 575] on button "Add Payment" at bounding box center [1188, 578] width 248 height 26
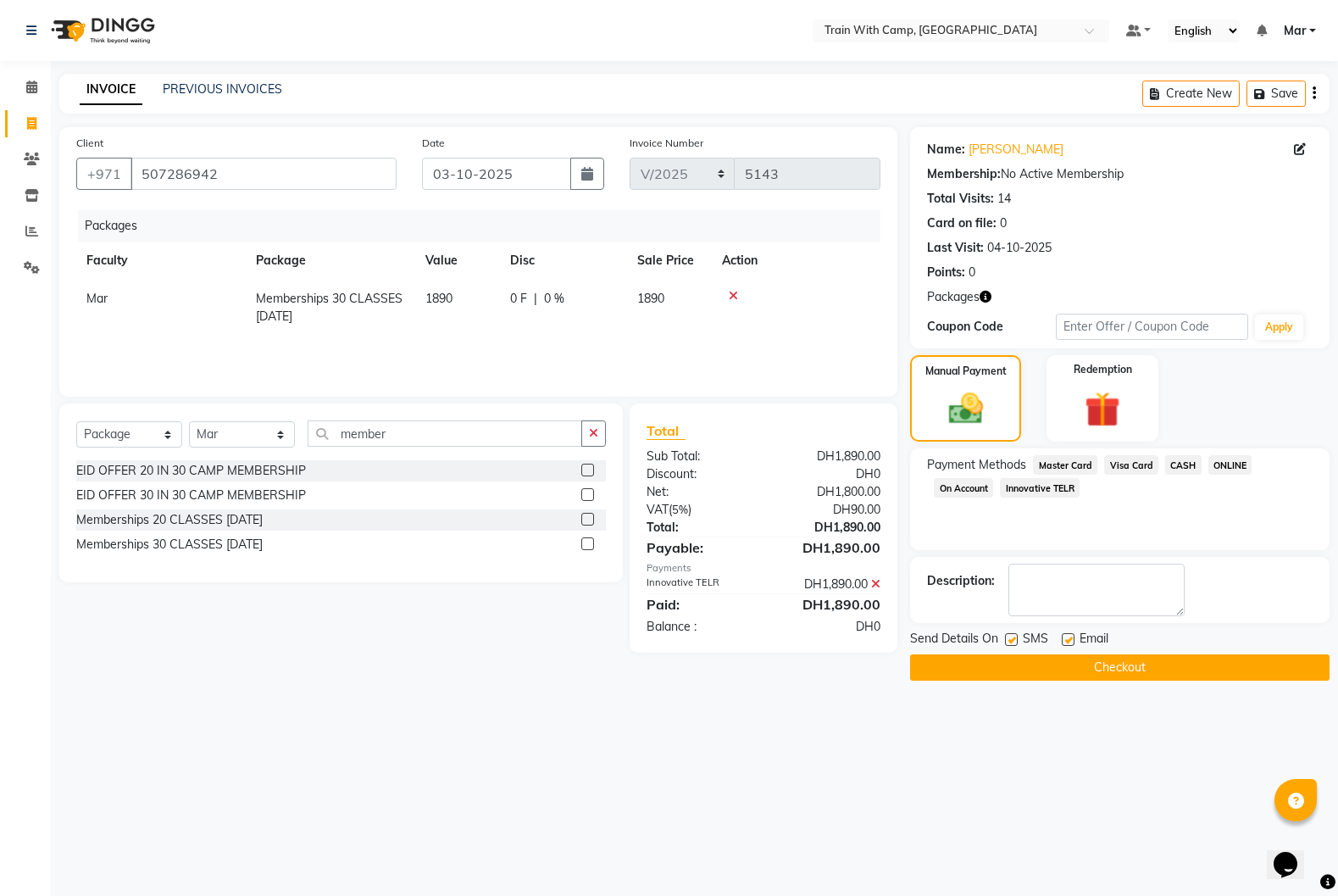
click at [1067, 643] on label at bounding box center [1068, 640] width 13 height 13
click at [1067, 643] on input "checkbox" at bounding box center [1067, 640] width 11 height 11
checkbox input "false"
drag, startPoint x: 1012, startPoint y: 643, endPoint x: 1025, endPoint y: 651, distance: 15.3
click at [1013, 643] on label at bounding box center [1011, 640] width 13 height 13
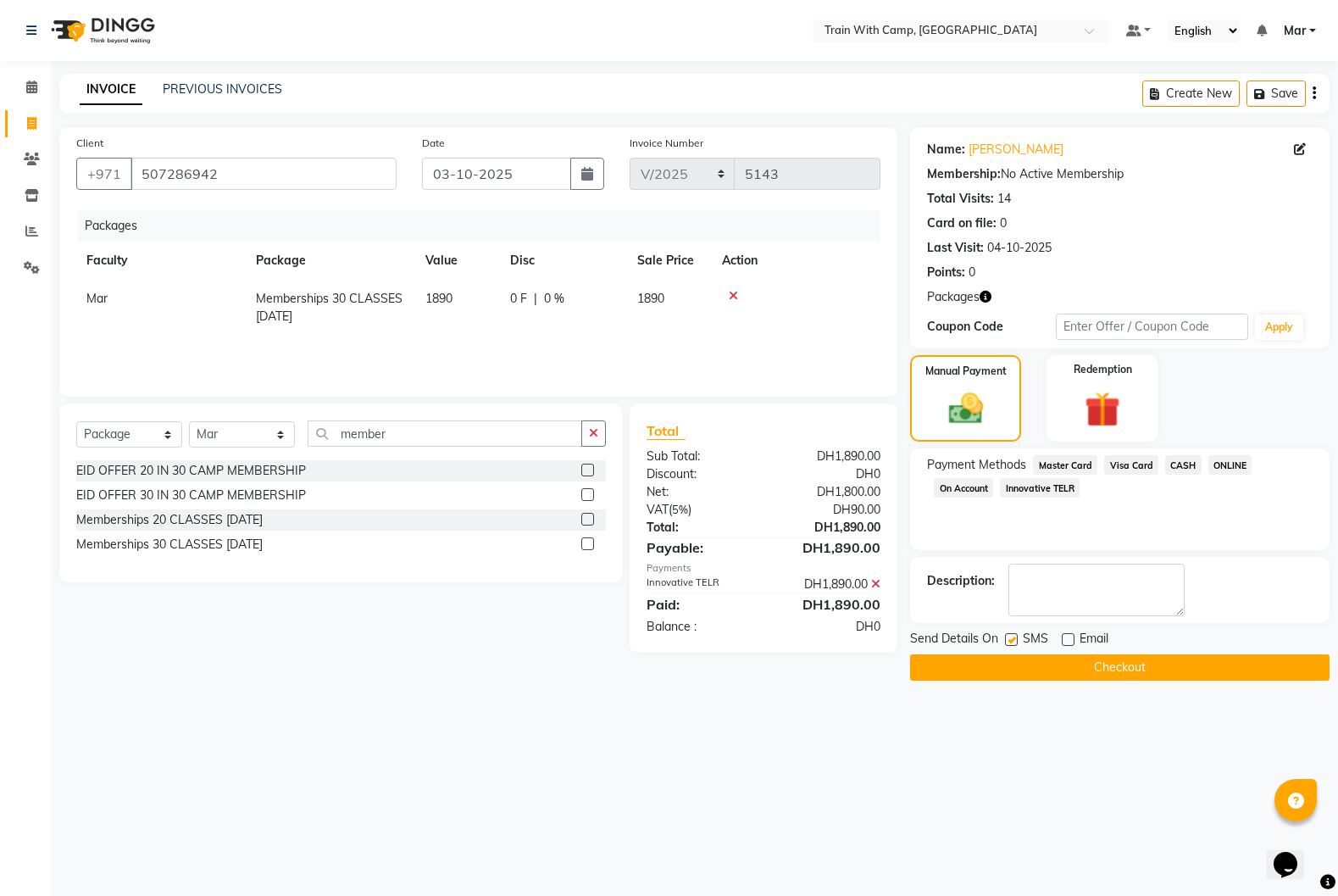
click at [1013, 643] on input "checkbox" at bounding box center [1010, 640] width 11 height 11
checkbox input "false"
click at [1041, 667] on button "Checkout" at bounding box center [1119, 668] width 419 height 26
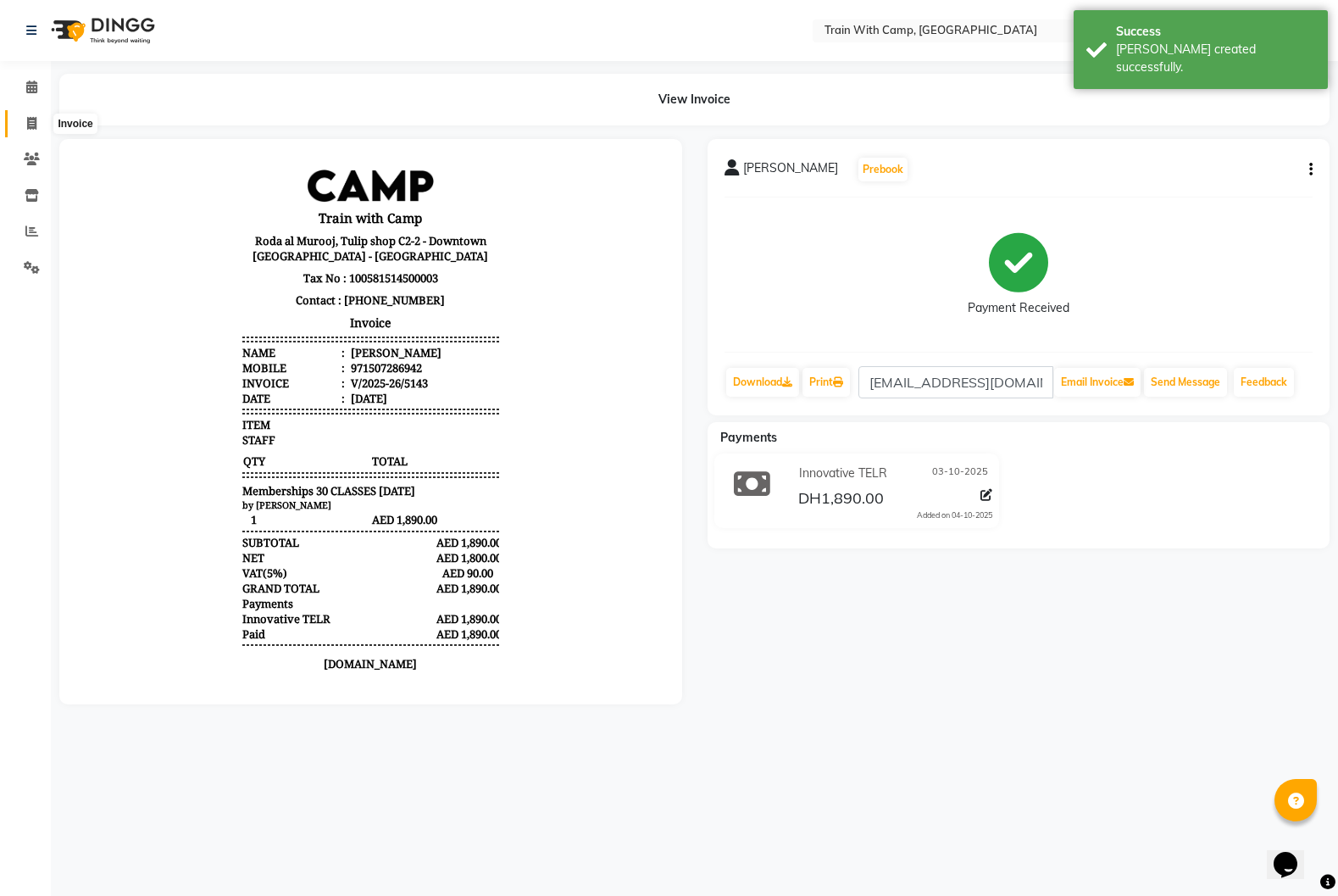
drag, startPoint x: 36, startPoint y: 124, endPoint x: 44, endPoint y: 117, distance: 10.6
click at [37, 124] on icon at bounding box center [31, 123] width 9 height 13
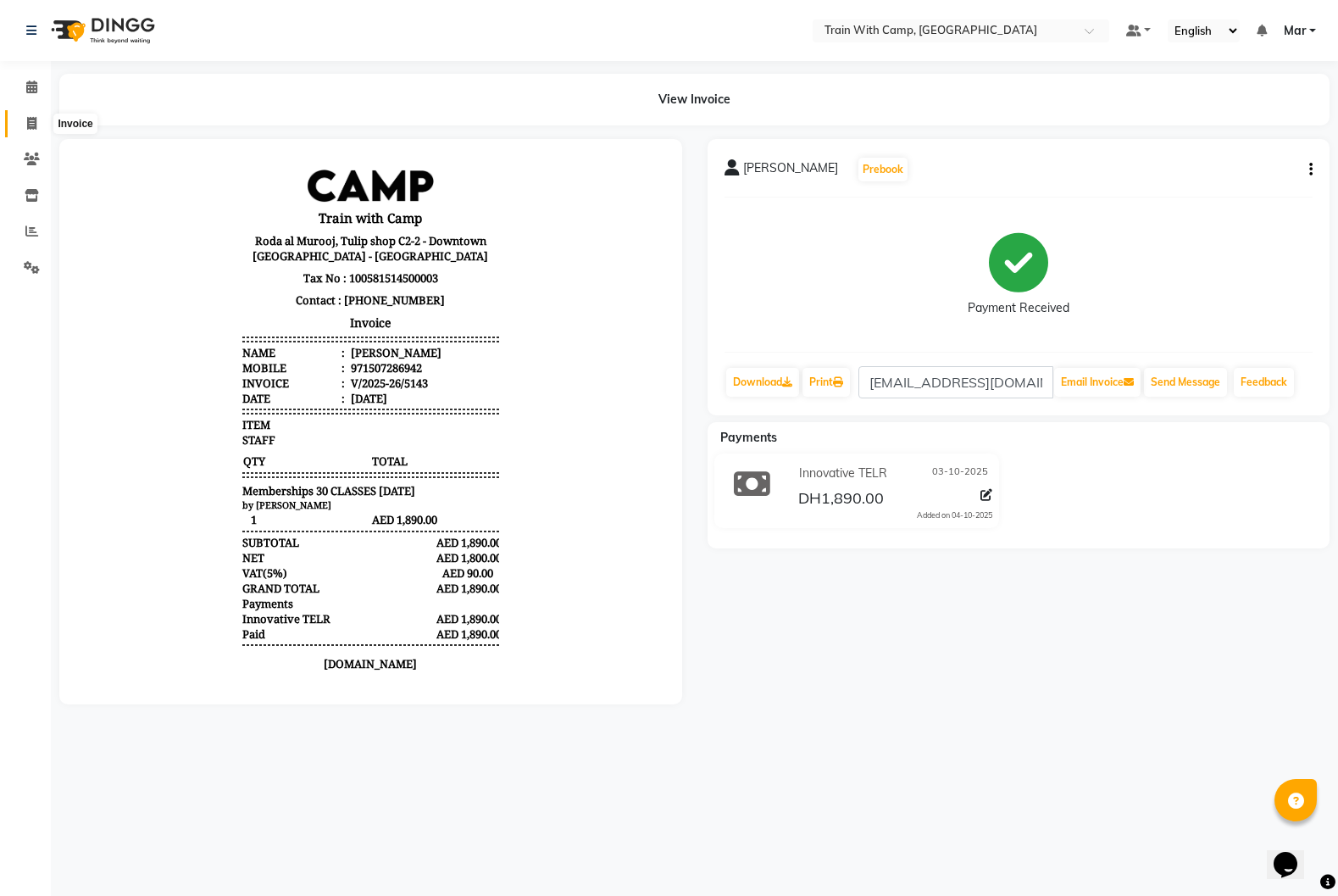
select select "910"
select select "service"
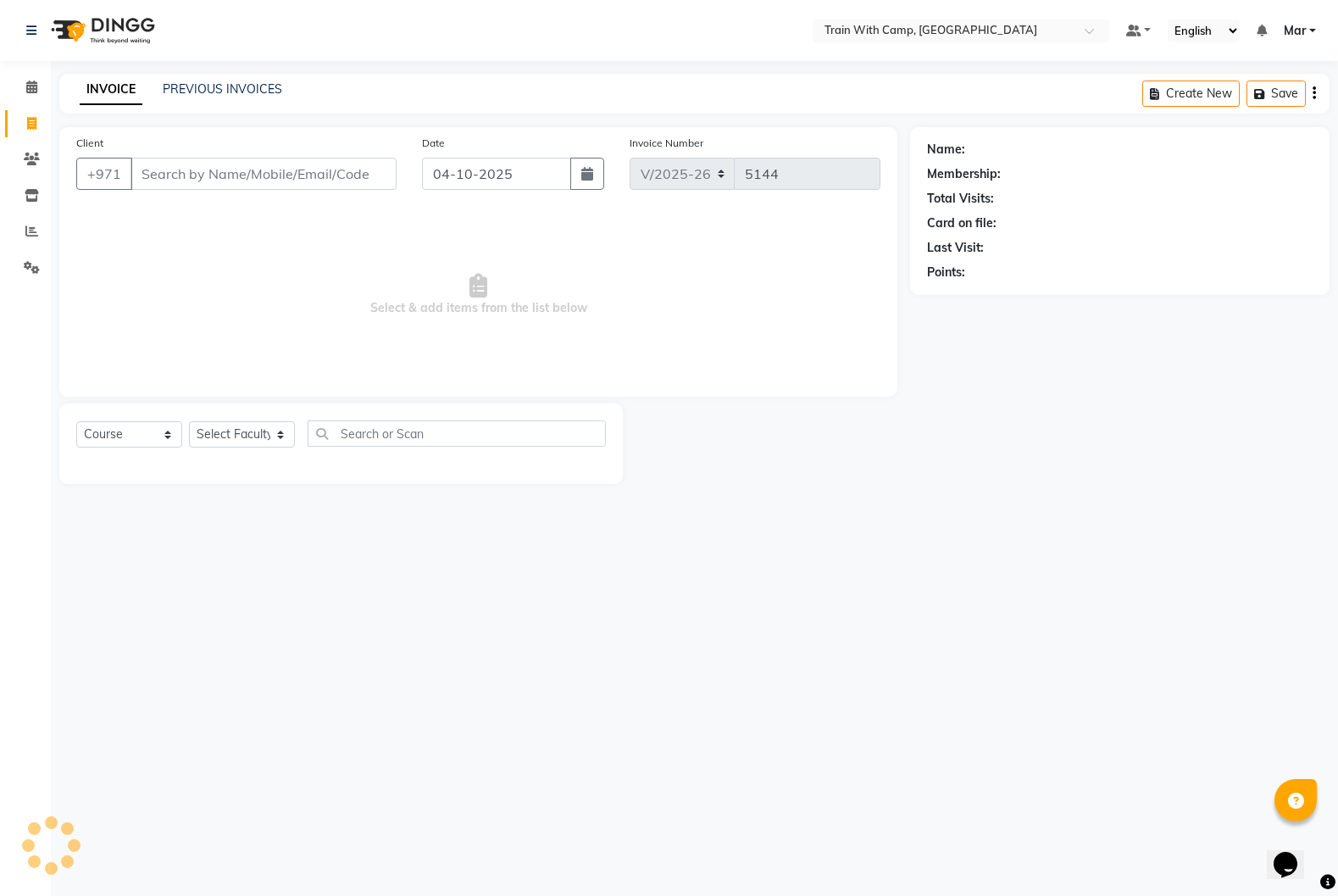
select select "14898"
type input "505838265"
click at [341, 176] on span "Add Client" at bounding box center [352, 174] width 67 height 17
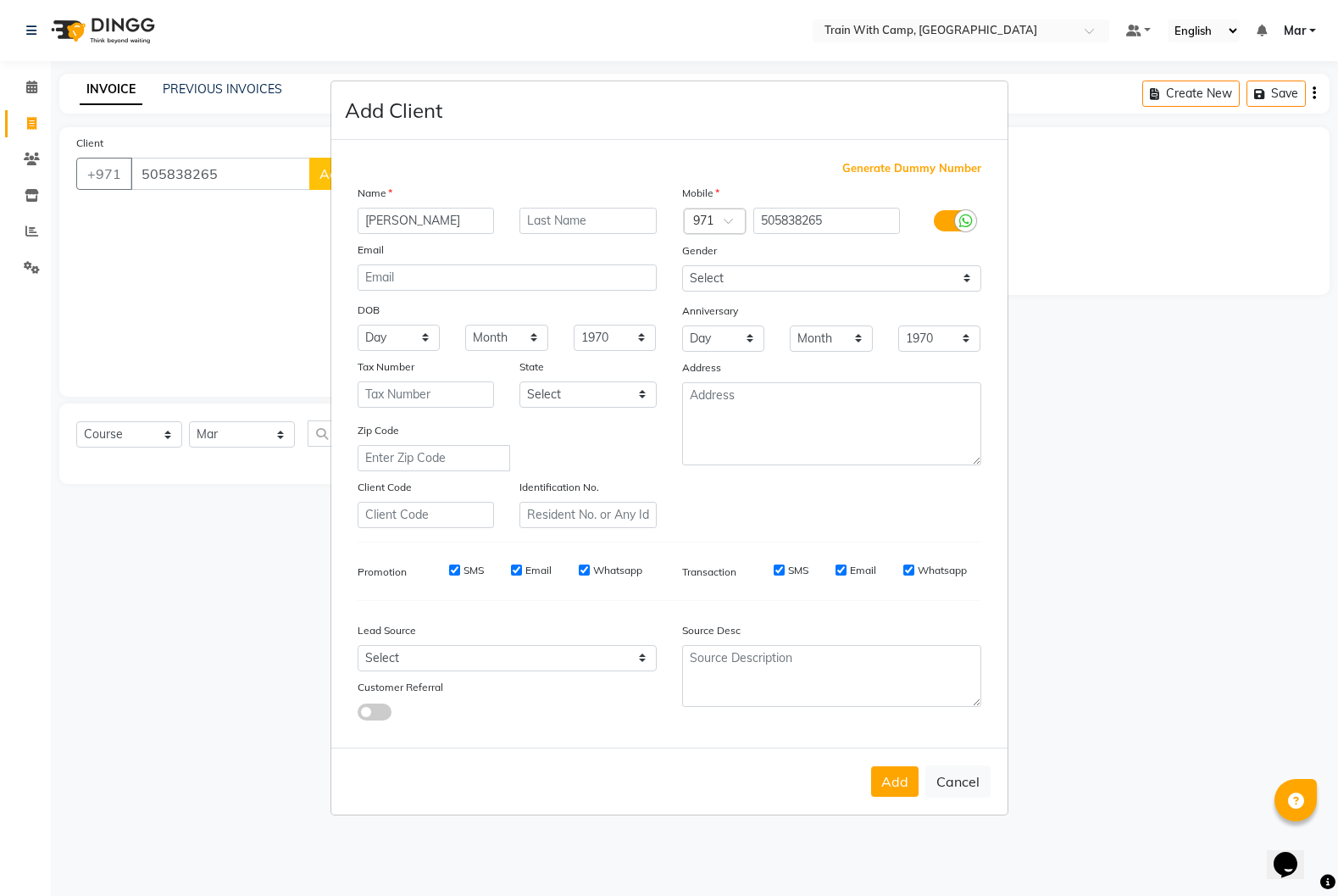
type input "[PERSON_NAME]"
click at [510, 276] on input "email" at bounding box center [507, 277] width 299 height 26
paste input "[EMAIL_ADDRESS][DOMAIN_NAME]"
type input "[EMAIL_ADDRESS][DOMAIN_NAME]"
click at [576, 221] on input "text" at bounding box center [589, 221] width 138 height 26
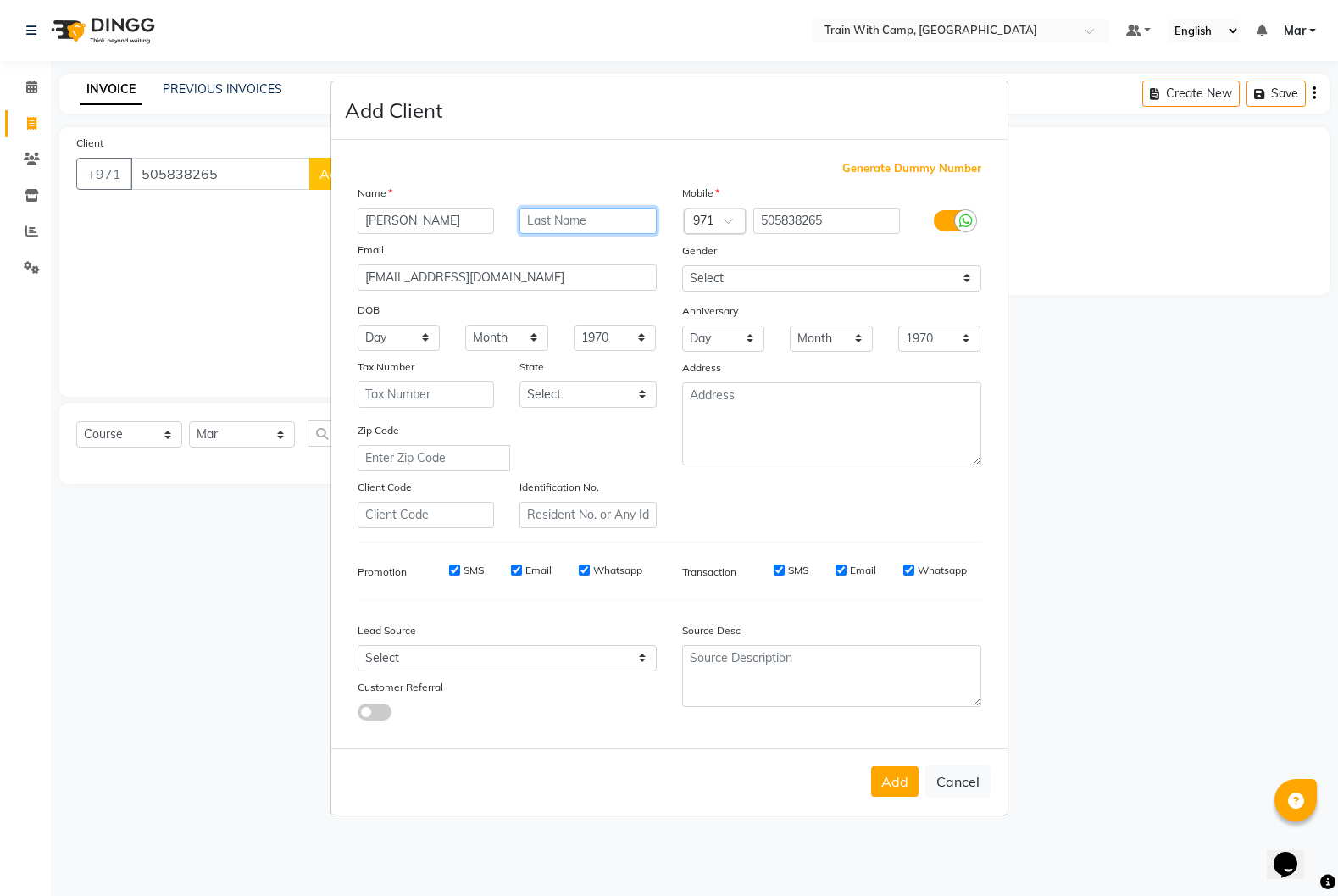
paste input "Mahmood"
type input "Mahmood"
click at [752, 273] on select "Select [DEMOGRAPHIC_DATA] [DEMOGRAPHIC_DATA] Other Prefer Not To Say" at bounding box center [832, 278] width 299 height 26
select select "[DEMOGRAPHIC_DATA]"
click at [682, 265] on select "Select [DEMOGRAPHIC_DATA] [DEMOGRAPHIC_DATA] Other Prefer Not To Say" at bounding box center [832, 278] width 299 height 26
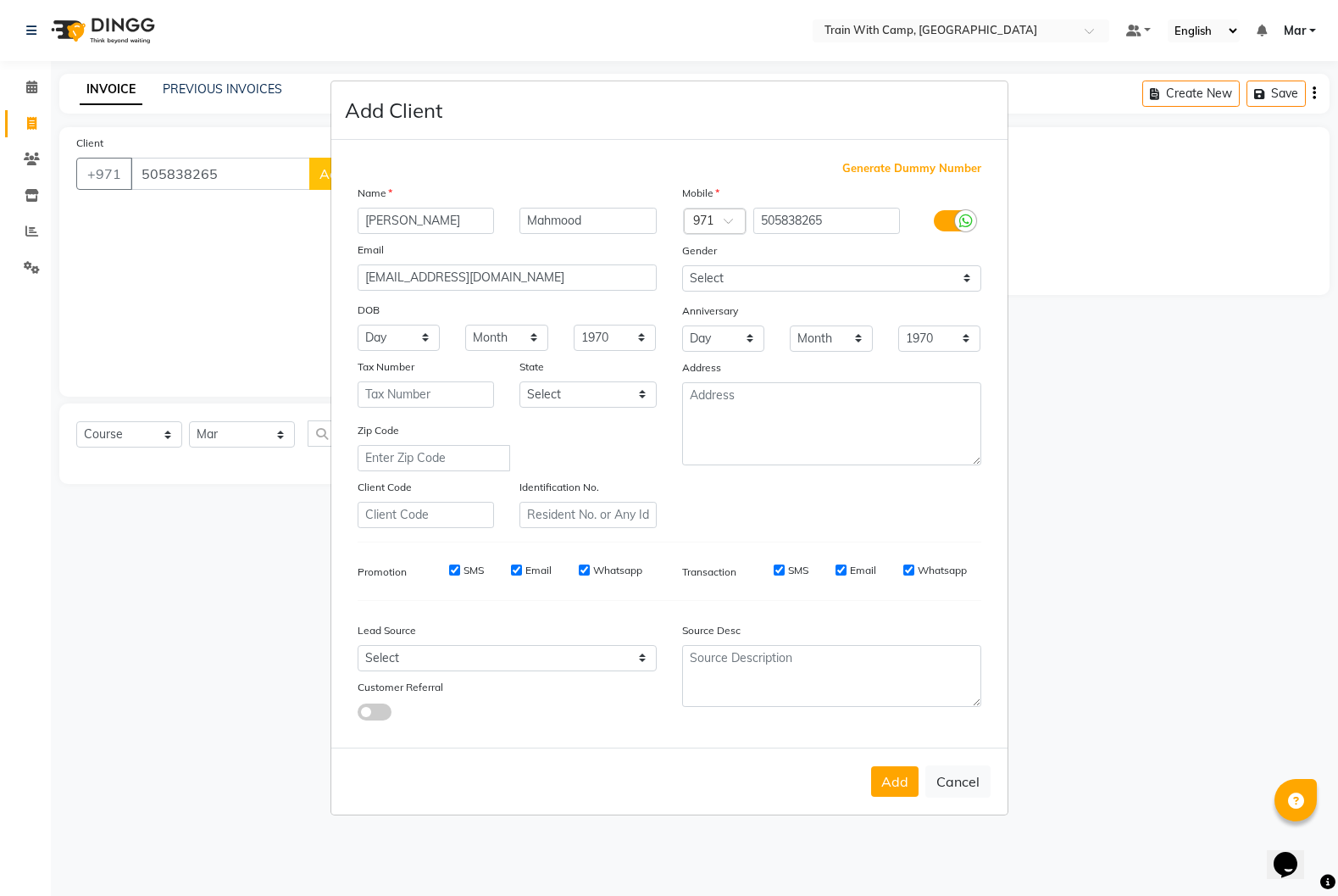
click at [888, 775] on button "Add" at bounding box center [895, 781] width 48 height 31
select select
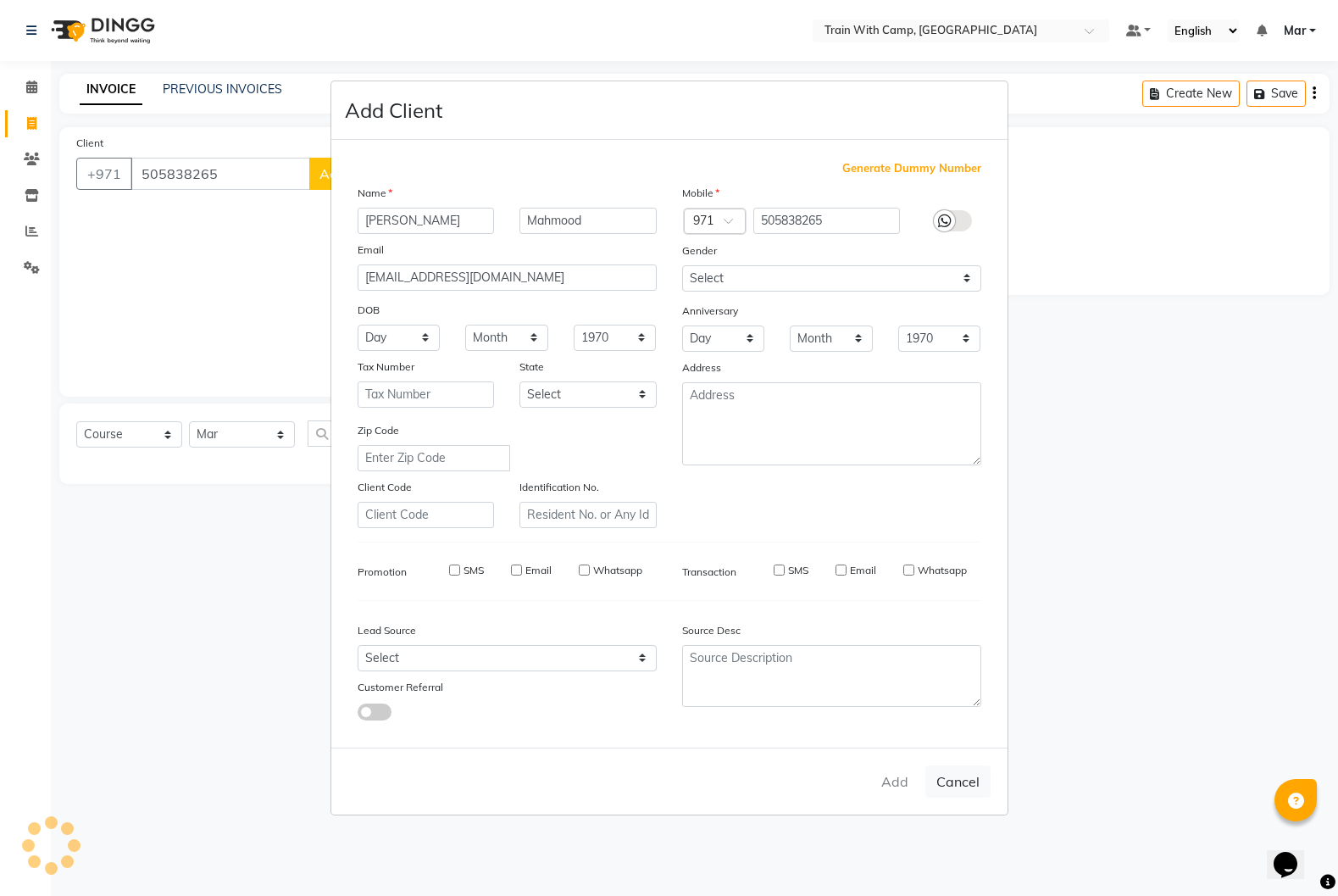
select select
checkbox input "false"
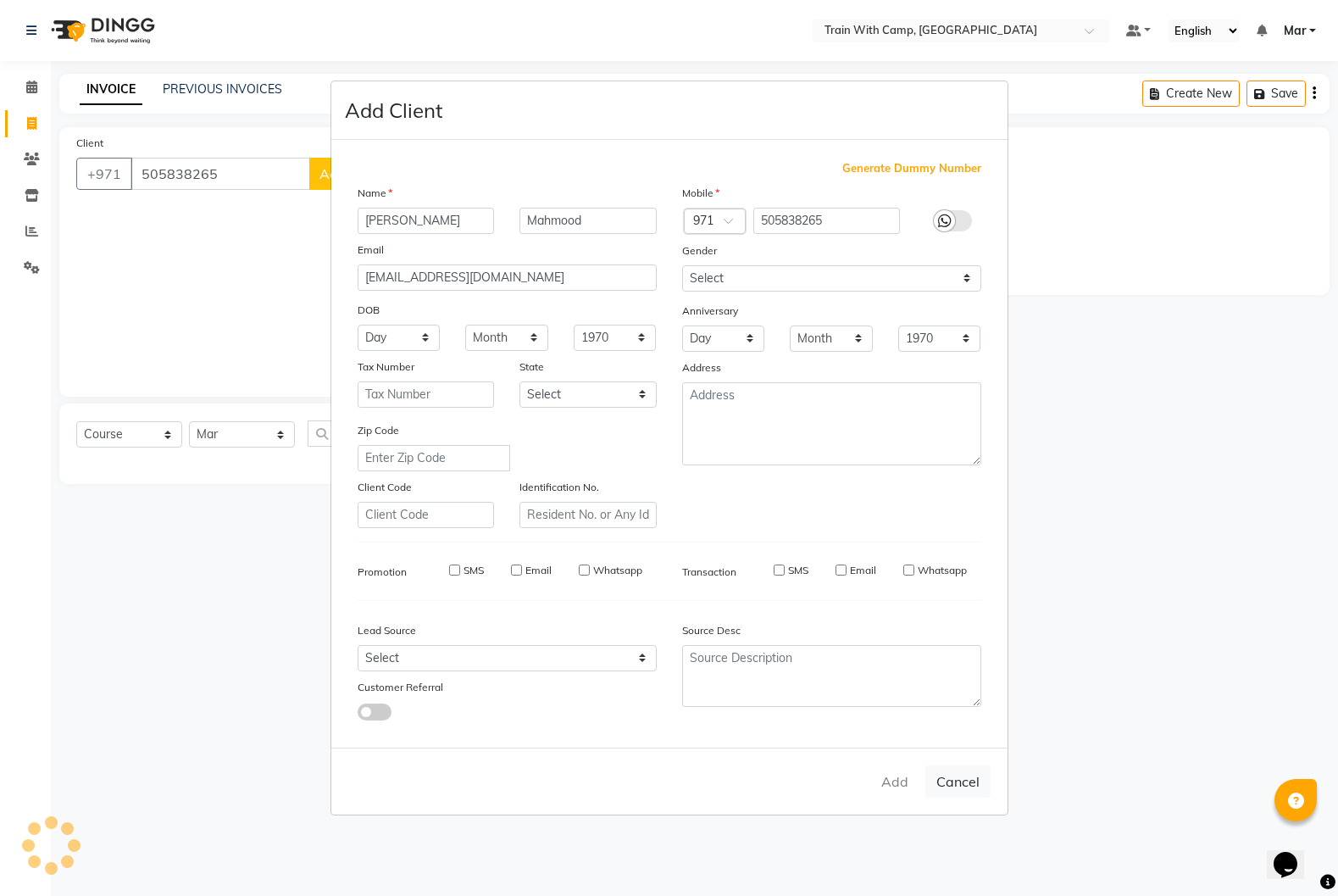
checkbox input "false"
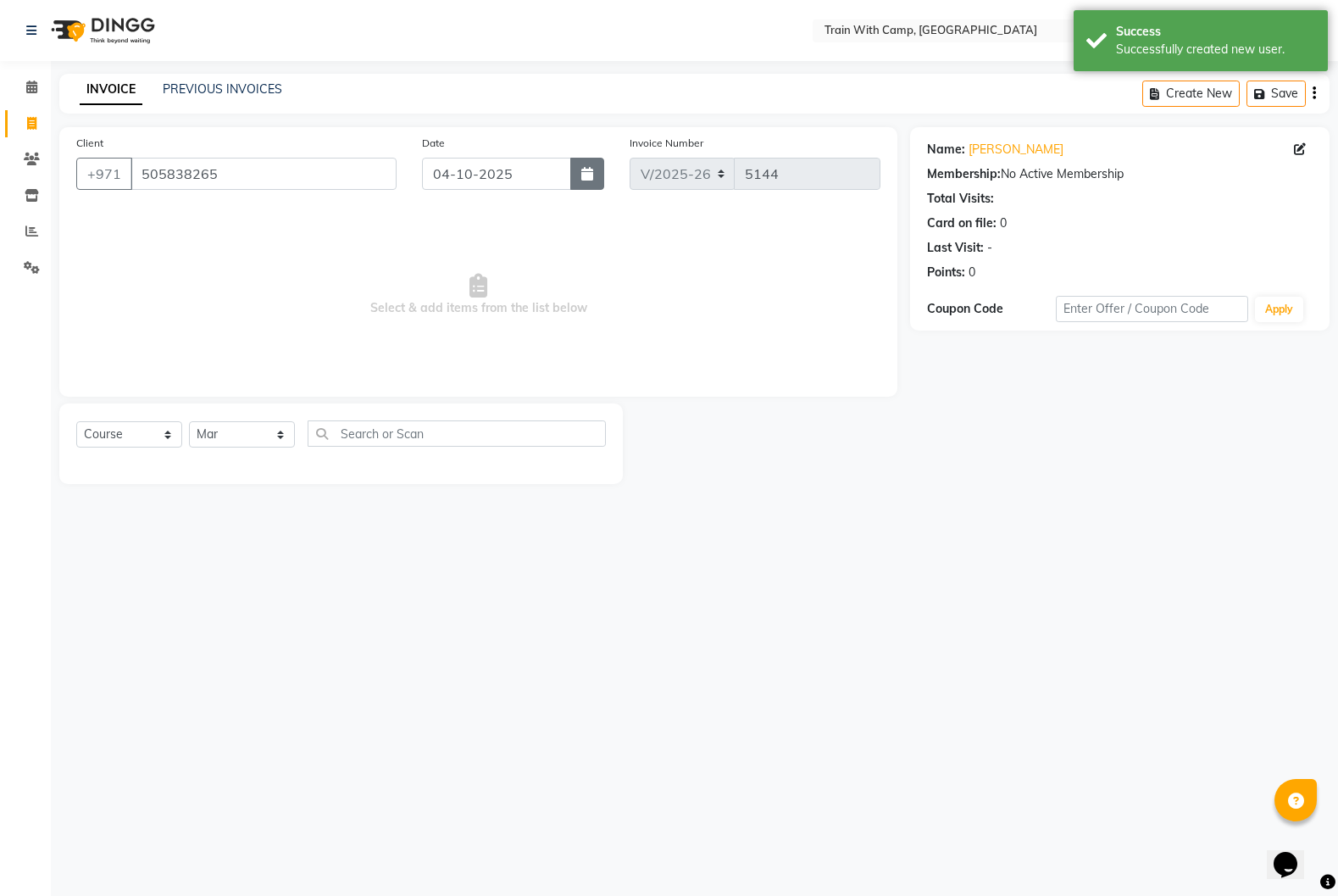
click at [590, 171] on icon "button" at bounding box center [588, 174] width 12 height 14
select select "10"
select select "2025"
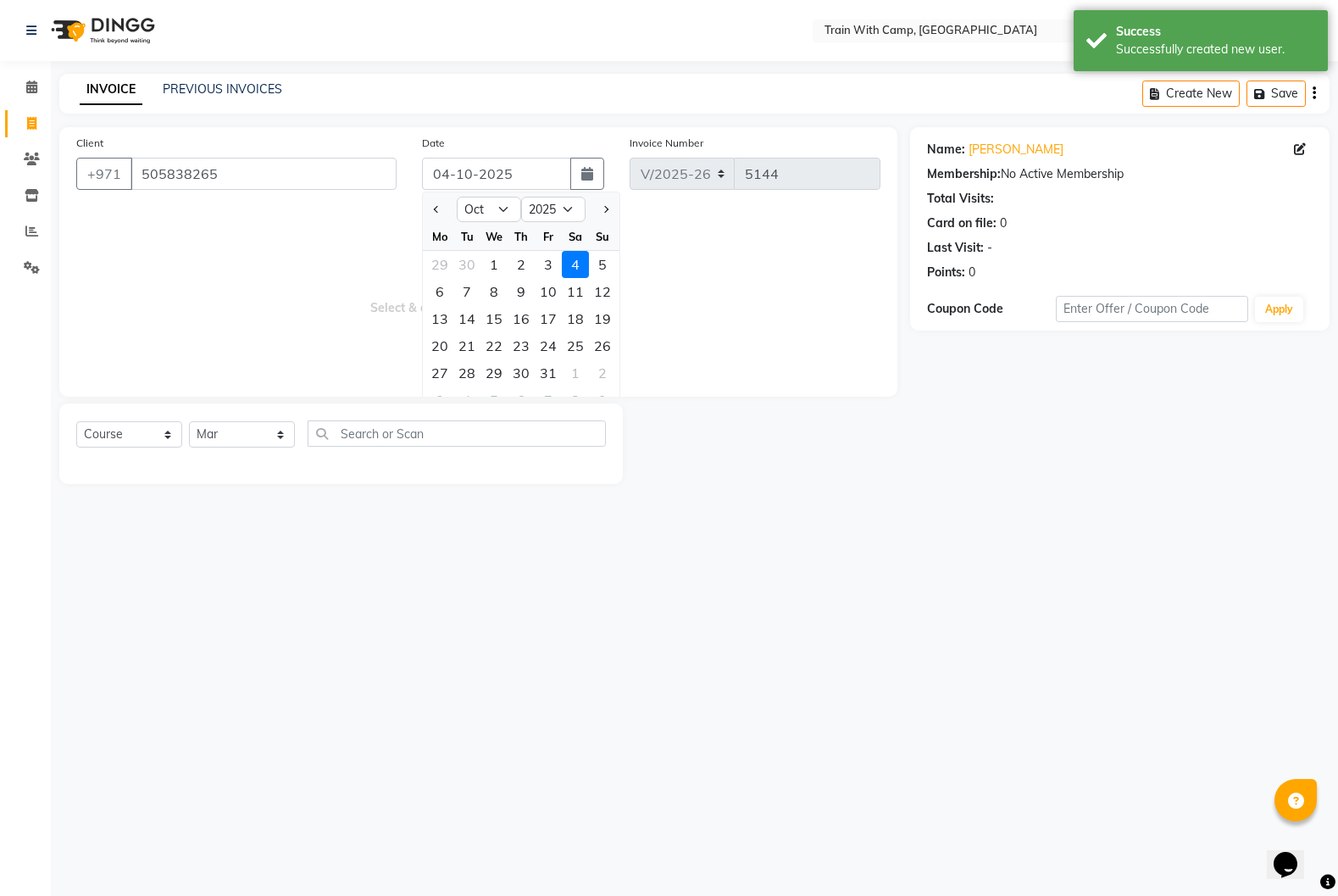
click at [549, 266] on div "3" at bounding box center [548, 263] width 27 height 27
type input "03-10-2025"
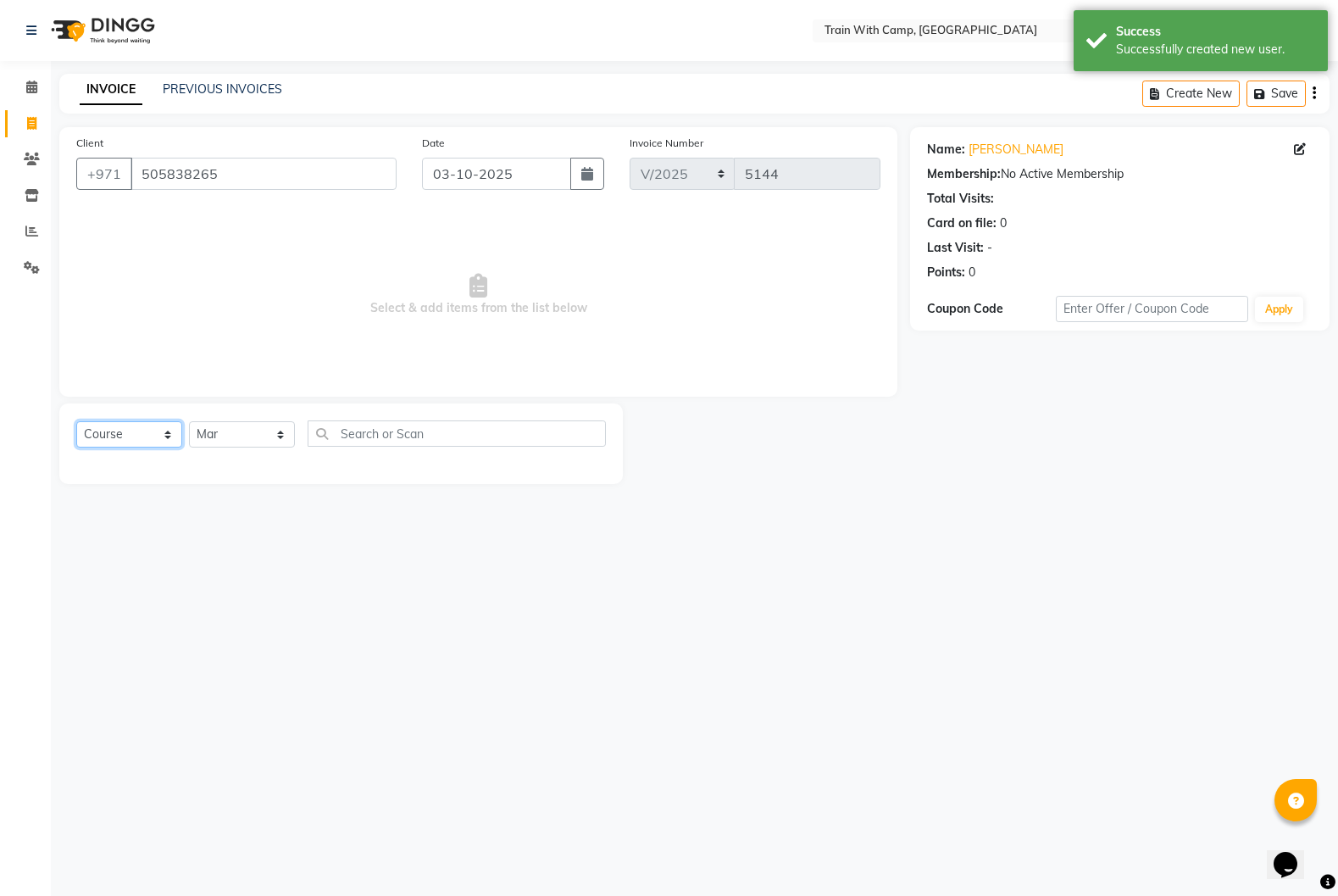
click at [109, 439] on select "Select Course Product Membership Package Voucher Prepaid Gift Card" at bounding box center [129, 434] width 106 height 26
select select "package"
click at [76, 421] on select "Select Course Product Membership Package Voucher Prepaid Gift Card" at bounding box center [129, 434] width 106 height 26
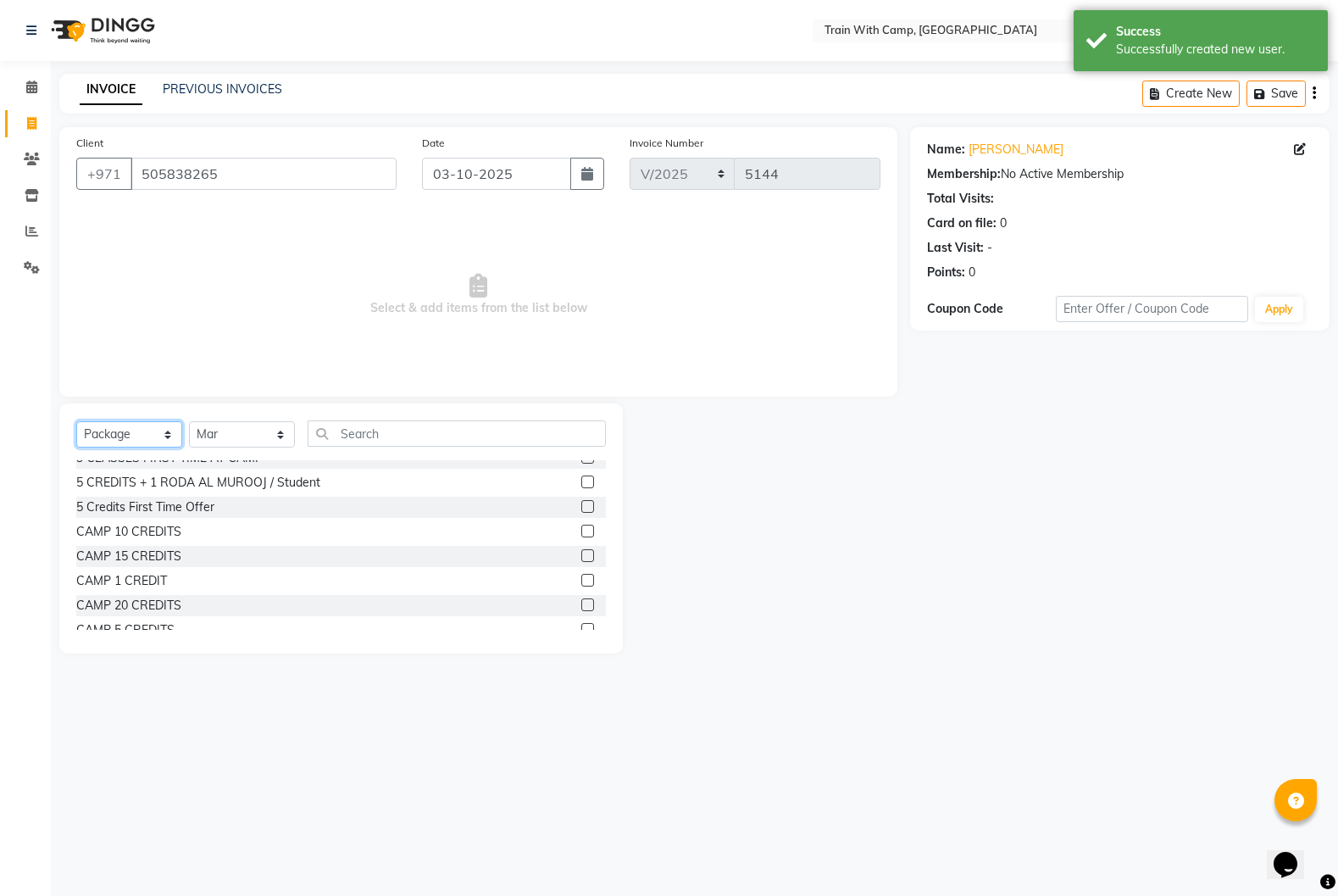
scroll to position [74, 0]
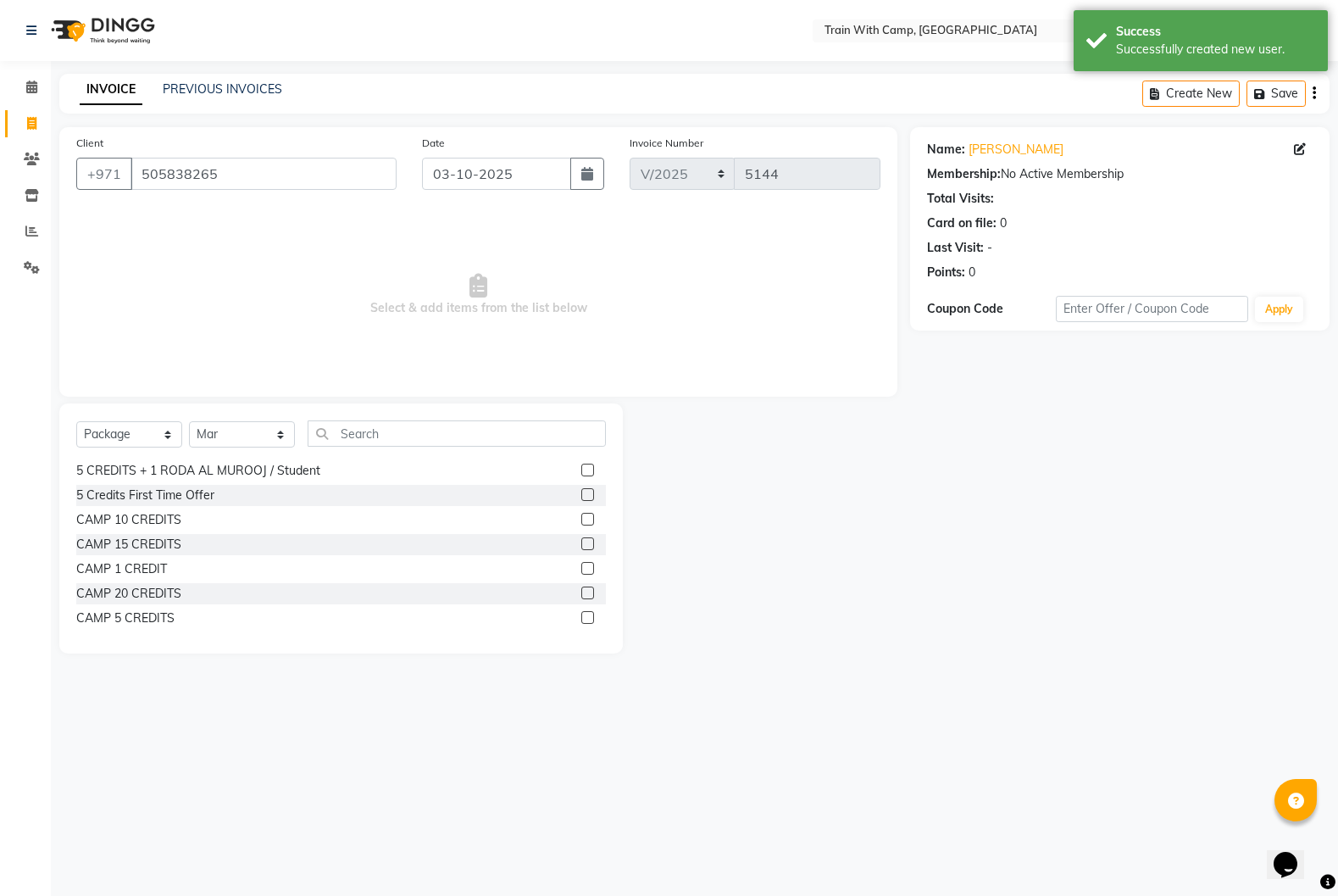
click at [590, 570] on label at bounding box center [588, 568] width 13 height 13
click at [590, 570] on input "checkbox" at bounding box center [587, 569] width 11 height 11
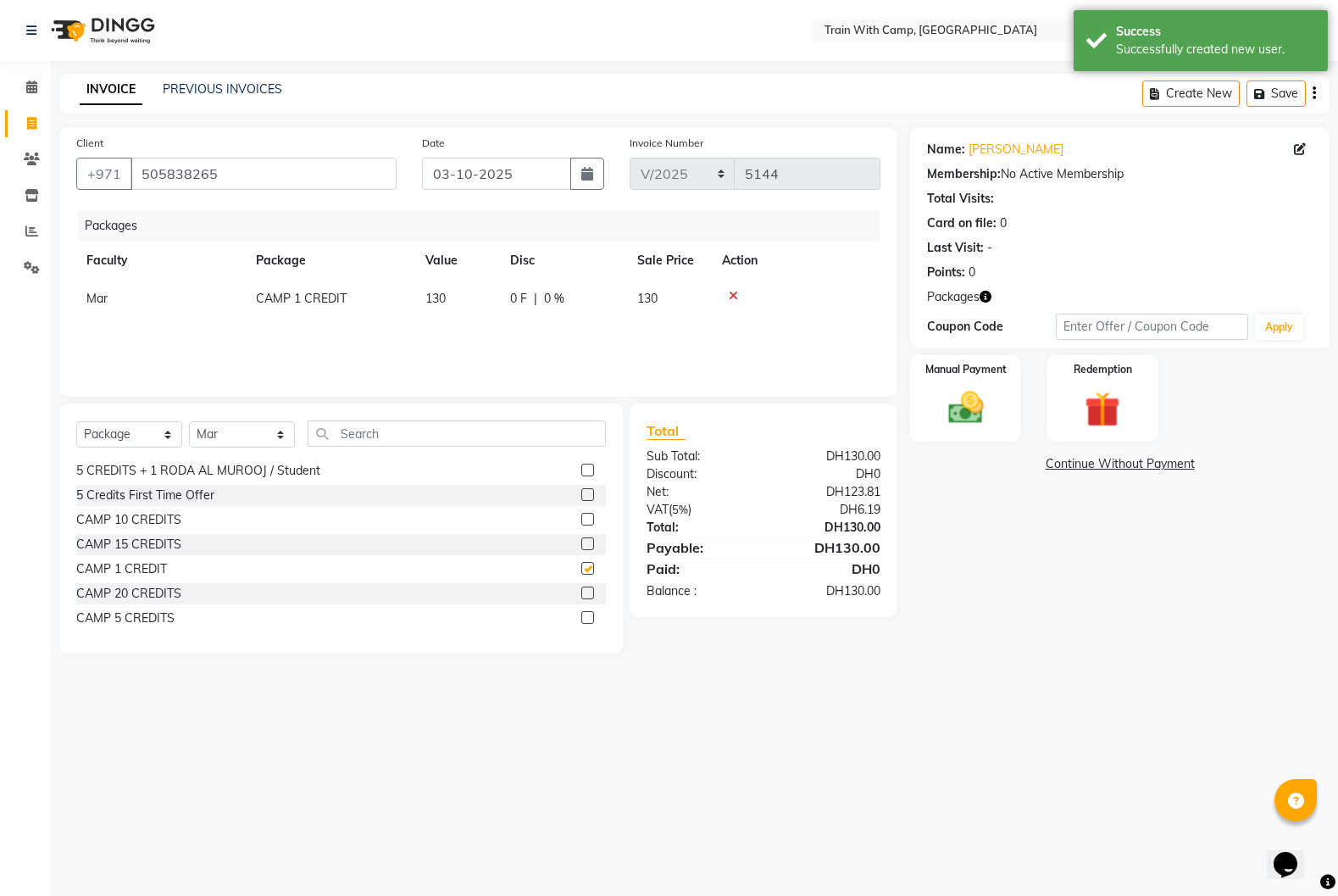
checkbox input "false"
click at [984, 402] on img at bounding box center [966, 407] width 60 height 42
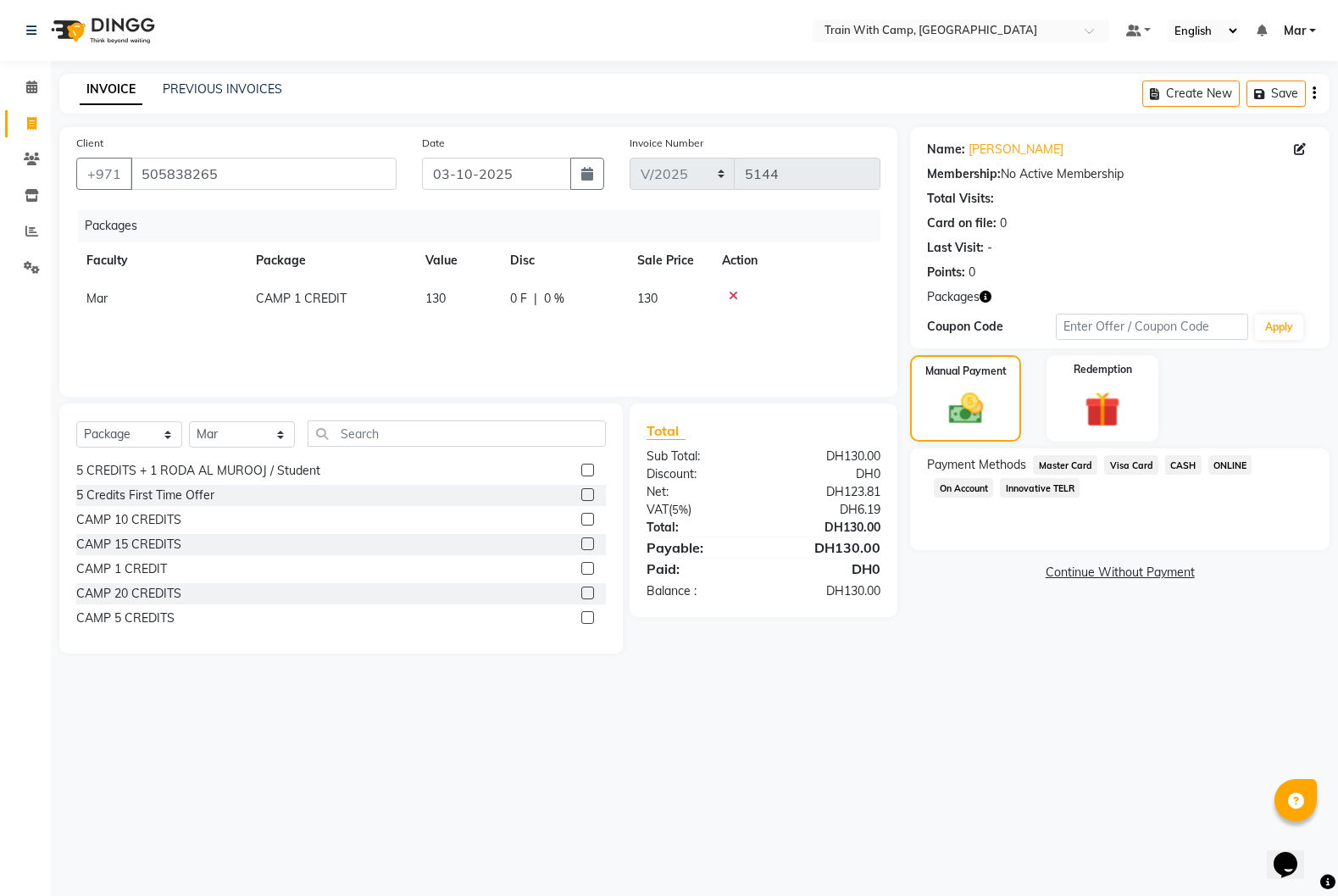
click at [1044, 491] on span "Innovative TELR" at bounding box center [1040, 488] width 80 height 20
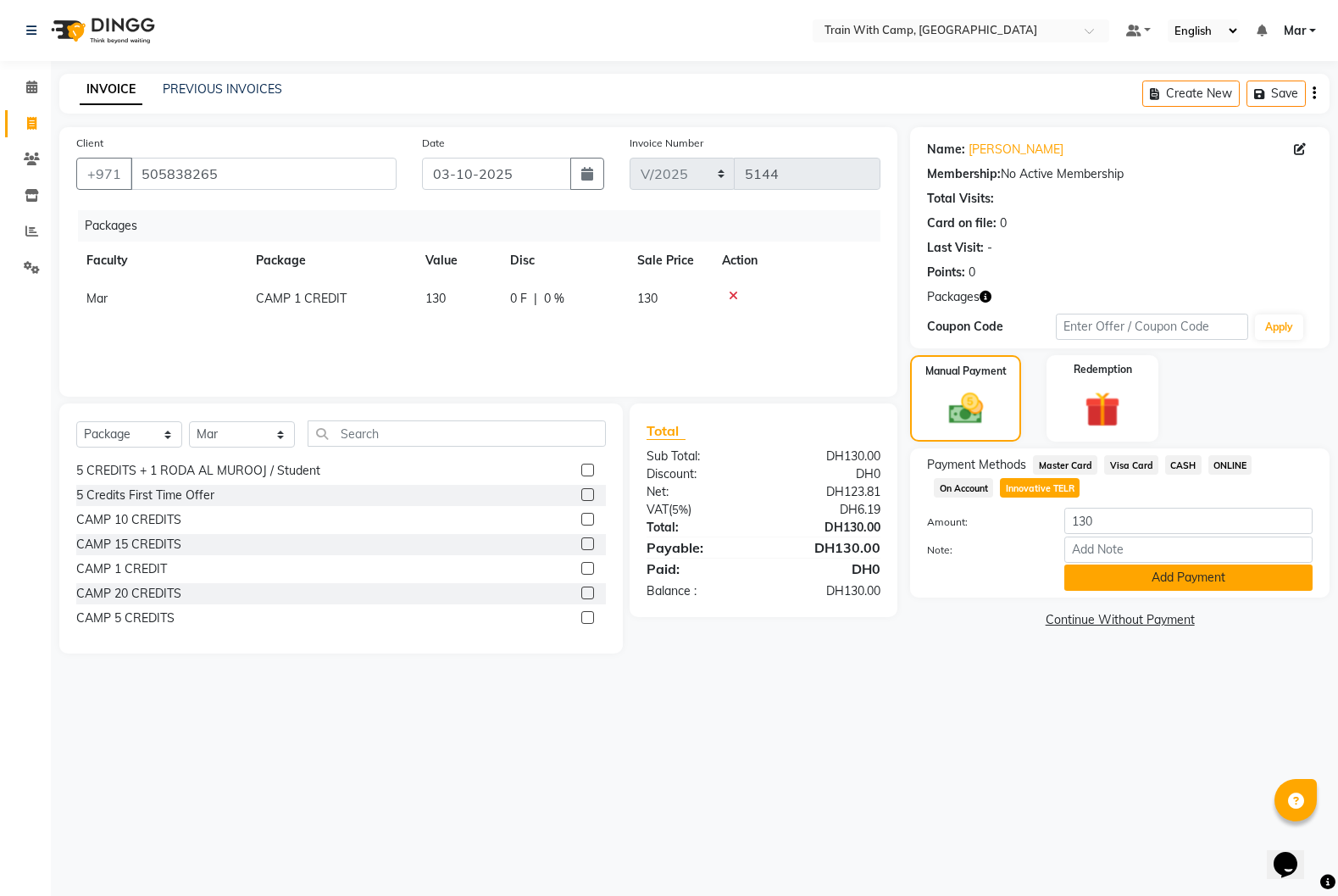
click at [1115, 578] on button "Add Payment" at bounding box center [1188, 578] width 248 height 26
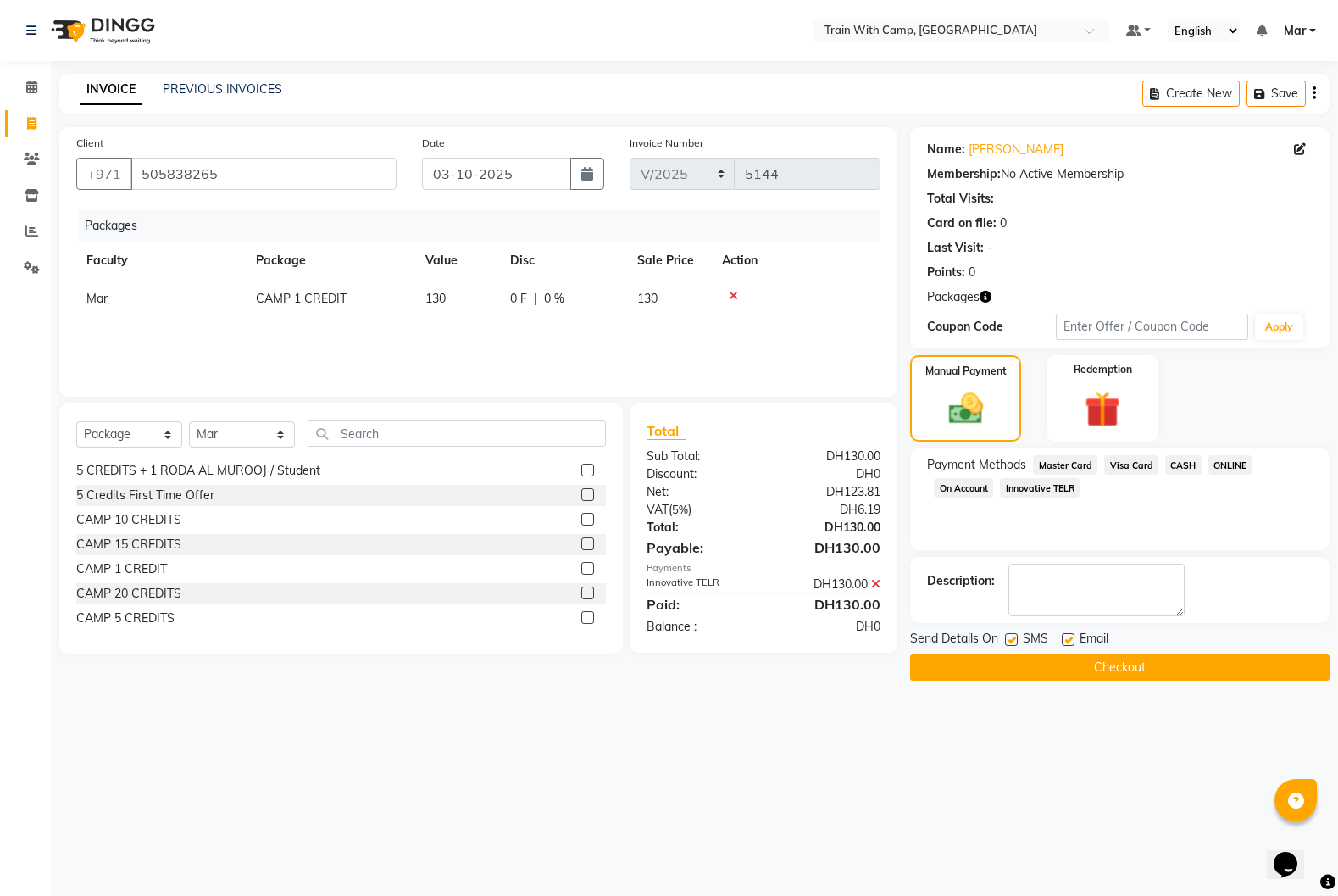
click at [1066, 639] on label at bounding box center [1068, 640] width 13 height 13
click at [1066, 639] on input "checkbox" at bounding box center [1067, 640] width 11 height 11
checkbox input "false"
click at [1011, 639] on label at bounding box center [1011, 640] width 13 height 13
click at [1011, 639] on input "checkbox" at bounding box center [1010, 640] width 11 height 11
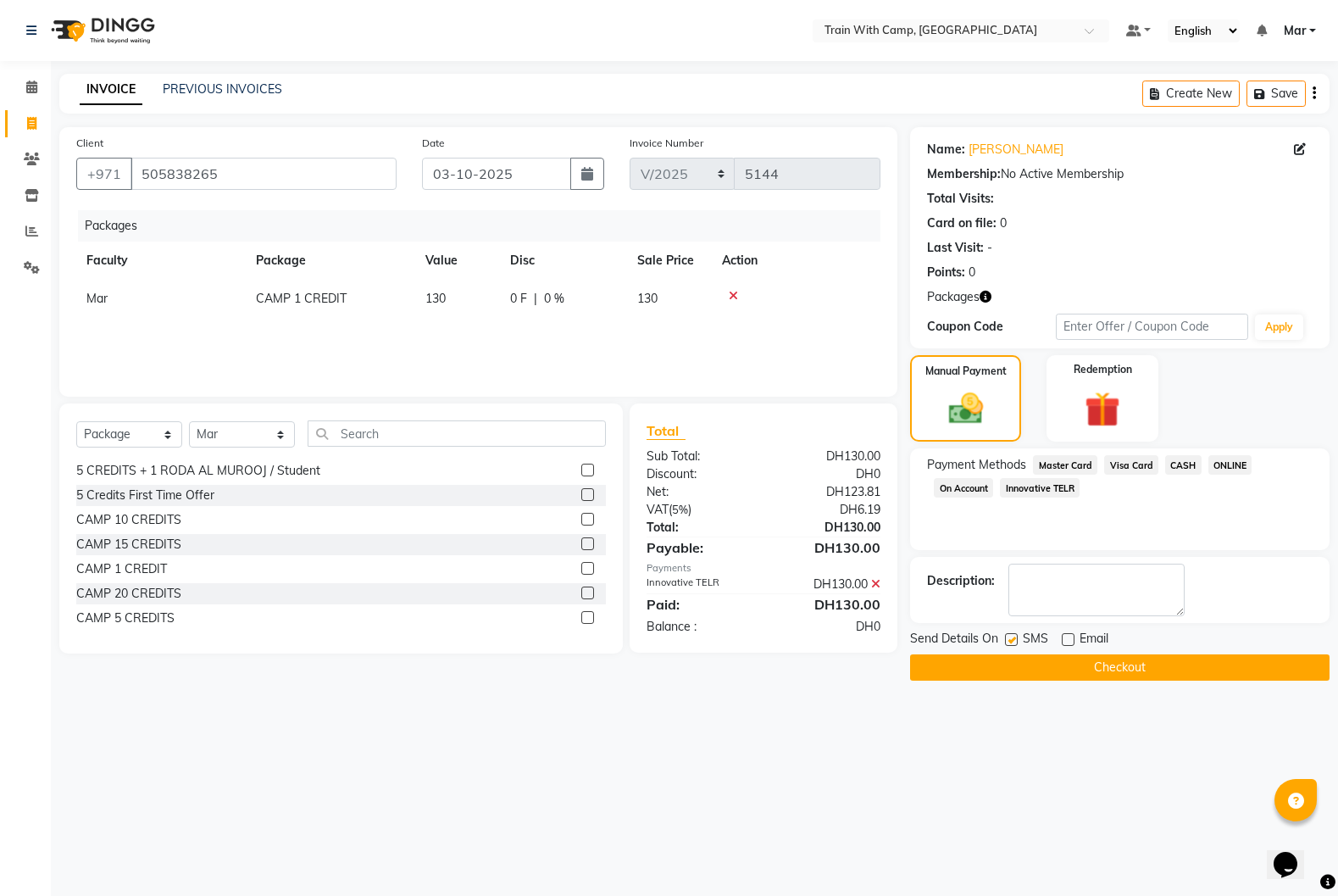
checkbox input "false"
click at [1040, 676] on button "Checkout" at bounding box center [1119, 668] width 419 height 26
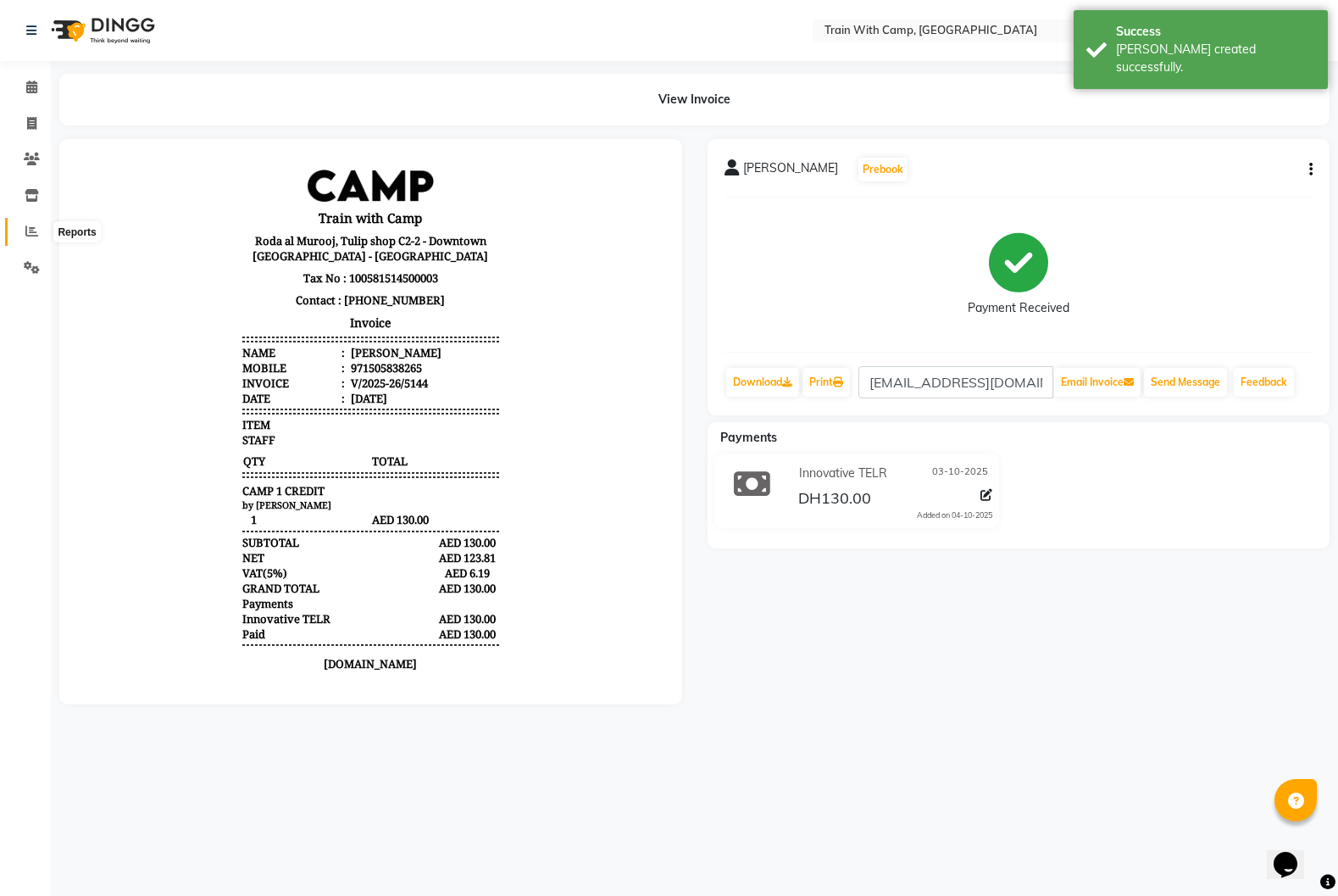
click at [43, 230] on span at bounding box center [32, 232] width 30 height 20
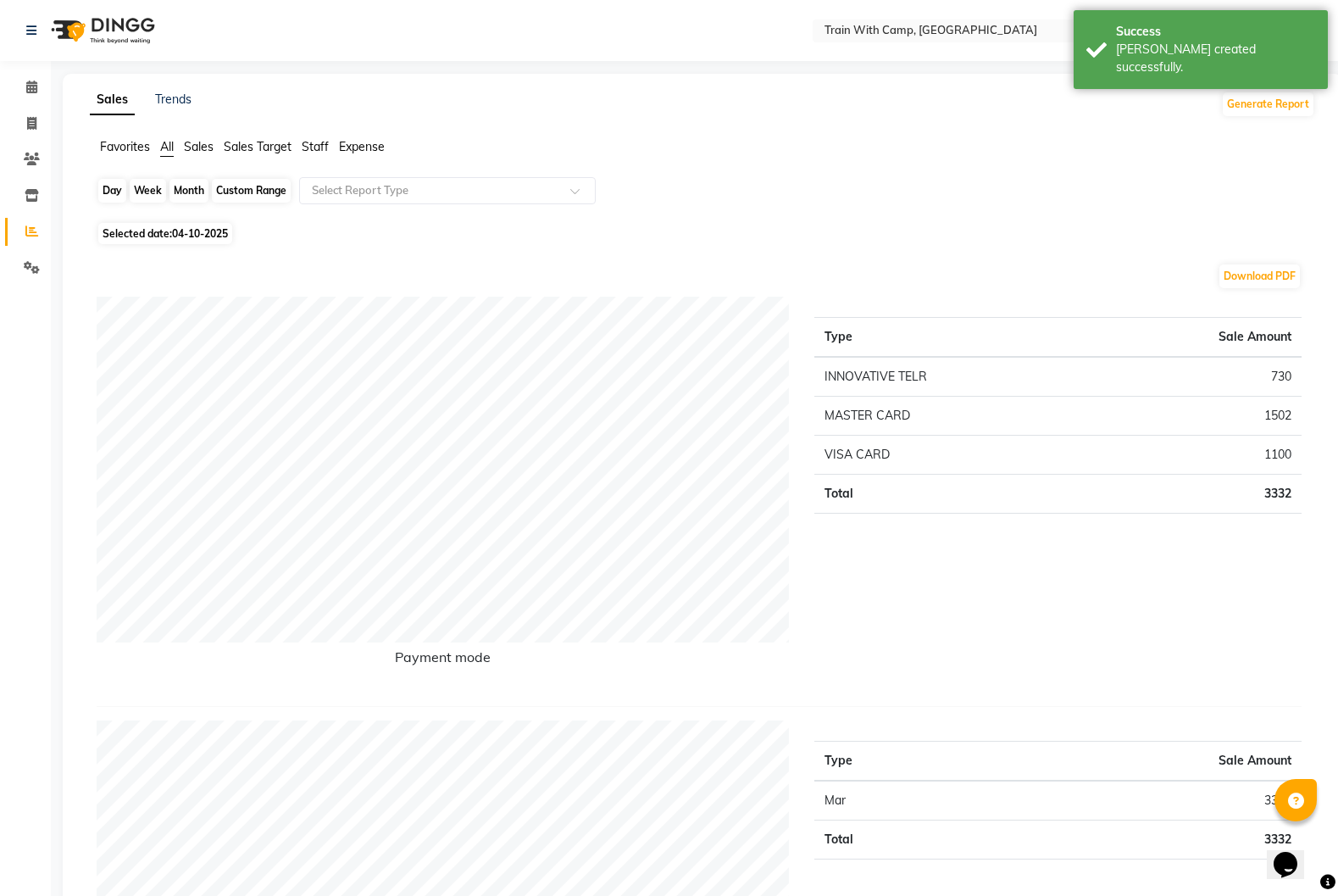
click at [117, 188] on div "Day" at bounding box center [113, 191] width 28 height 24
select select "10"
select select "2025"
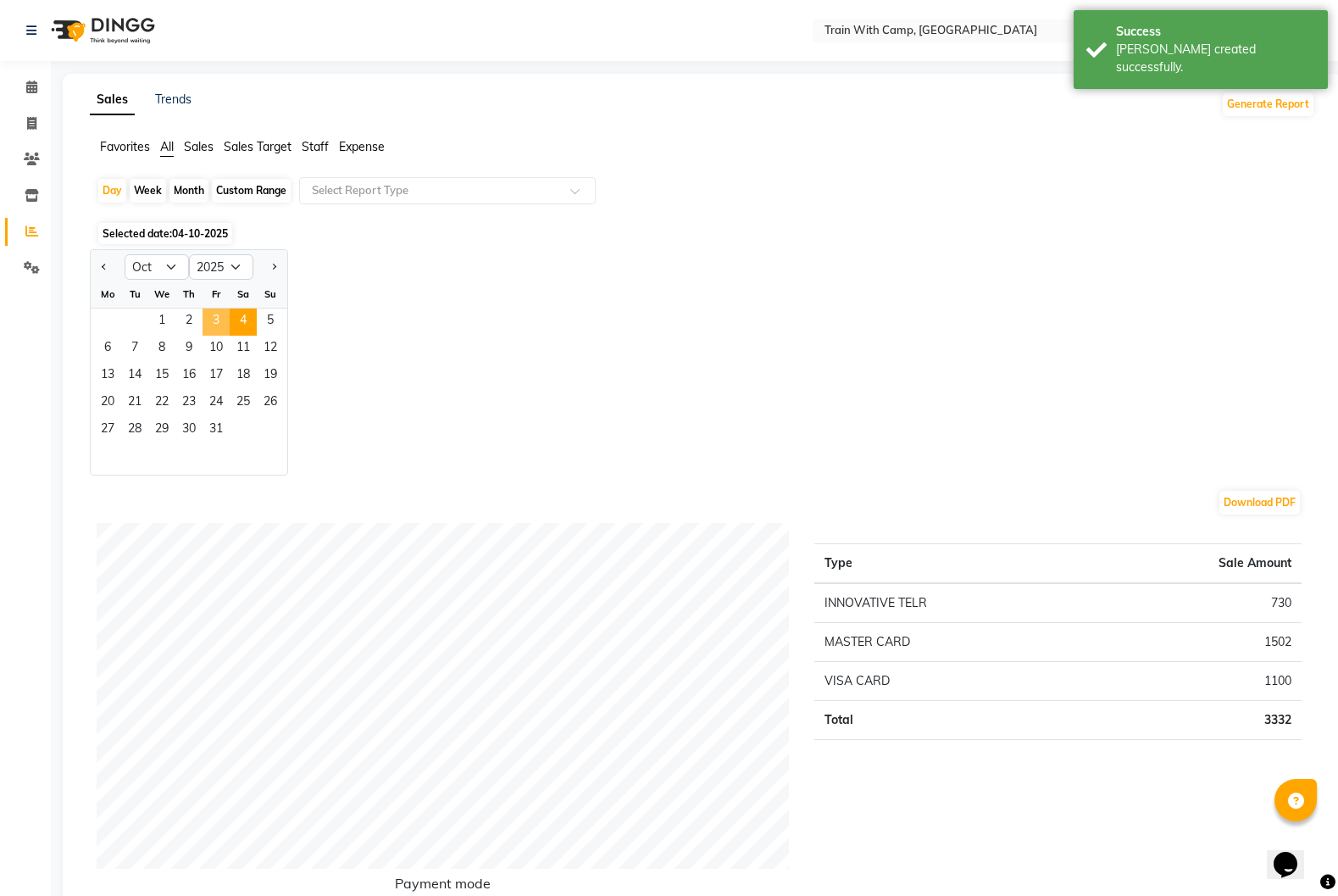
click at [218, 322] on span "3" at bounding box center [216, 321] width 27 height 27
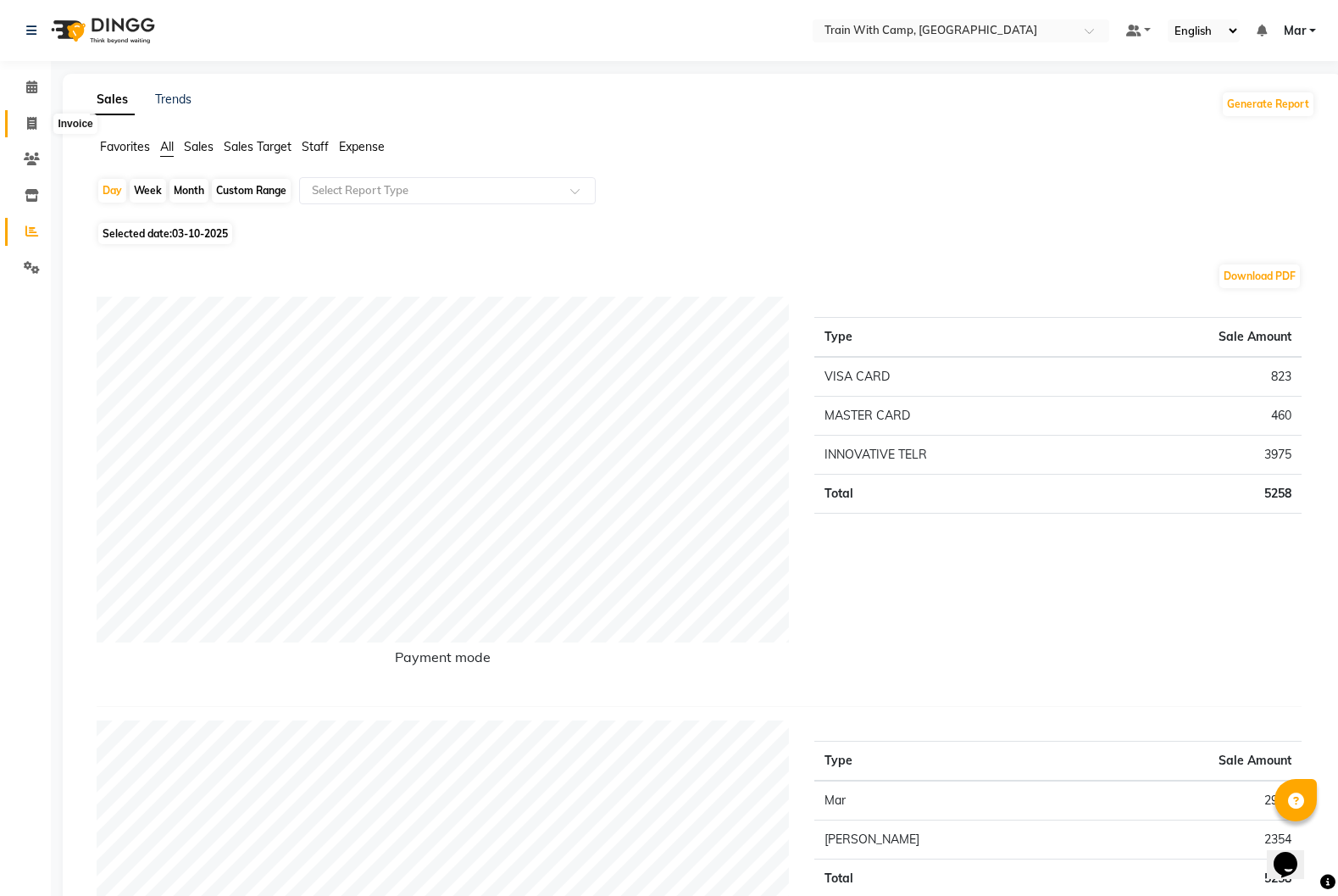
click at [30, 125] on icon at bounding box center [31, 123] width 9 height 13
select select "service"
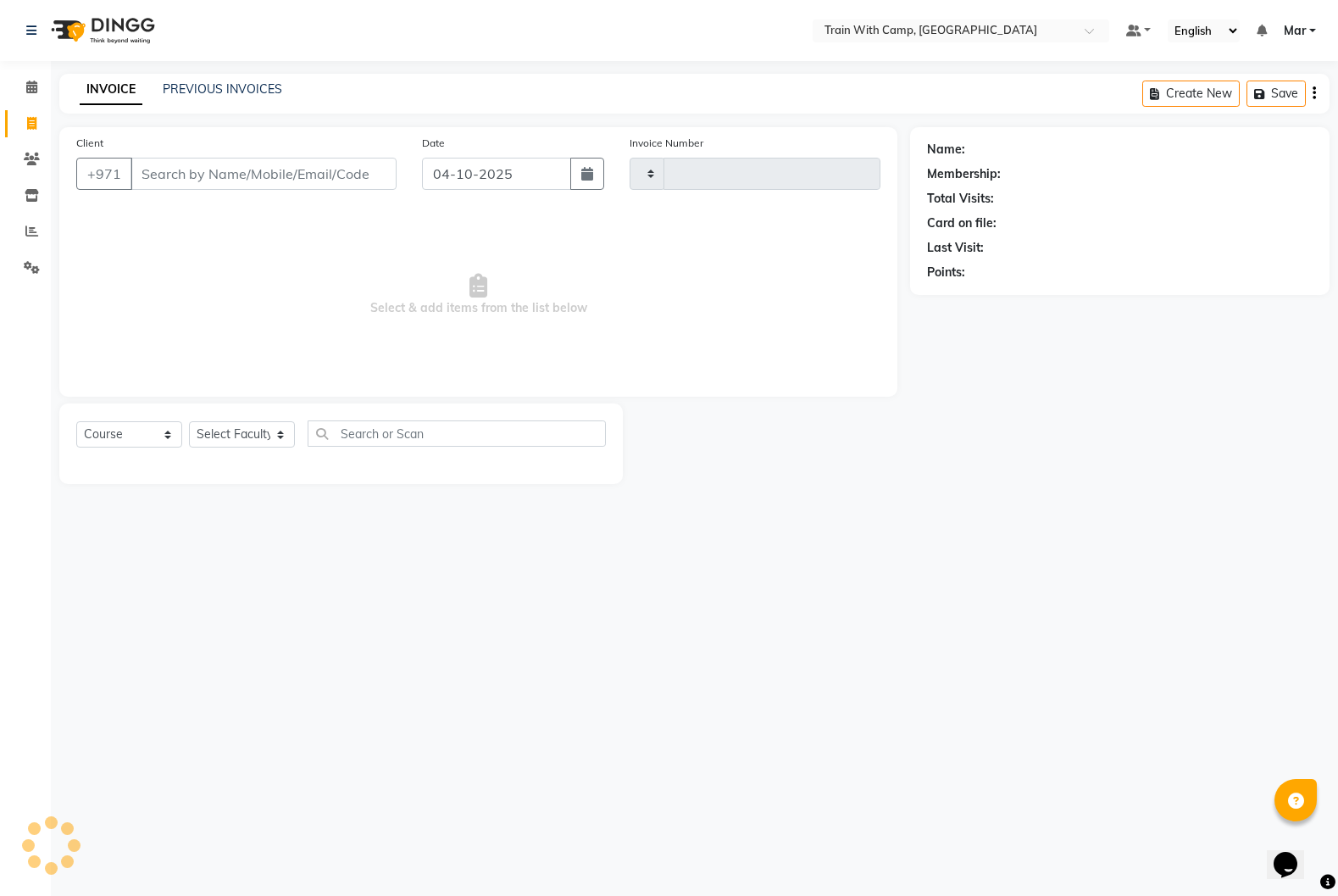
type input "5145"
select select "910"
select select "14898"
click at [38, 228] on span at bounding box center [32, 232] width 30 height 20
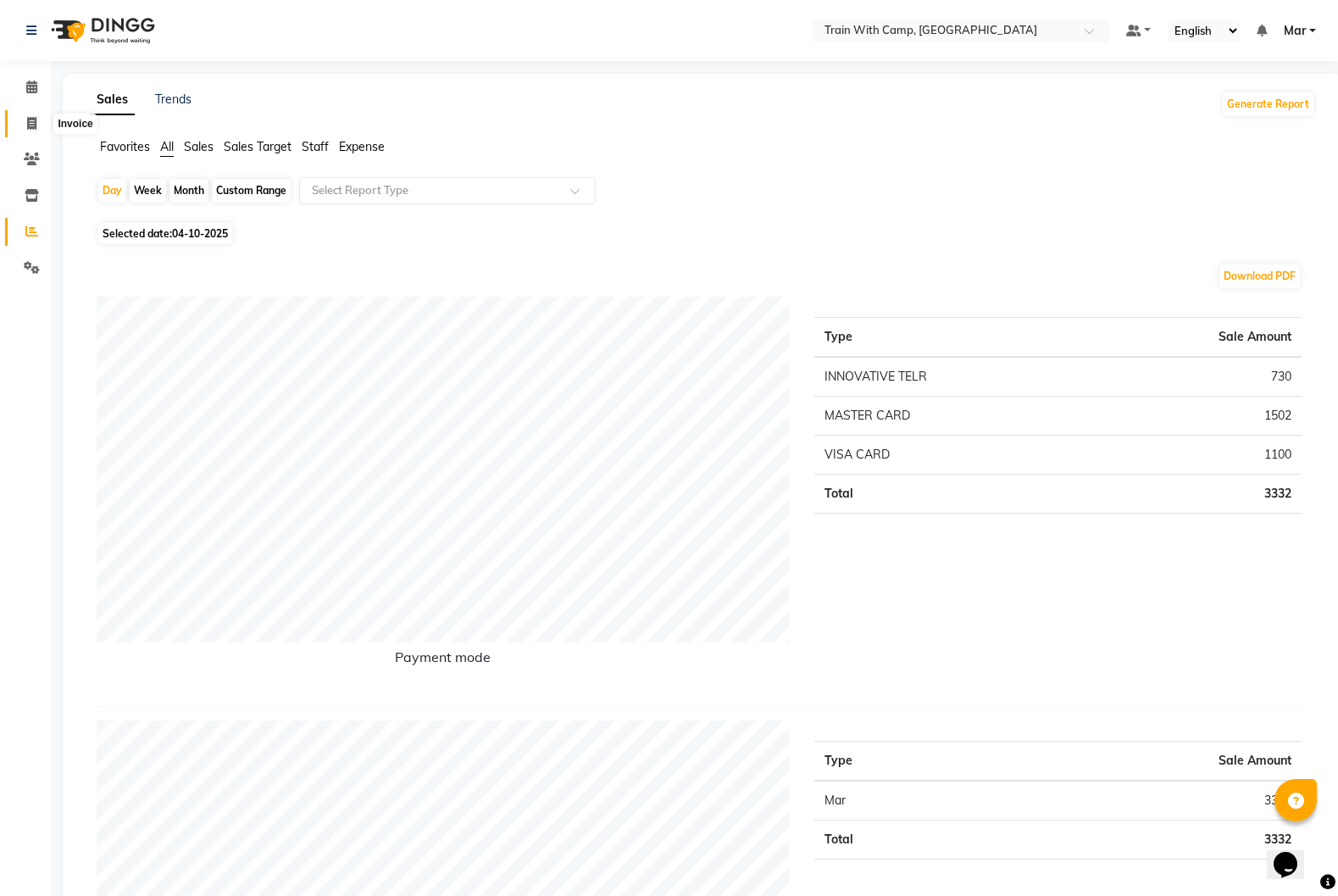
click at [28, 133] on span at bounding box center [32, 125] width 30 height 20
select select "910"
select select "service"
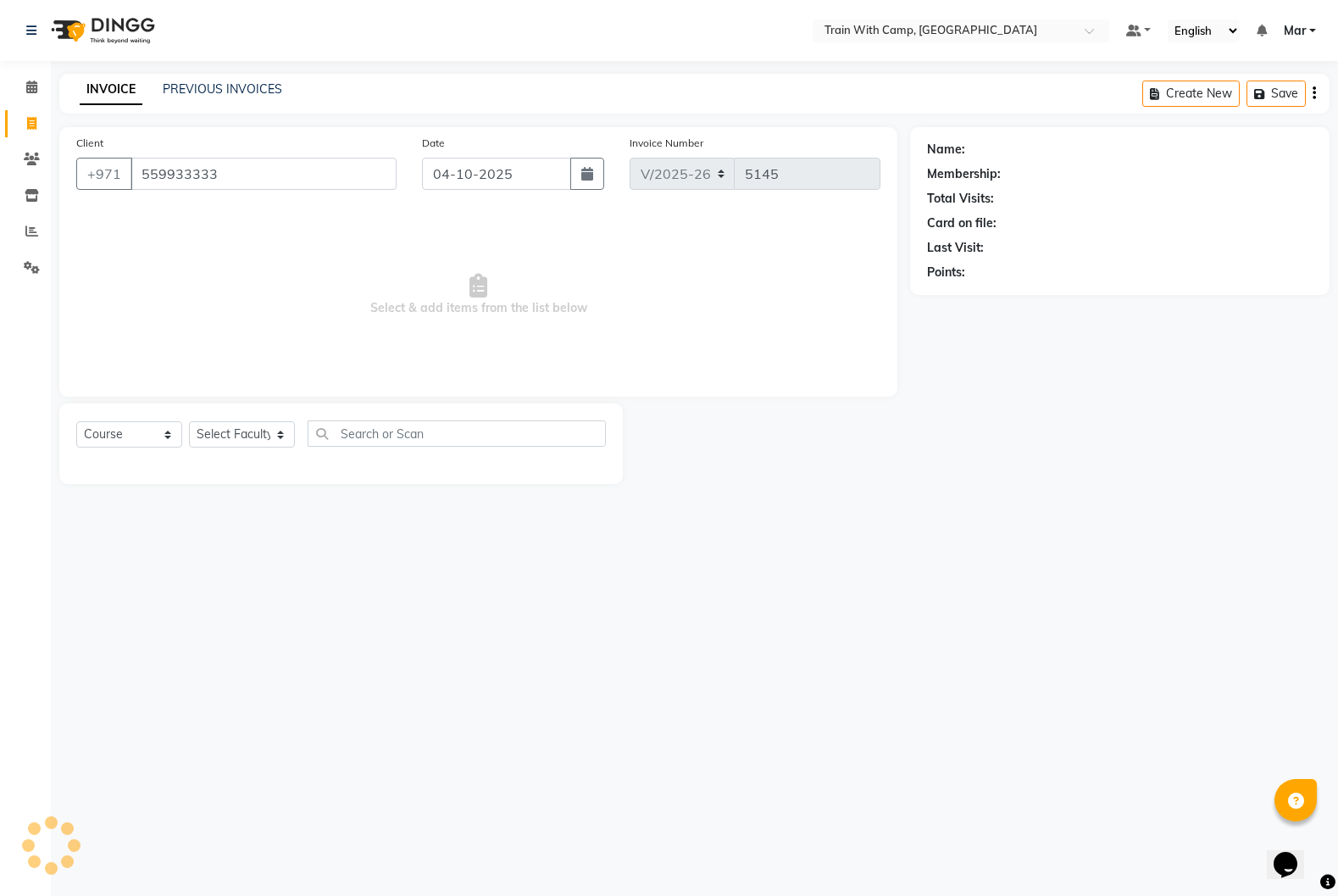
type input "559933333"
select select "14898"
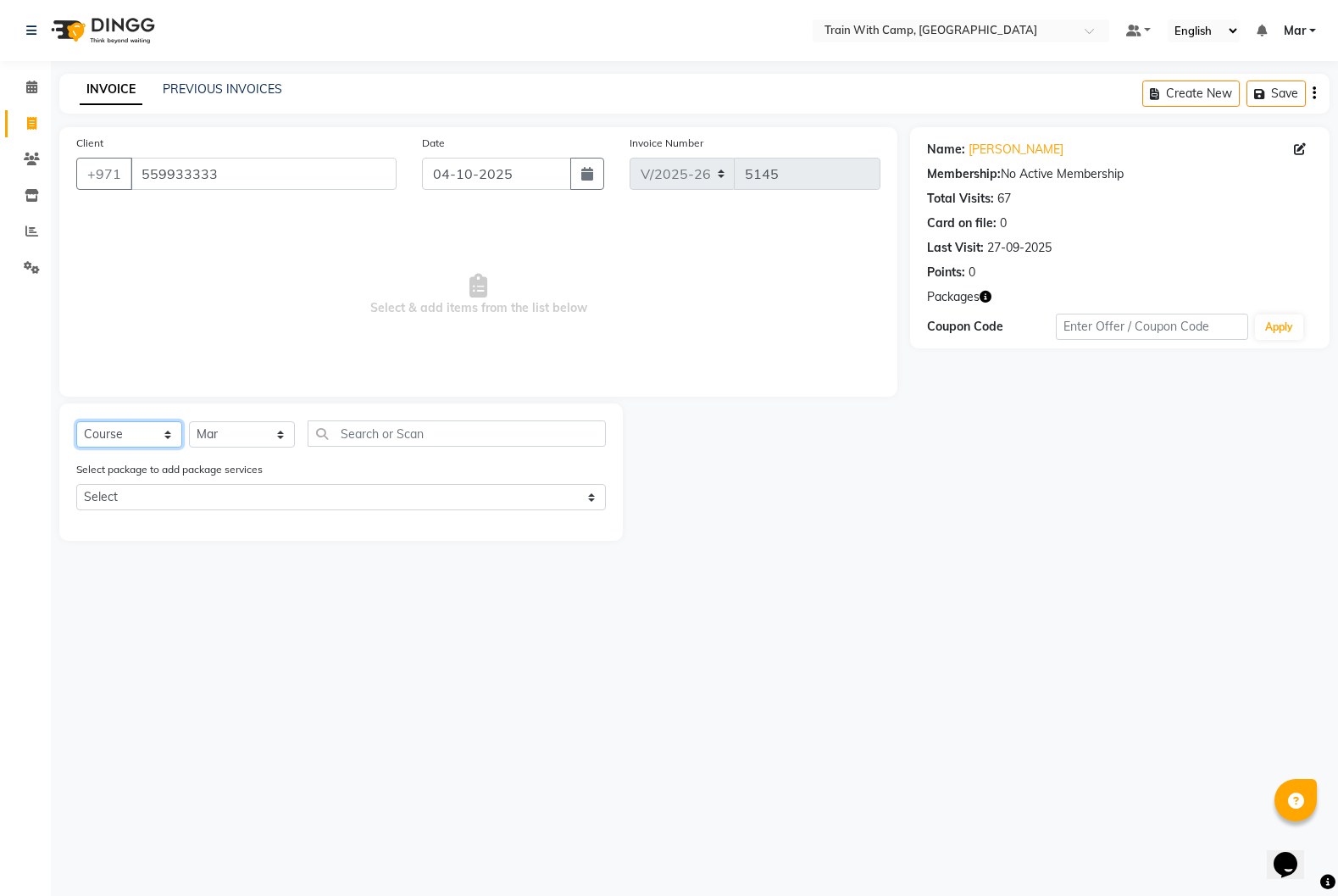
click at [149, 436] on select "Select Course Product Membership Package Voucher Prepaid Gift Card" at bounding box center [129, 434] width 106 height 26
select select "package"
click at [76, 421] on select "Select Course Product Membership Package Voucher Prepaid Gift Card" at bounding box center [129, 434] width 106 height 26
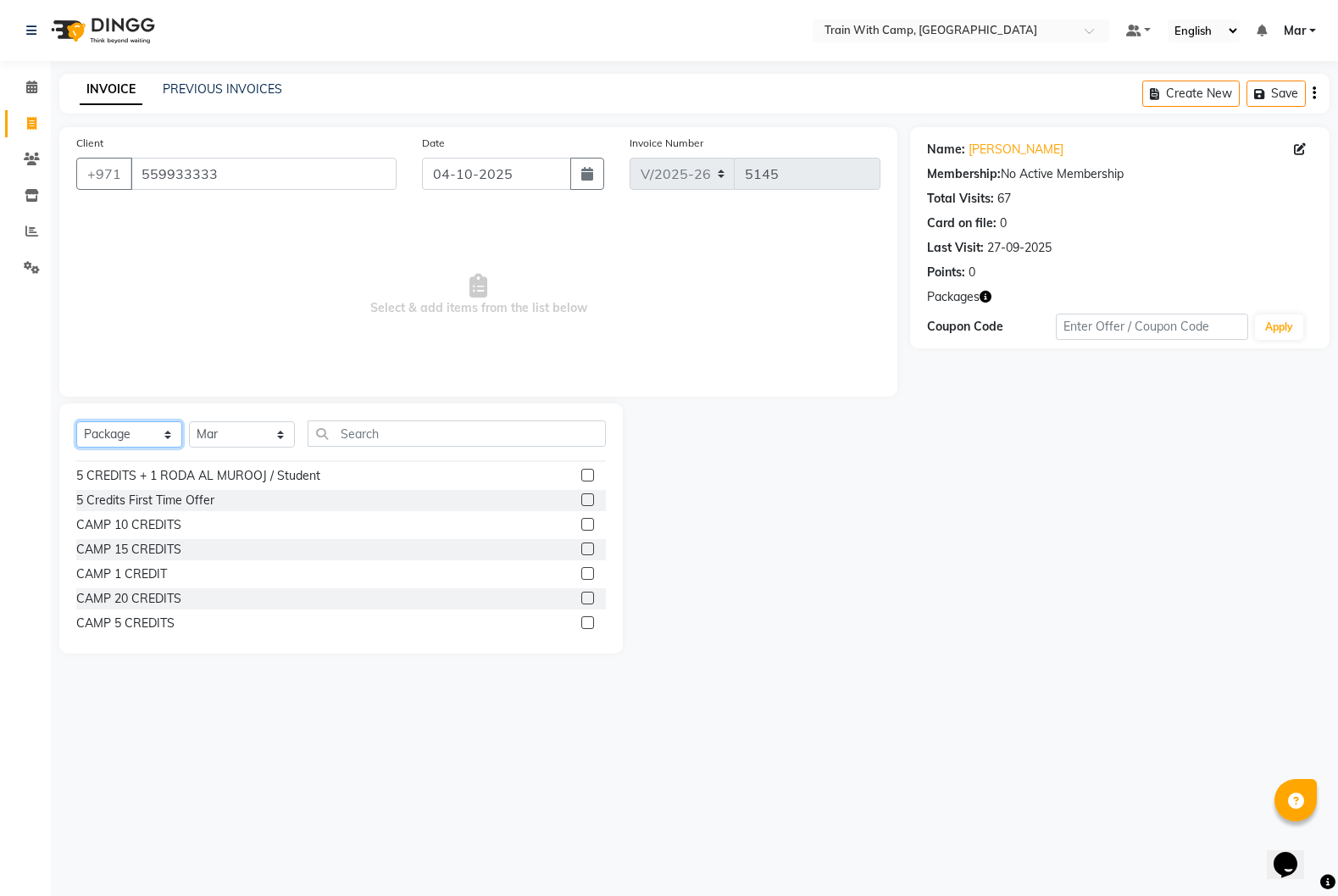
scroll to position [74, 0]
click at [592, 569] on label at bounding box center [588, 568] width 13 height 13
click at [592, 569] on input "checkbox" at bounding box center [587, 569] width 11 height 11
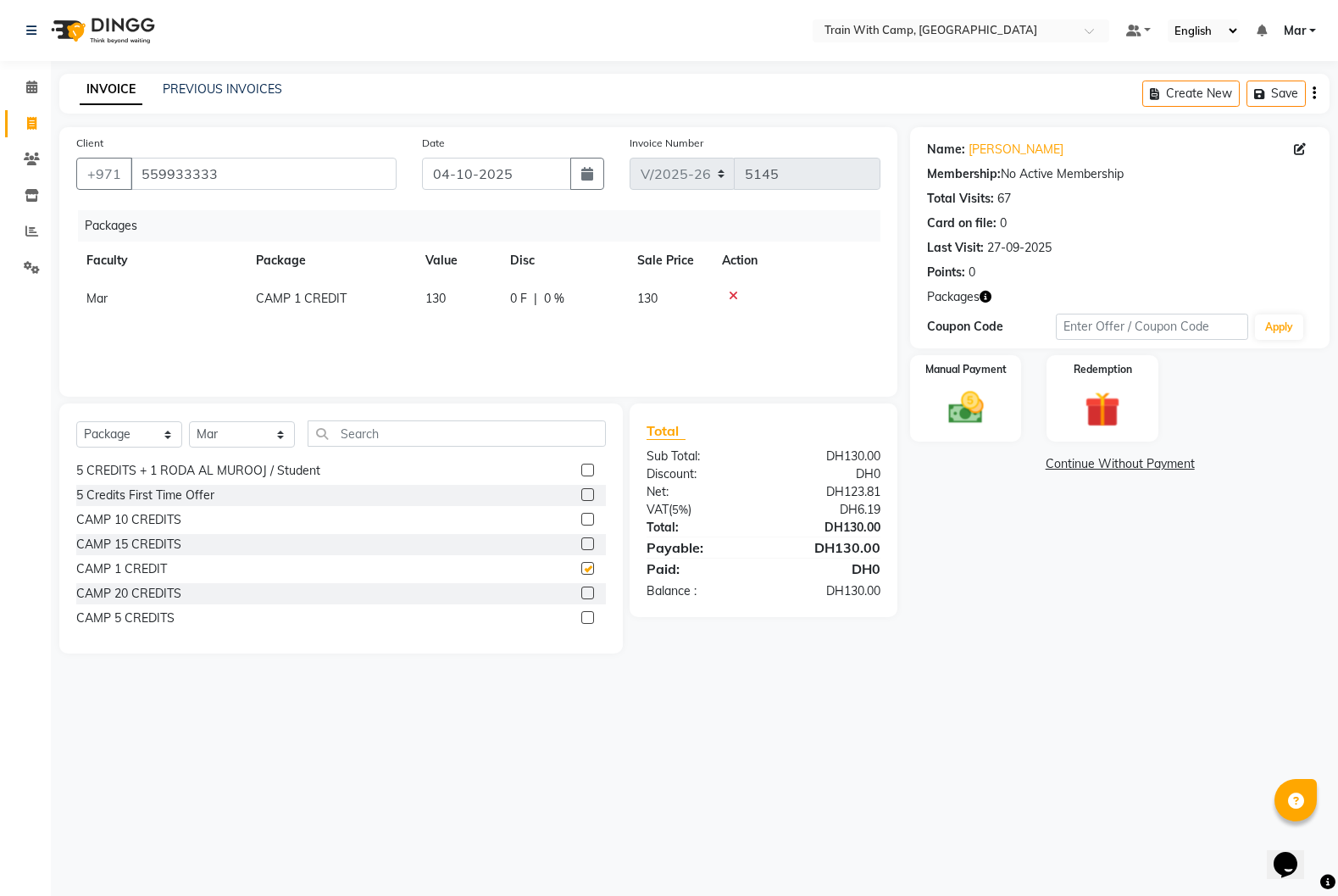
checkbox input "false"
click at [962, 423] on img at bounding box center [966, 407] width 60 height 42
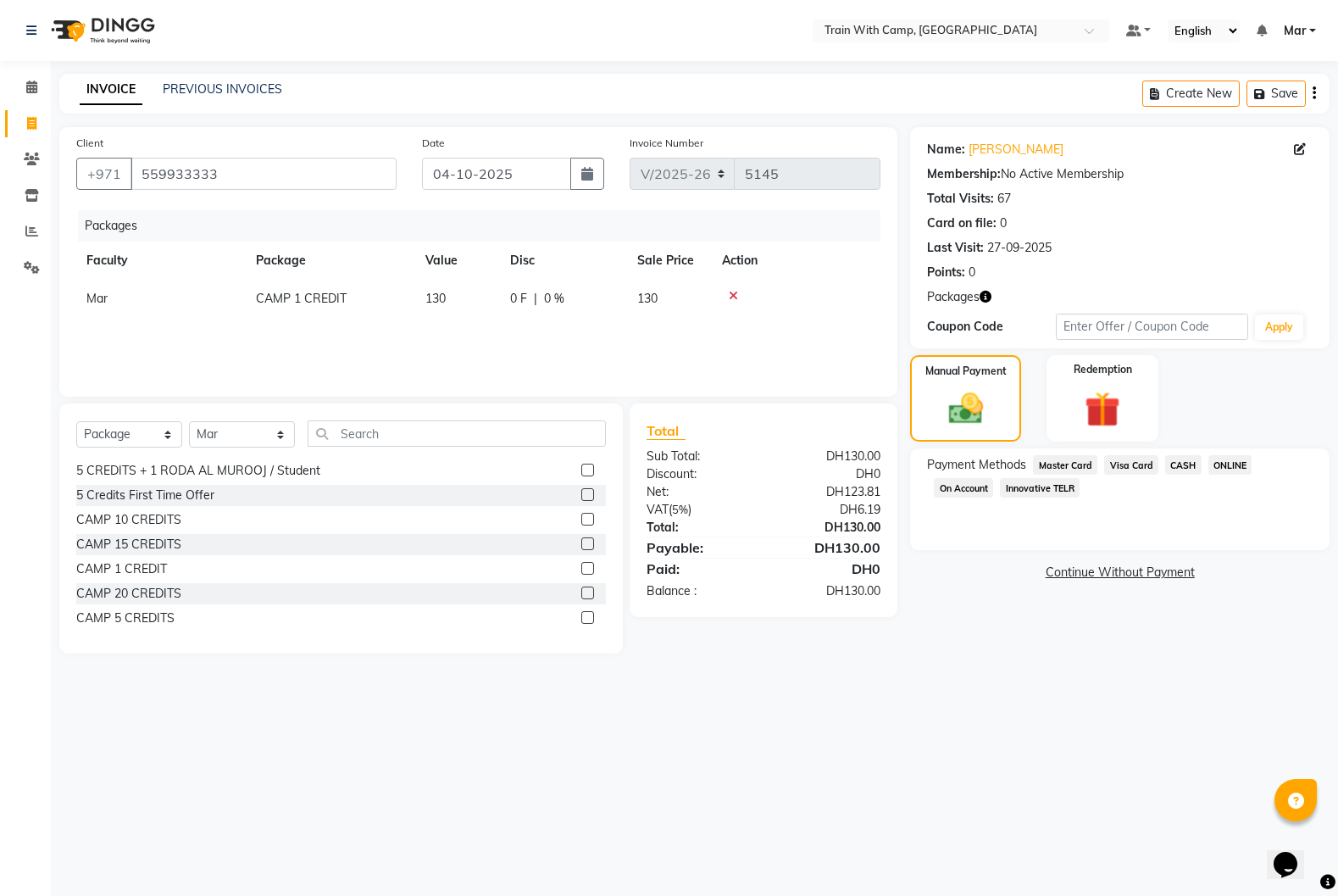
click at [1128, 468] on span "Visa Card" at bounding box center [1131, 465] width 54 height 20
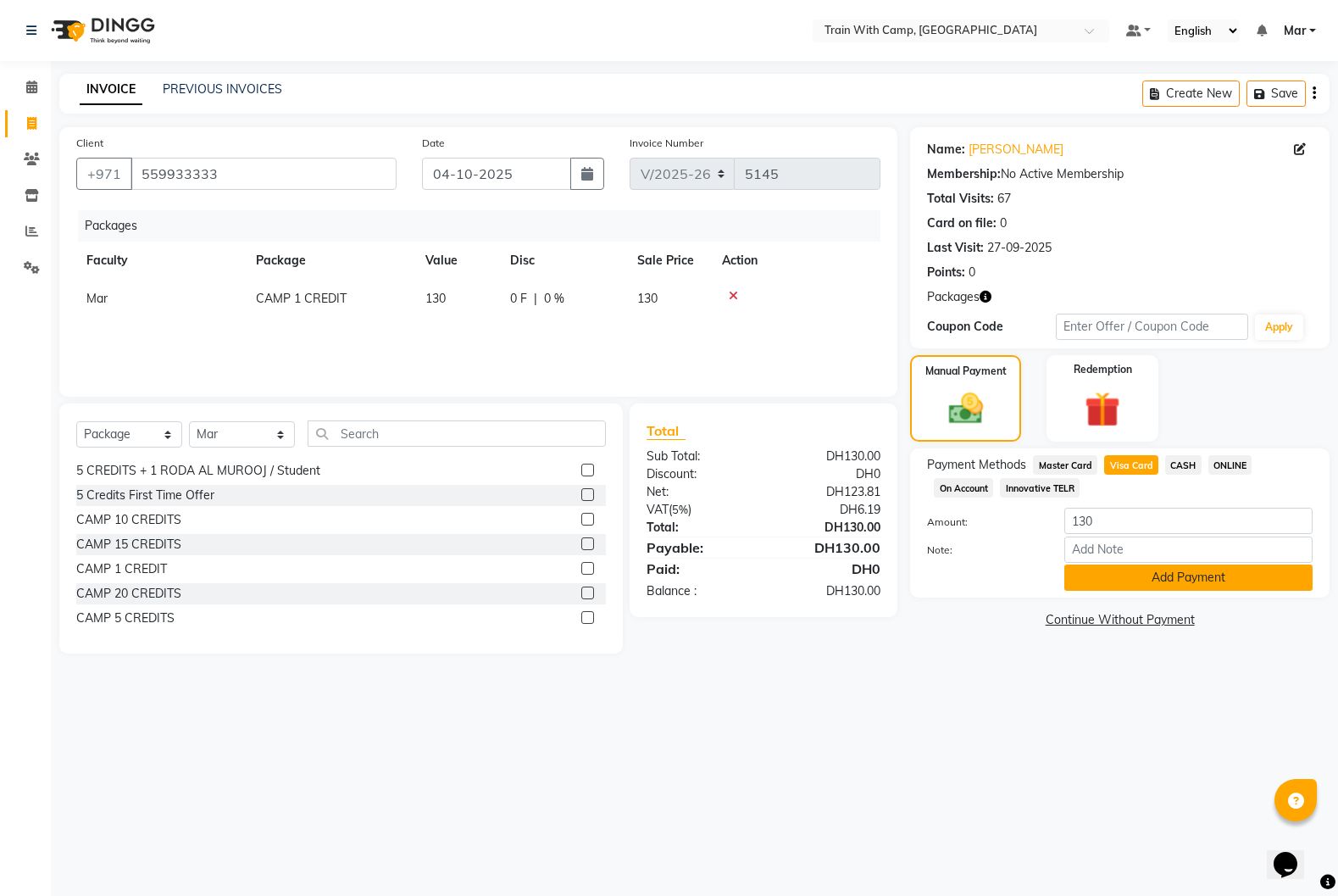
click at [1134, 584] on button "Add Payment" at bounding box center [1188, 578] width 248 height 26
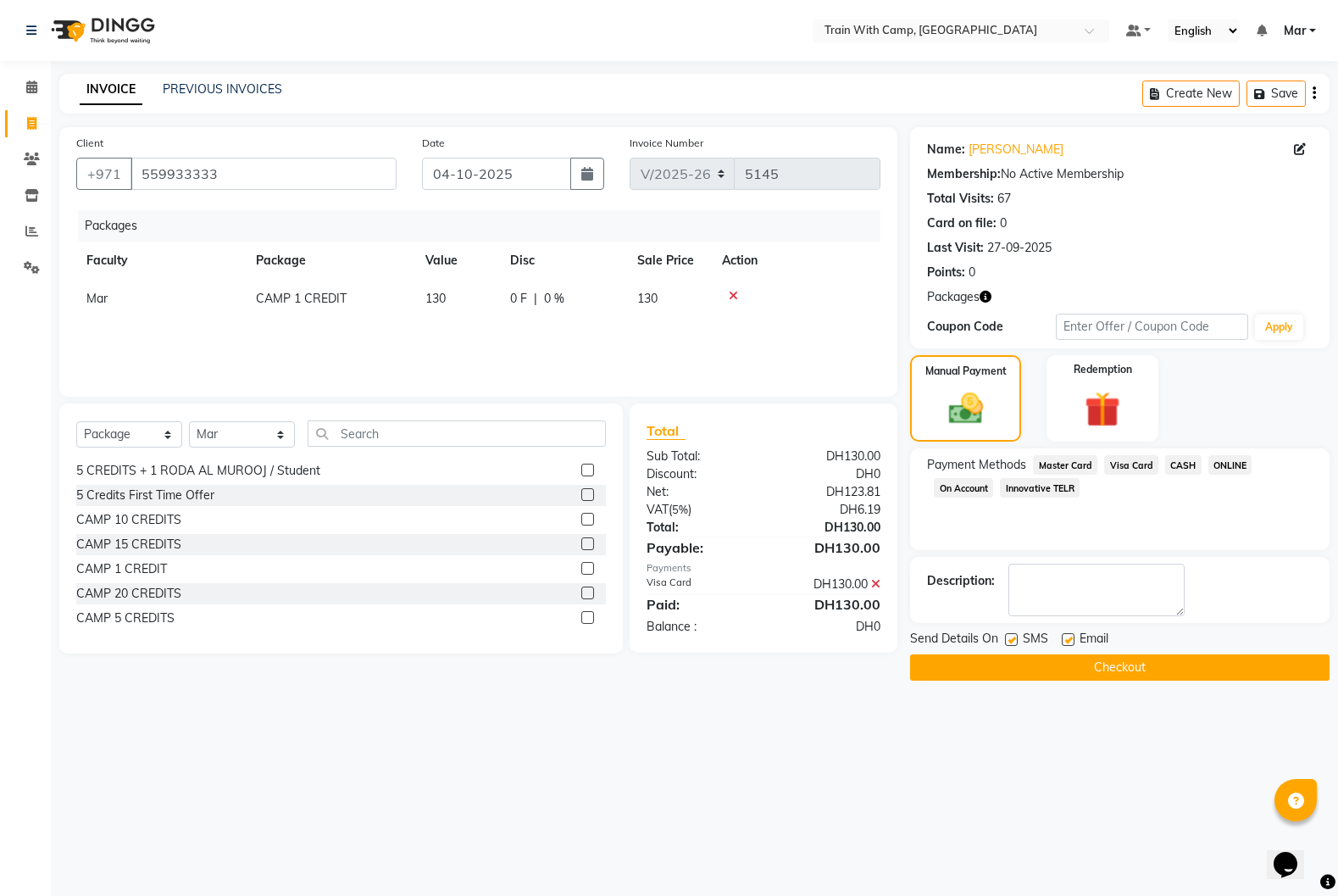
drag, startPoint x: 1065, startPoint y: 641, endPoint x: 1046, endPoint y: 645, distance: 19.4
click at [1065, 642] on label at bounding box center [1068, 640] width 13 height 13
click at [1065, 642] on input "checkbox" at bounding box center [1067, 640] width 11 height 11
checkbox input "false"
drag, startPoint x: 1011, startPoint y: 638, endPoint x: 1006, endPoint y: 664, distance: 26.5
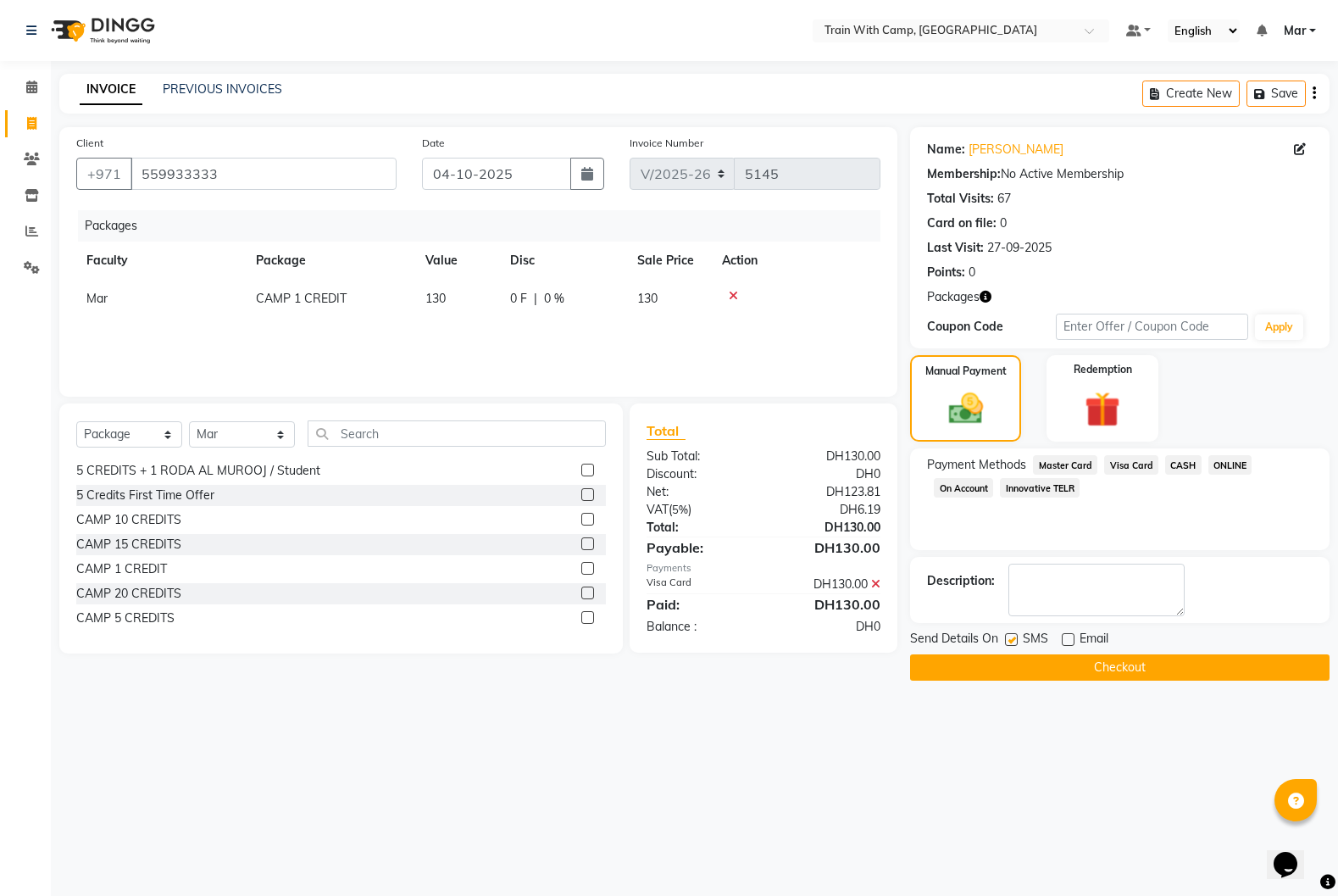
click at [1012, 639] on label at bounding box center [1011, 640] width 13 height 13
click at [1012, 639] on input "checkbox" at bounding box center [1010, 640] width 11 height 11
checkbox input "false"
click at [1006, 664] on button "Checkout" at bounding box center [1119, 668] width 419 height 26
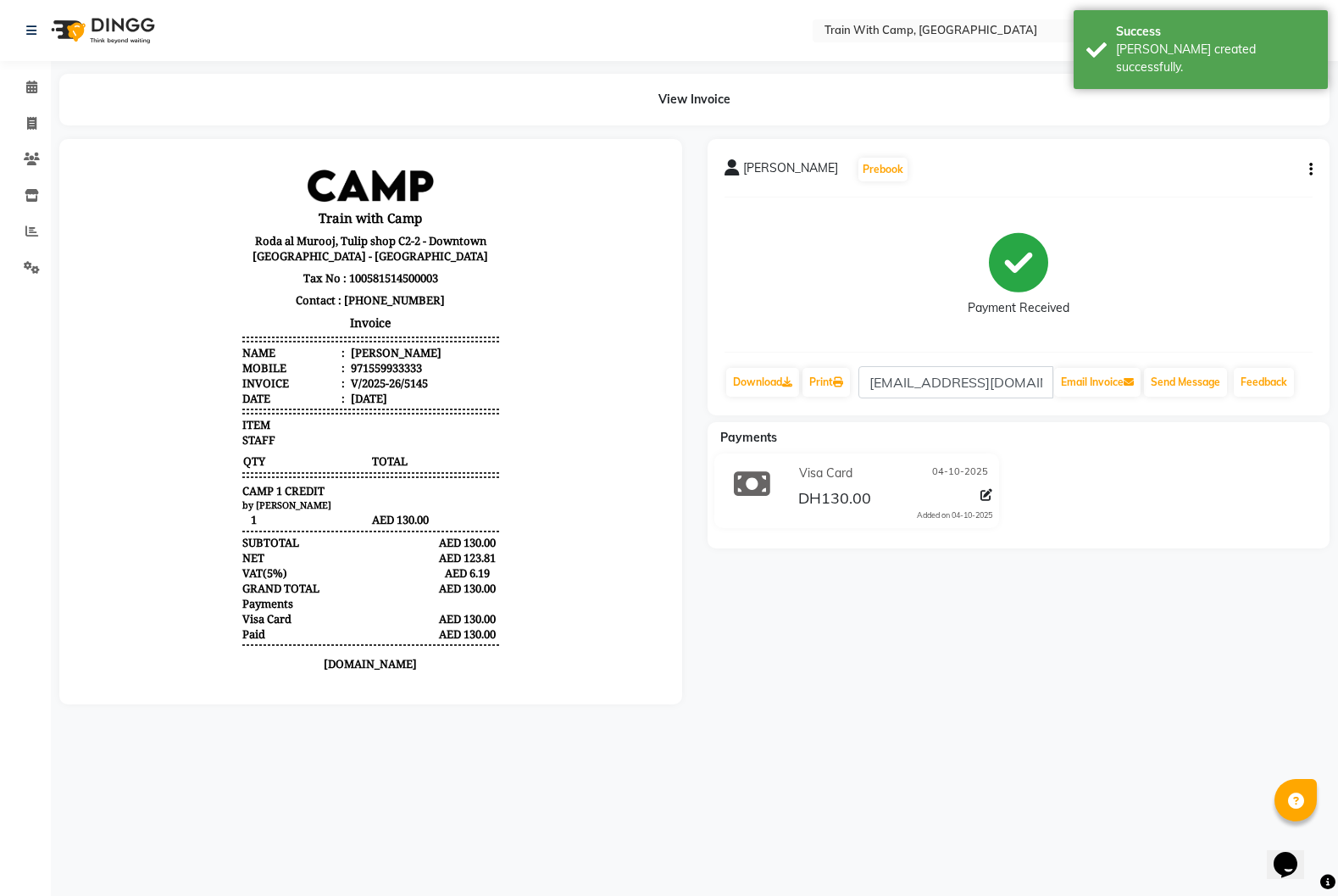
drag, startPoint x: 744, startPoint y: 171, endPoint x: 829, endPoint y: 178, distance: 85.3
click at [829, 178] on div "[PERSON_NAME] Prebook" at bounding box center [816, 169] width 185 height 27
copy span "[PERSON_NAME]"
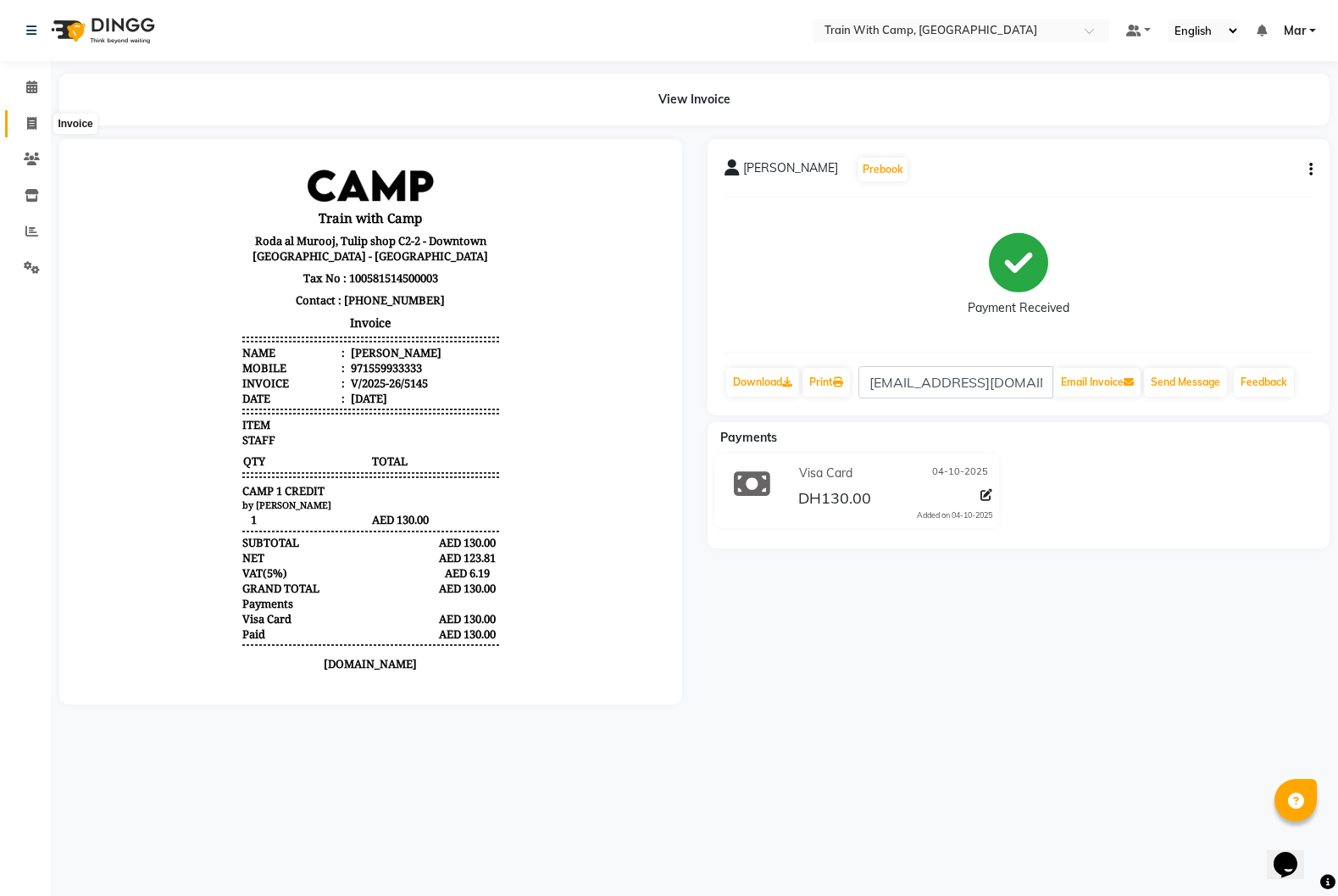
click at [38, 121] on span at bounding box center [32, 125] width 30 height 20
select select "service"
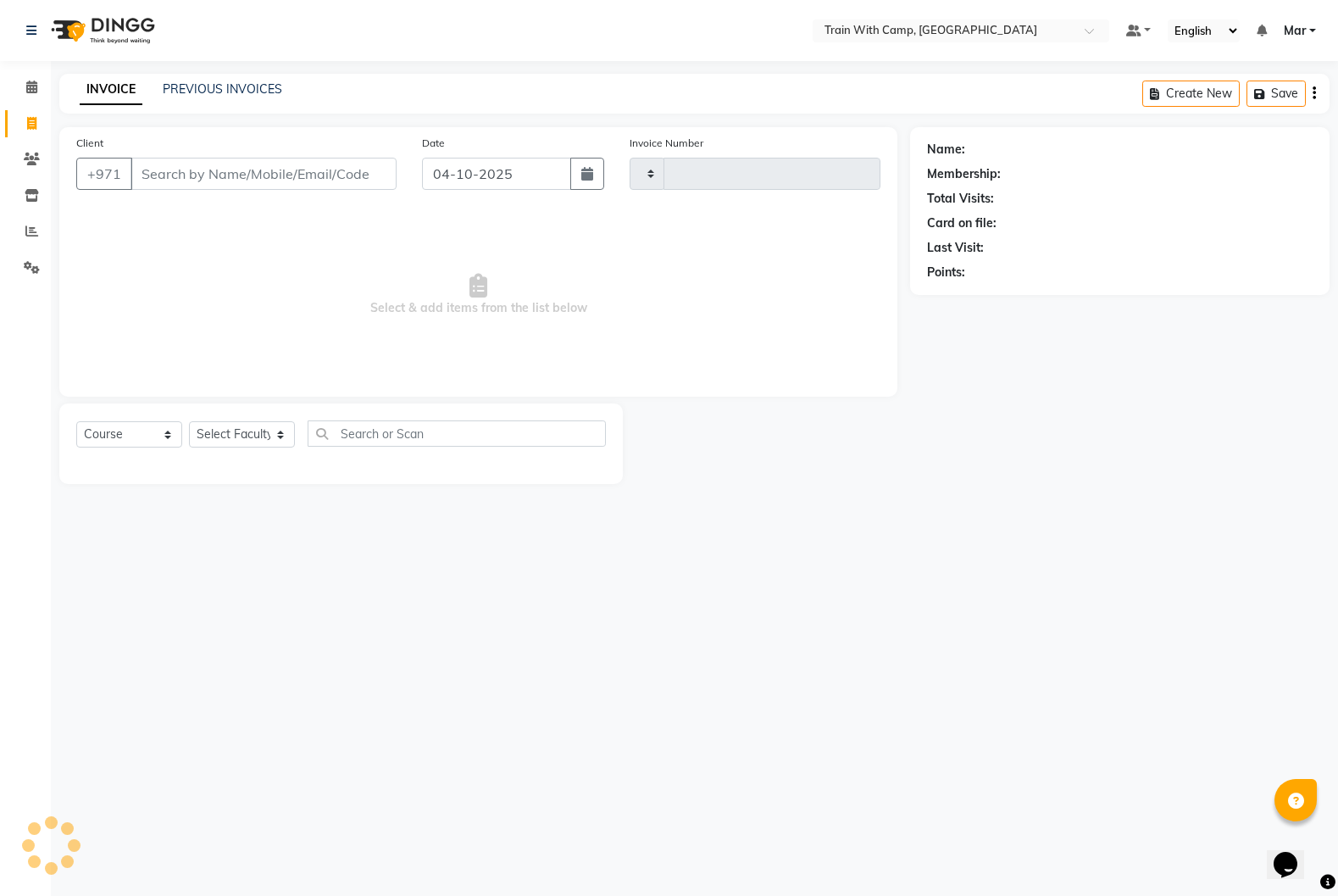
type input "5146"
select select "910"
select select "14898"
drag, startPoint x: 212, startPoint y: 182, endPoint x: 0, endPoint y: 160, distance: 213.1
click at [0, 160] on app-home "Select Location × Train With Camp, [GEOGRAPHIC_DATA] Default Panel My Panel Eng…" at bounding box center [669, 254] width 1338 height 510
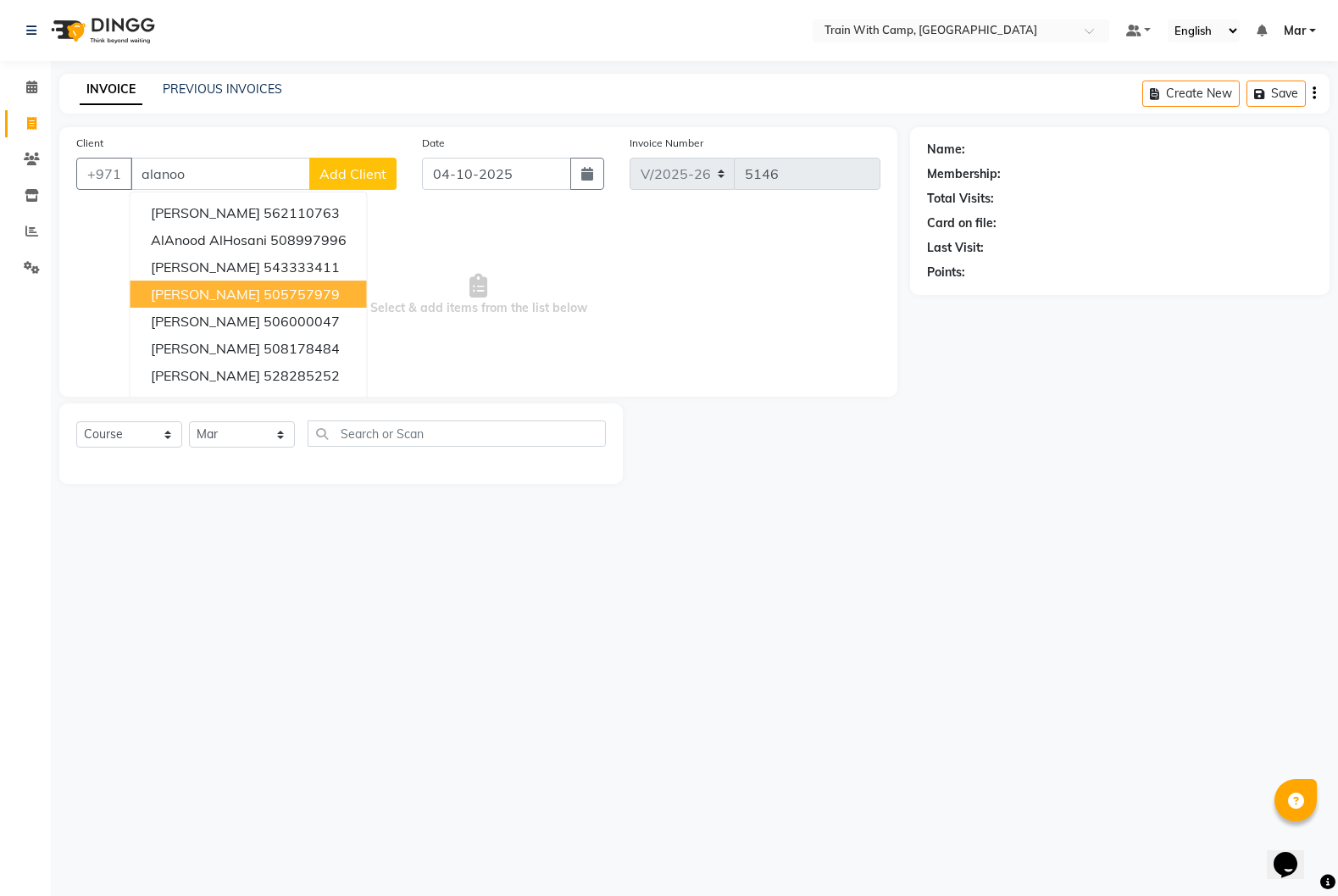
click at [268, 285] on ngb-highlight "505757979" at bounding box center [301, 293] width 76 height 17
type input "505757979"
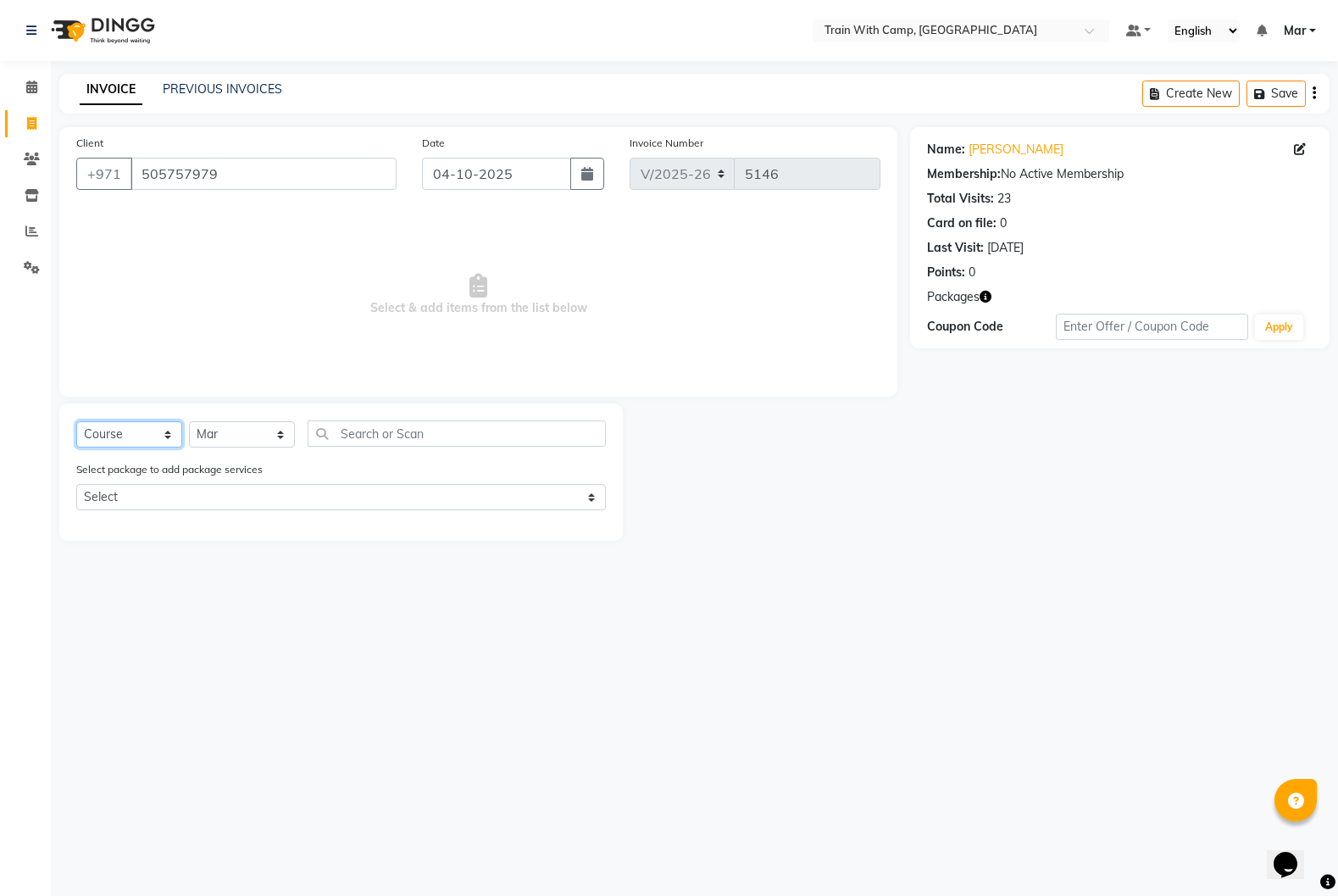
click at [136, 437] on select "Select Course Product Membership Package Voucher Prepaid Gift Card" at bounding box center [129, 434] width 106 height 26
select select "product"
click at [76, 421] on select "Select Course Product Membership Package Voucher Prepaid Gift Card" at bounding box center [129, 434] width 106 height 26
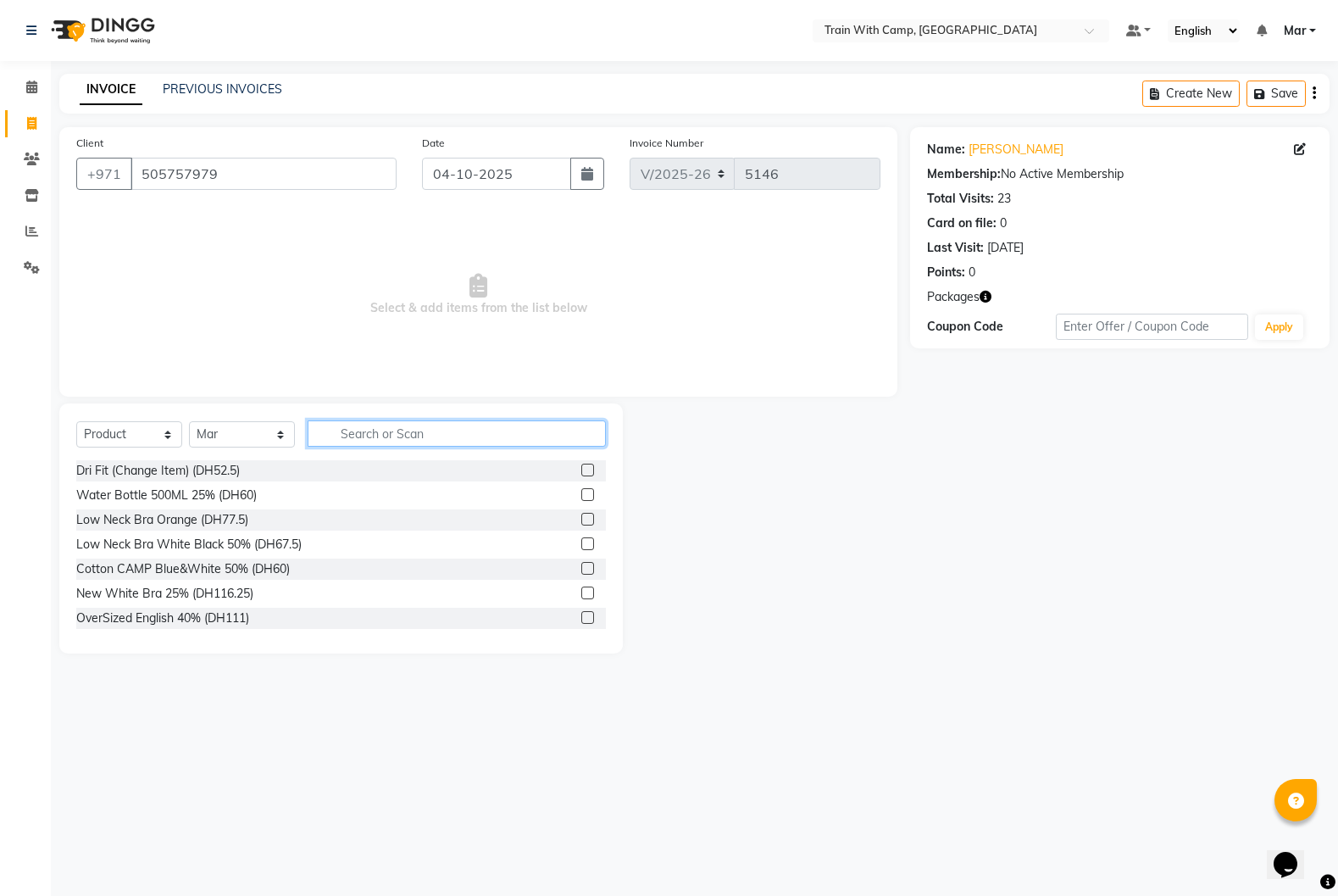
click at [382, 436] on input "text" at bounding box center [456, 433] width 298 height 26
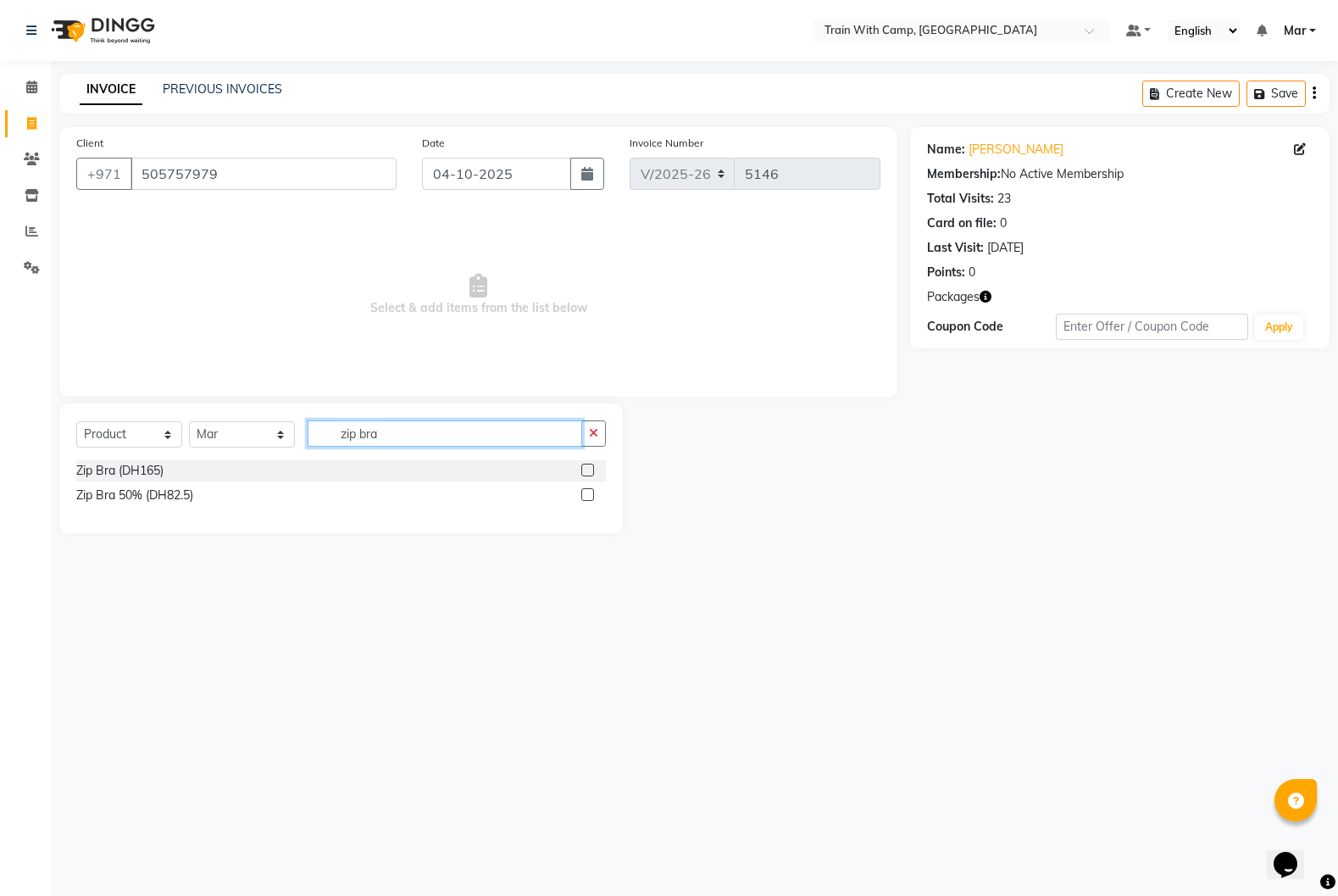
type input "zip bra"
click at [588, 470] on label at bounding box center [588, 470] width 13 height 13
click at [588, 470] on input "checkbox" at bounding box center [587, 470] width 11 height 11
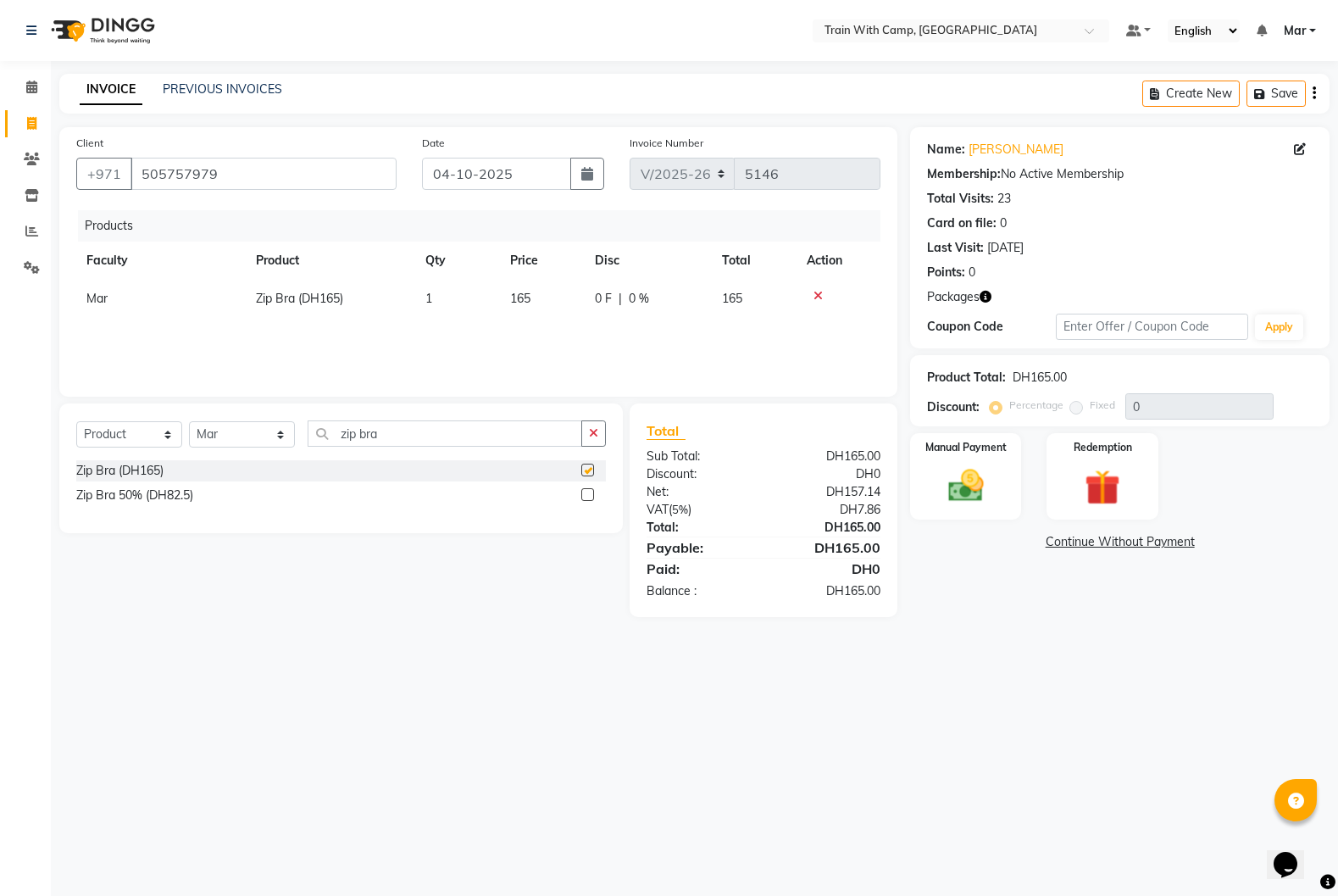
checkbox input "false"
click at [969, 484] on img at bounding box center [966, 485] width 60 height 42
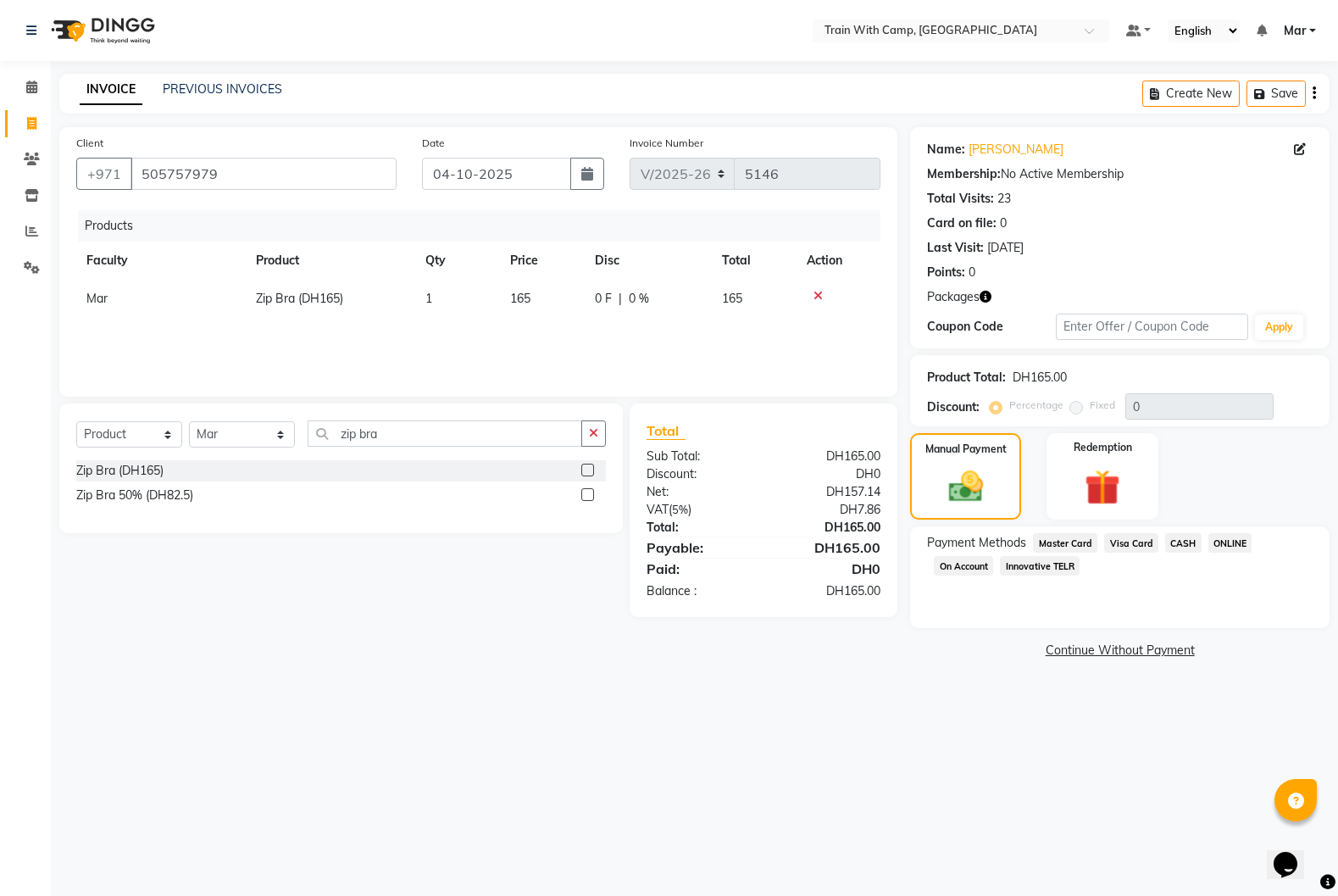
click at [1117, 542] on span "Visa Card" at bounding box center [1131, 543] width 54 height 20
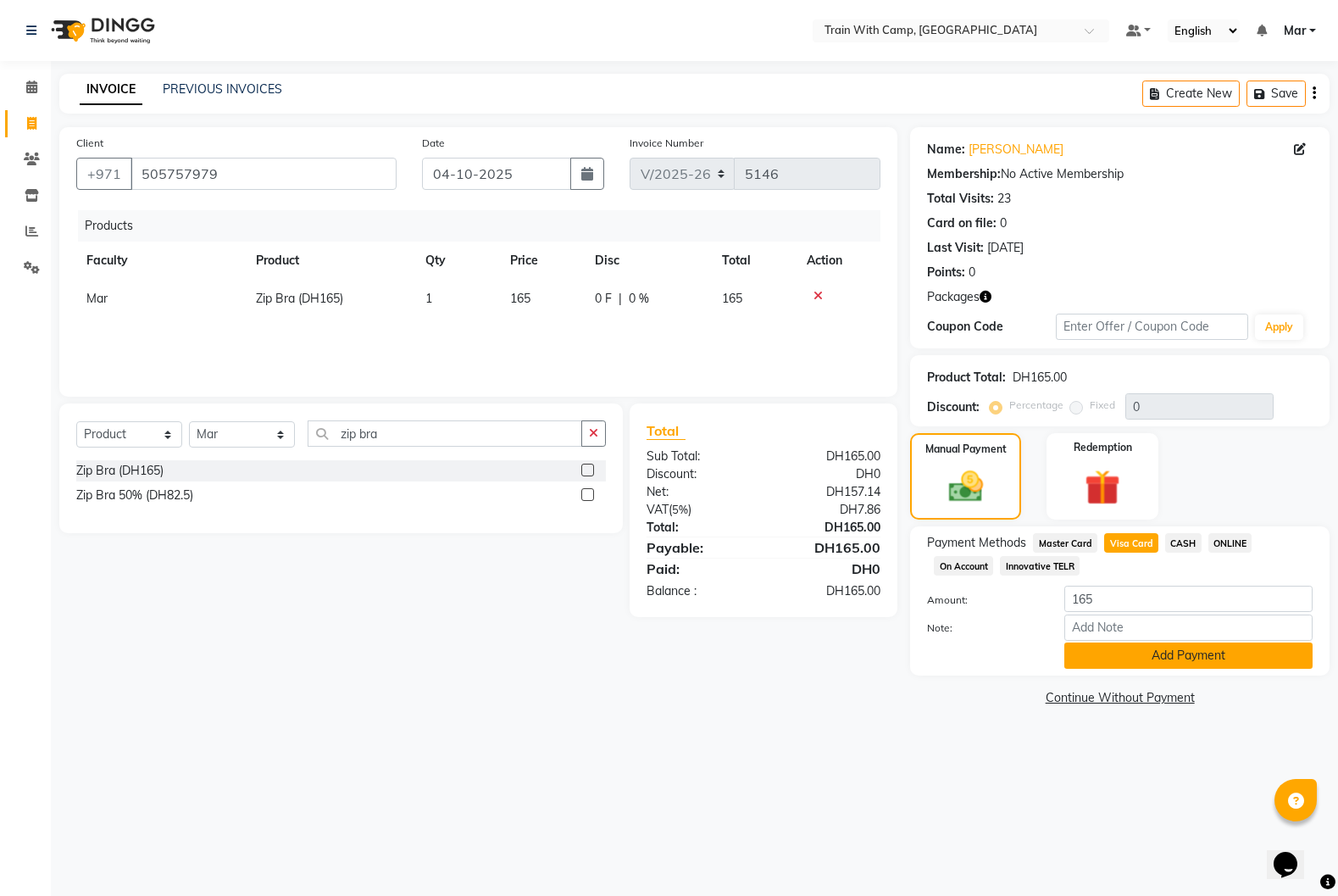
click at [1114, 658] on button "Add Payment" at bounding box center [1188, 656] width 248 height 26
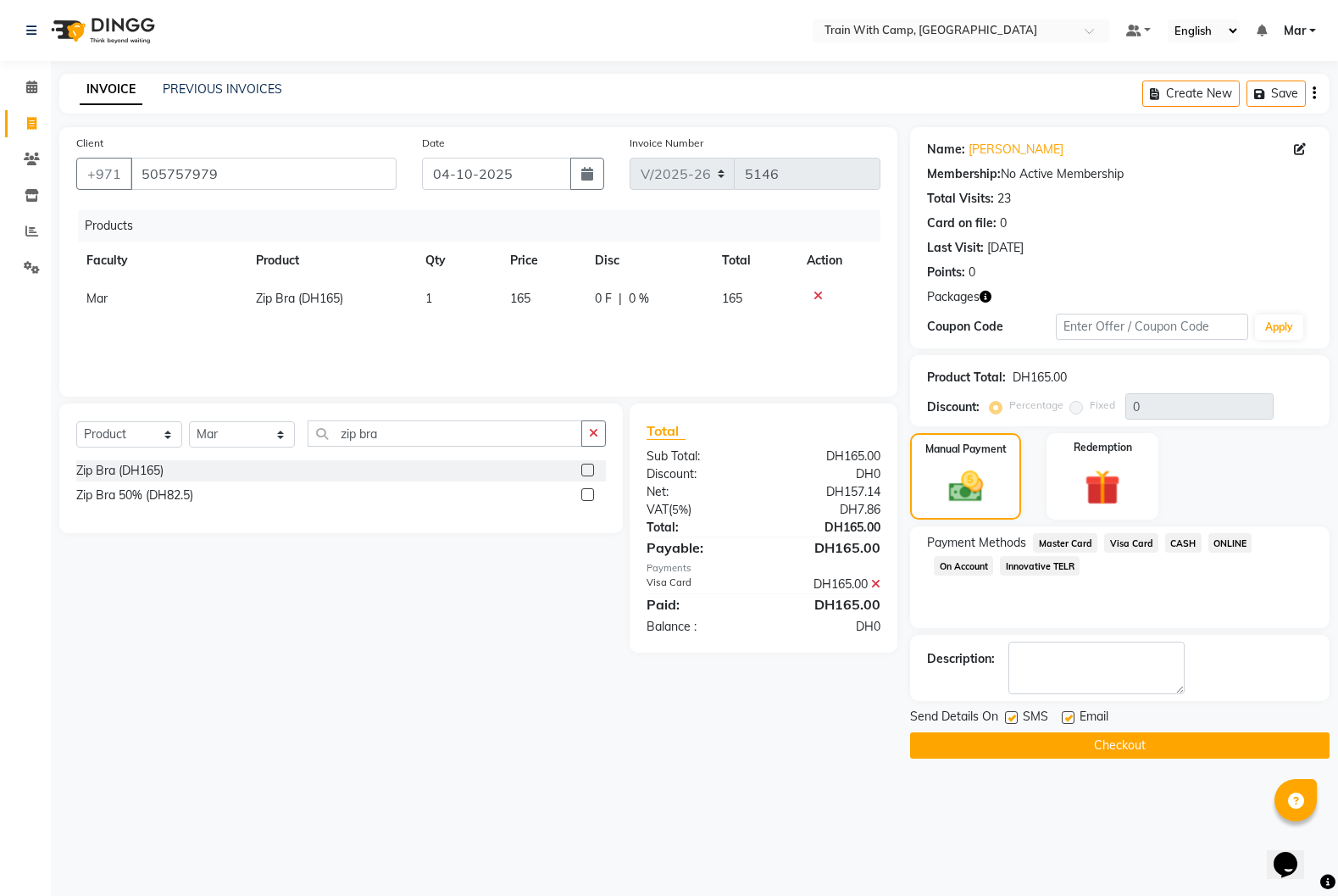
drag, startPoint x: 1069, startPoint y: 716, endPoint x: 1026, endPoint y: 724, distance: 43.7
click at [1066, 718] on label at bounding box center [1068, 717] width 13 height 13
click at [1066, 718] on input "checkbox" at bounding box center [1067, 717] width 11 height 11
checkbox input "false"
drag, startPoint x: 1011, startPoint y: 718, endPoint x: 1015, endPoint y: 732, distance: 14.6
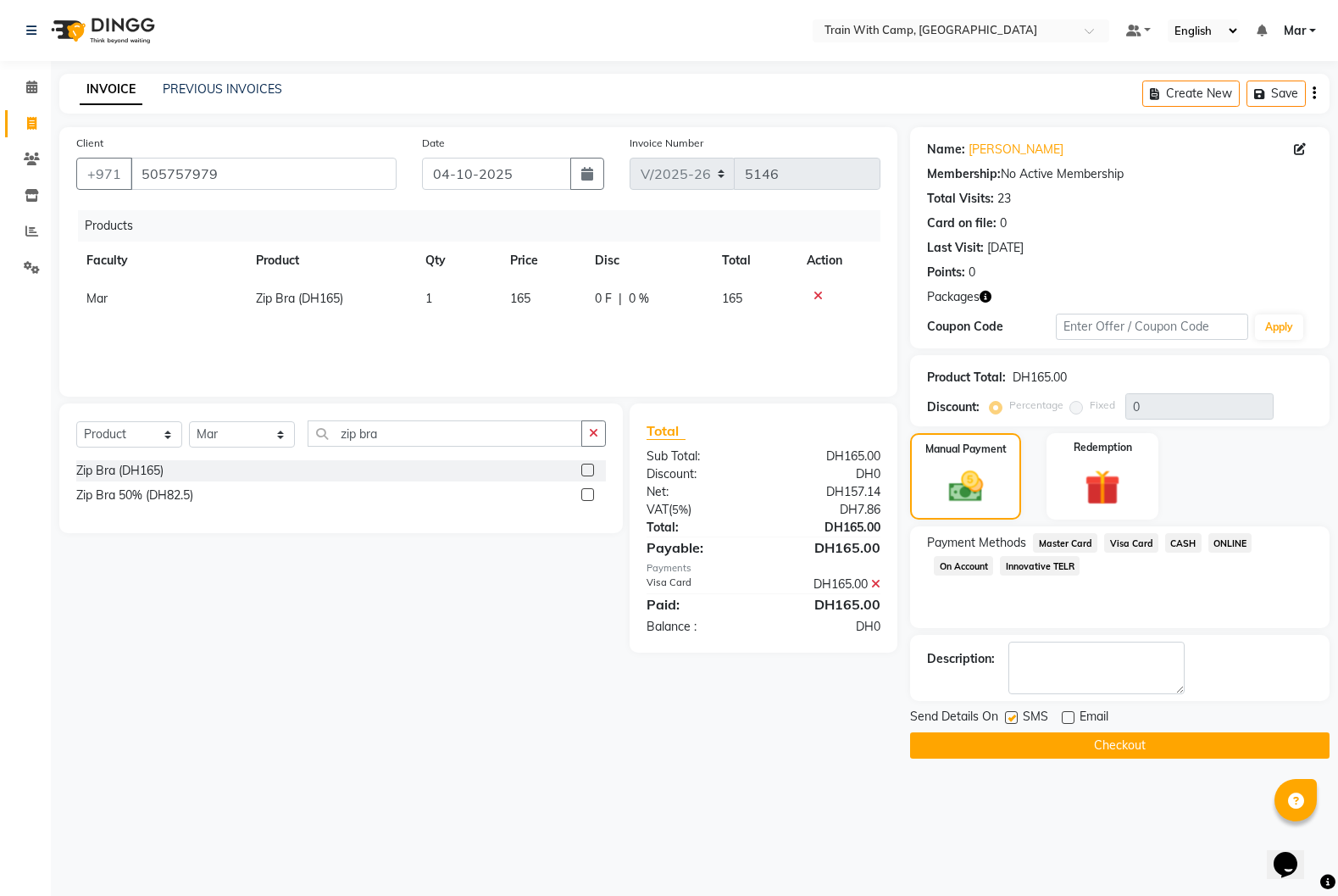
click at [1011, 719] on label at bounding box center [1011, 717] width 13 height 13
click at [1011, 719] on input "checkbox" at bounding box center [1010, 717] width 11 height 11
checkbox input "false"
click at [1017, 740] on button "Checkout" at bounding box center [1119, 745] width 419 height 26
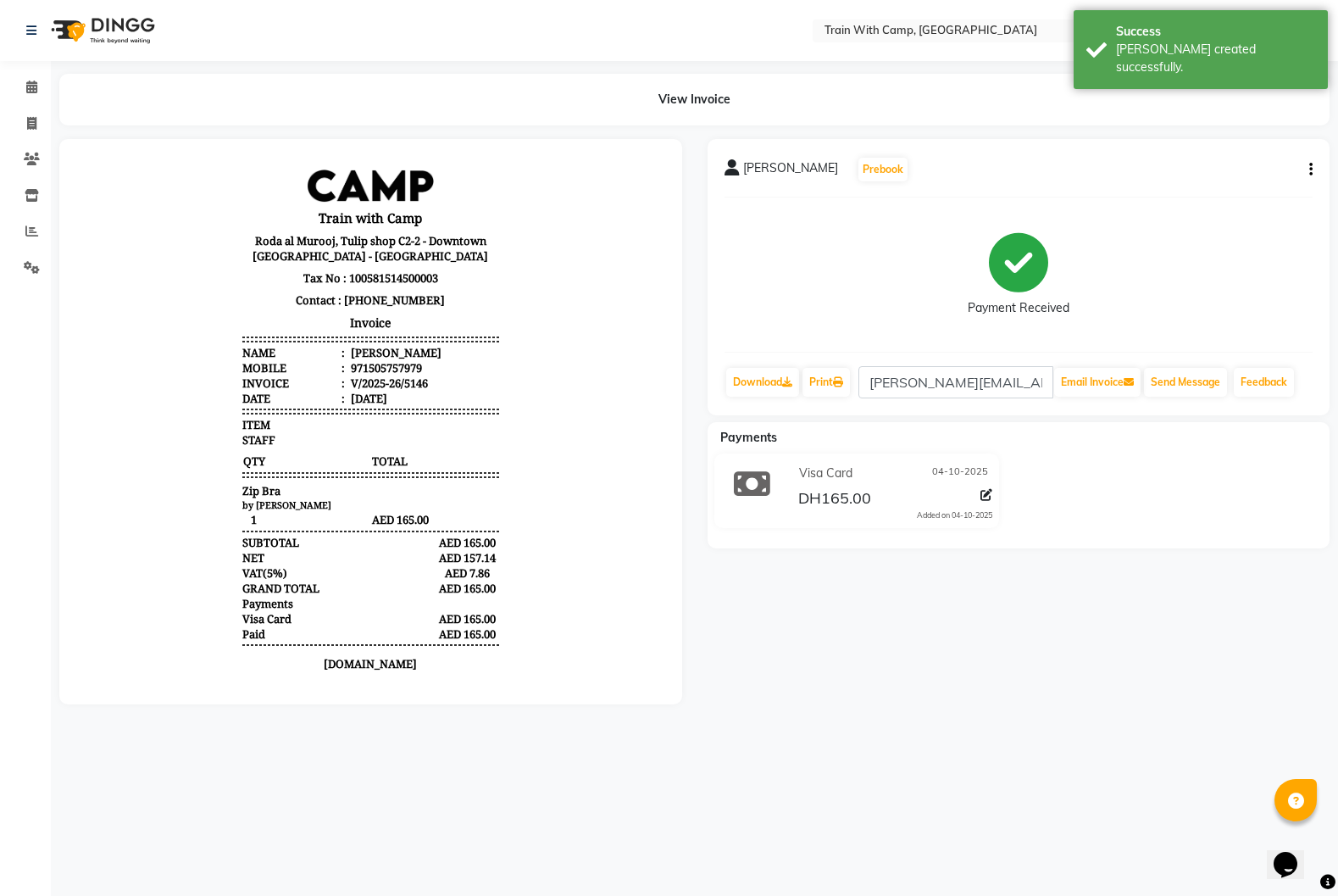
drag, startPoint x: 745, startPoint y: 167, endPoint x: 830, endPoint y: 172, distance: 85.1
click at [830, 172] on div "[PERSON_NAME] Prebook" at bounding box center [816, 169] width 185 height 27
copy span "[PERSON_NAME]"
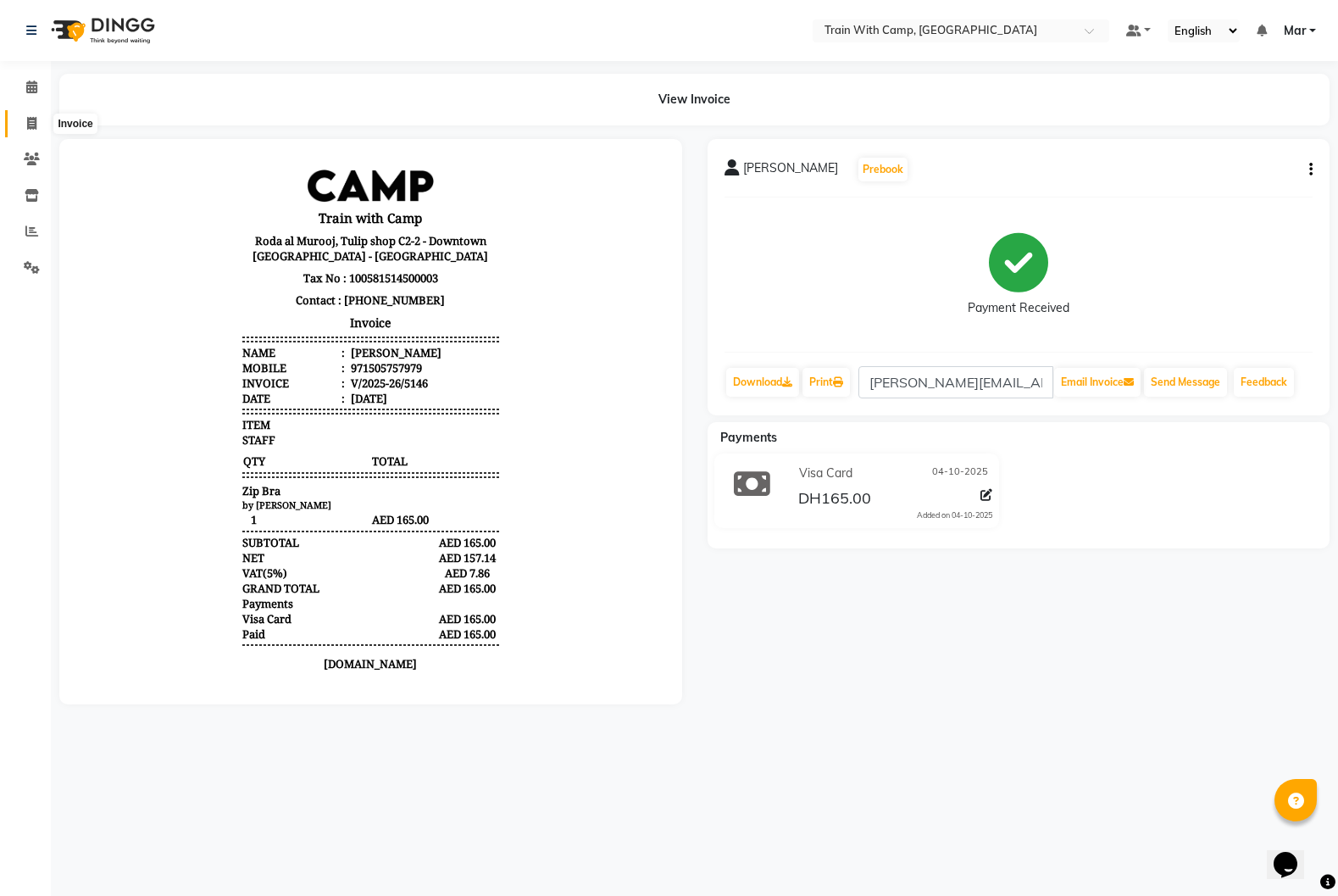
click at [33, 125] on icon at bounding box center [31, 123] width 9 height 13
select select "910"
select select "service"
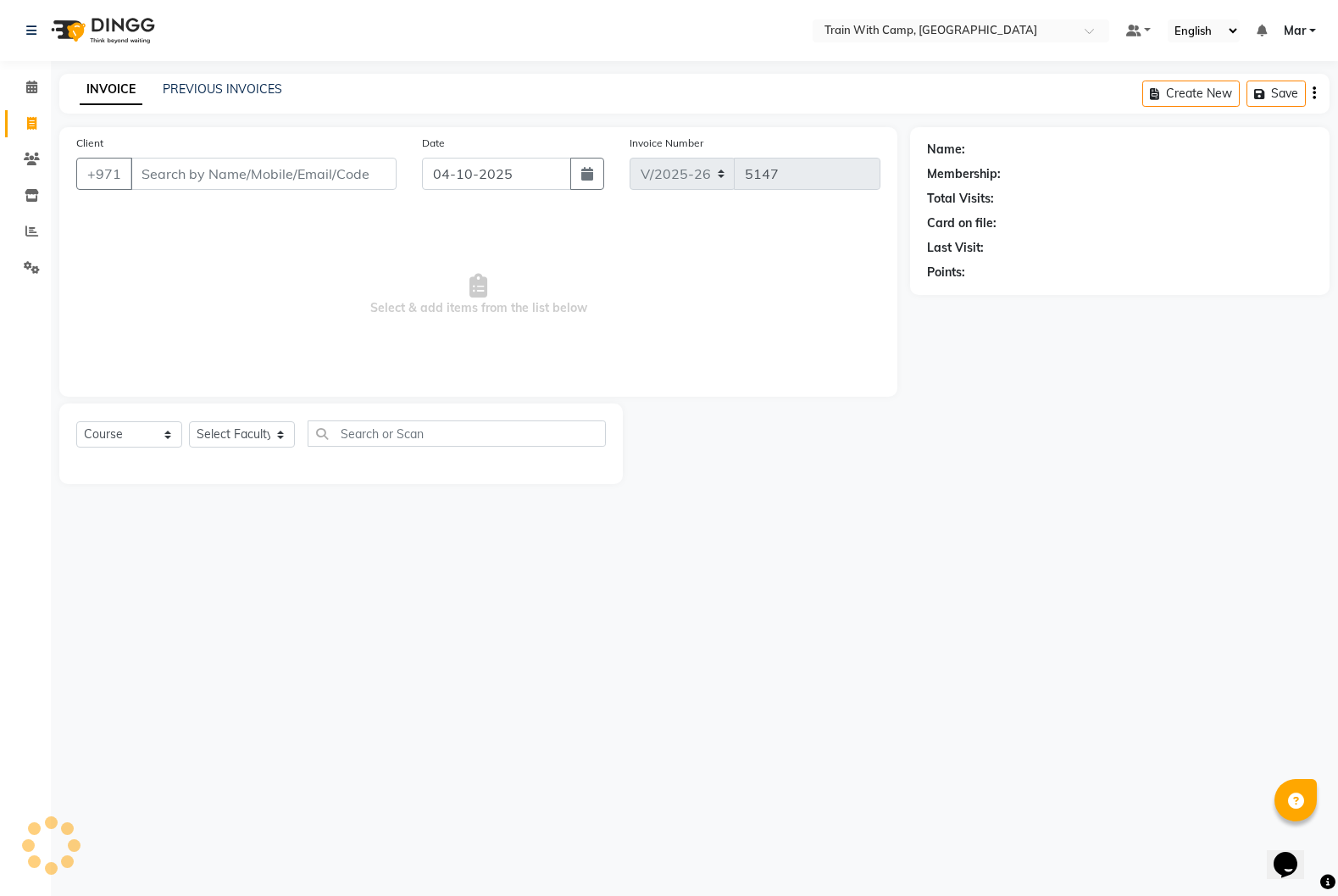
type input "e"
select select "14898"
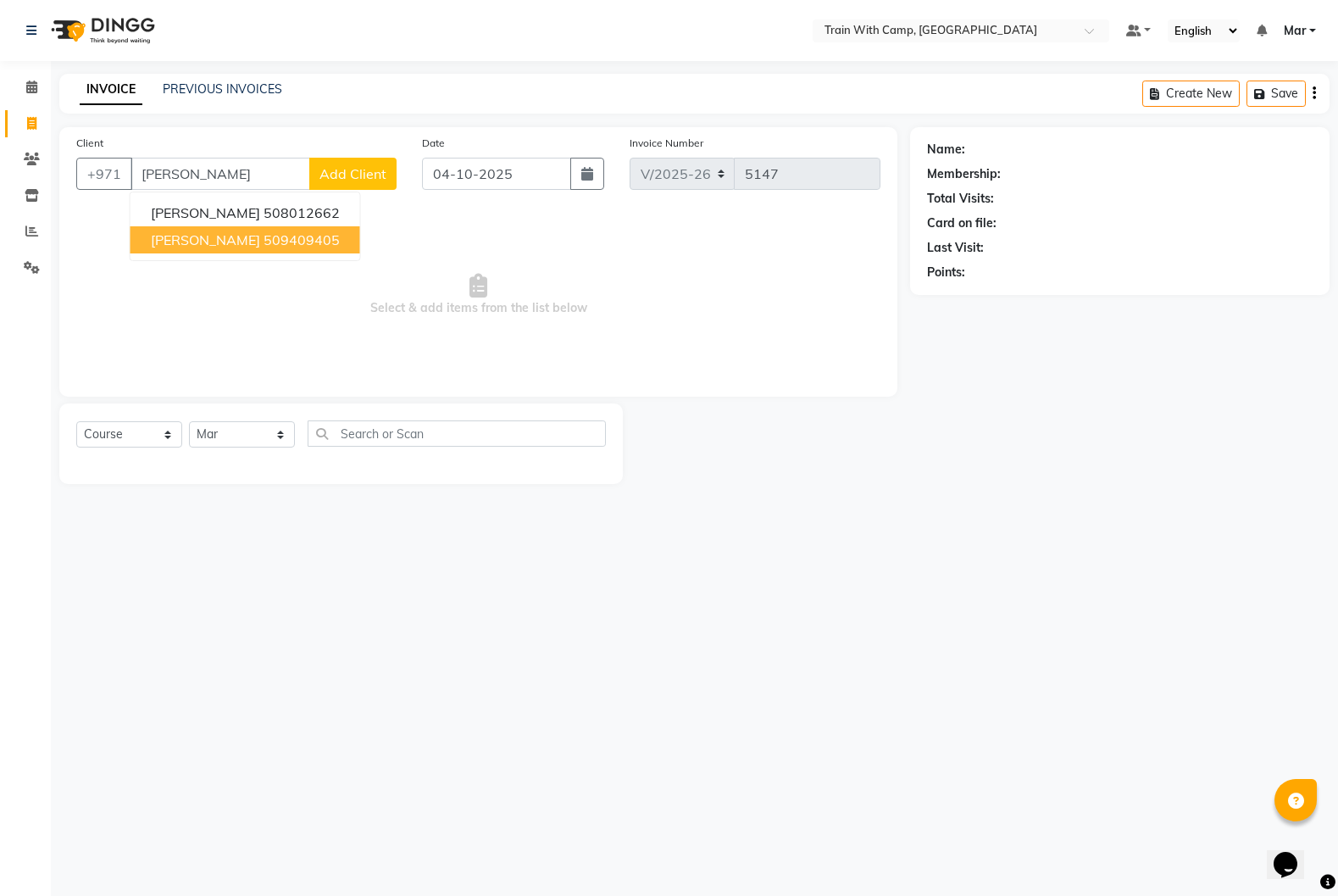
drag, startPoint x: 183, startPoint y: 249, endPoint x: 186, endPoint y: 306, distance: 57.1
click at [183, 249] on button "[PERSON_NAME] 509409405" at bounding box center [245, 239] width 229 height 27
type input "509409405"
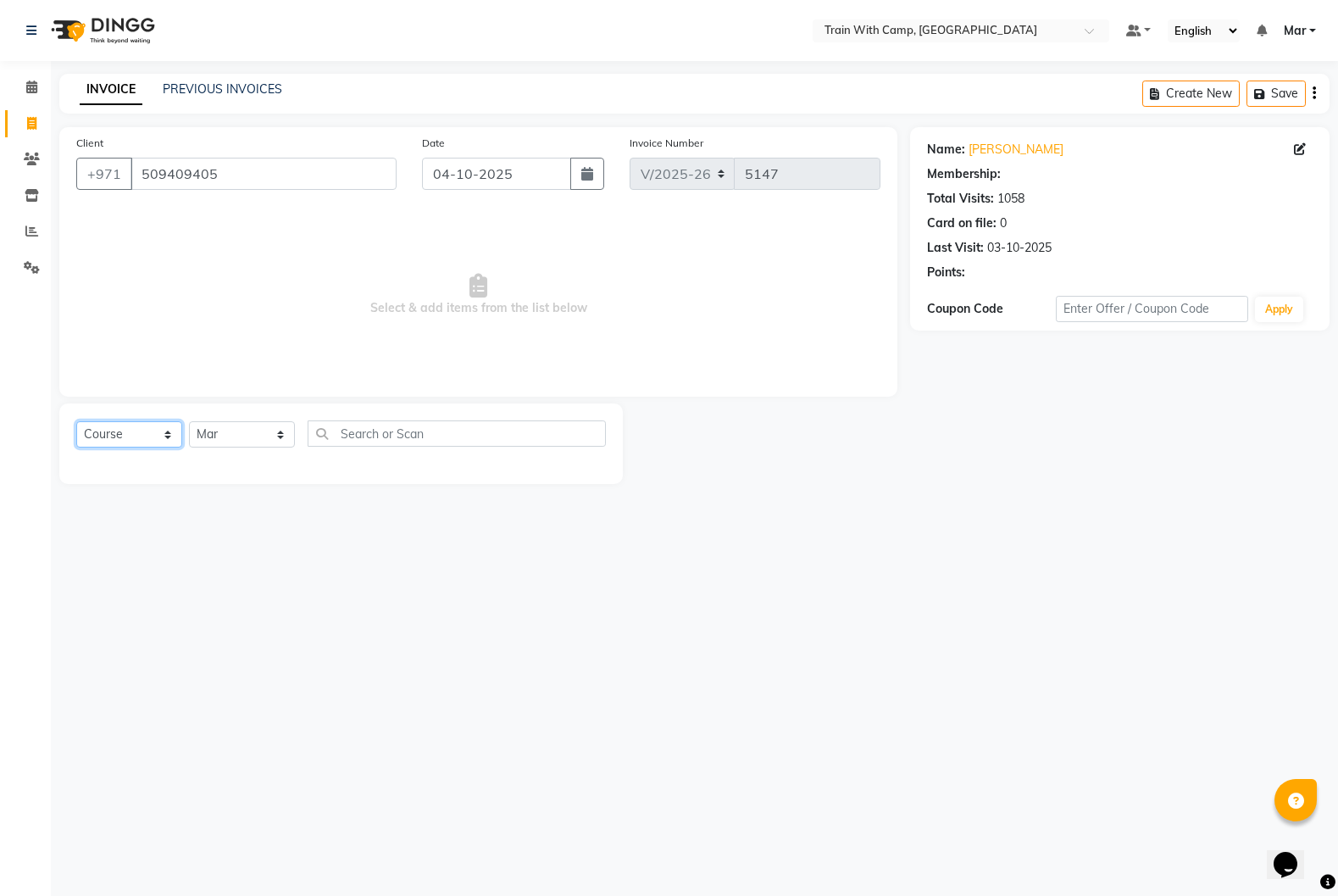
click at [137, 437] on select "Select Course Product Membership Package Voucher Prepaid Gift Card" at bounding box center [129, 434] width 106 height 26
select select "product"
click at [76, 421] on select "Select Course Product Membership Package Voucher Prepaid Gift Card" at bounding box center [129, 434] width 106 height 26
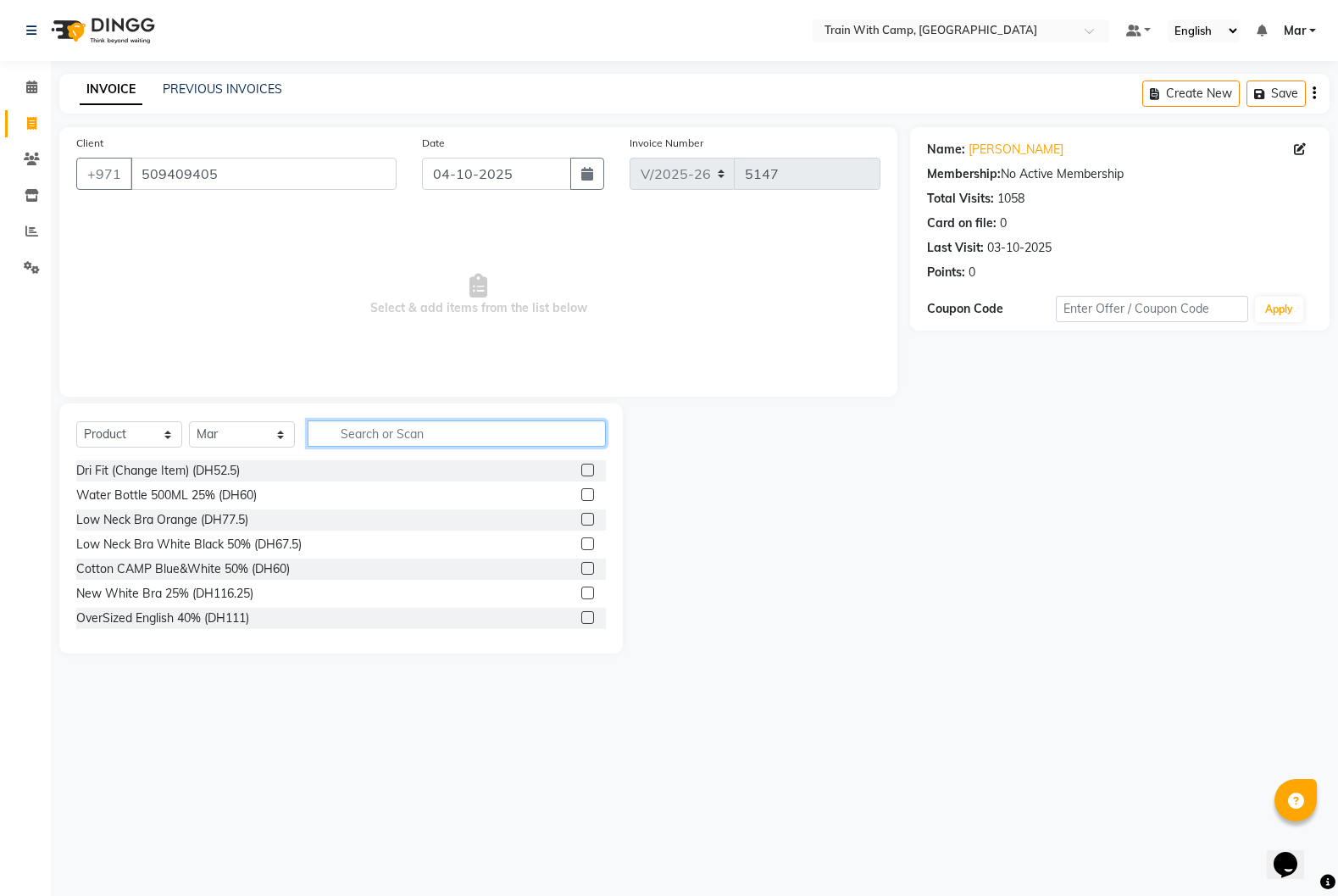
click at [355, 436] on input "text" at bounding box center [456, 433] width 298 height 26
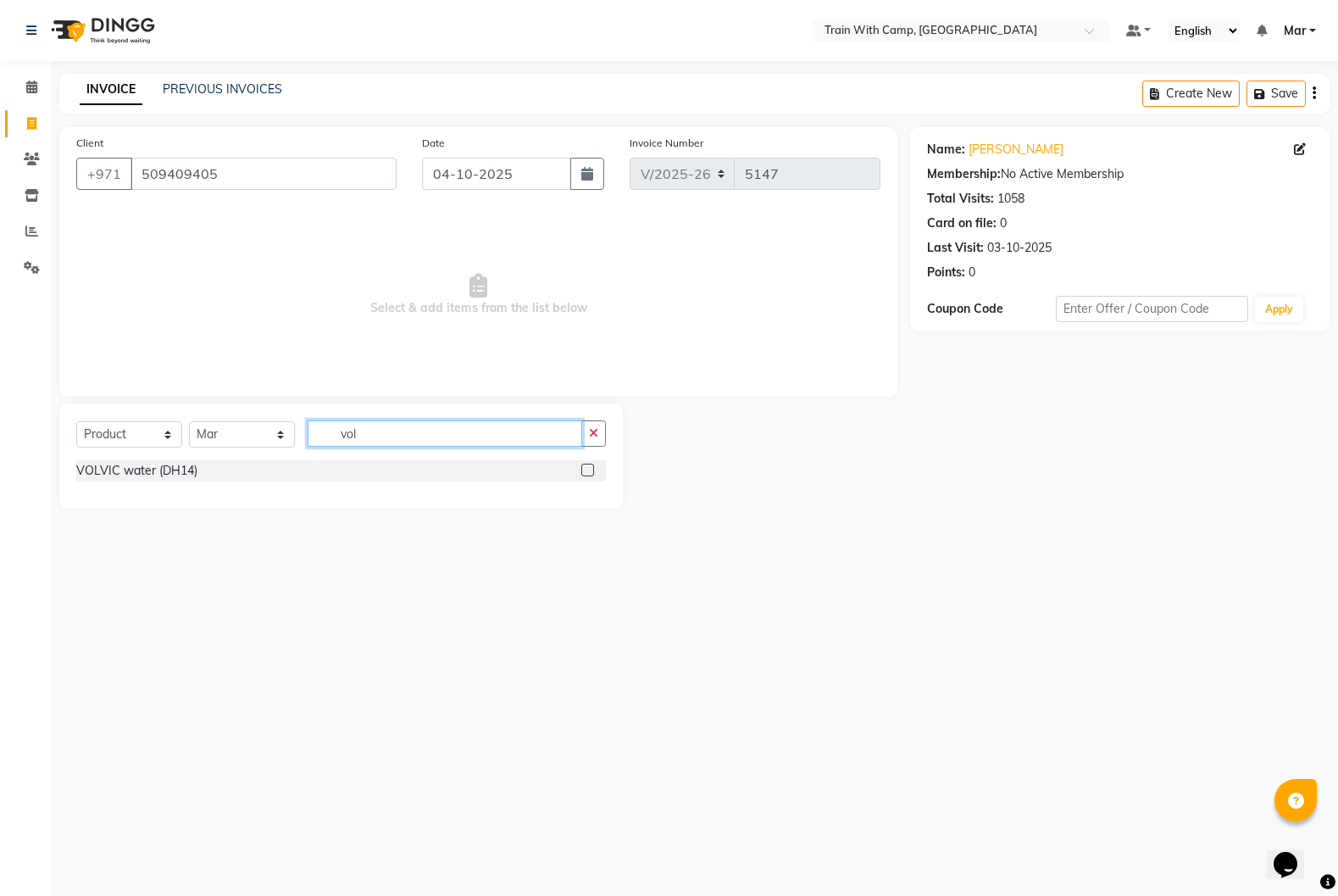
type input "vol"
click at [584, 467] on label at bounding box center [588, 470] width 13 height 13
click at [584, 467] on input "checkbox" at bounding box center [587, 470] width 11 height 11
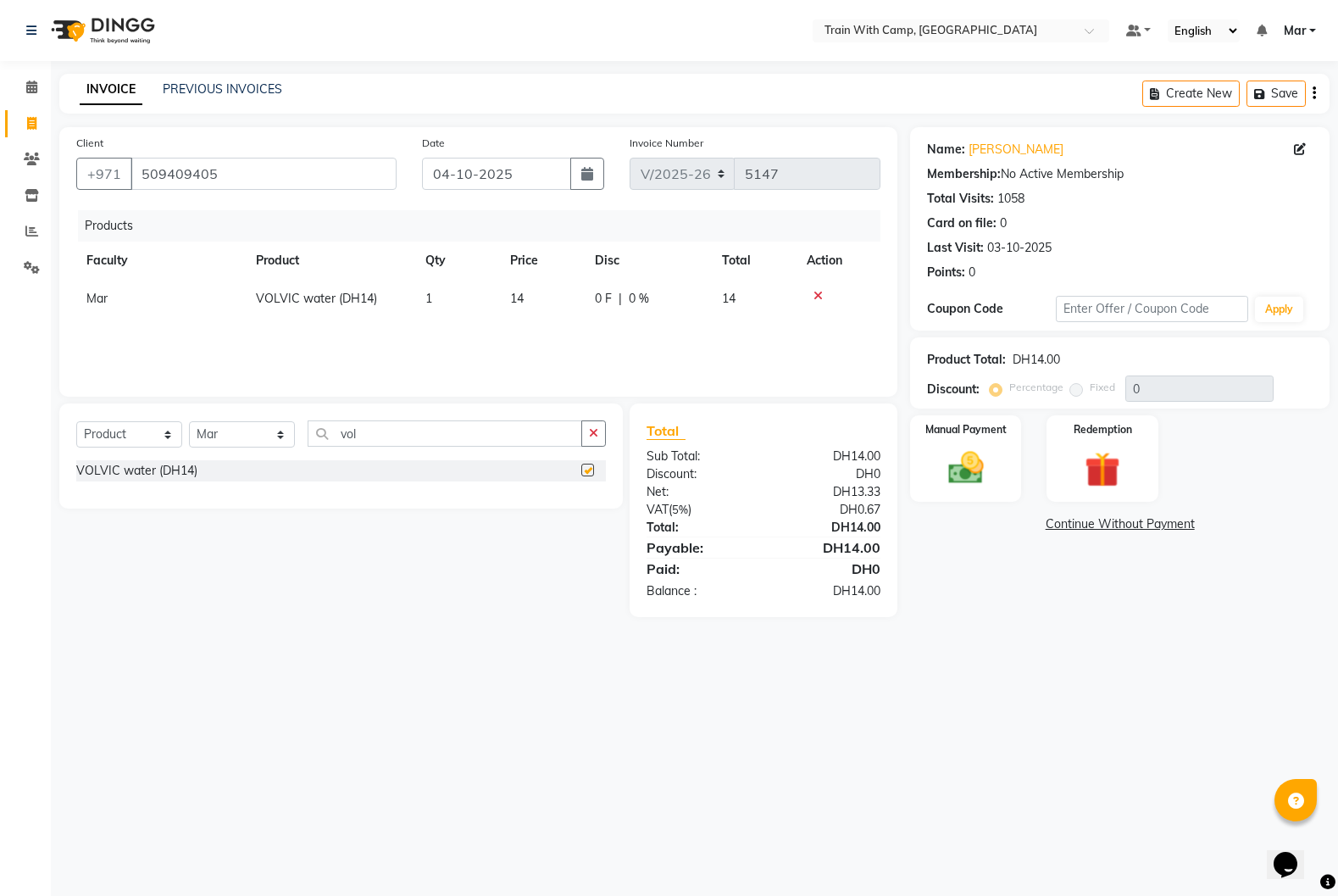
checkbox input "false"
click at [986, 459] on img at bounding box center [966, 468] width 60 height 42
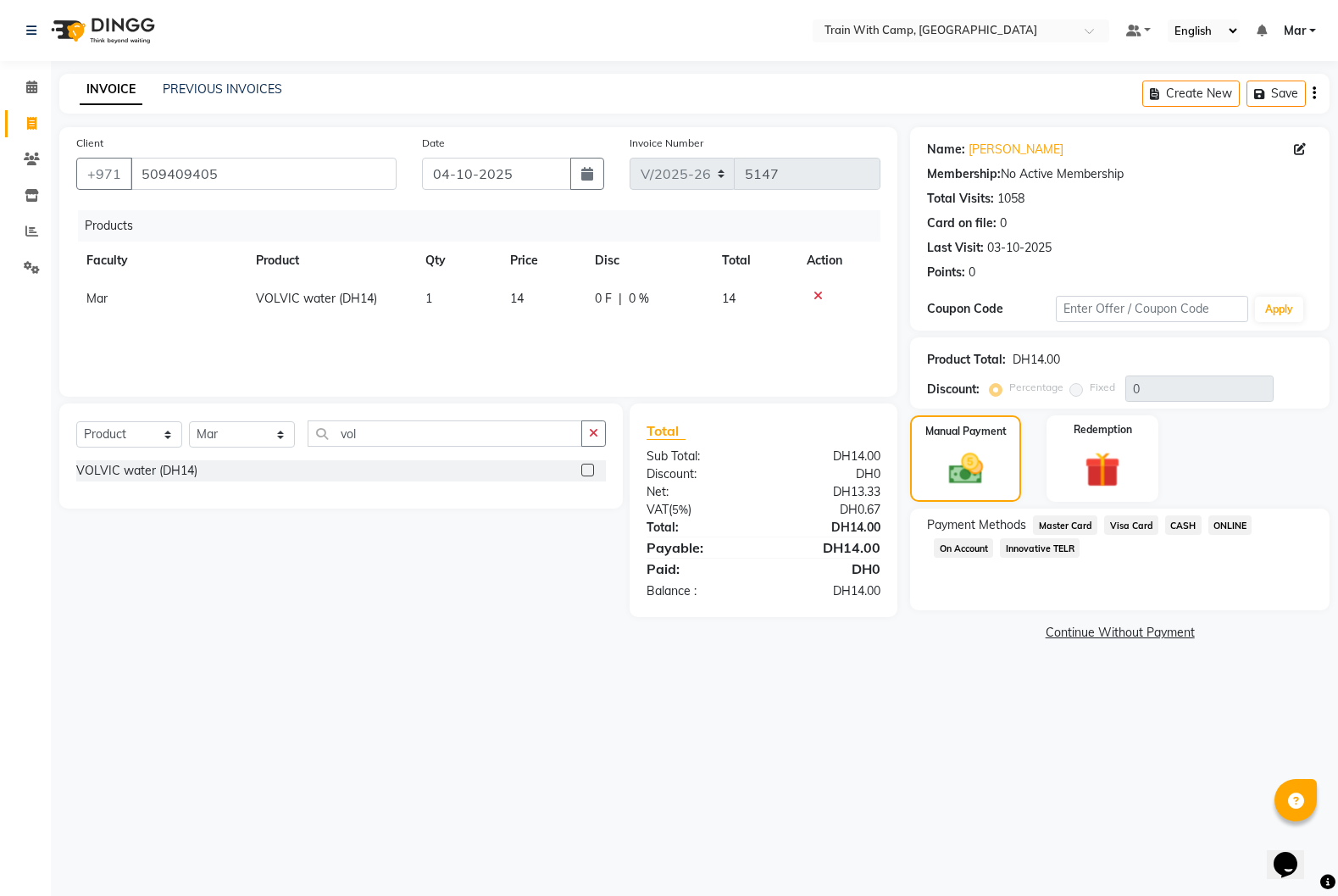
click at [1140, 518] on span "Visa Card" at bounding box center [1131, 525] width 54 height 20
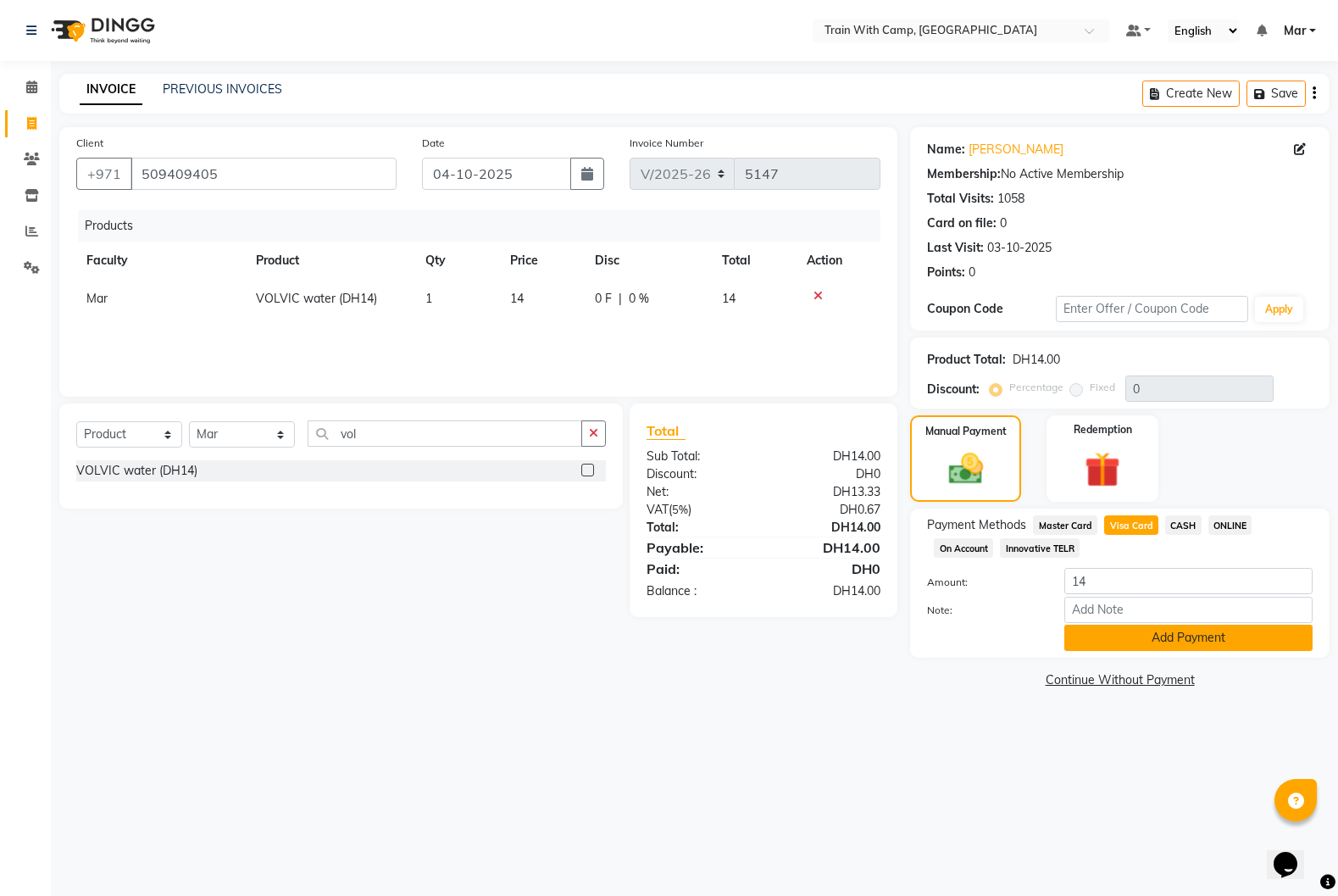
click at [1124, 633] on button "Add Payment" at bounding box center [1188, 638] width 248 height 26
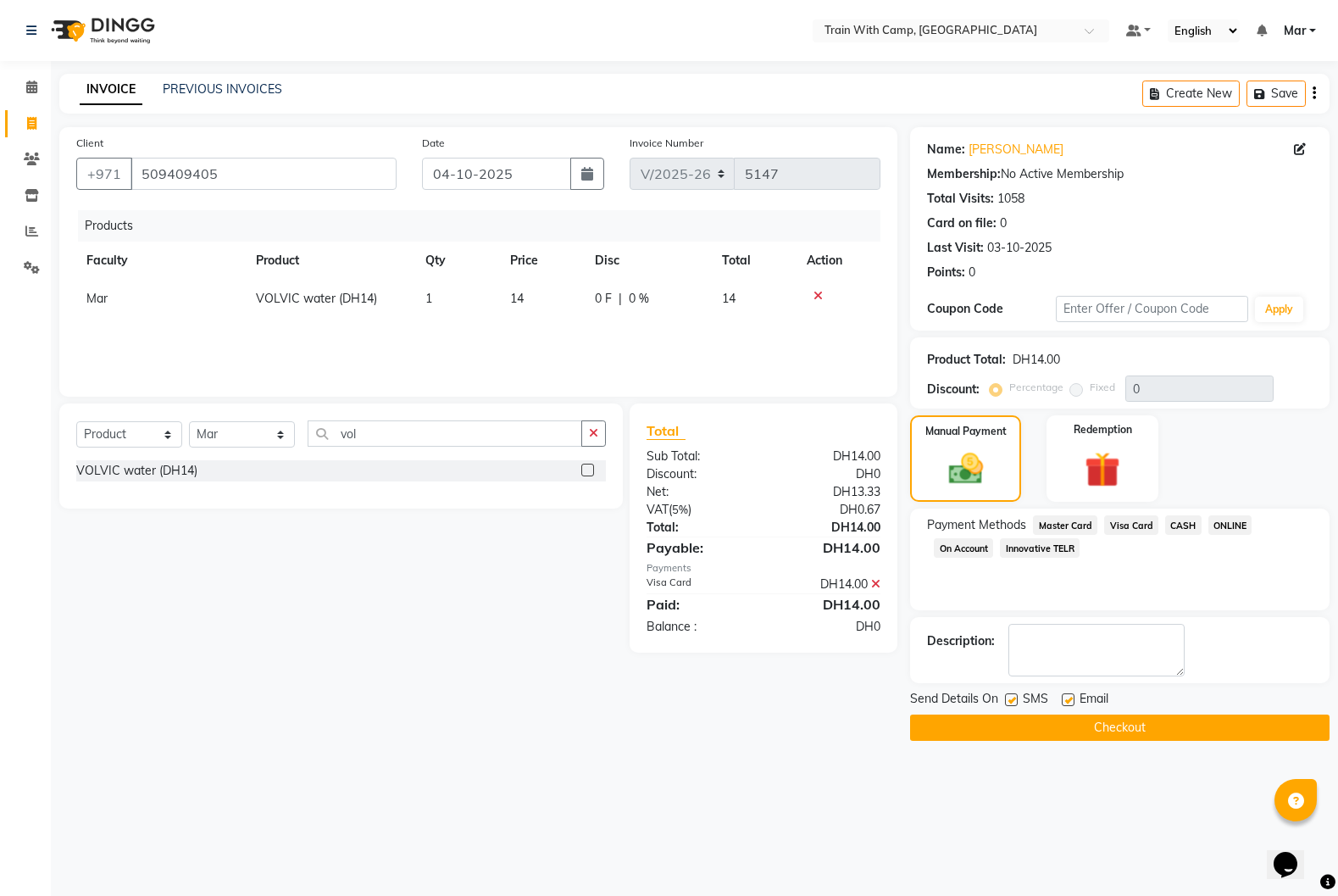
click at [1069, 701] on label at bounding box center [1068, 699] width 13 height 13
click at [1069, 701] on input "checkbox" at bounding box center [1067, 700] width 11 height 11
checkbox input "false"
drag, startPoint x: 1011, startPoint y: 702, endPoint x: 1019, endPoint y: 722, distance: 21.5
click at [1011, 702] on label at bounding box center [1011, 699] width 13 height 13
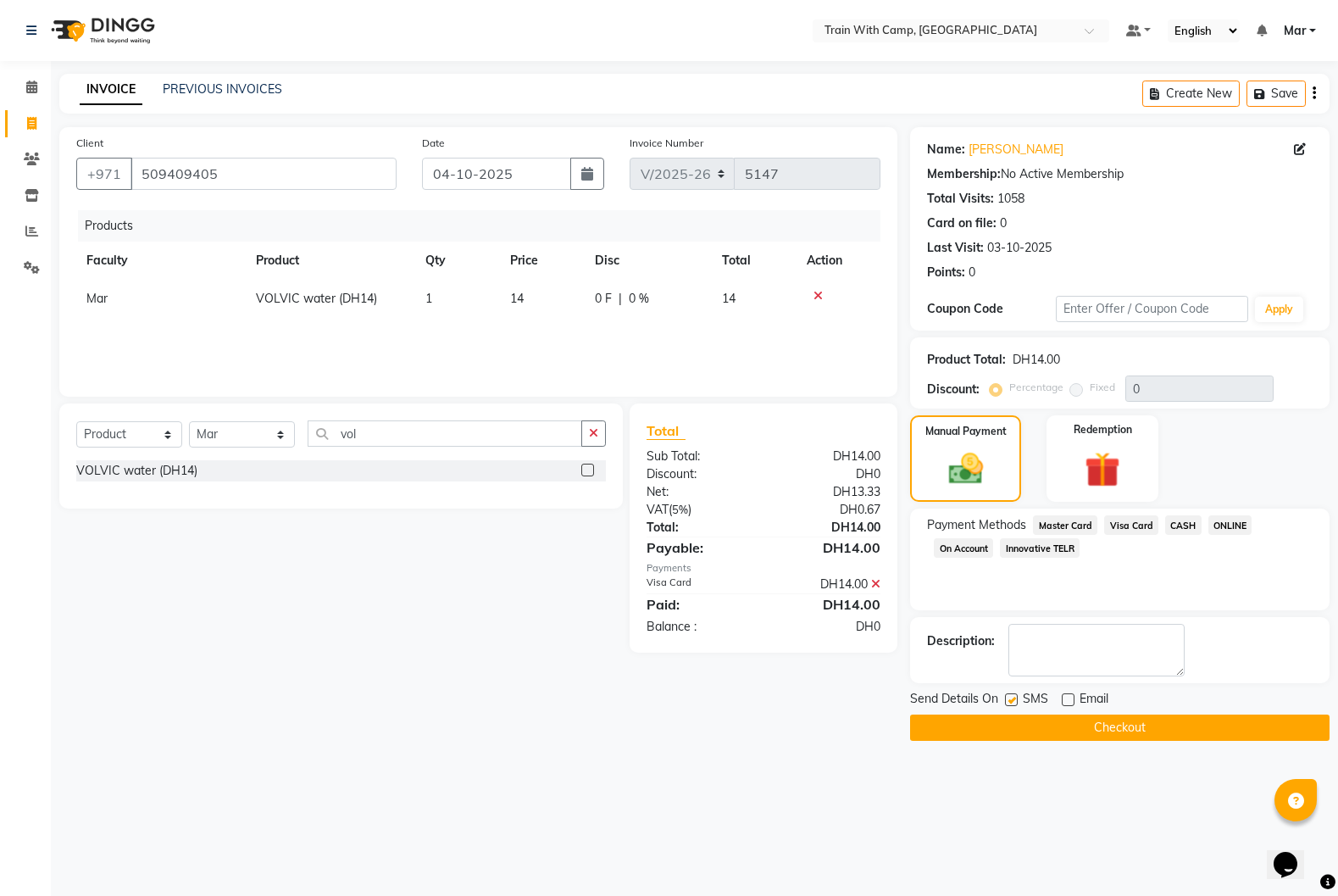
click at [1011, 702] on input "checkbox" at bounding box center [1010, 700] width 11 height 11
checkbox input "false"
click at [1019, 723] on button "Checkout" at bounding box center [1119, 727] width 419 height 26
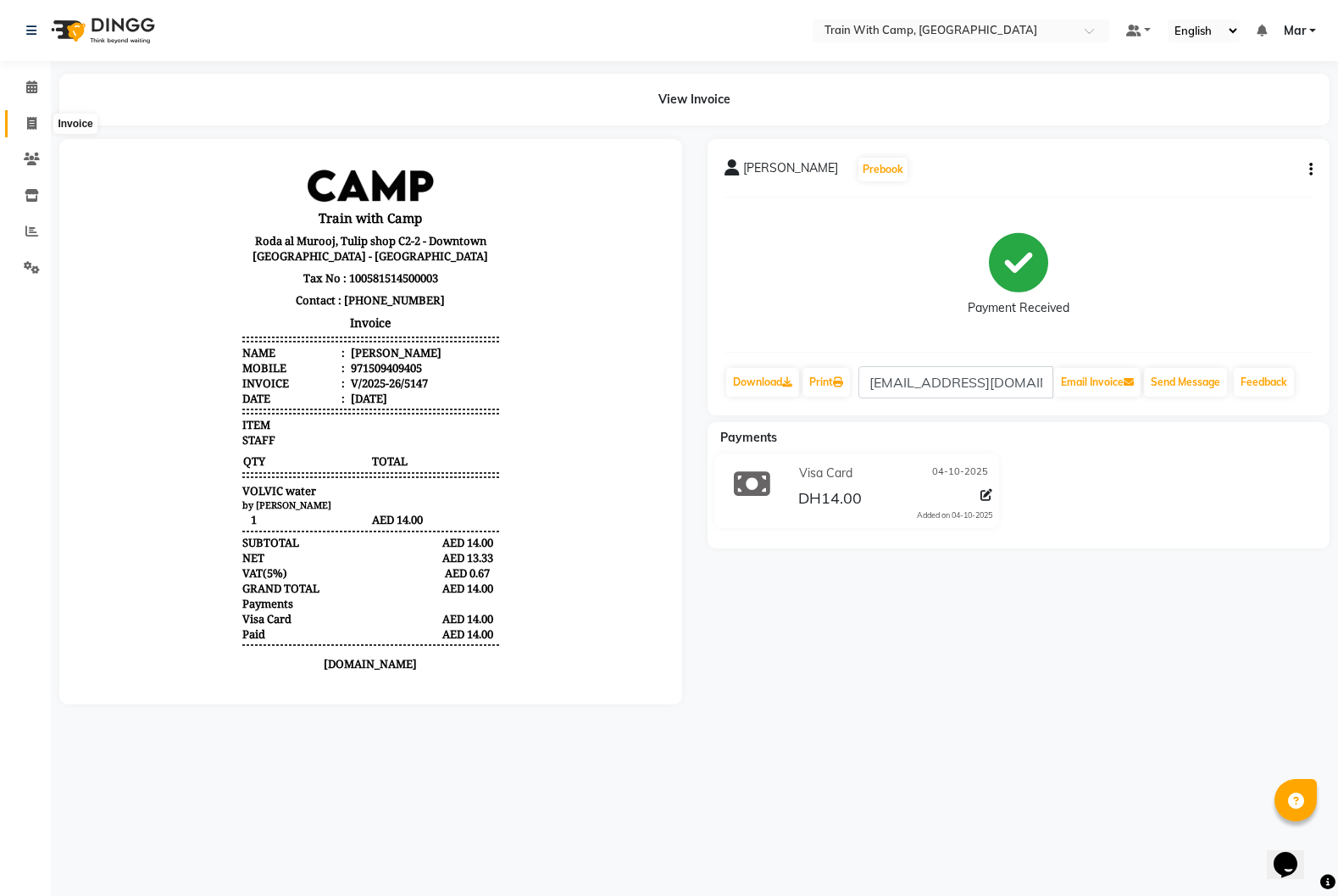
click at [31, 124] on icon at bounding box center [31, 123] width 9 height 13
select select "service"
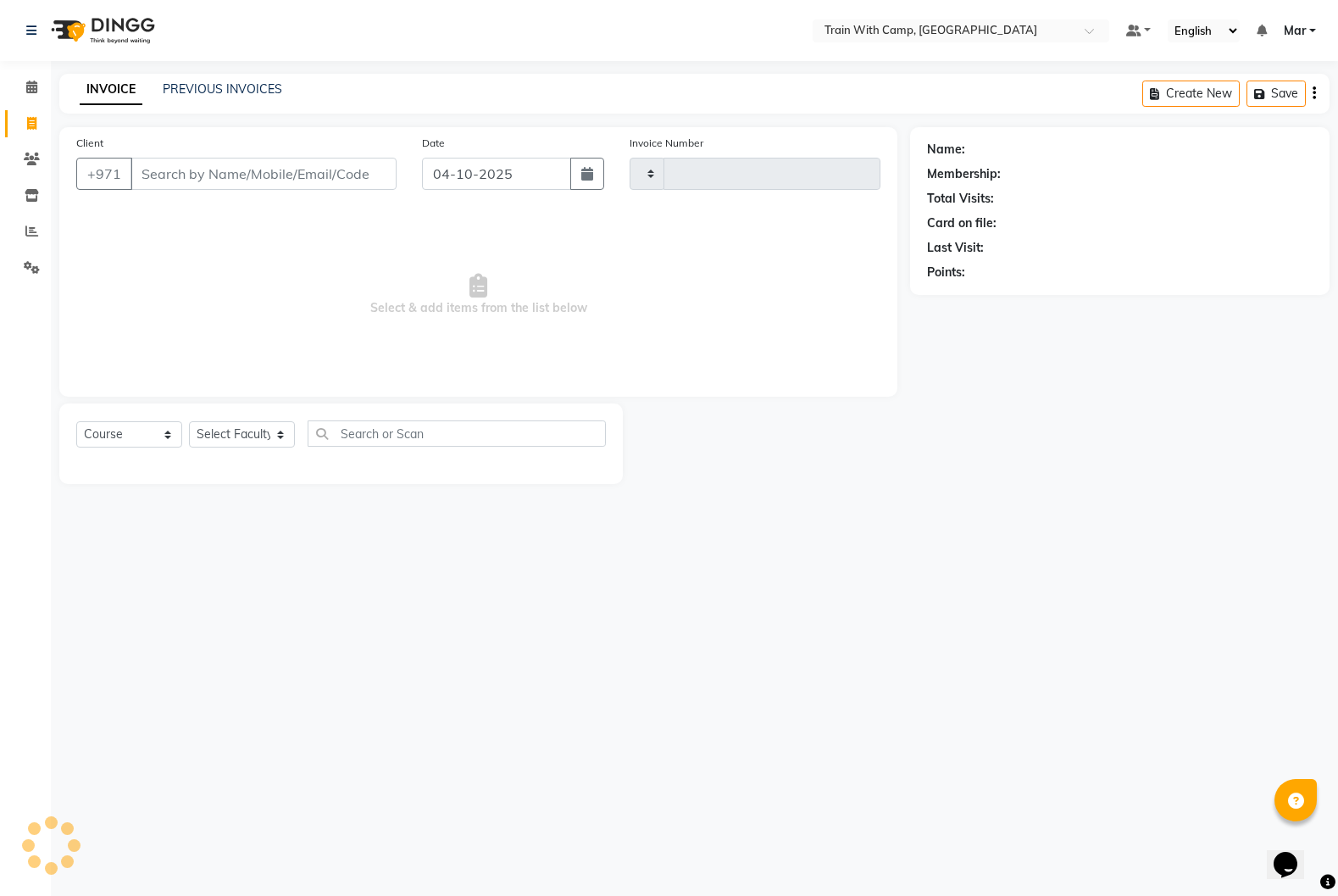
type input "5148"
select select "910"
select select "14898"
